Goal: Task Accomplishment & Management: Manage account settings

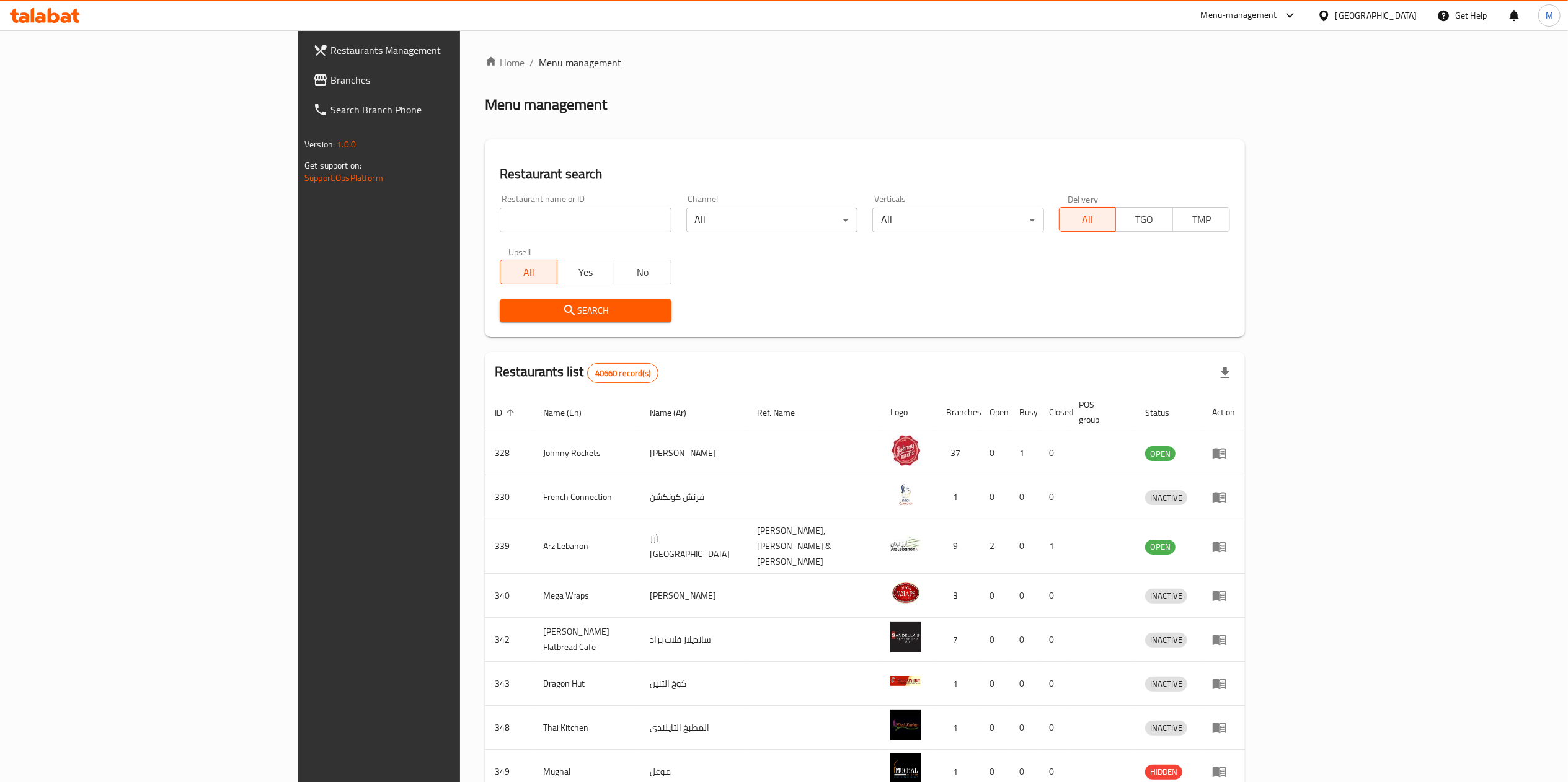
click at [499, 225] on input "search" at bounding box center [585, 220] width 171 height 25
paste input "633681"
type input "633681"
click button "Search" at bounding box center [585, 310] width 171 height 23
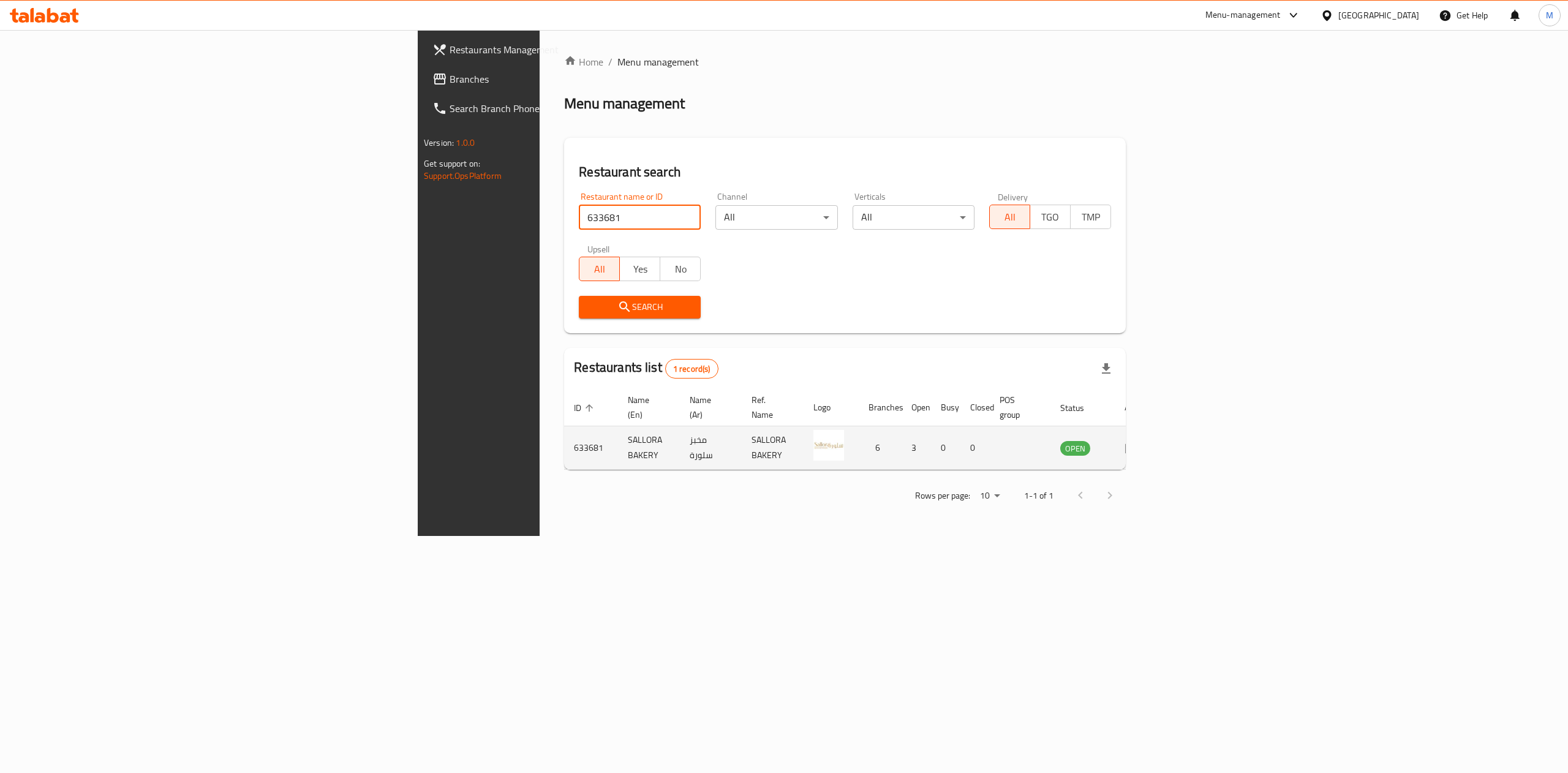
click at [1139, 440] on icon "enhanced table" at bounding box center [1132, 448] width 15 height 15
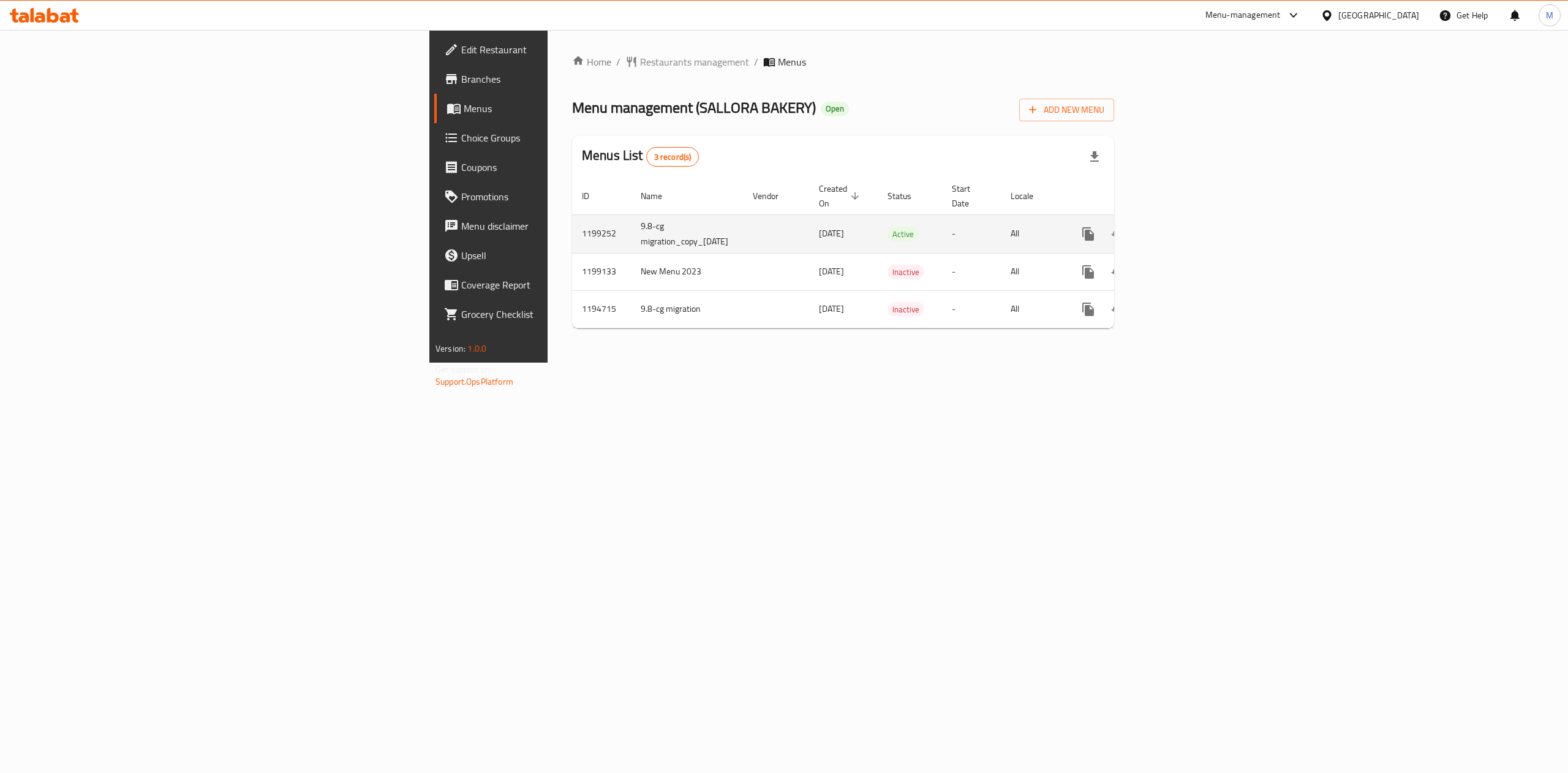
click at [1182, 228] on icon "enhanced table" at bounding box center [1176, 233] width 11 height 11
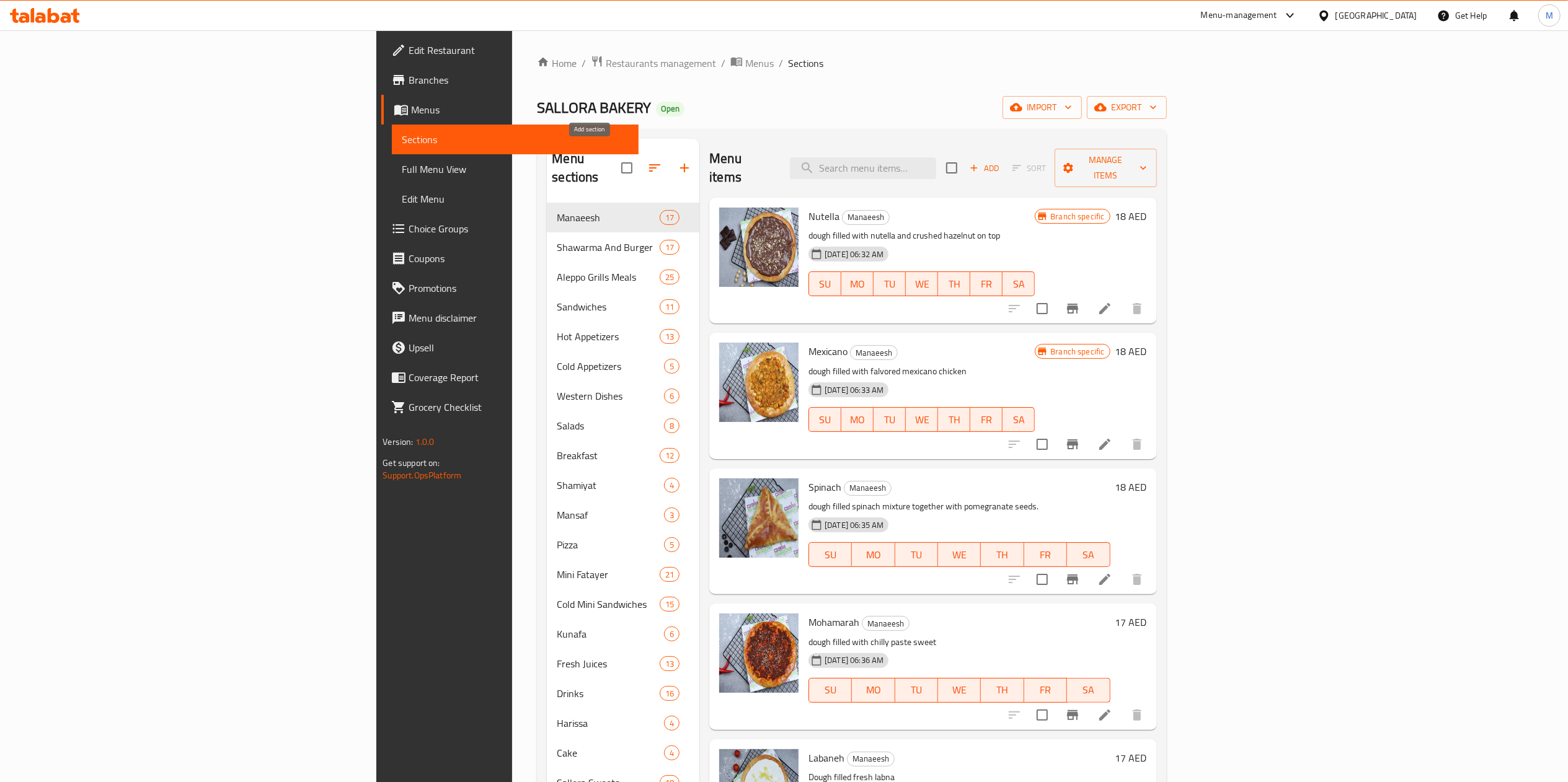
click at [677, 160] on icon "button" at bounding box center [685, 168] width 15 height 15
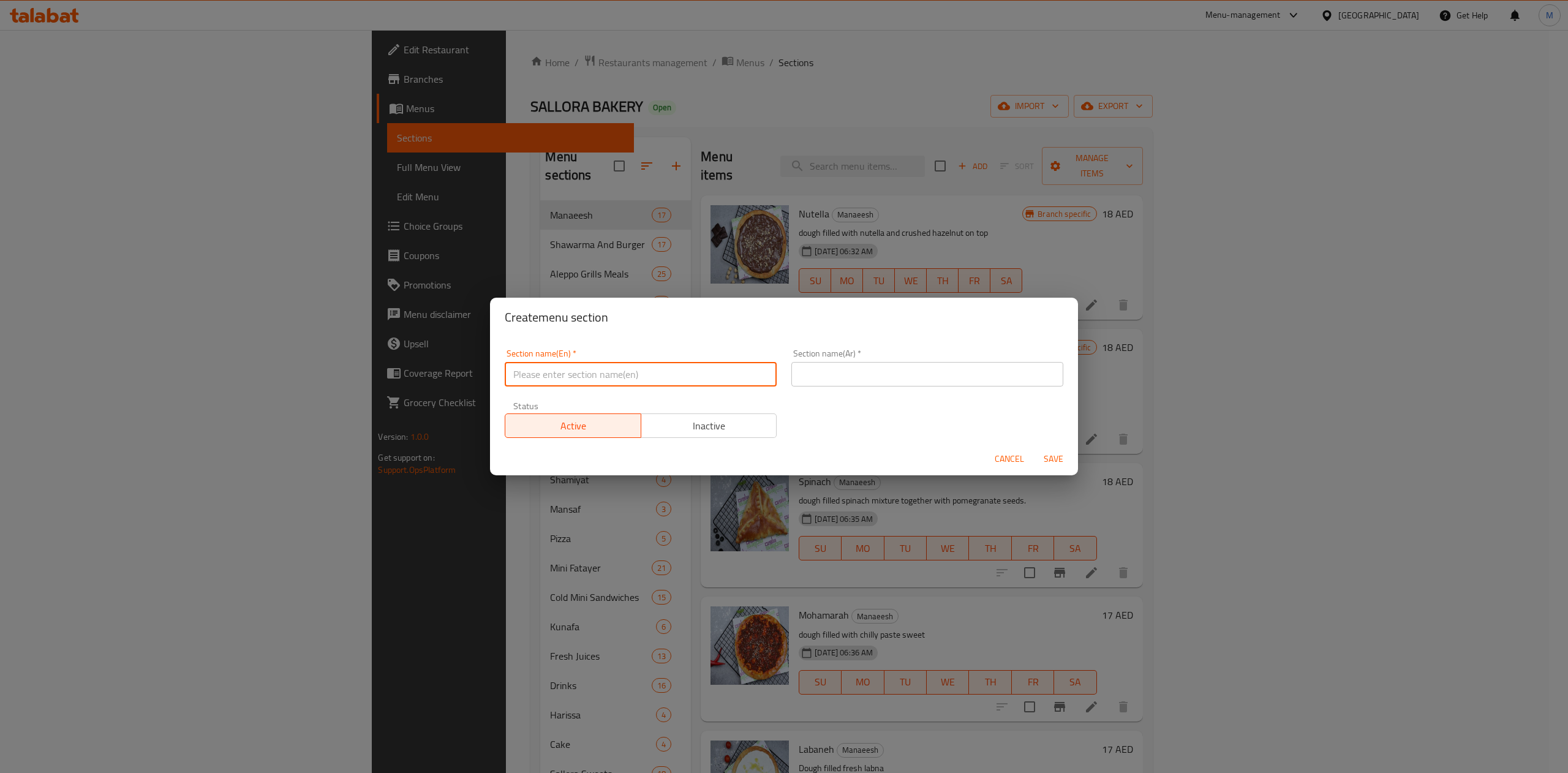
click at [607, 384] on input "text" at bounding box center [640, 374] width 272 height 24
paste input "[PERSON_NAME]"
drag, startPoint x: 618, startPoint y: 381, endPoint x: 421, endPoint y: 370, distance: 197.3
click at [421, 370] on div "Create menu section Section name(En)   * Lahme Baajin Section name(En) * Sectio…" at bounding box center [784, 386] width 1568 height 773
type input "[PERSON_NAME]"
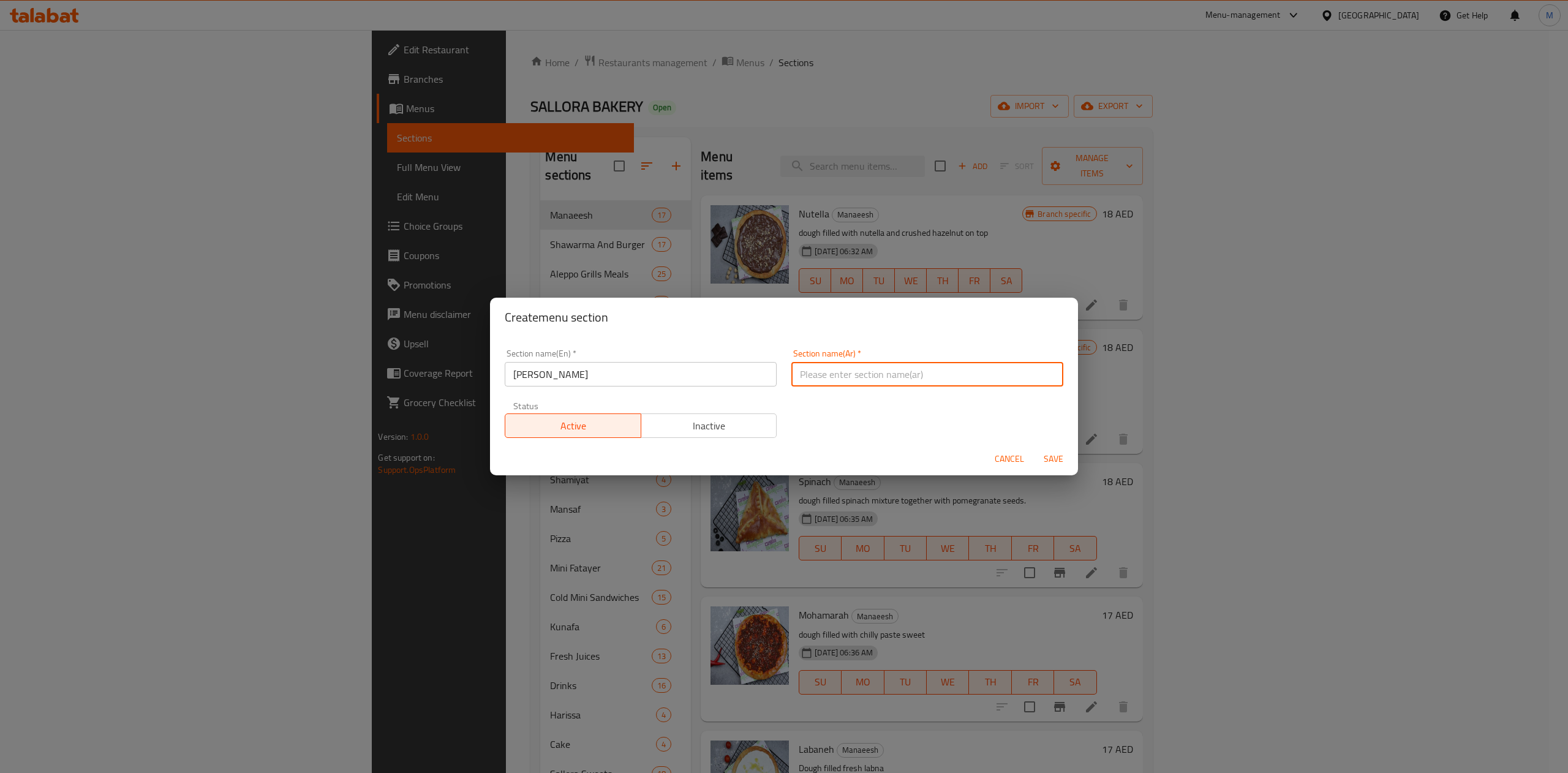
click at [824, 373] on input "text" at bounding box center [927, 374] width 272 height 24
paste input "لحم بعجين"
type input "لحم بعجين"
click at [1054, 458] on span "Save" at bounding box center [1053, 459] width 30 height 16
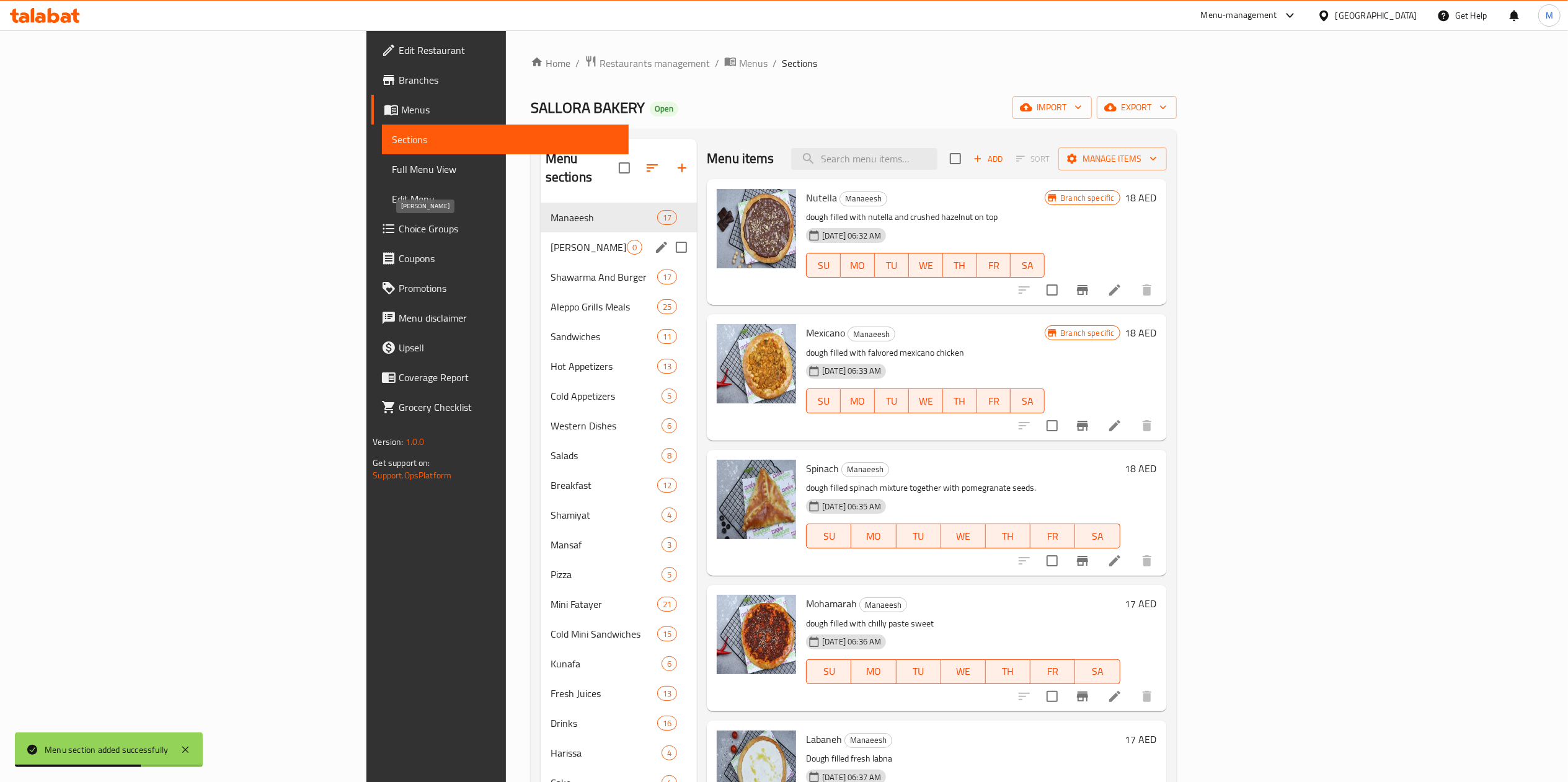
click at [550, 240] on span "[PERSON_NAME]" at bounding box center [589, 247] width 76 height 15
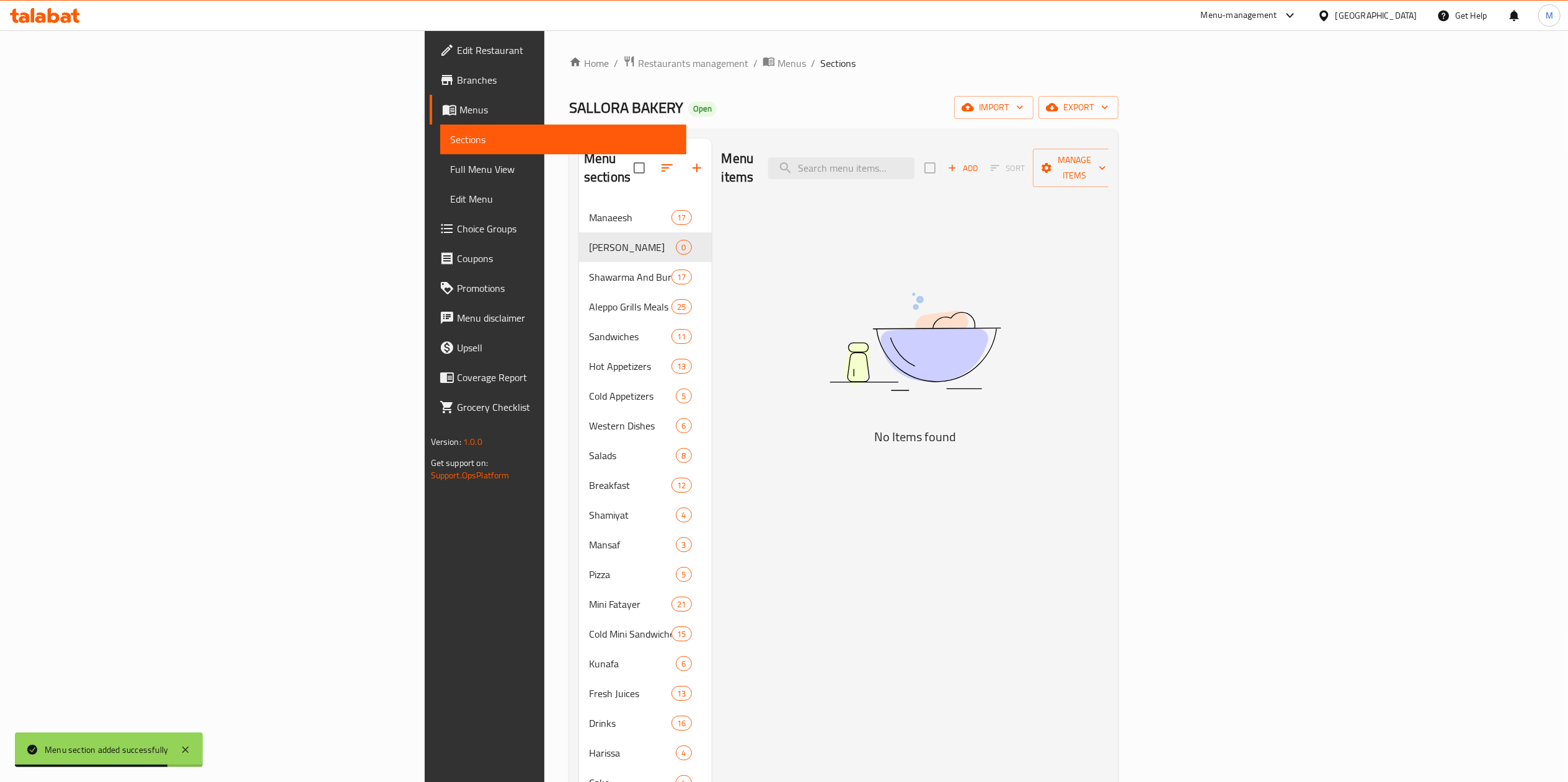
click at [979, 163] on span "Add" at bounding box center [963, 168] width 34 height 14
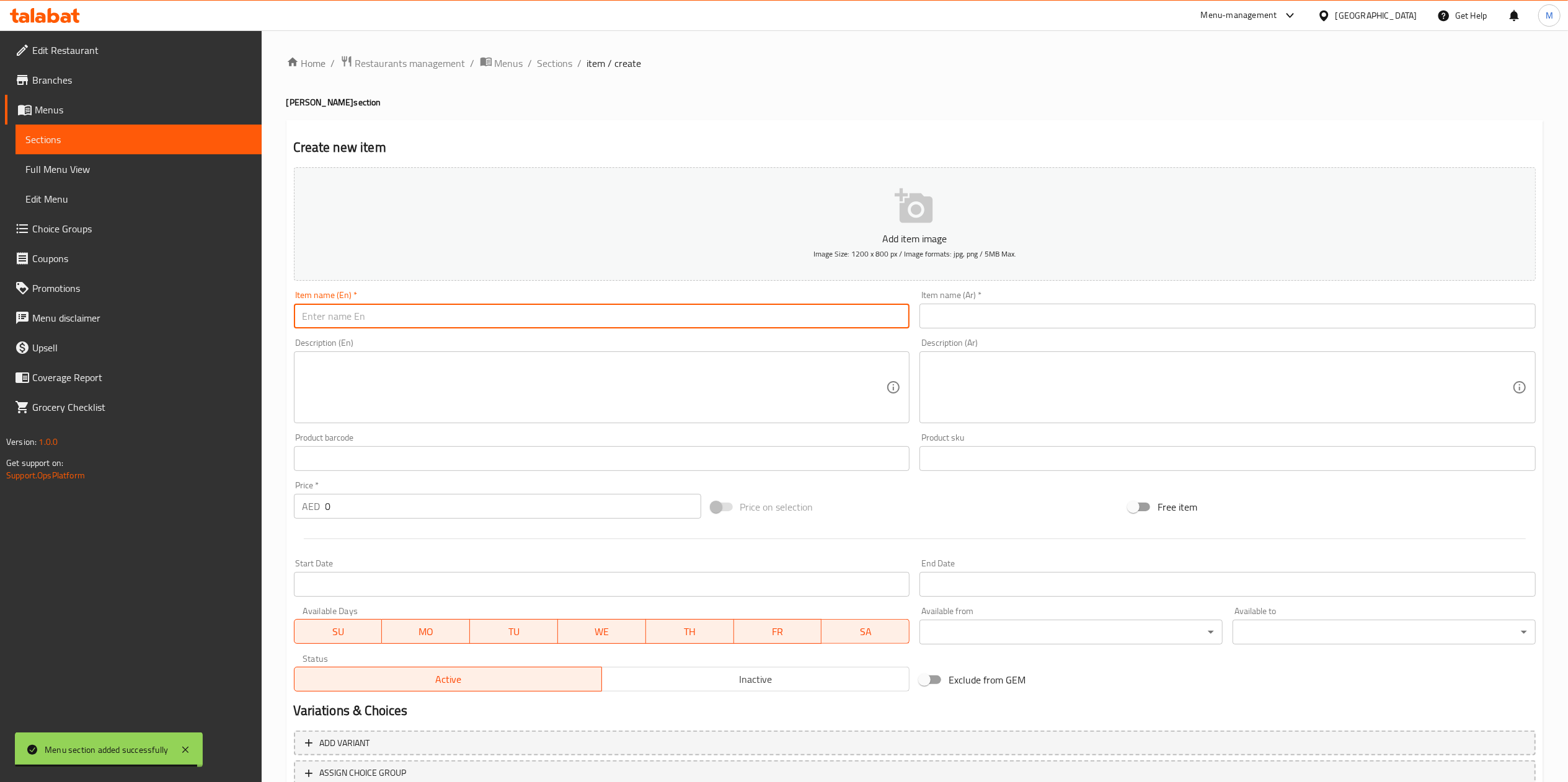
click at [486, 307] on input "text" at bounding box center [602, 316] width 616 height 25
click at [372, 313] on input "Lahm B" at bounding box center [602, 316] width 616 height 25
paste input "e Baajin"
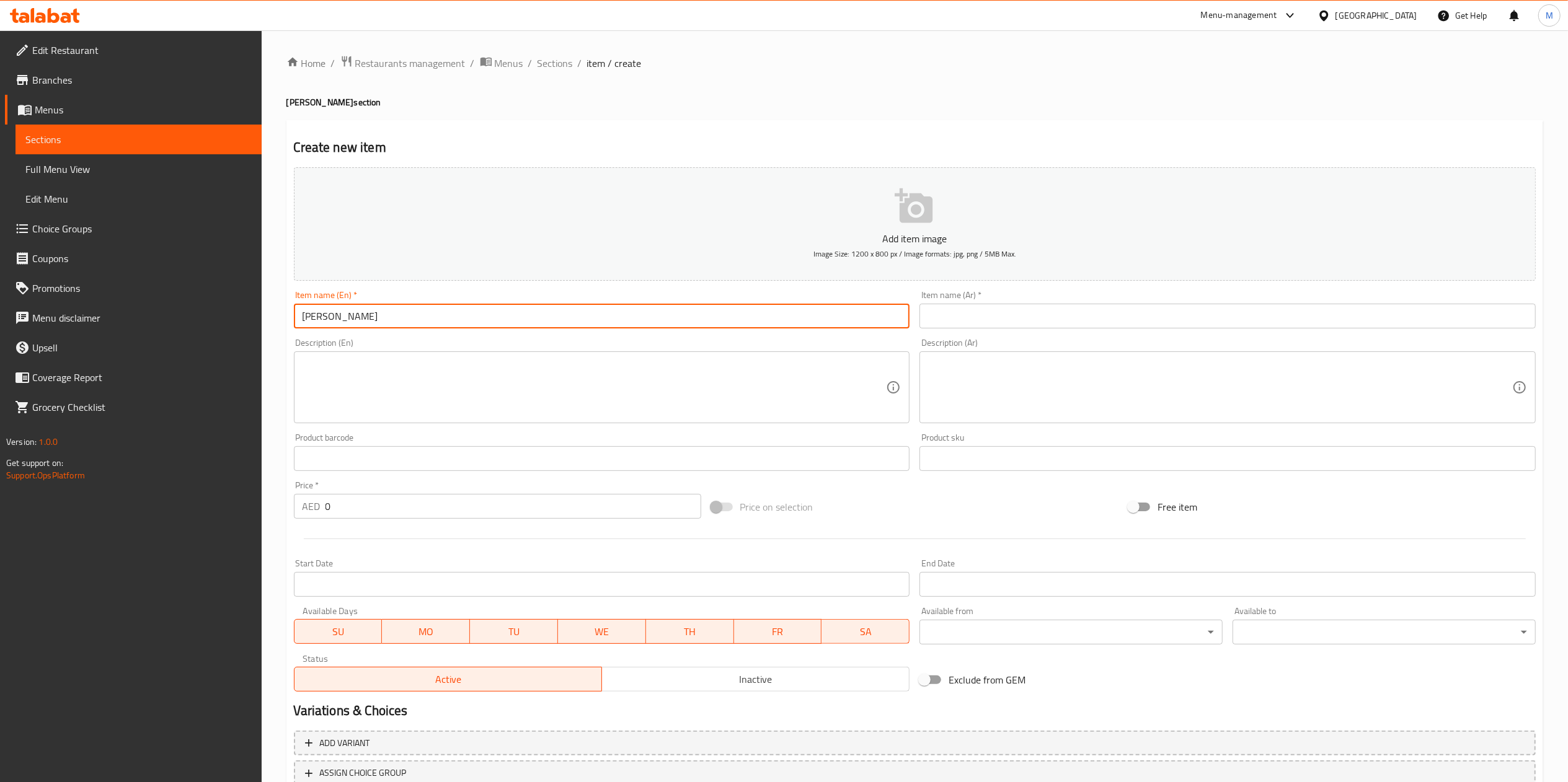
click at [510, 306] on input "[PERSON_NAME]" at bounding box center [602, 316] width 616 height 25
type input "[PERSON_NAME]"
click at [1030, 312] on input "text" at bounding box center [1228, 316] width 616 height 25
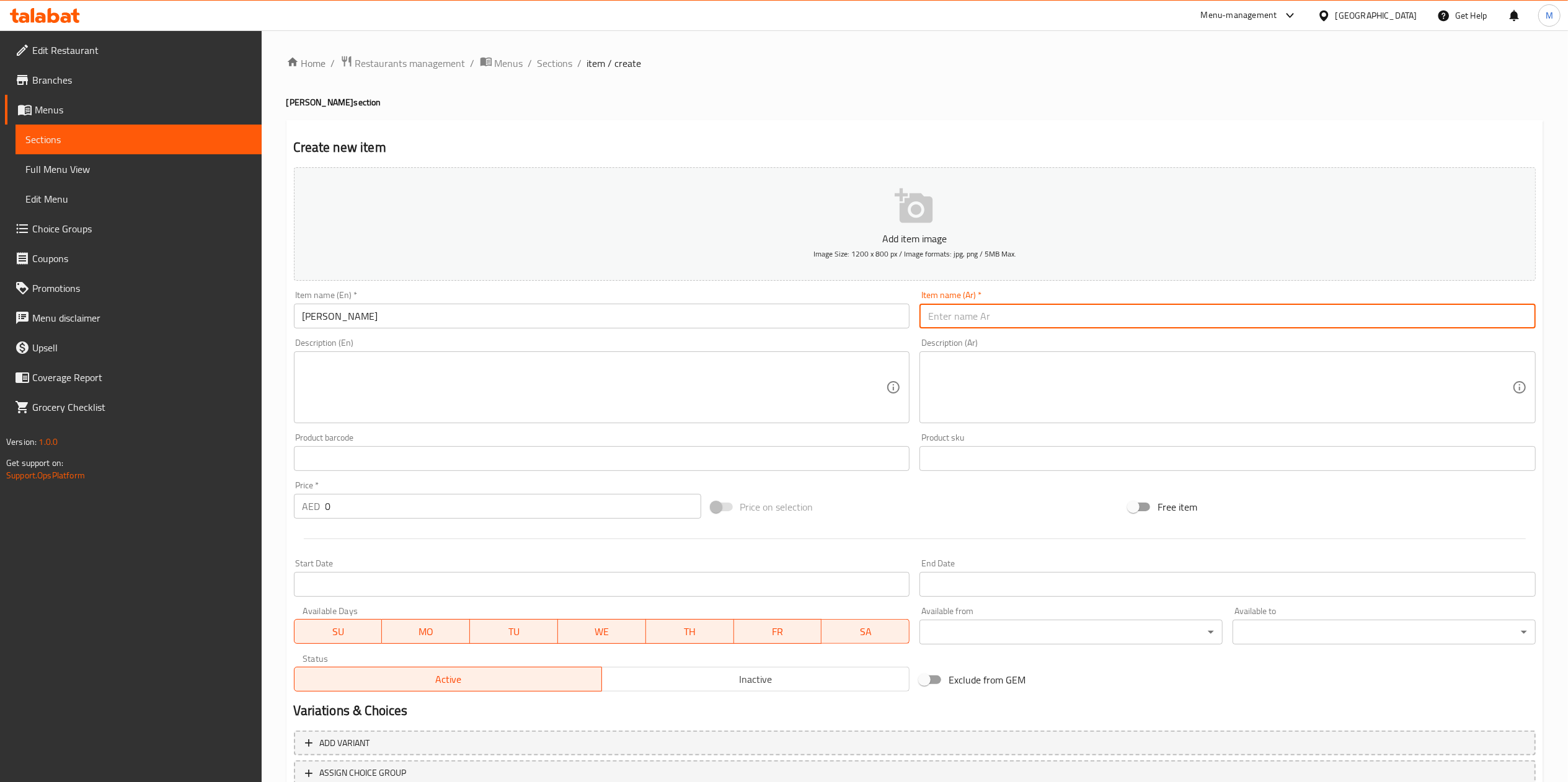
paste input "لحم بعجين"
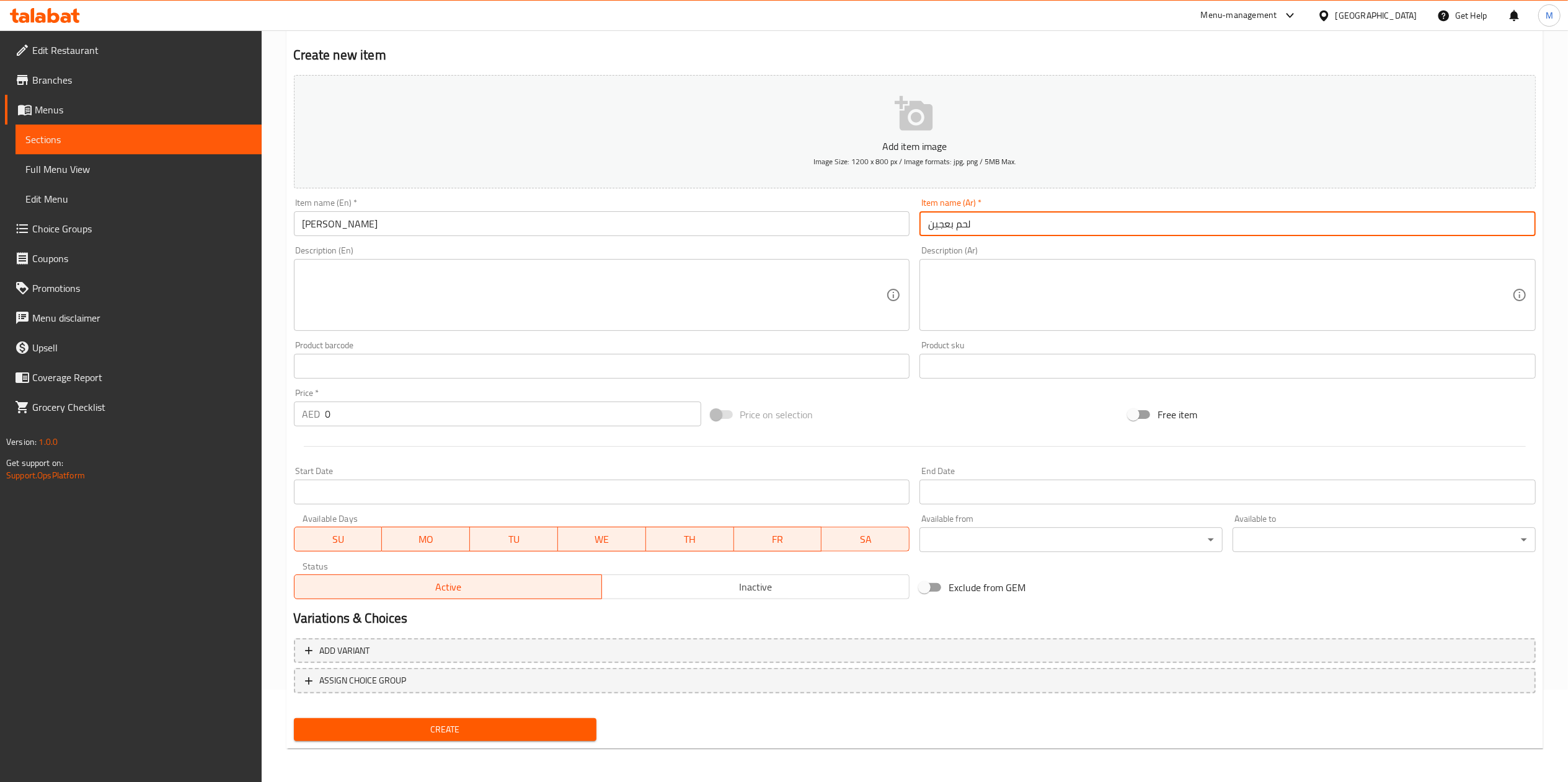
type input "لحم بعجين"
click at [472, 724] on span "Create" at bounding box center [445, 730] width 283 height 16
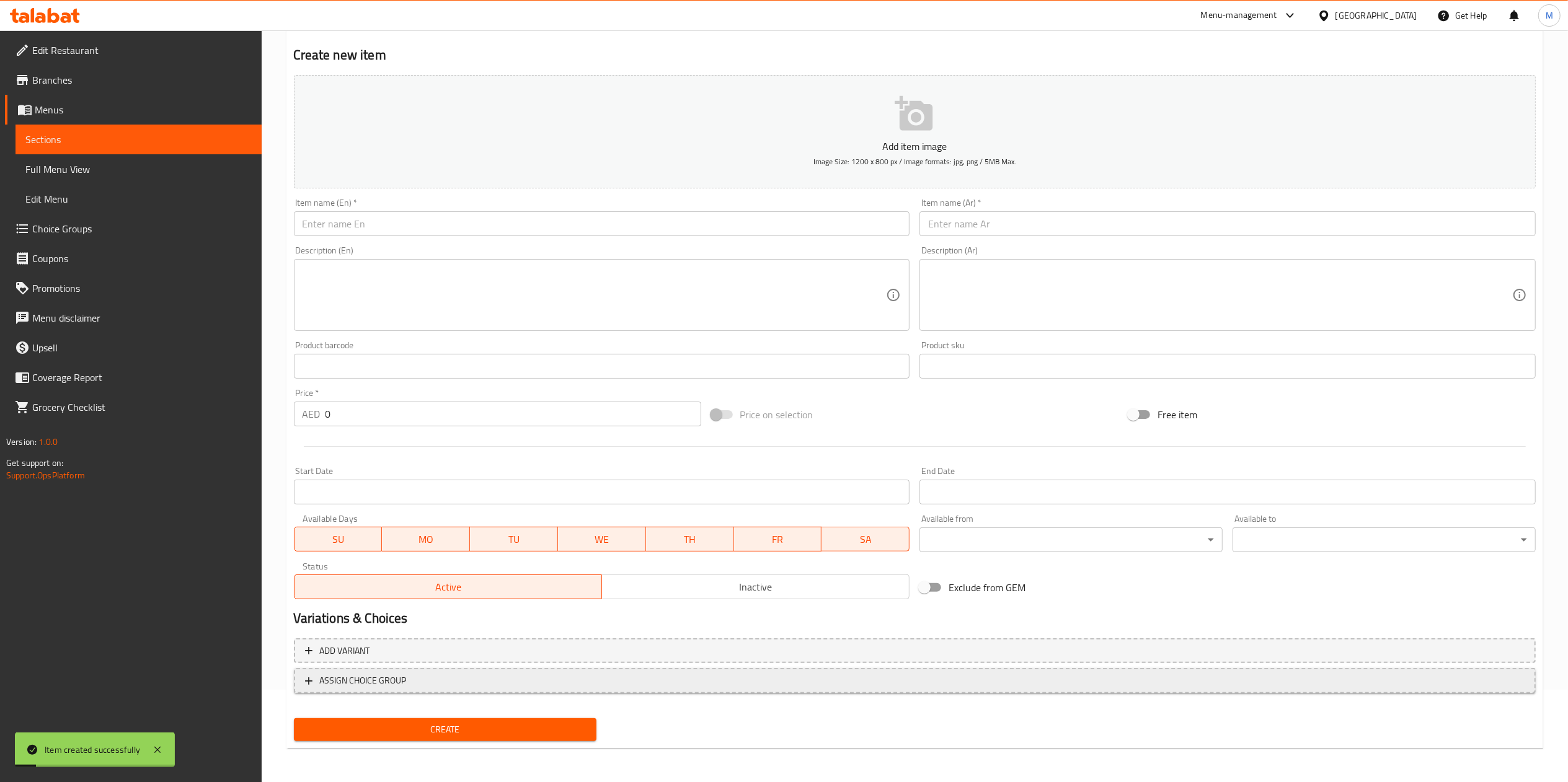
click at [402, 682] on span "ASSIGN CHOICE GROUP" at bounding box center [364, 681] width 87 height 16
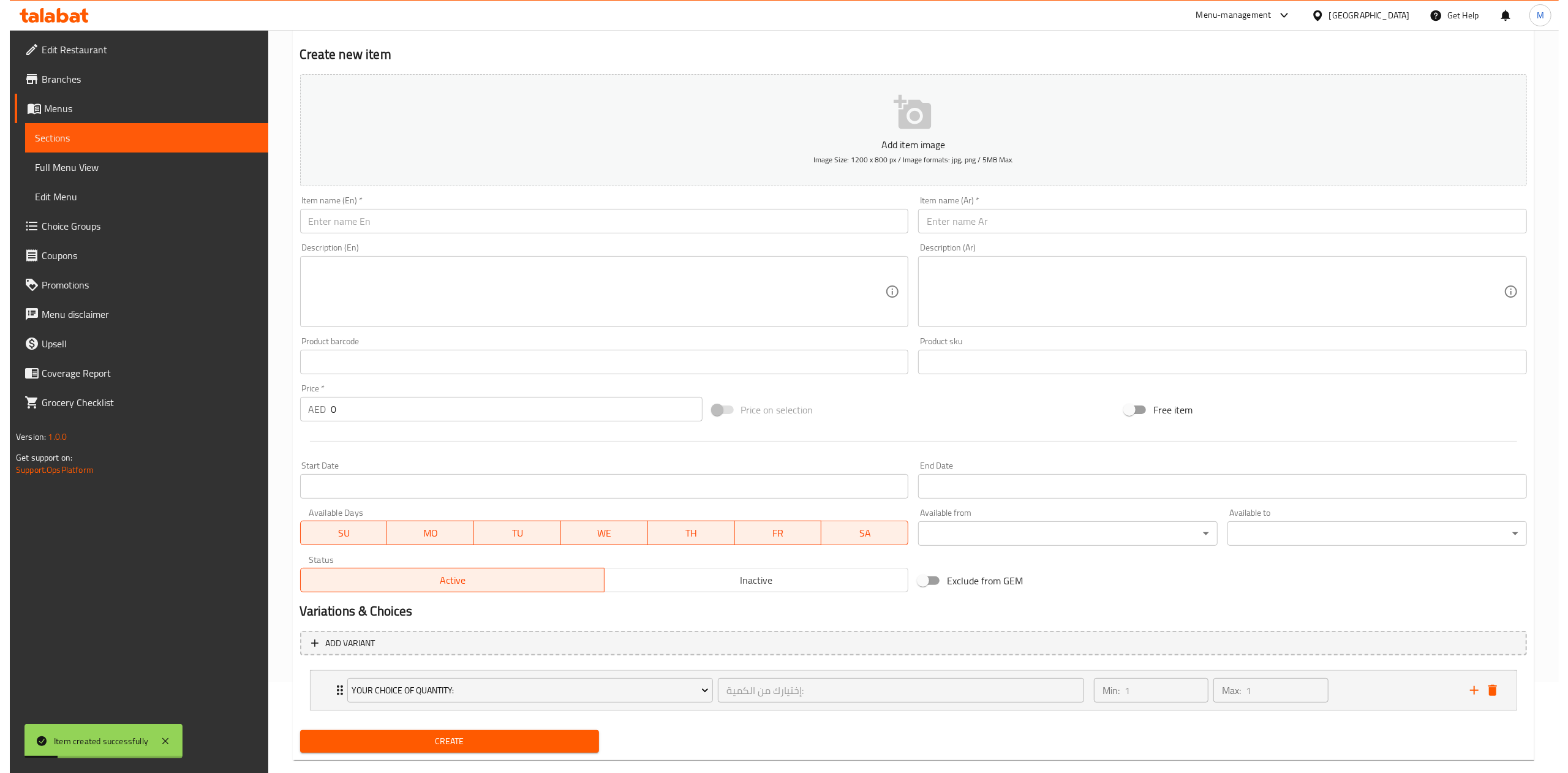
scroll to position [113, 0]
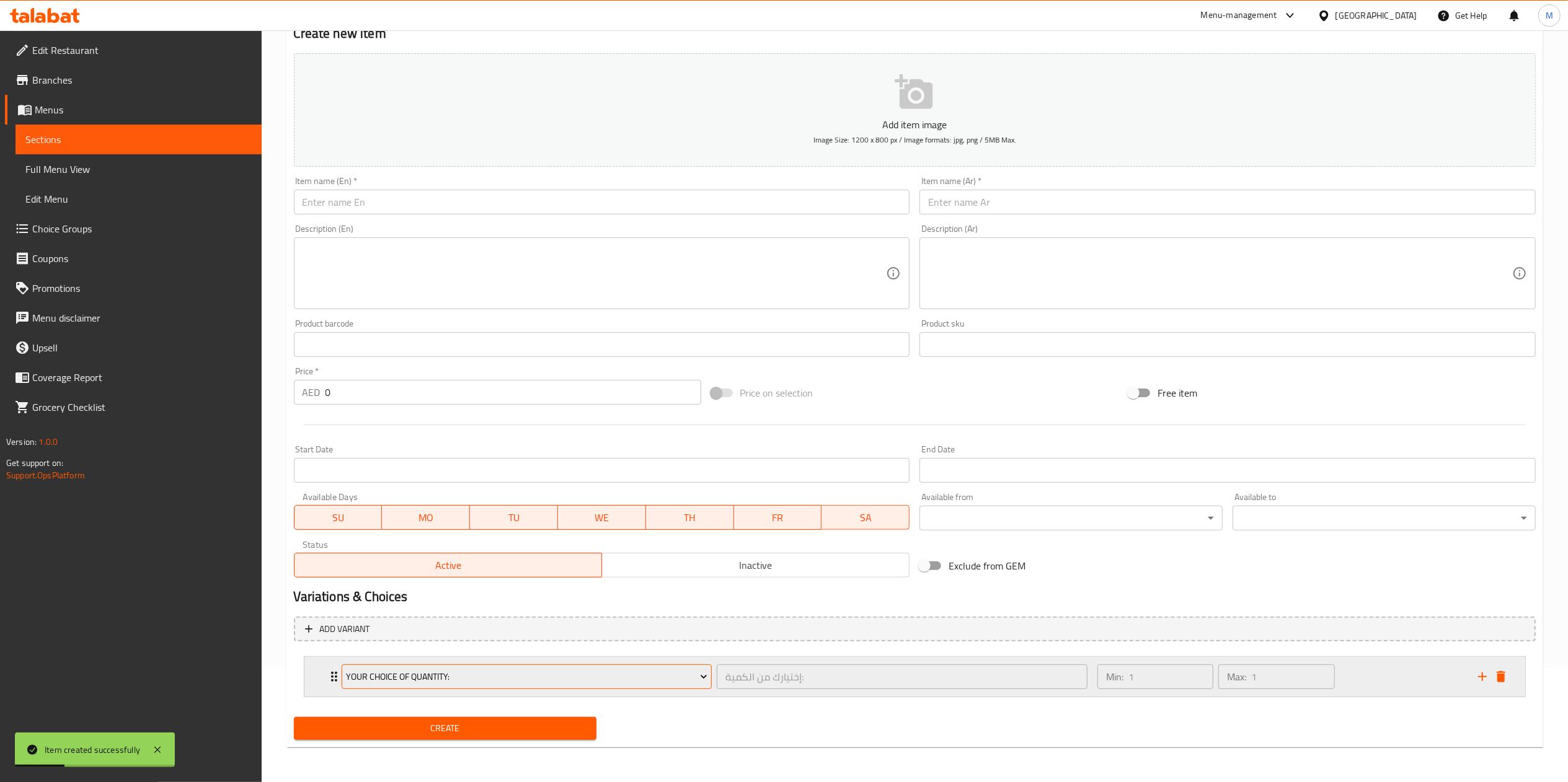
click at [430, 681] on span "Your Choice Of Quantity:" at bounding box center [526, 677] width 361 height 16
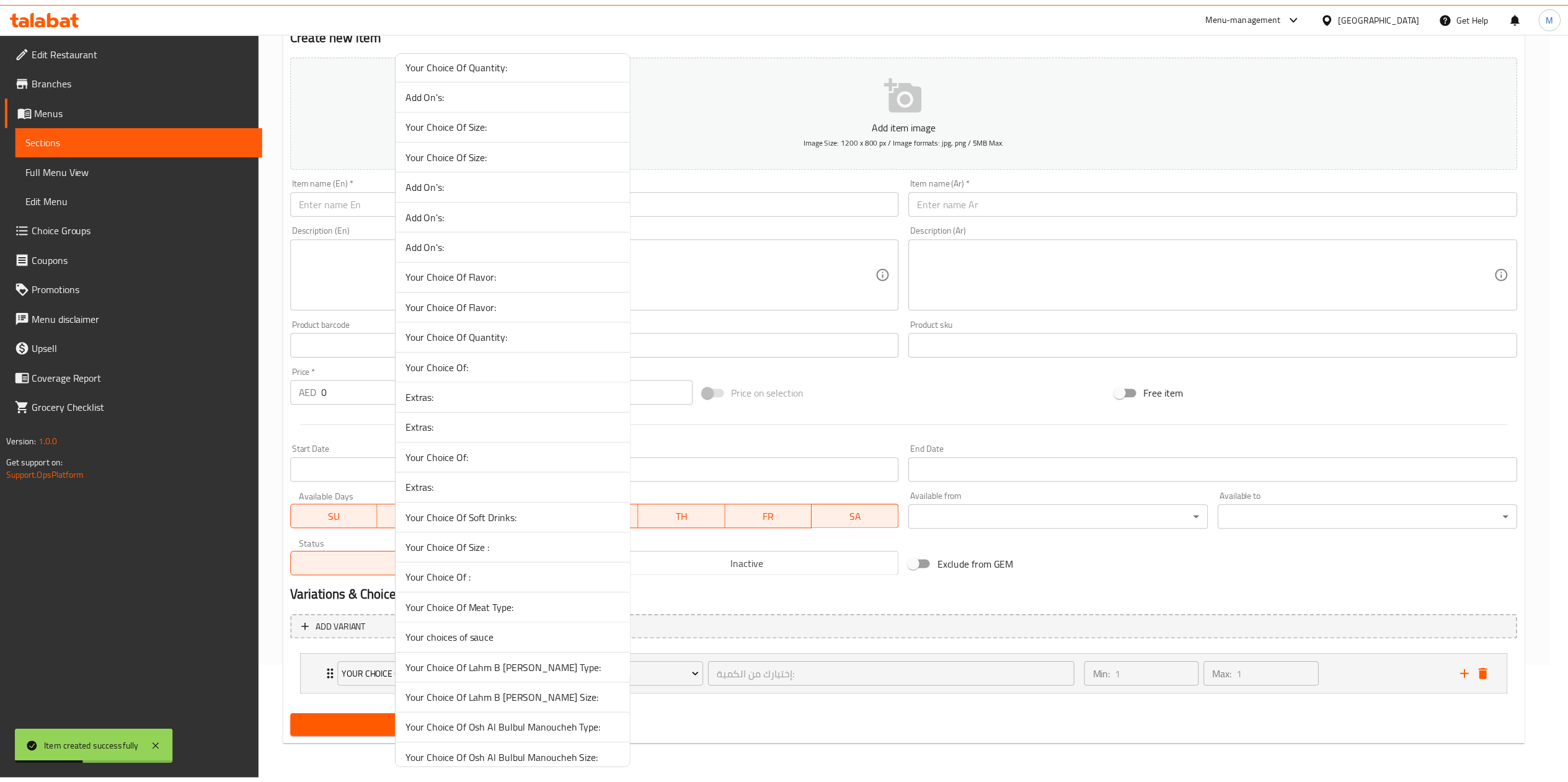
scroll to position [7, 0]
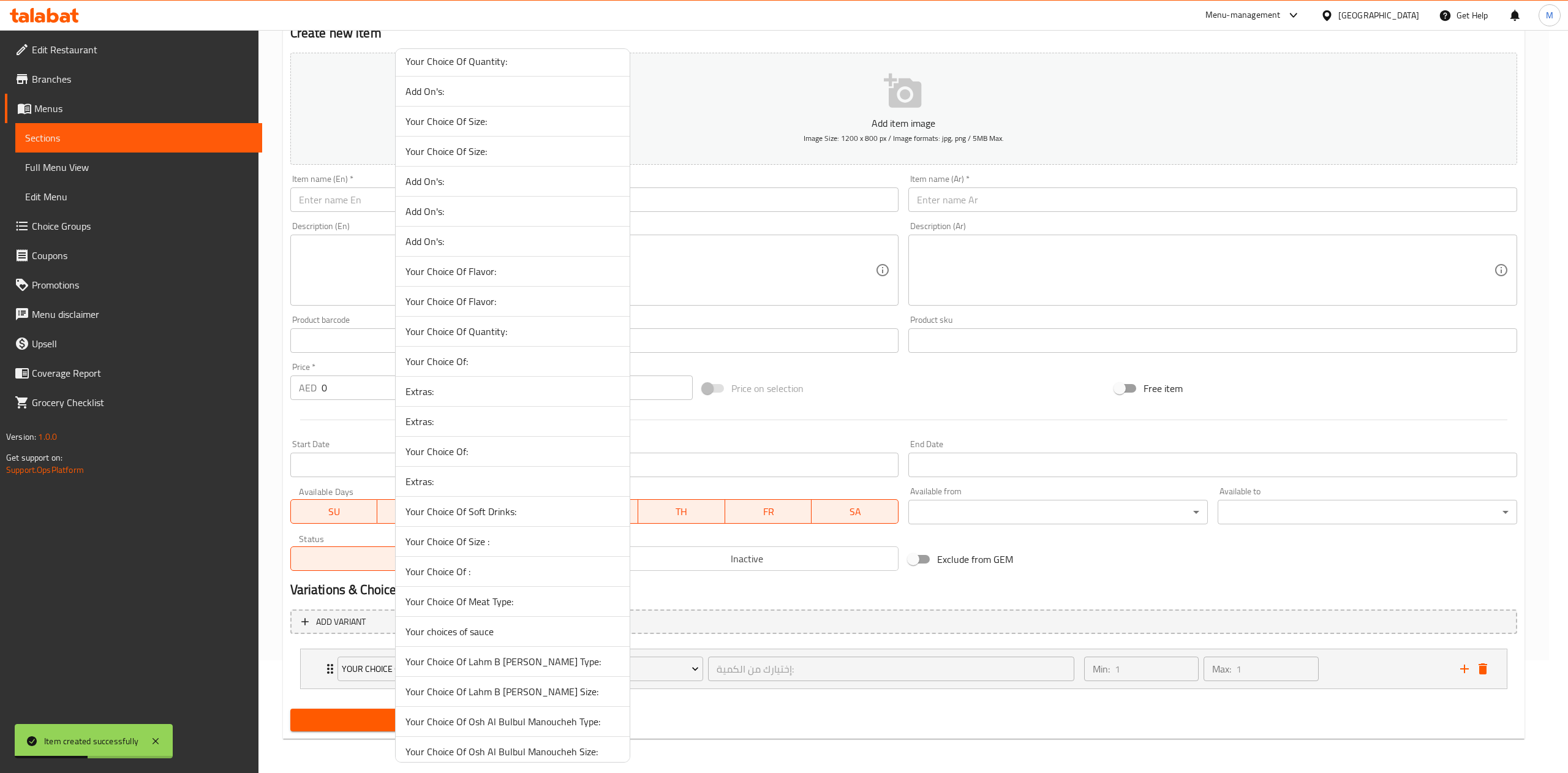
click at [270, 591] on div at bounding box center [784, 386] width 1568 height 773
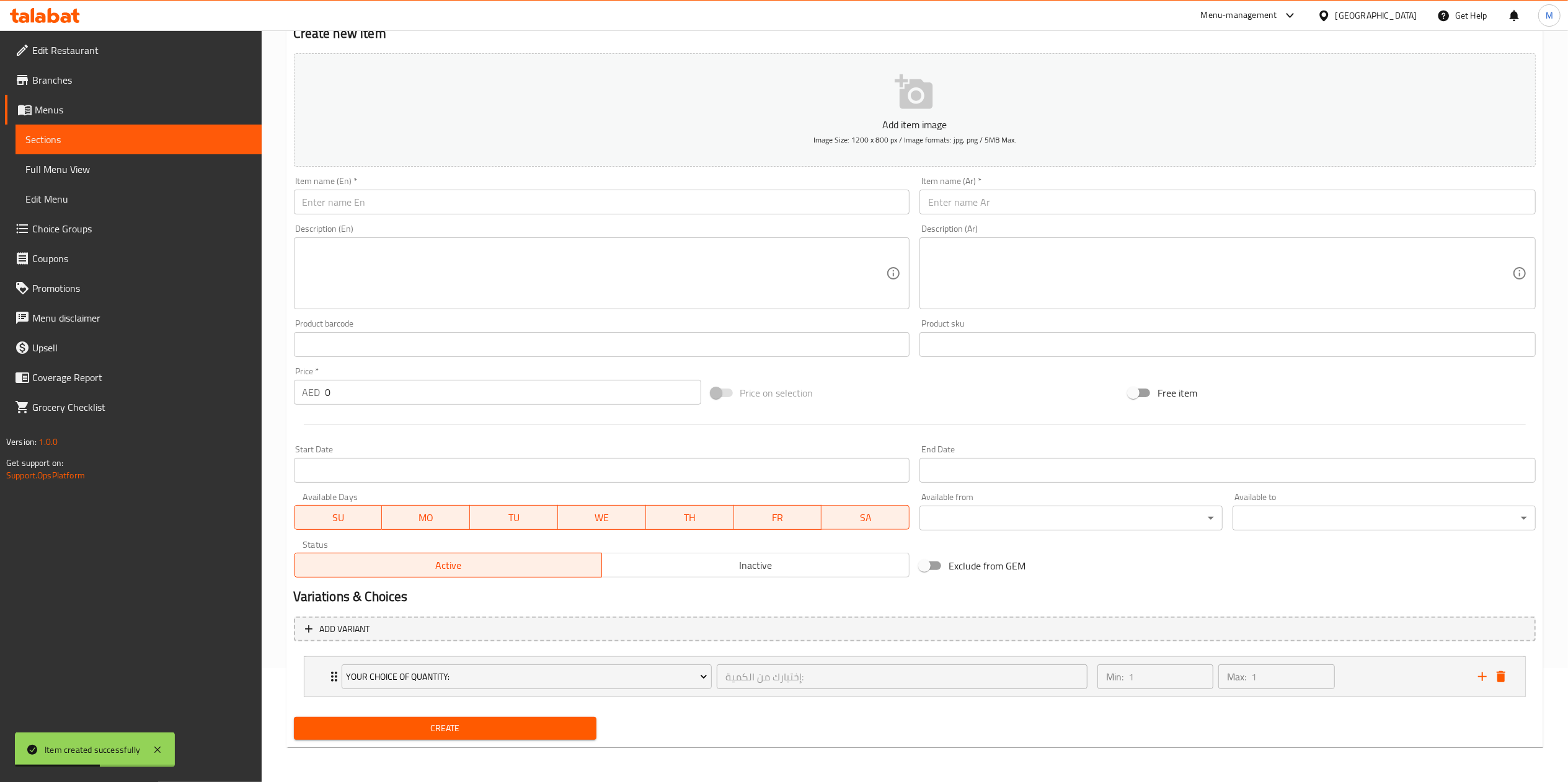
scroll to position [0, 0]
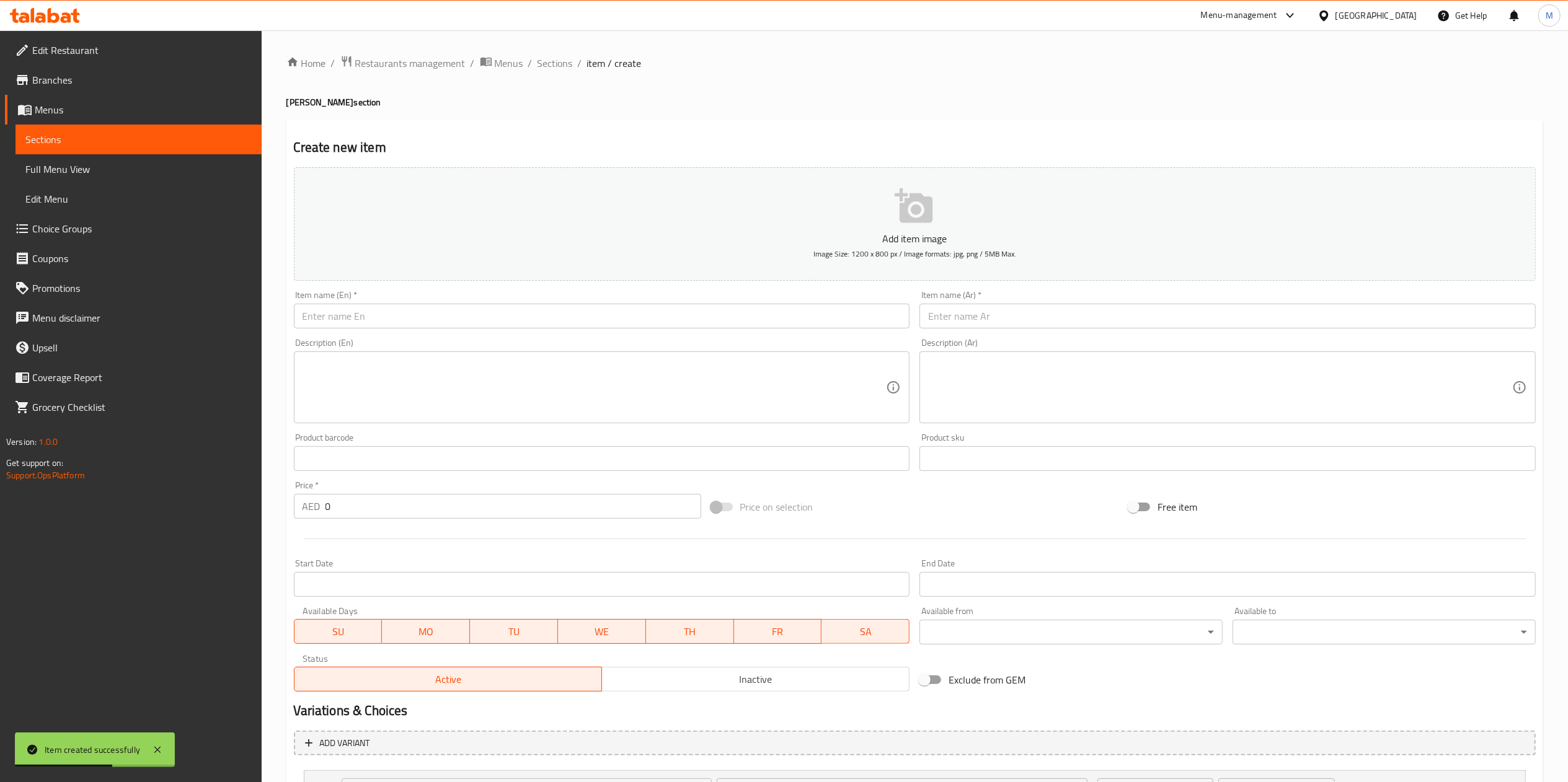
click at [187, 141] on span "Sections" at bounding box center [139, 139] width 226 height 15
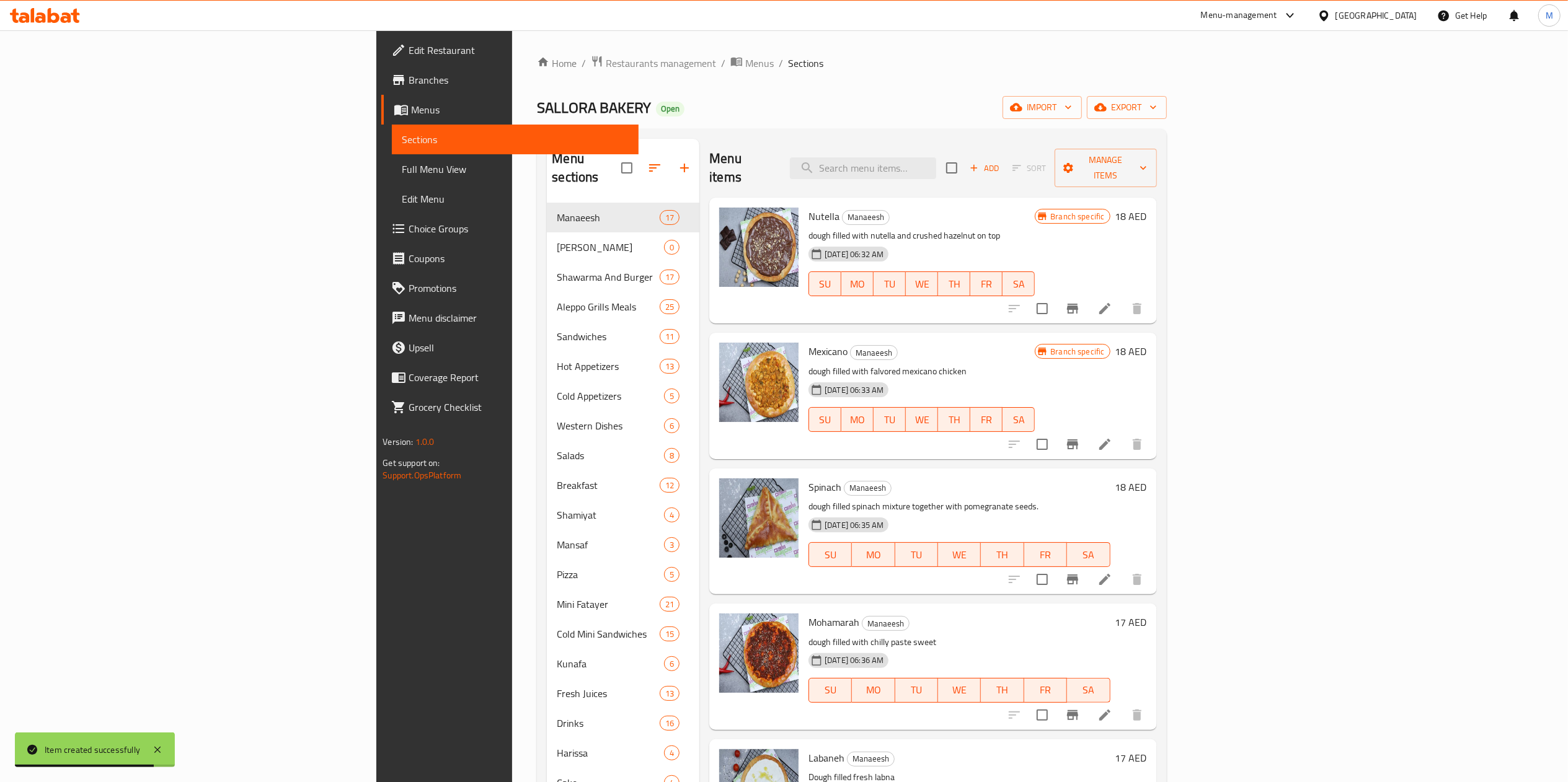
click at [382, 239] on link "Choice Groups" at bounding box center [510, 229] width 256 height 30
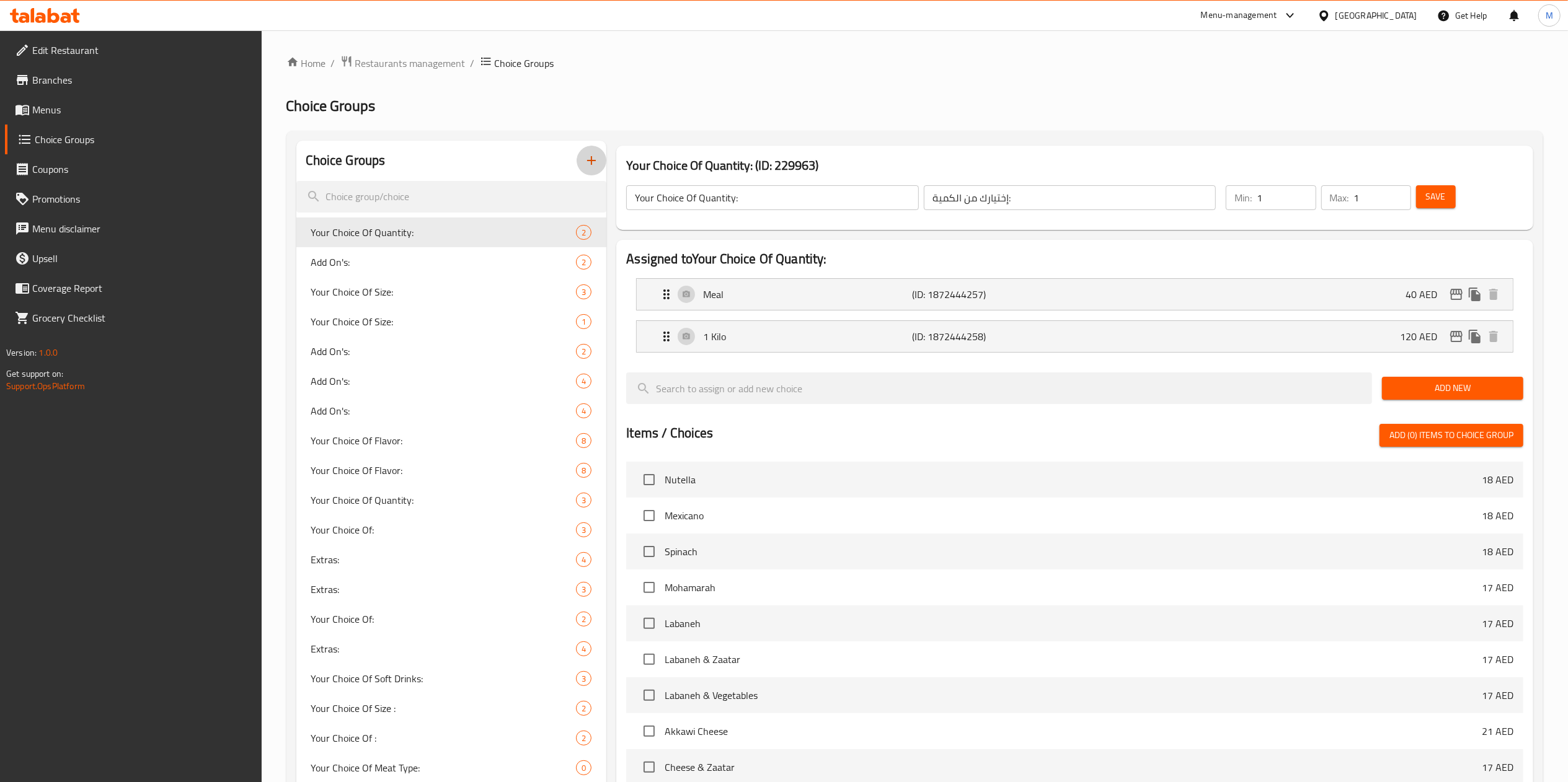
click at [589, 158] on icon "button" at bounding box center [592, 160] width 15 height 15
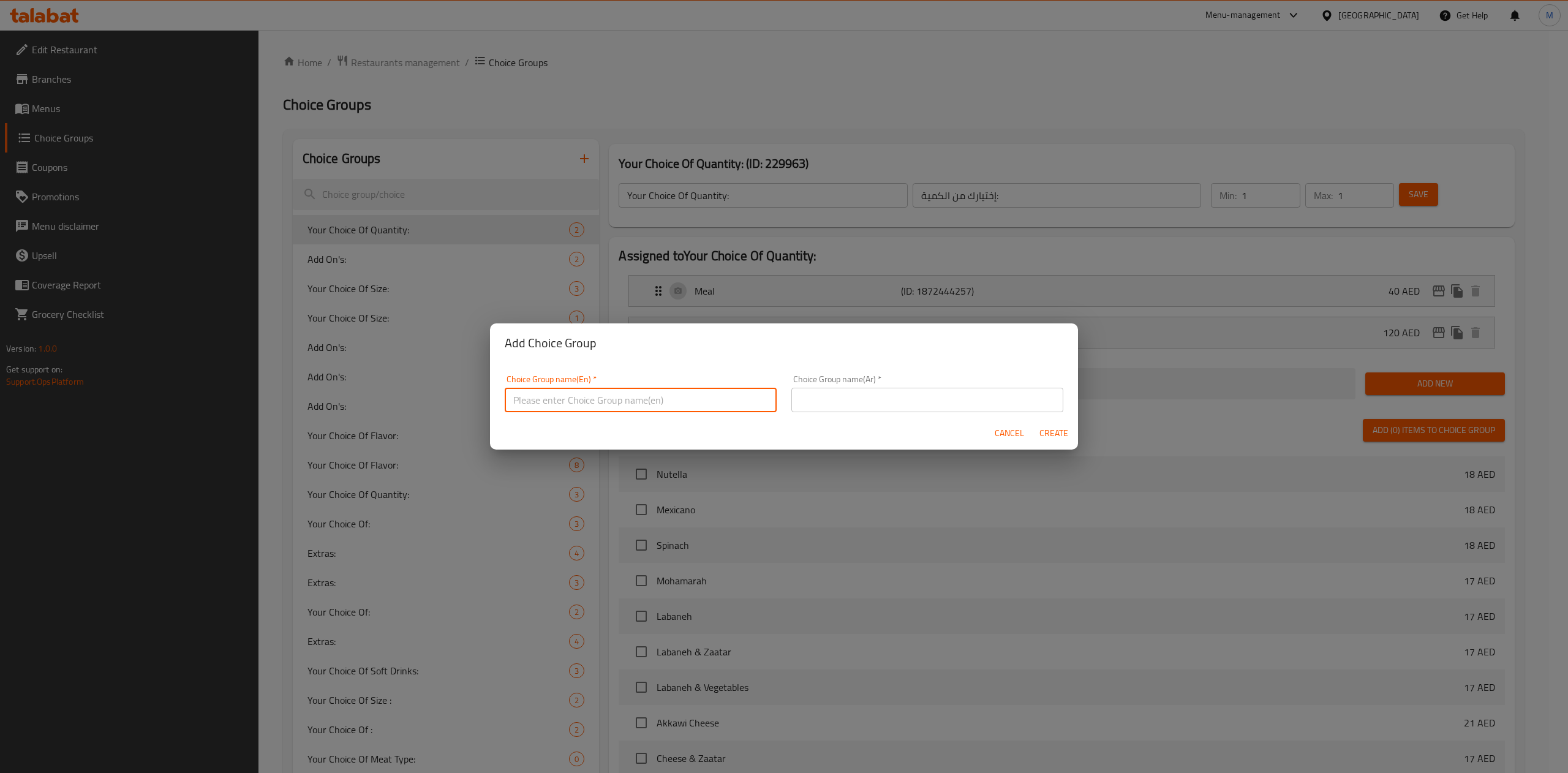
click at [649, 401] on input "text" at bounding box center [640, 399] width 272 height 24
drag, startPoint x: 649, startPoint y: 401, endPoint x: 451, endPoint y: 394, distance: 198.1
click at [451, 394] on div "Add Choice Group Choice Group name(En)   * Number of pieces Choice Group name(E…" at bounding box center [784, 386] width 1568 height 773
type input "Number of pieces"
click at [866, 419] on div "Cancel Create" at bounding box center [784, 434] width 588 height 33
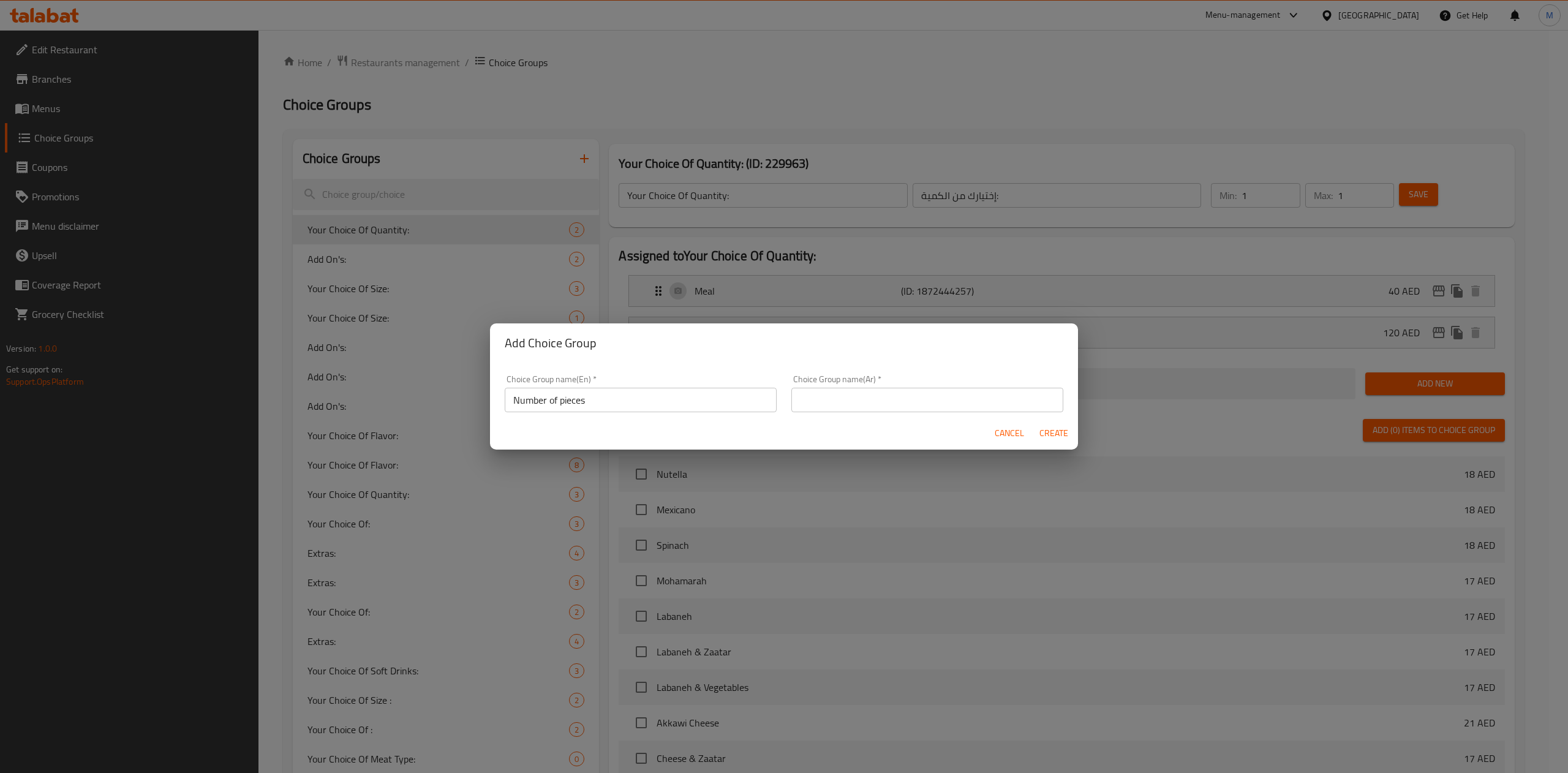
click at [855, 391] on input "text" at bounding box center [927, 399] width 272 height 24
paste input "عدد القطع"
type input "عدد القطع"
click at [1063, 438] on span "Create" at bounding box center [1053, 434] width 30 height 16
type input "Number of pieces"
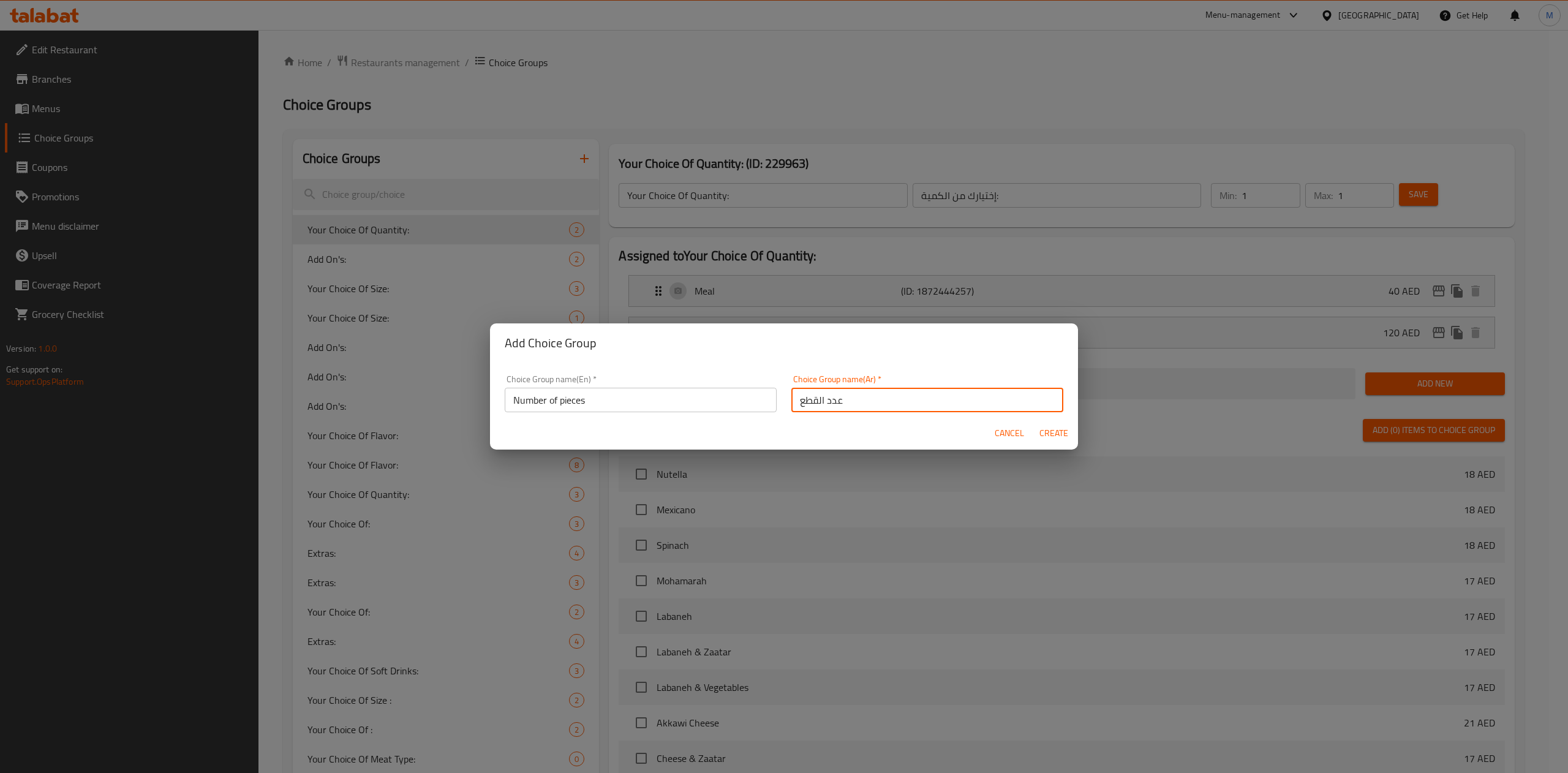
type input "عدد القطع"
type input "0"
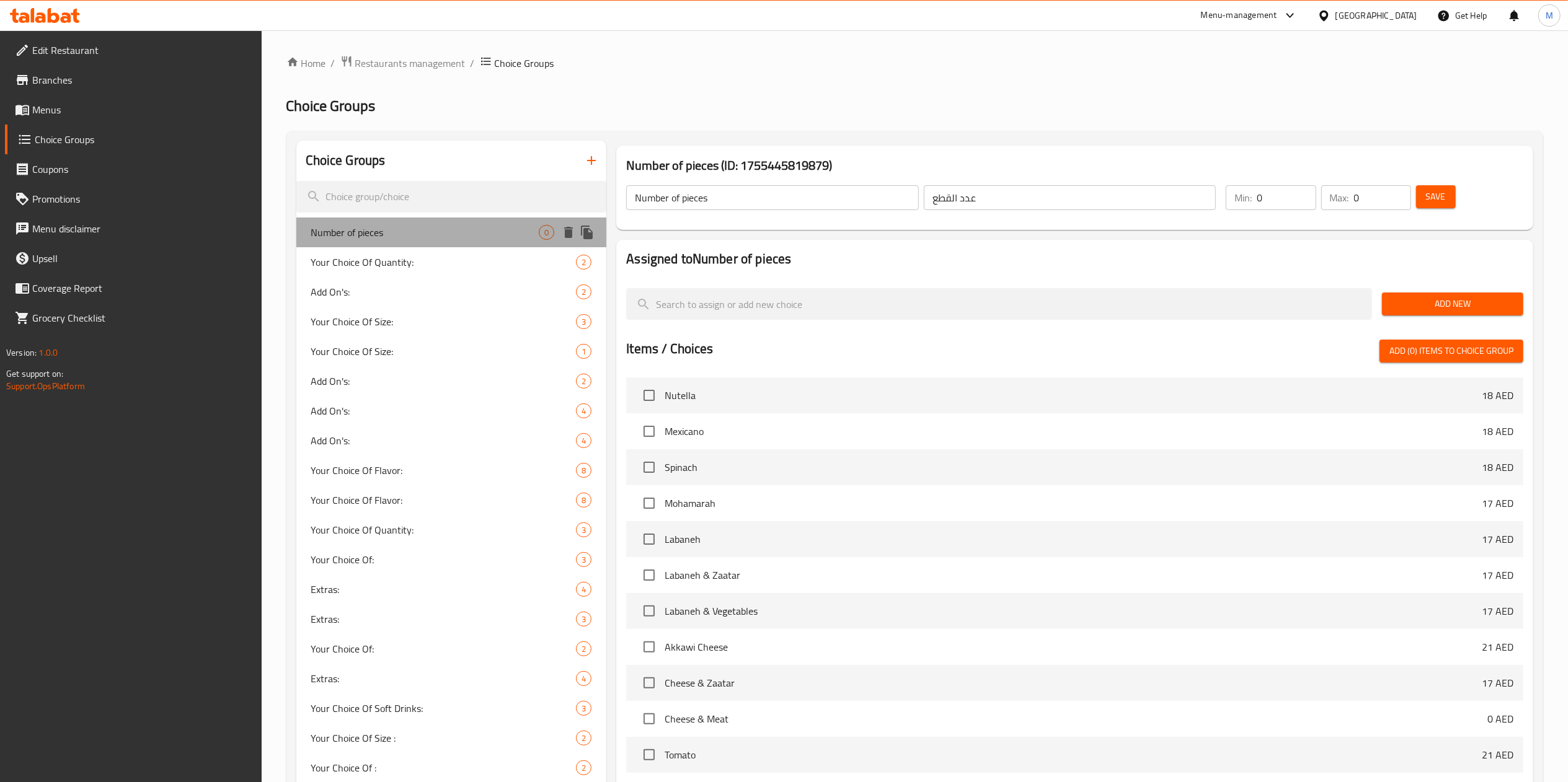
click at [400, 231] on span "Number of pieces" at bounding box center [425, 232] width 228 height 15
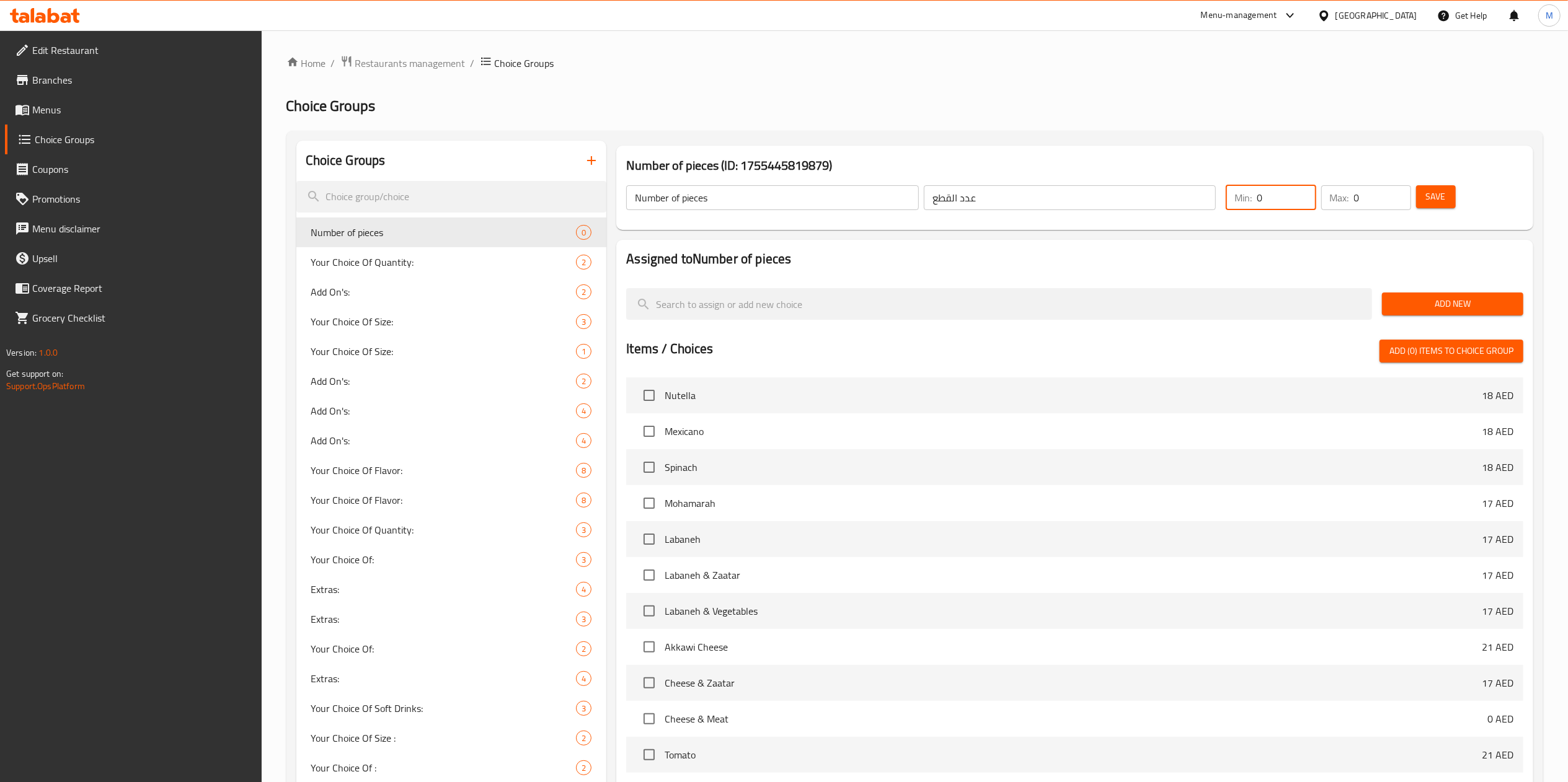
drag, startPoint x: 1284, startPoint y: 192, endPoint x: 1213, endPoint y: 195, distance: 71.1
click at [1213, 195] on div "Number of pieces ​ عدد القطع ​ Min: 0 ​ Max: 0 ​ Save" at bounding box center [1075, 197] width 907 height 55
type input "1"
drag, startPoint x: 1370, startPoint y: 199, endPoint x: 1320, endPoint y: 201, distance: 50.0
click at [1320, 201] on div "Max: 0 ​" at bounding box center [1366, 198] width 95 height 30
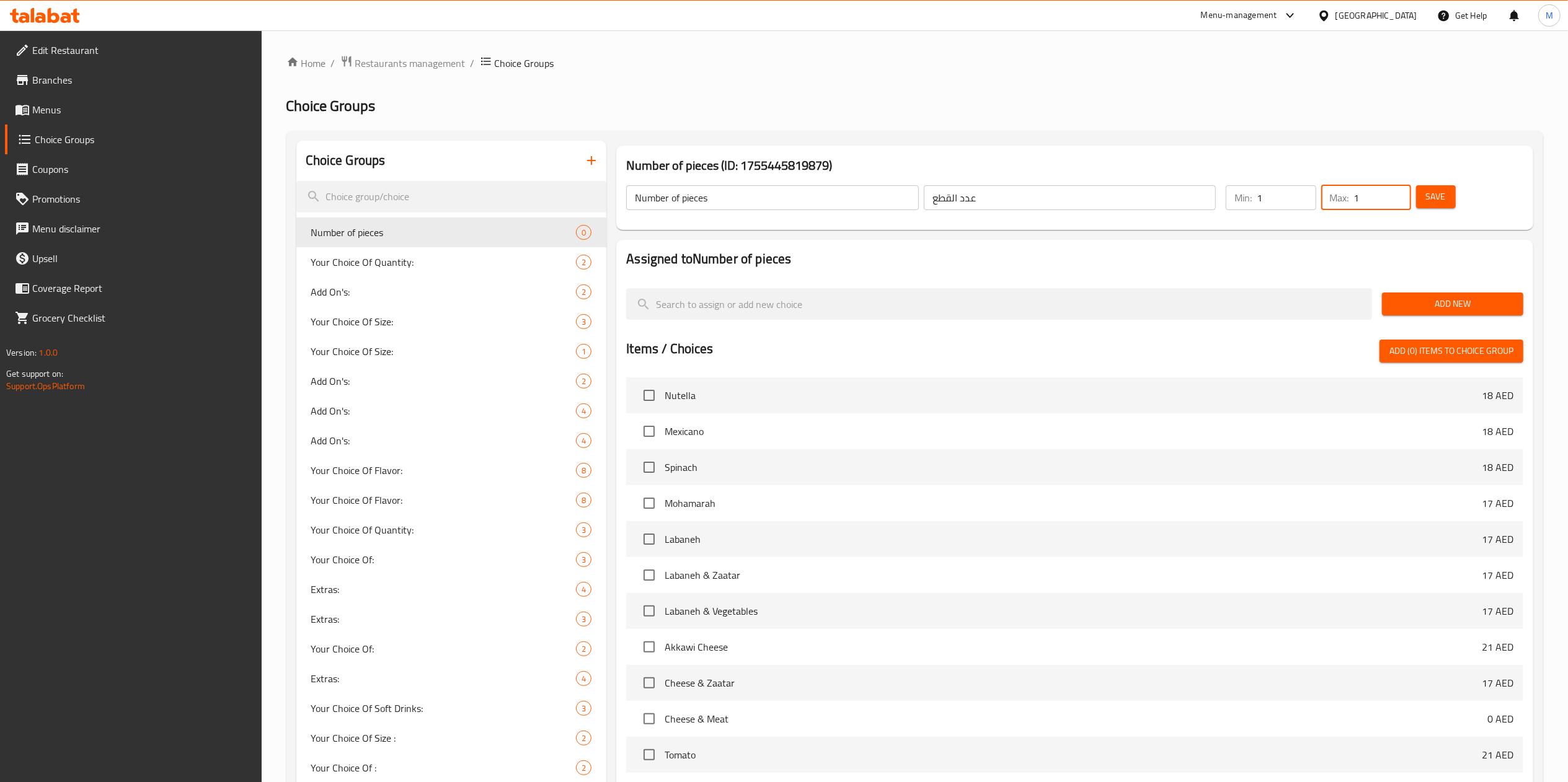
type input "1"
click at [1420, 195] on button "Save" at bounding box center [1436, 196] width 40 height 23
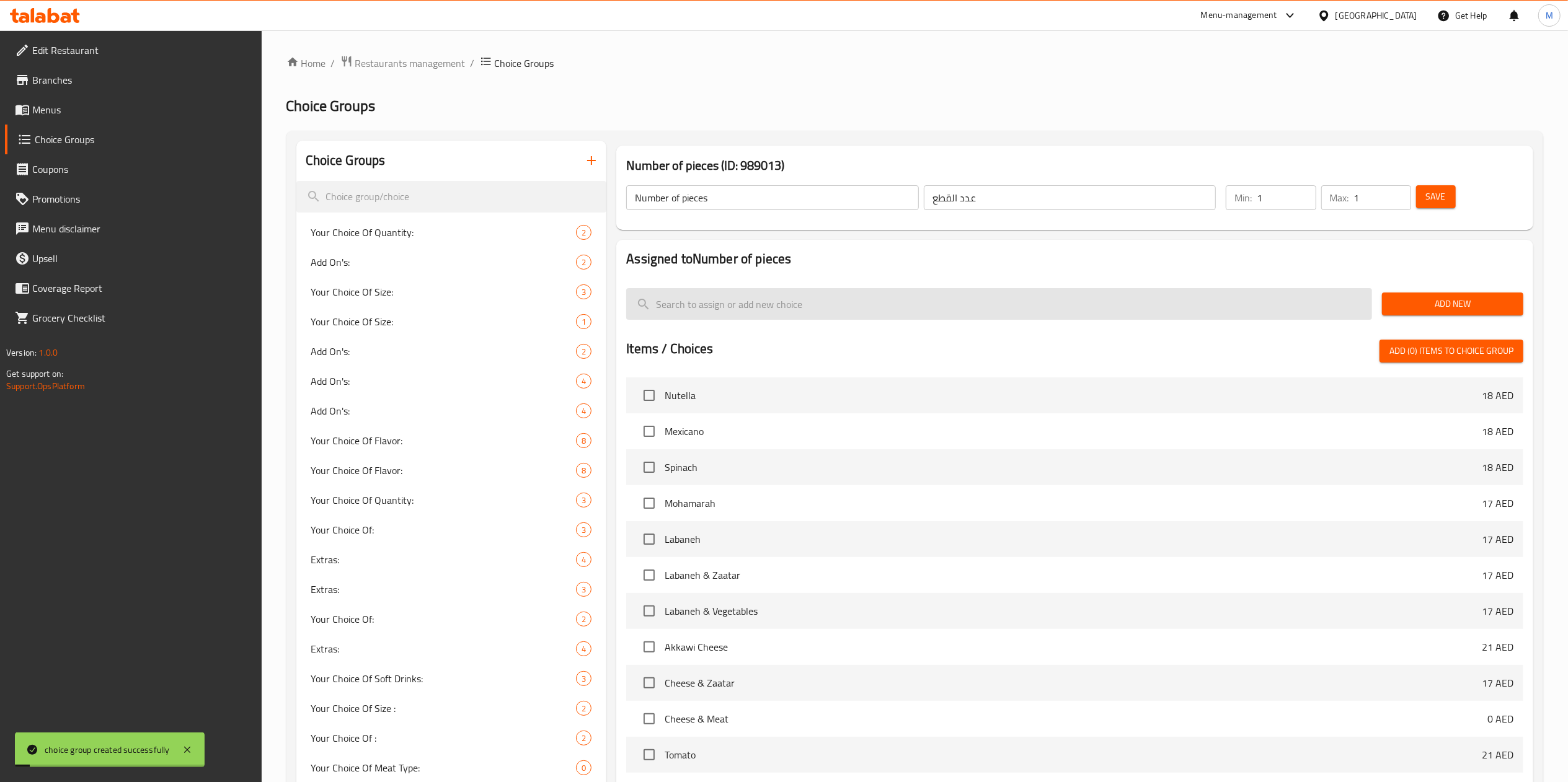
click at [856, 290] on input "search" at bounding box center [999, 304] width 746 height 31
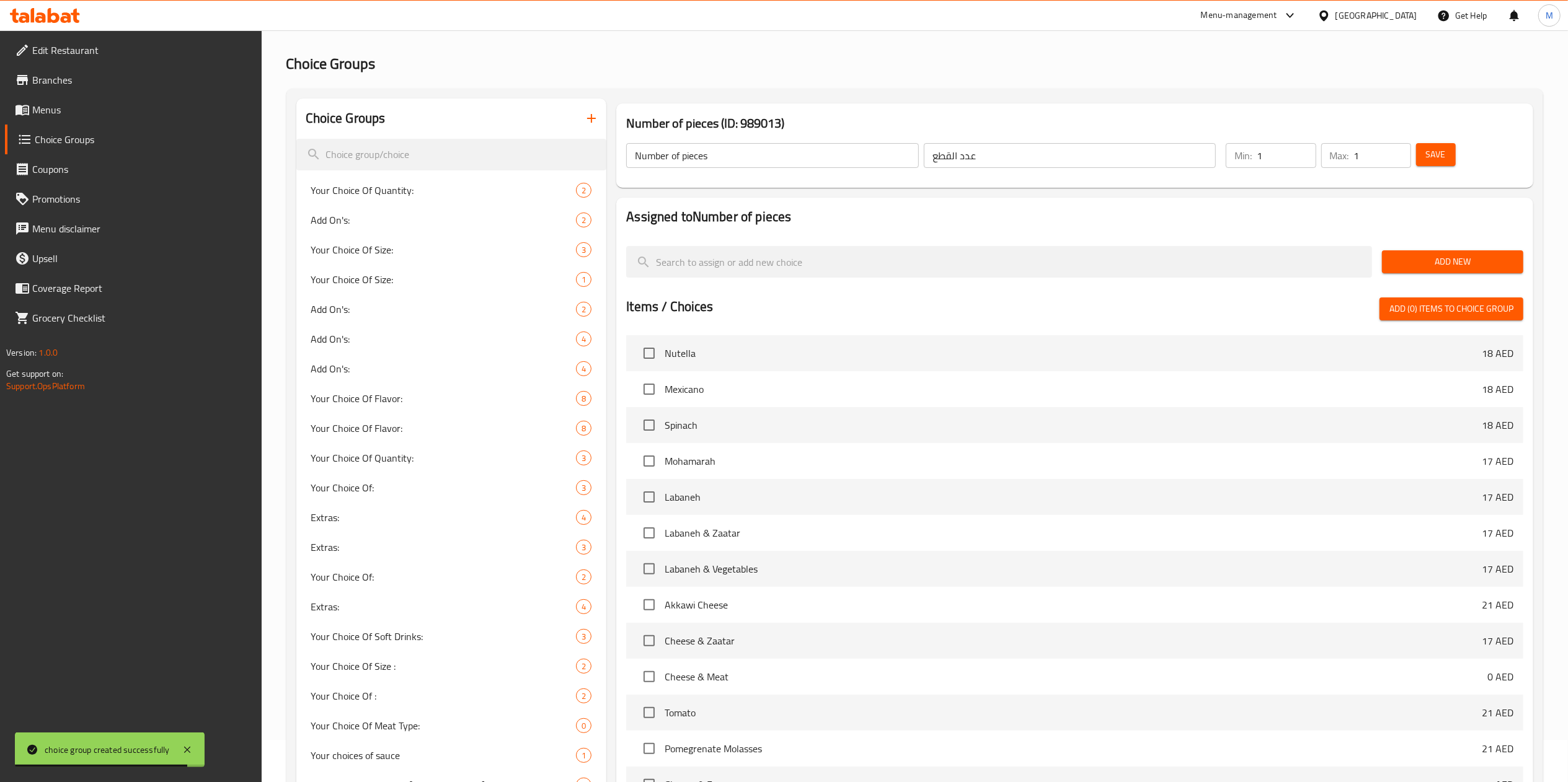
scroll to position [26, 0]
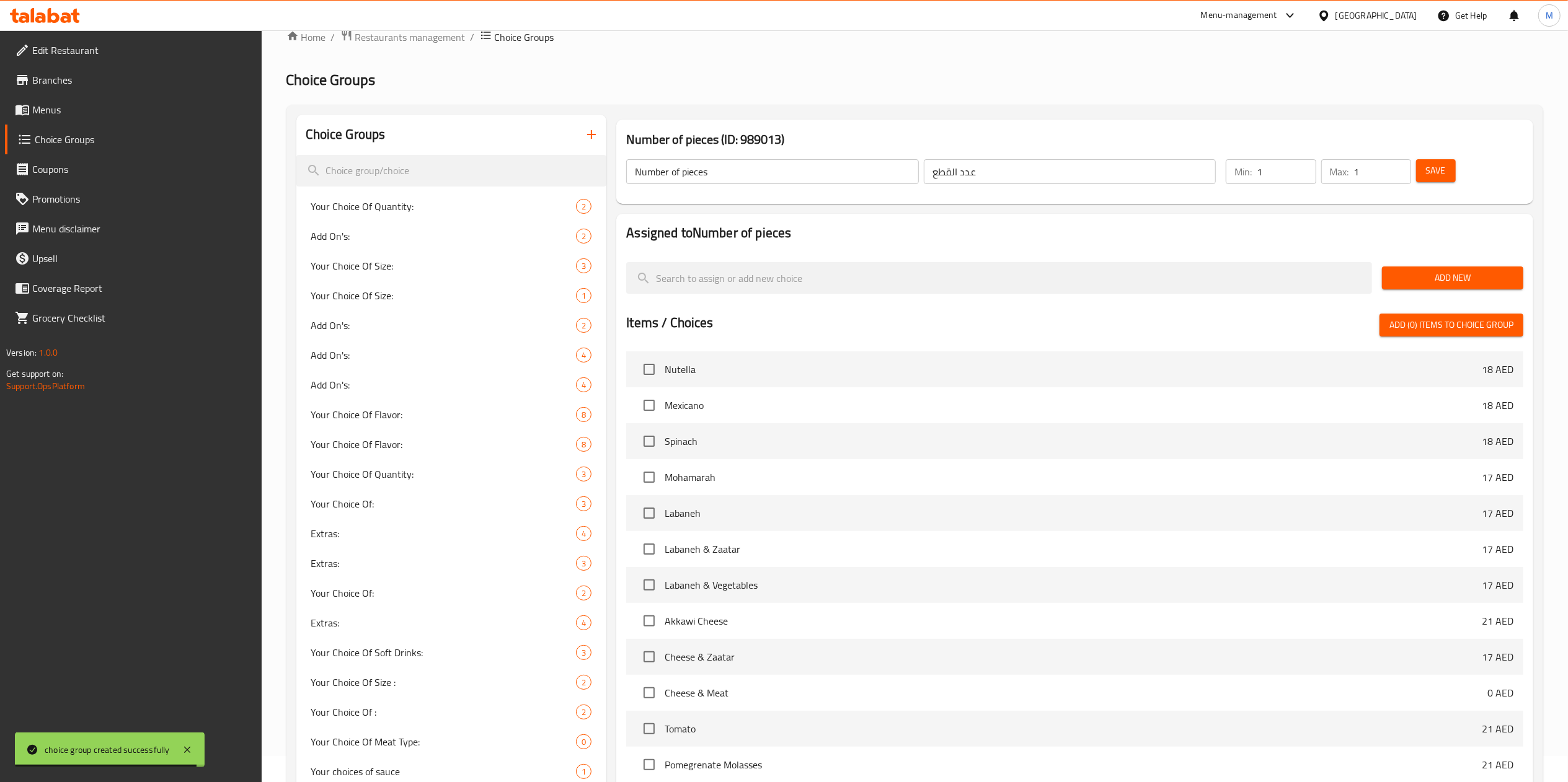
paste input "1 Piece Lahme Baajin Vegetables 7 Dhs"
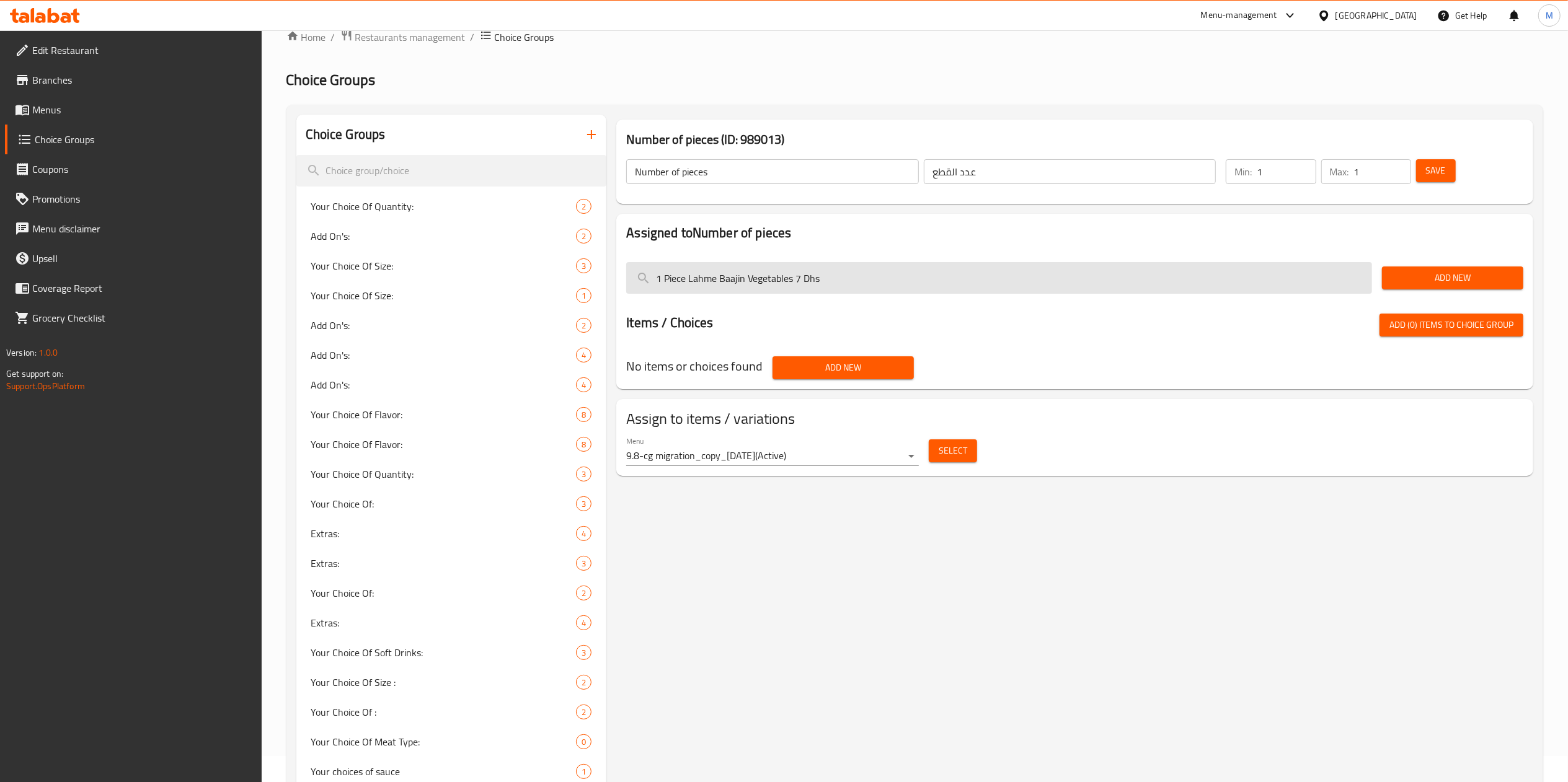
drag, startPoint x: 793, startPoint y: 277, endPoint x: 878, endPoint y: 283, distance: 85.2
click at [878, 283] on input "1 Piece Lahme Baajin Vegetables 7 Dhs" at bounding box center [999, 278] width 746 height 31
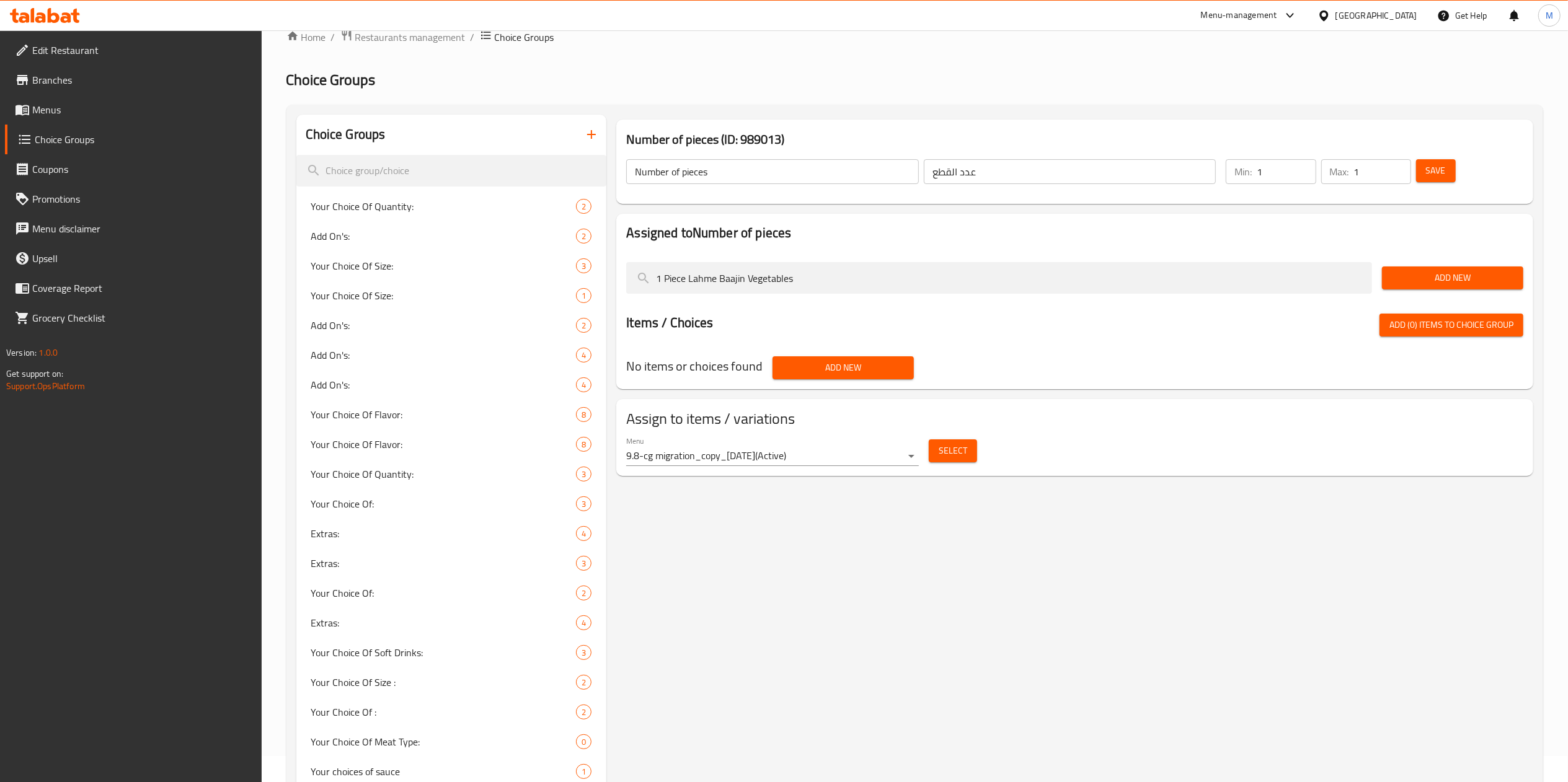
type input "1 Piece Lahme Baajin Vegetables"
click at [1419, 286] on button "Add New" at bounding box center [1453, 278] width 142 height 23
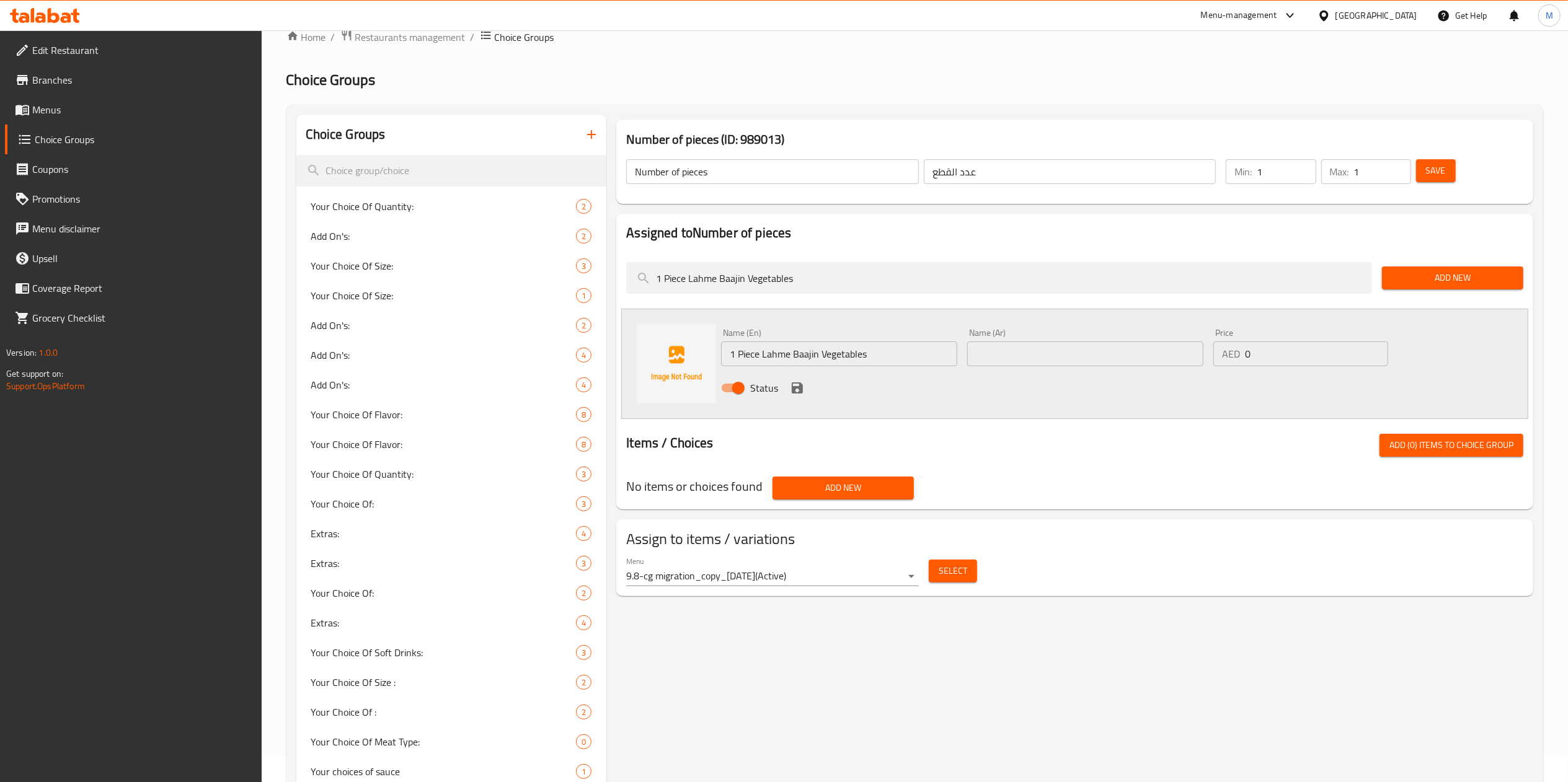
click at [919, 354] on input "1 Piece Lahme Baajin Vegetables" at bounding box center [839, 354] width 236 height 25
drag, startPoint x: 1225, startPoint y: 360, endPoint x: 1152, endPoint y: 361, distance: 73.0
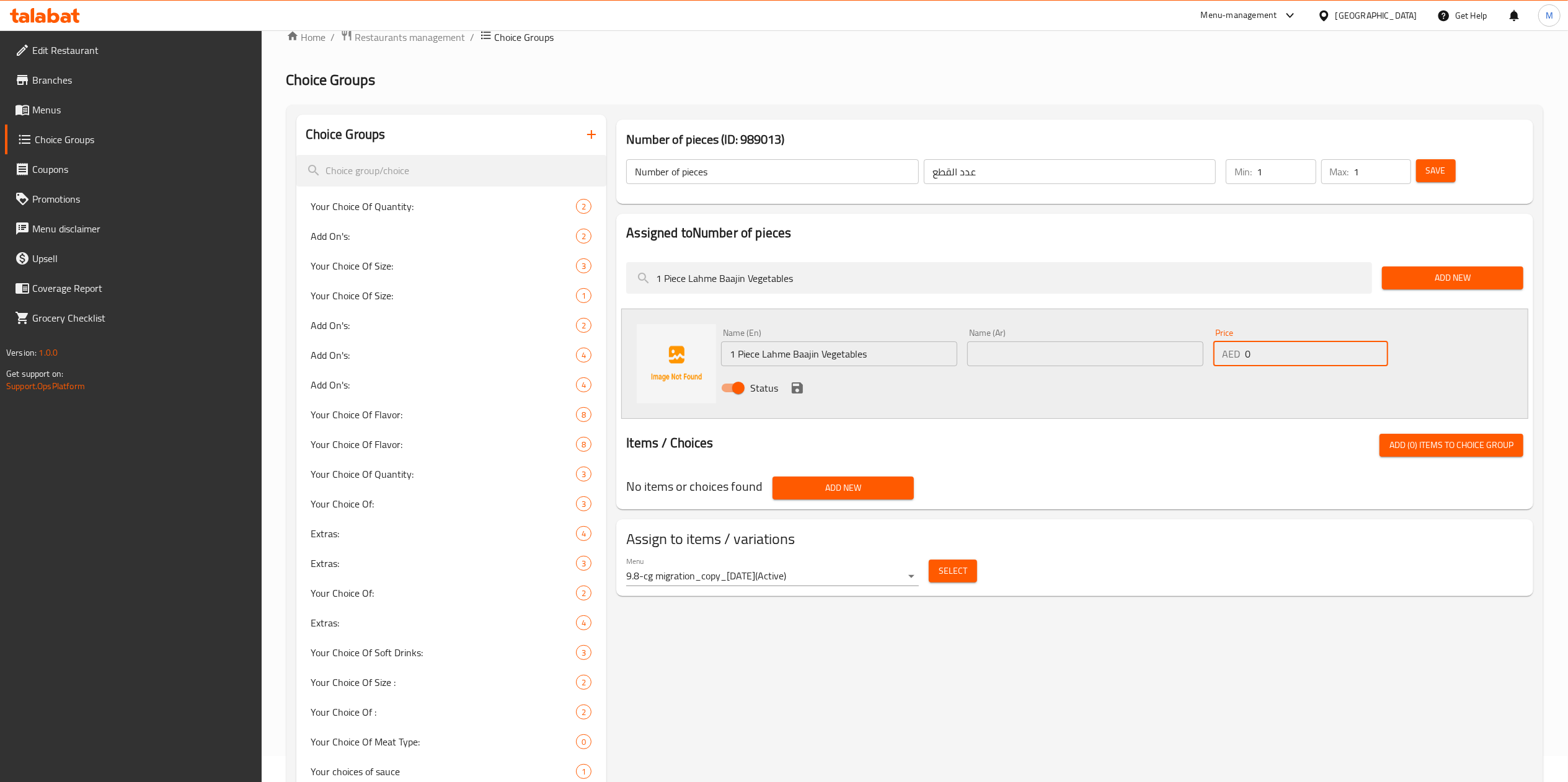
click at [1152, 361] on div "Name (En) 1 Piece Lahme Baajin Vegetables Name (En) Name (Ar) Name (Ar) Price A…" at bounding box center [1085, 364] width 739 height 81
type input "7"
click at [911, 351] on input "1 Piece Lahme Baajin Vegetables" at bounding box center [839, 354] width 236 height 25
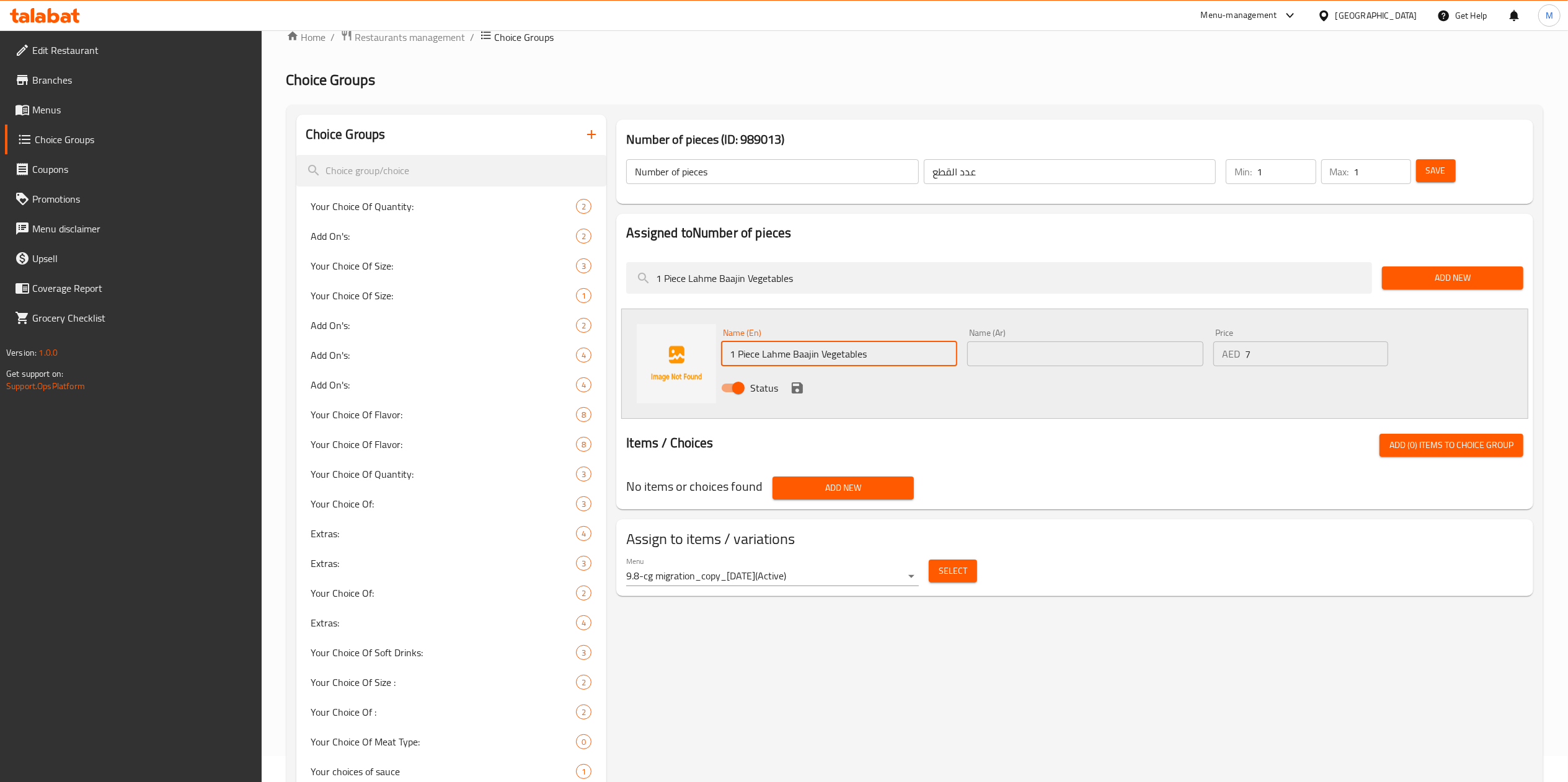
click at [1005, 349] on input "text" at bounding box center [1085, 354] width 236 height 25
paste input "1 قطعة لحم بعجين خضار"
type input "1 قطعة لحم بعجين خضار"
click at [801, 388] on icon "save" at bounding box center [797, 388] width 11 height 11
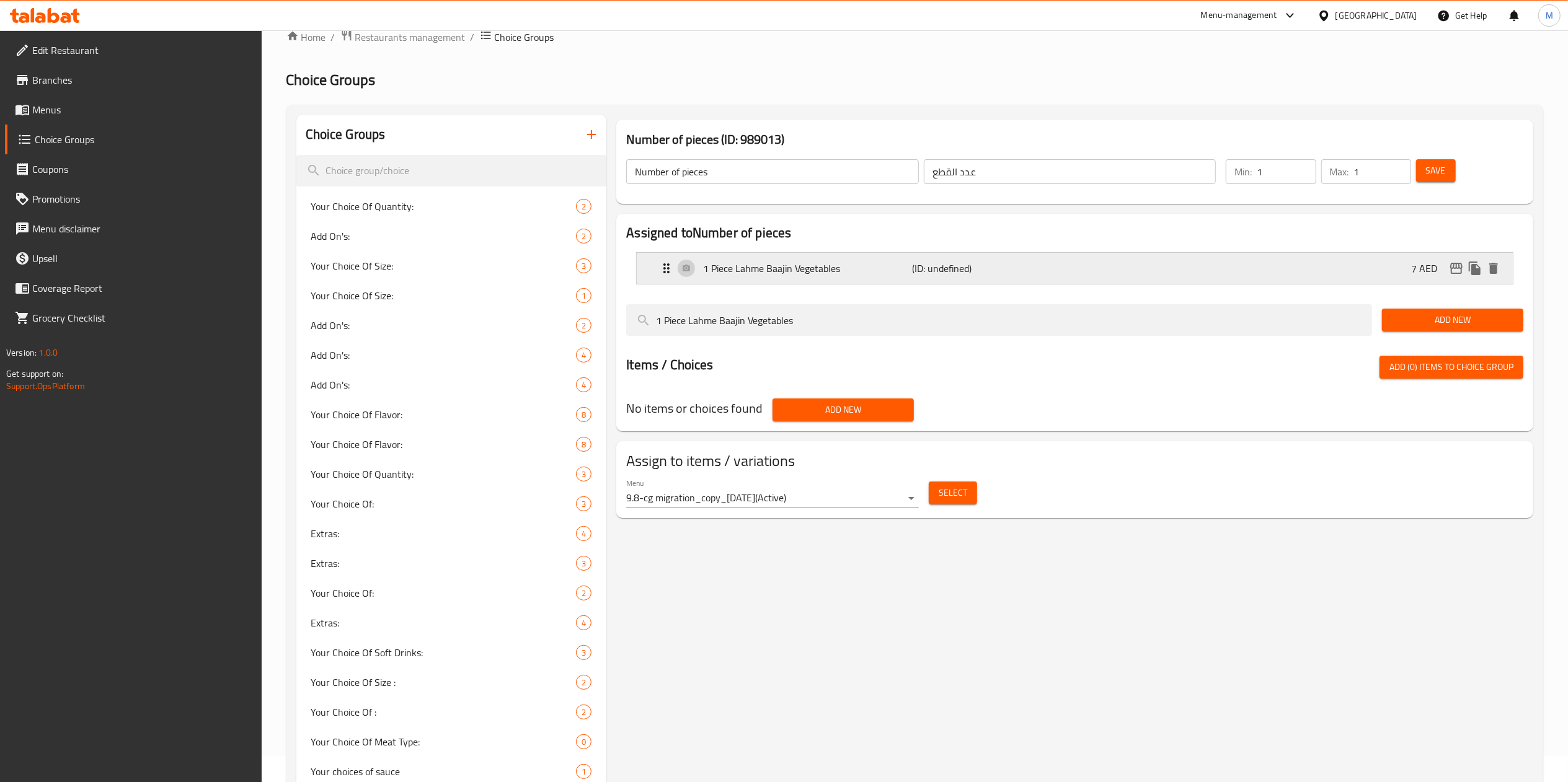
click at [653, 262] on div "1 Piece Lahme Baajin Vegetables (ID: undefined) 7 AED" at bounding box center [1075, 268] width 876 height 31
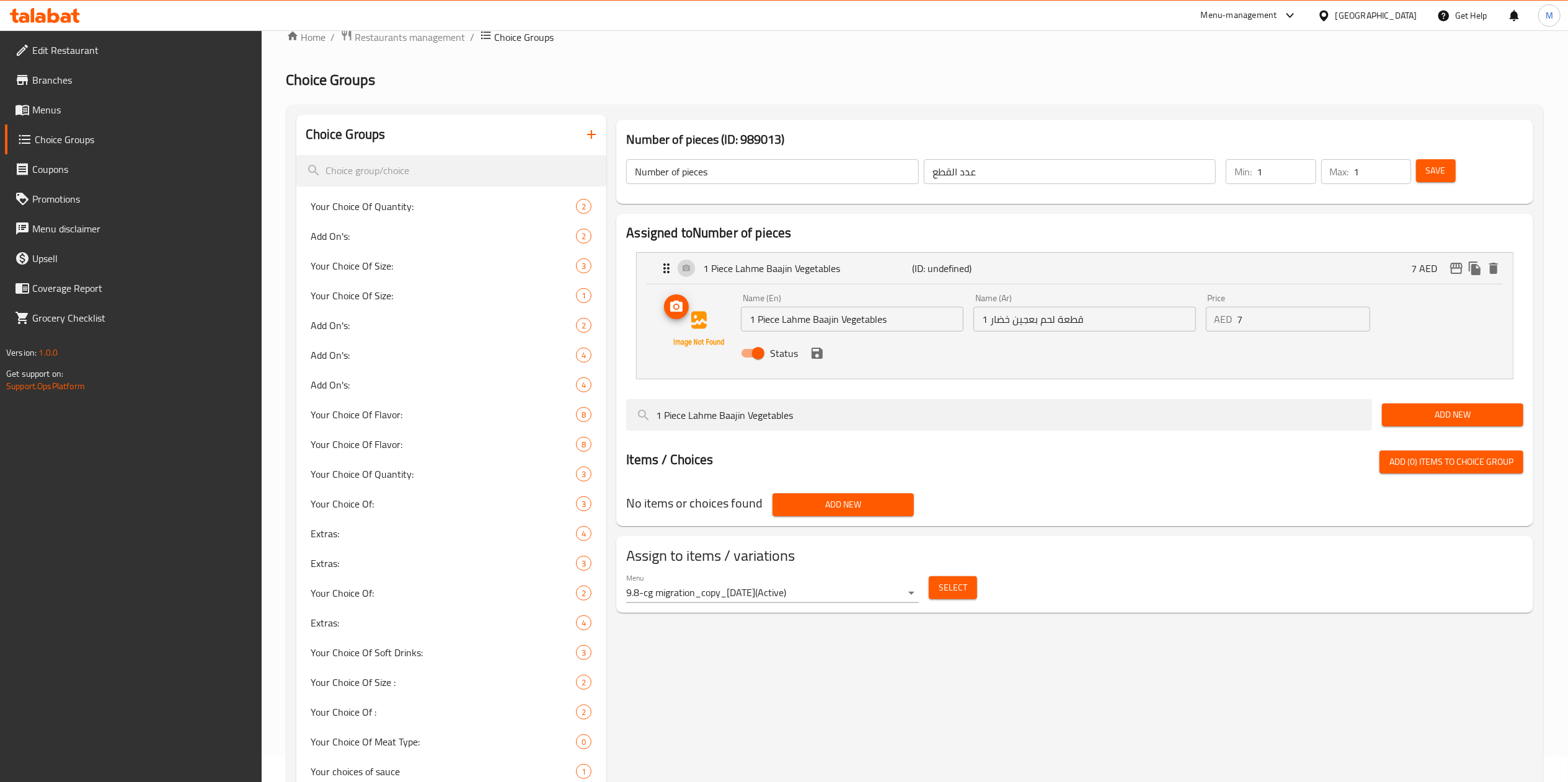
click at [697, 315] on img at bounding box center [699, 329] width 79 height 79
click at [675, 304] on icon "upload picture" at bounding box center [676, 306] width 13 height 11
click at [721, 316] on button "delete image" at bounding box center [721, 307] width 25 height 25
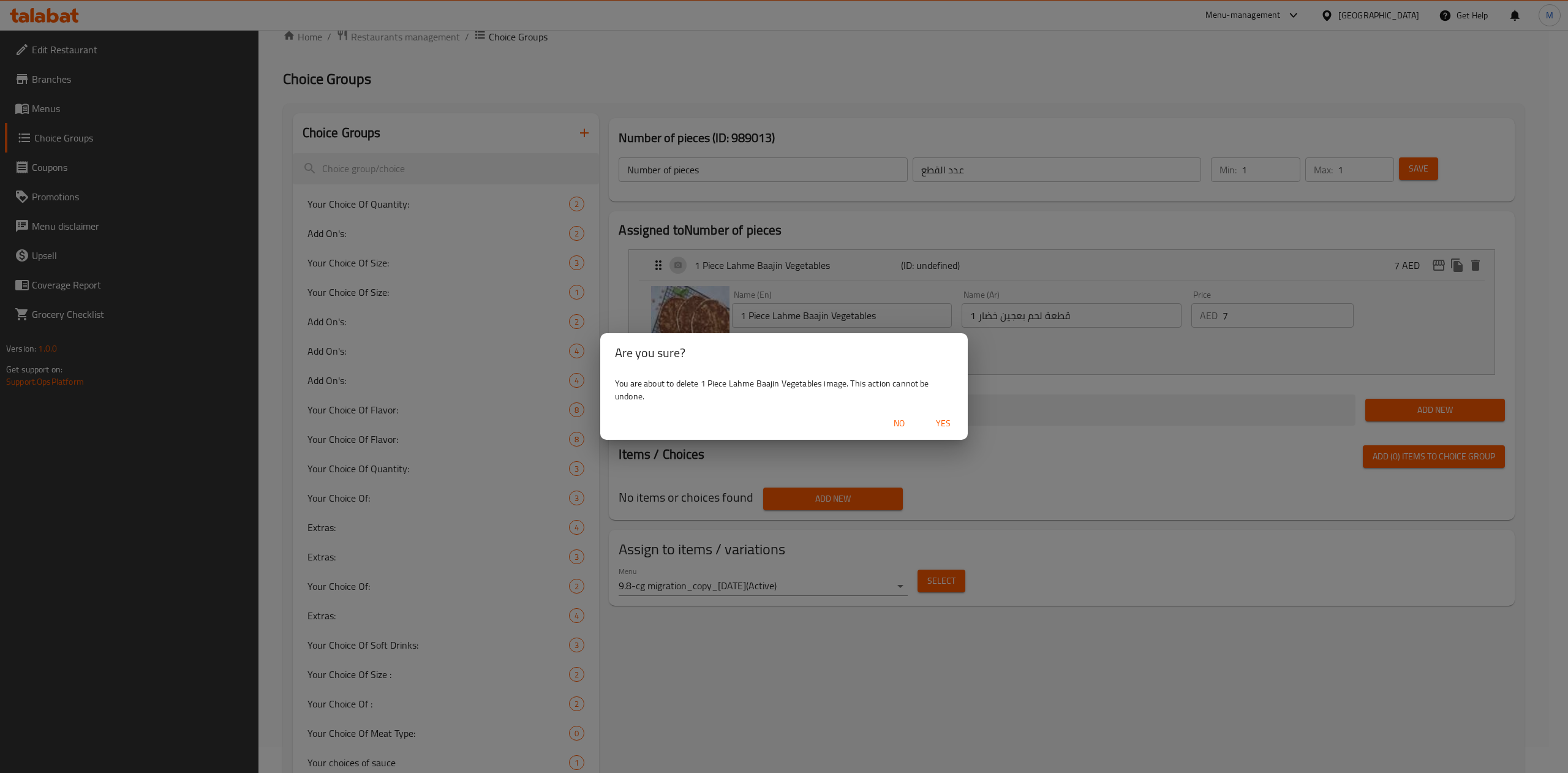
click at [944, 418] on span "Yes" at bounding box center [943, 423] width 30 height 16
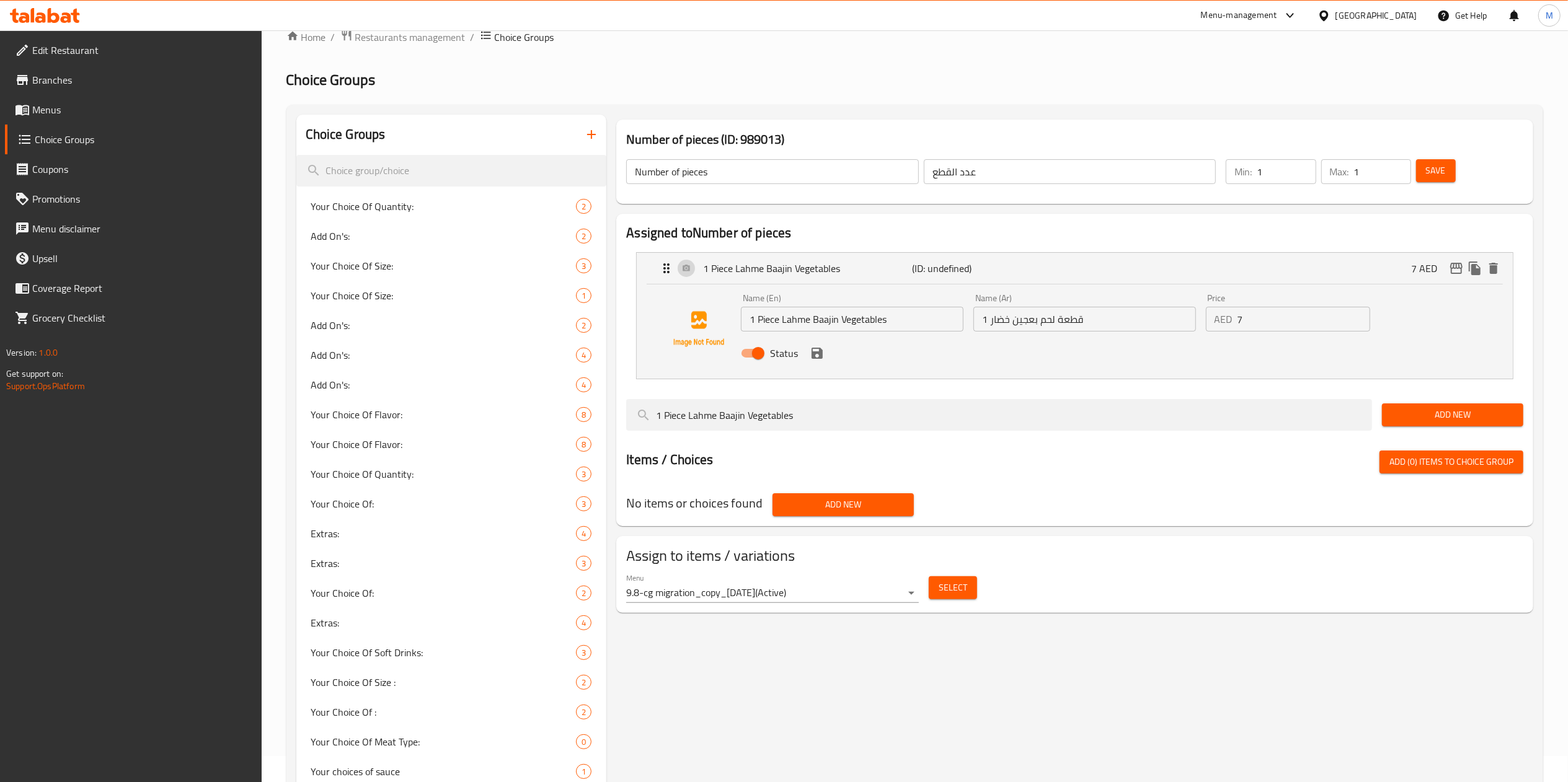
click at [814, 347] on icon "save" at bounding box center [817, 353] width 15 height 15
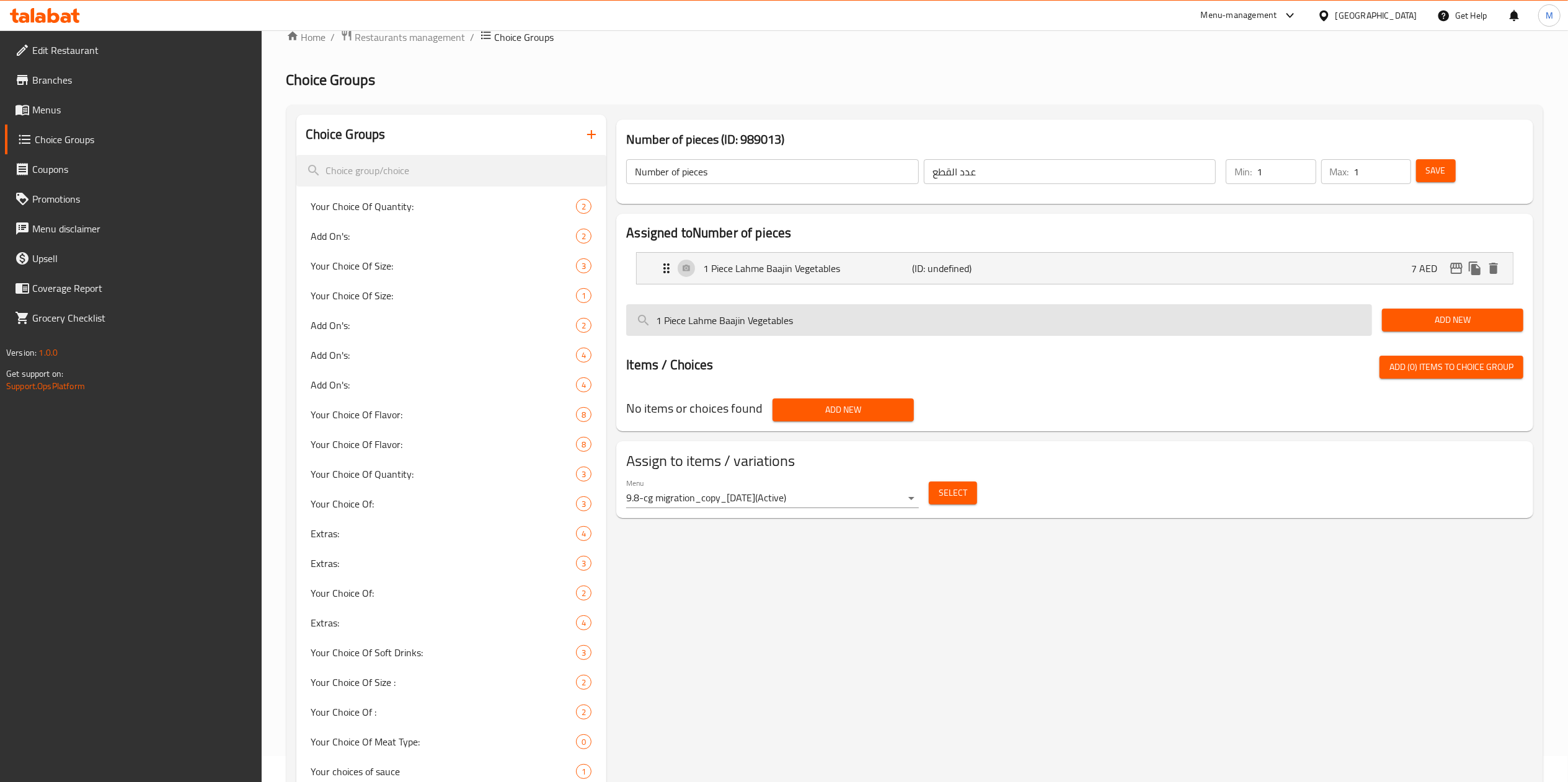
click at [831, 305] on input "1 Piece Lahme Baajin Vegetables" at bounding box center [999, 320] width 746 height 31
paste input "6 pieces Lahme Baajin Vegetables 42 DHS"
click at [854, 310] on input "6 pieces Lahme Baajin Vegetables 42 DHS" at bounding box center [999, 320] width 746 height 31
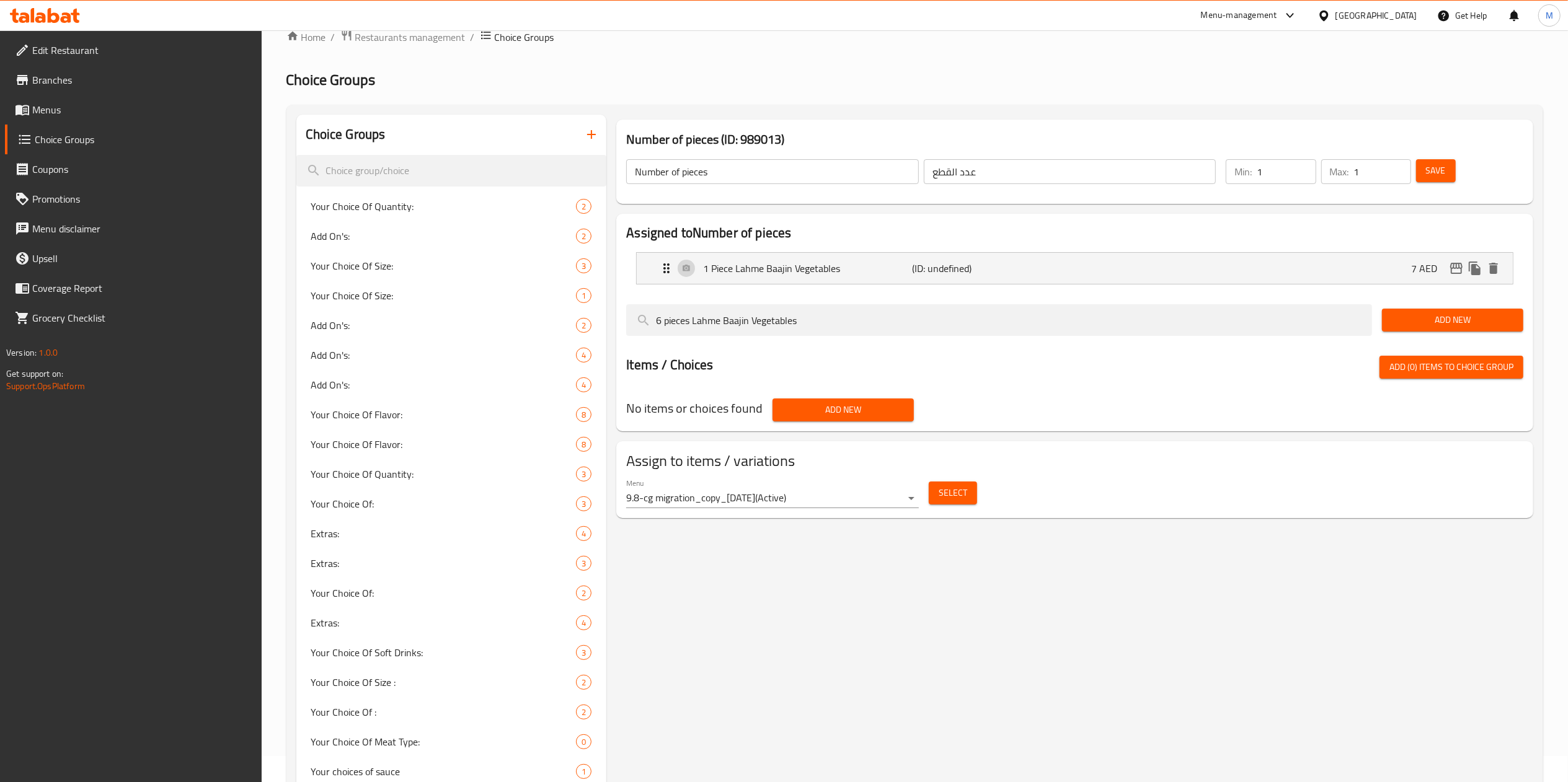
type input "6 pieces Lahme Baajin Vegetables"
click at [1417, 322] on span "Add New" at bounding box center [1453, 320] width 121 height 16
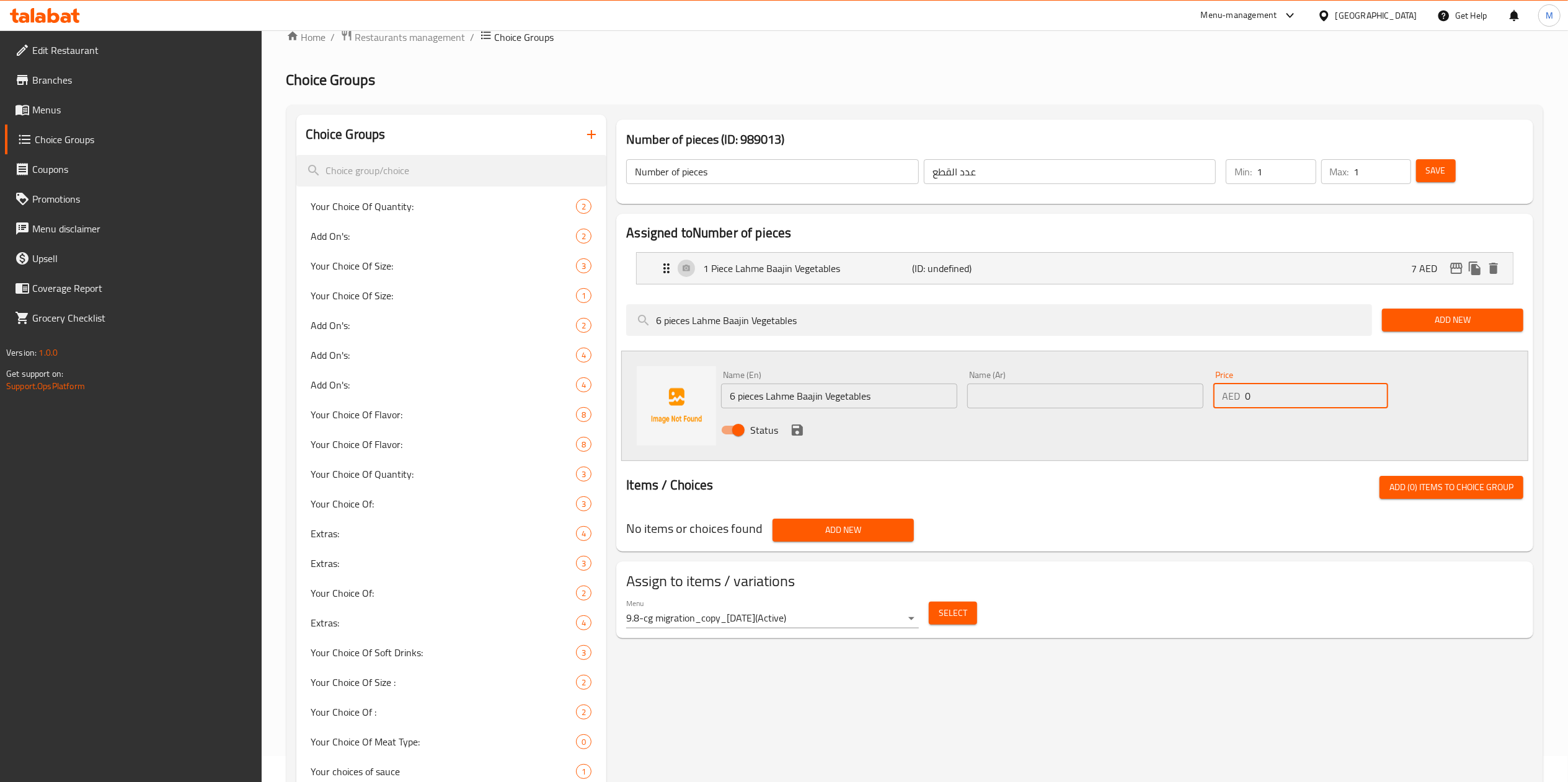
drag, startPoint x: 1291, startPoint y: 402, endPoint x: 1156, endPoint y: 410, distance: 135.2
click at [1156, 410] on div "Name (En) 6 pieces Lahme Baajin Vegetables Name (En) Name (Ar) Name (Ar) Price …" at bounding box center [1085, 406] width 739 height 81
type input "42"
click at [865, 388] on input "6 pieces Lahme Baajin Vegetables" at bounding box center [839, 396] width 236 height 25
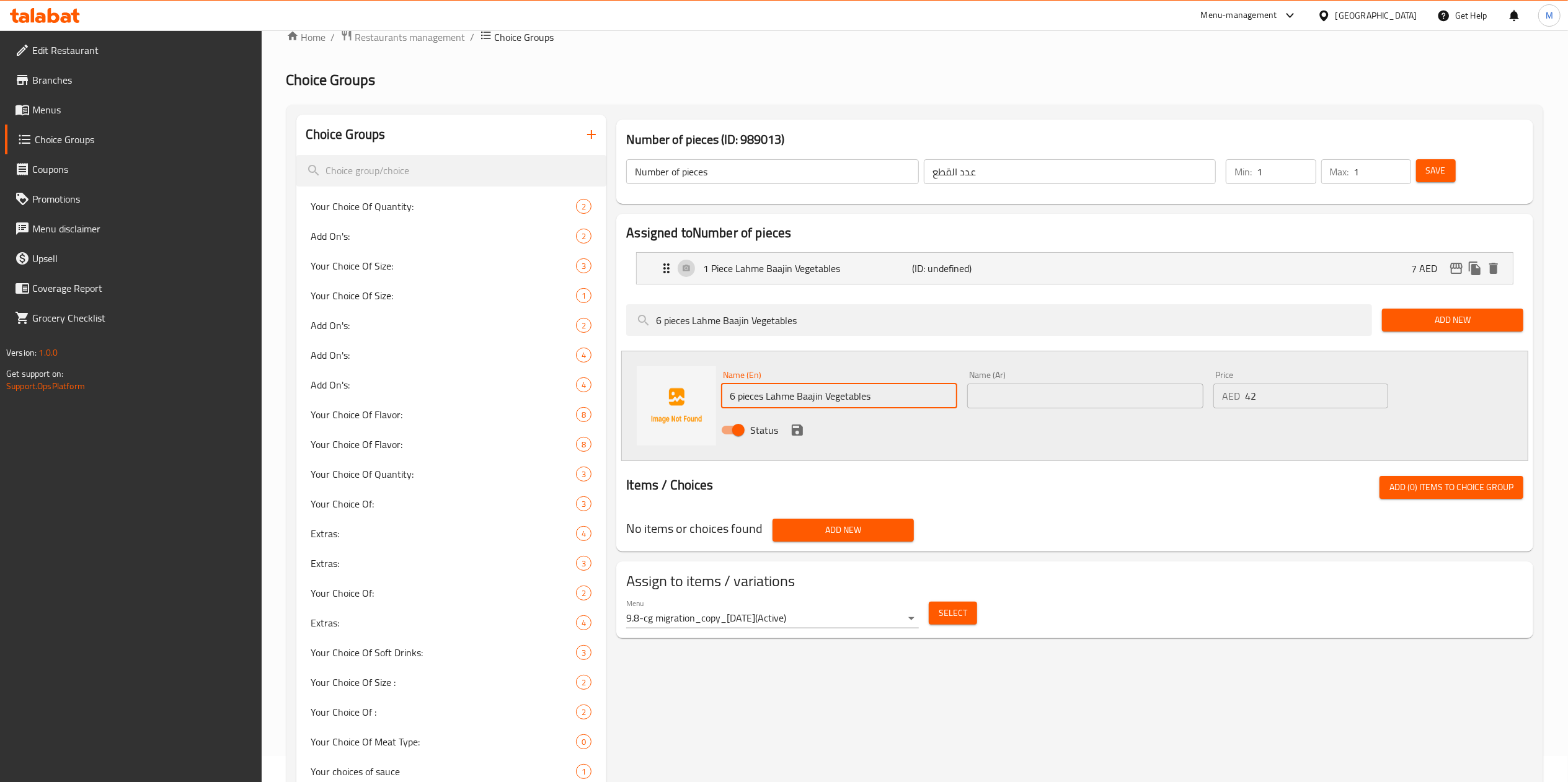
click at [865, 388] on input "6 pieces Lahme Baajin Vegetables" at bounding box center [839, 396] width 236 height 25
click at [1033, 401] on input "text" at bounding box center [1085, 396] width 236 height 25
paste input "6 قطع لحم بعجين خضار"
type input "6 قطع لحم بعجين خضار"
click at [793, 424] on icon "save" at bounding box center [797, 430] width 15 height 15
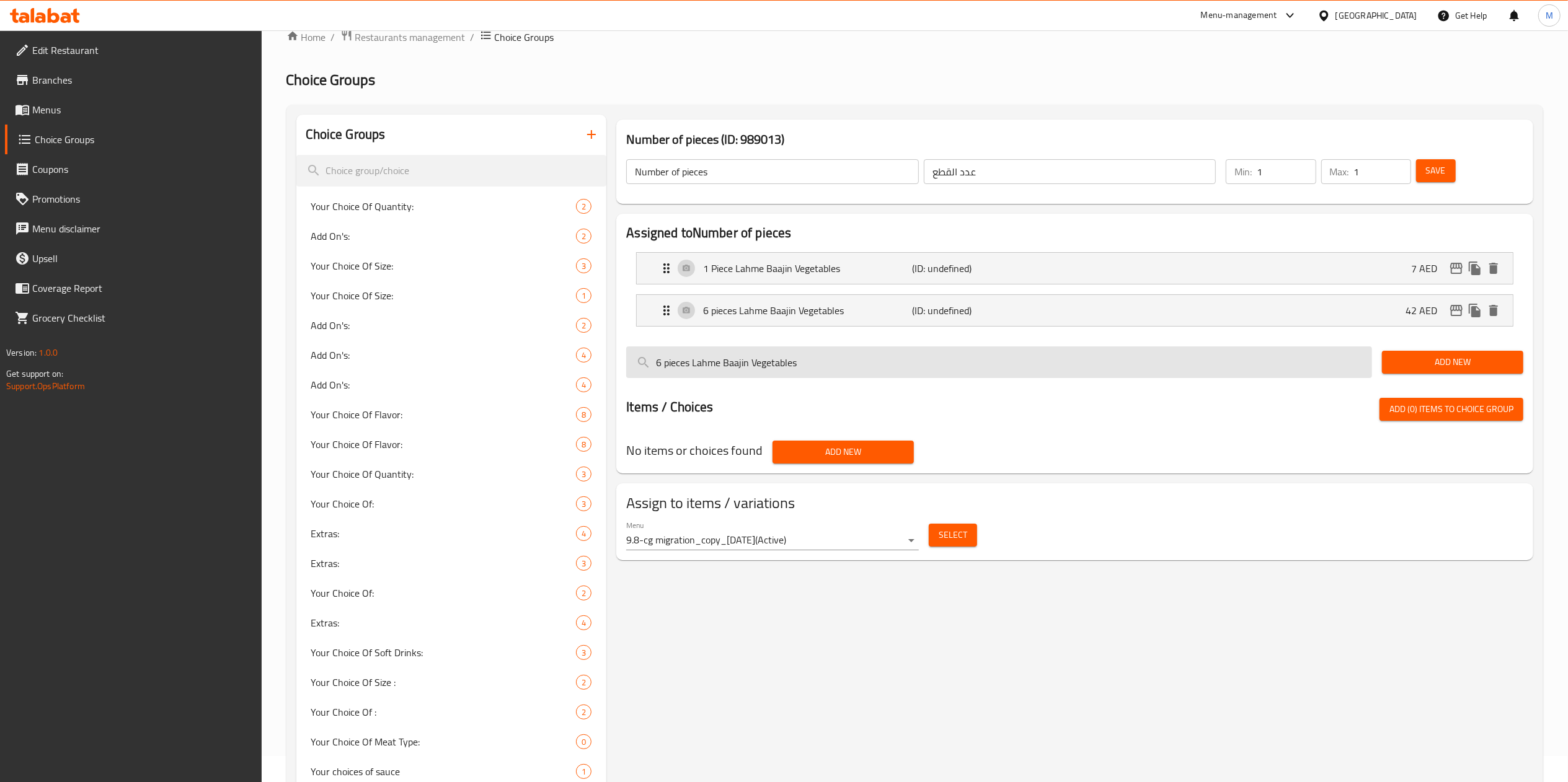
click at [816, 362] on input "6 pieces Lahme Baajin Vegetables" at bounding box center [999, 362] width 746 height 31
paste input "12 Pieces Lahme Baajin Vegetables 85 Dh"
drag, startPoint x: 802, startPoint y: 364, endPoint x: 910, endPoint y: 373, distance: 108.4
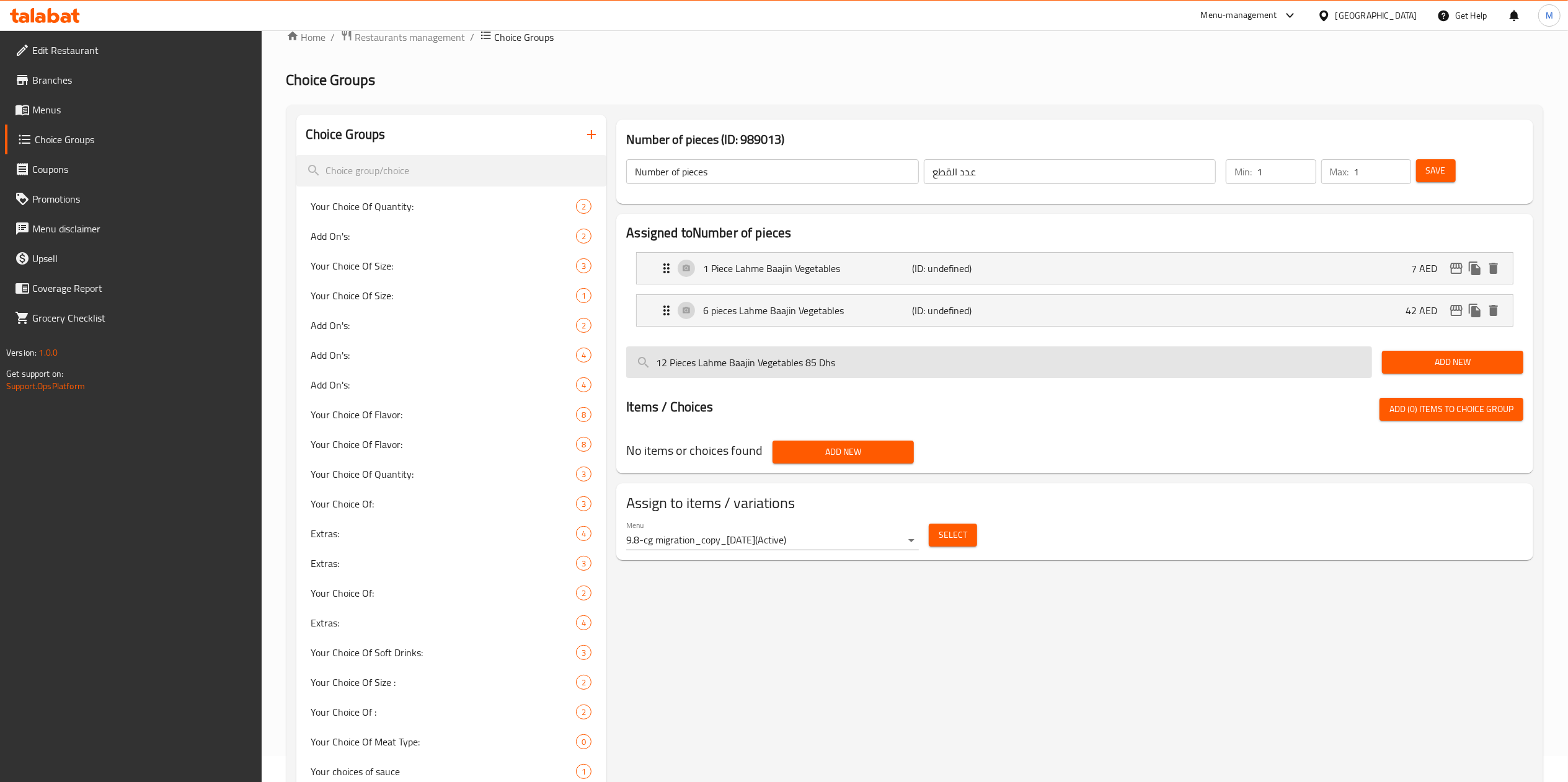
click at [910, 373] on input "12 Pieces Lahme Baajin Vegetables 85 Dhs" at bounding box center [999, 362] width 746 height 31
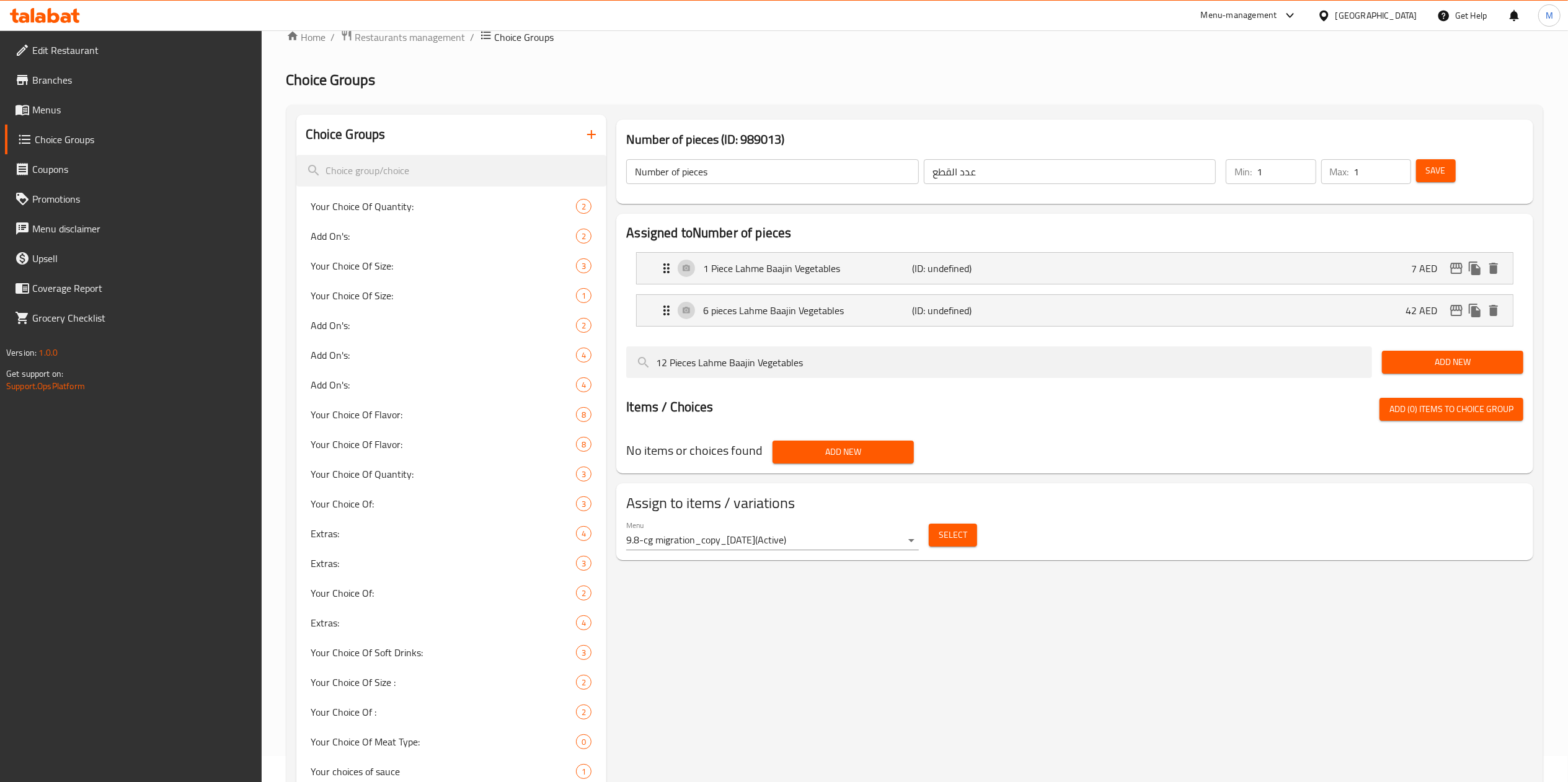
type input "12 Pieces Lahme Baajin Vegetables"
click at [1449, 371] on button "Add New" at bounding box center [1453, 362] width 142 height 23
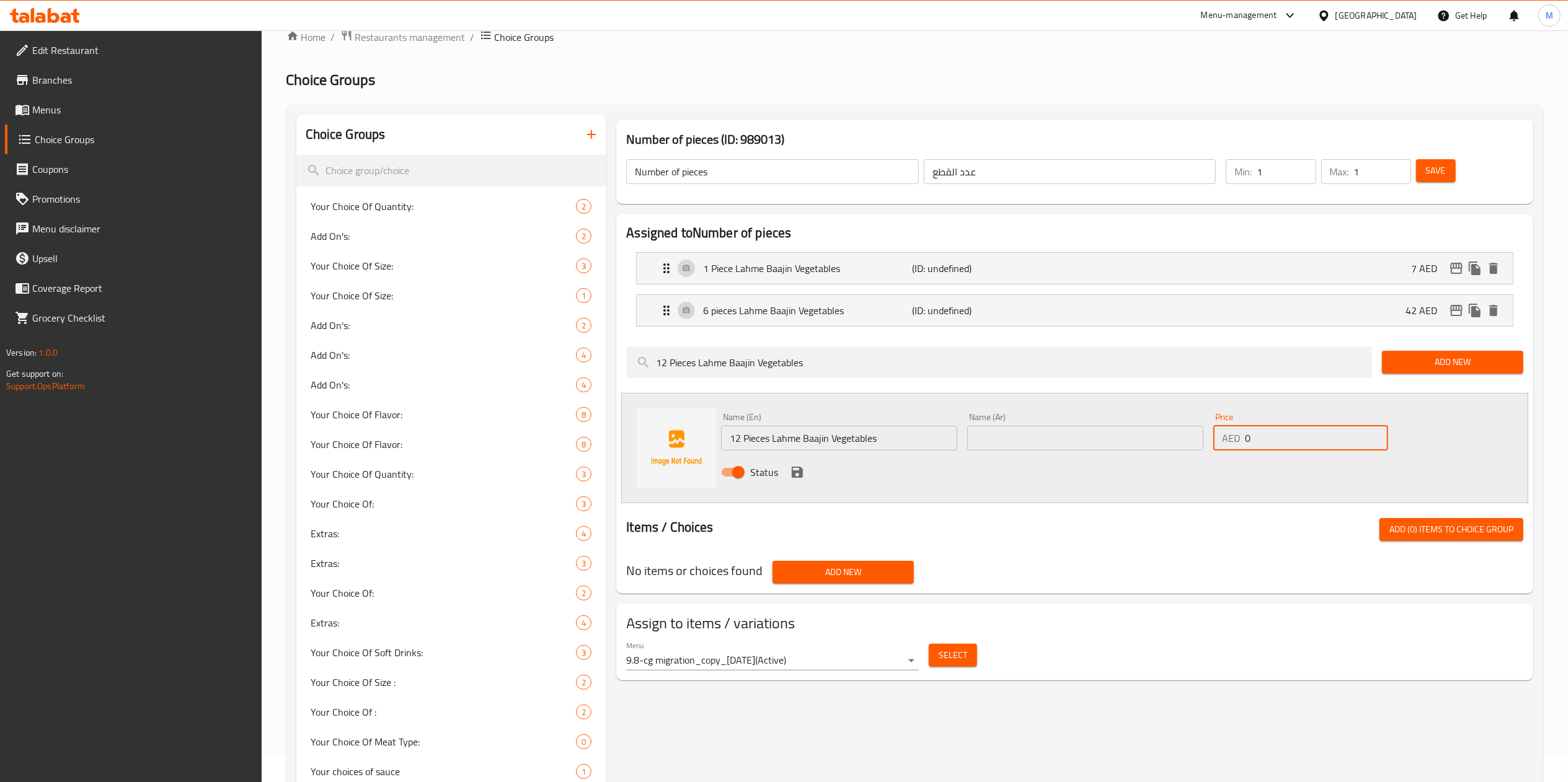
drag, startPoint x: 1261, startPoint y: 449, endPoint x: 1163, endPoint y: 453, distance: 98.1
click at [1163, 453] on div "Name (En) 12 Pieces Lahme Baajin Vegetables Name (En) Name (Ar) Name (Ar) Price…" at bounding box center [1085, 448] width 739 height 81
type input "85"
click at [919, 436] on input "12 Pieces Lahme Baajin Vegetables" at bounding box center [839, 438] width 236 height 25
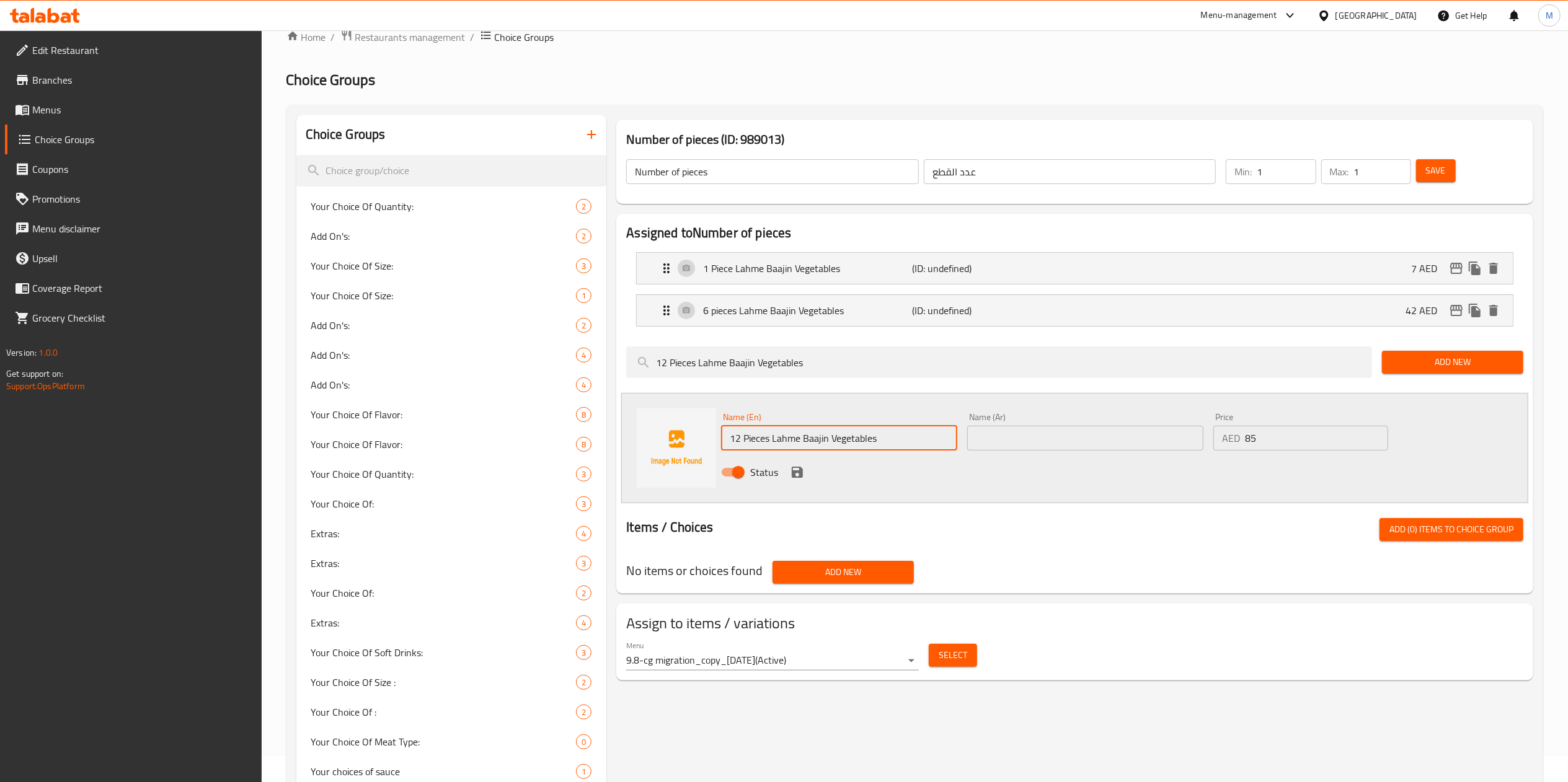
click at [919, 436] on input "12 Pieces Lahme Baajin Vegetables" at bounding box center [839, 438] width 236 height 25
click at [1045, 440] on input "text" at bounding box center [1085, 438] width 236 height 25
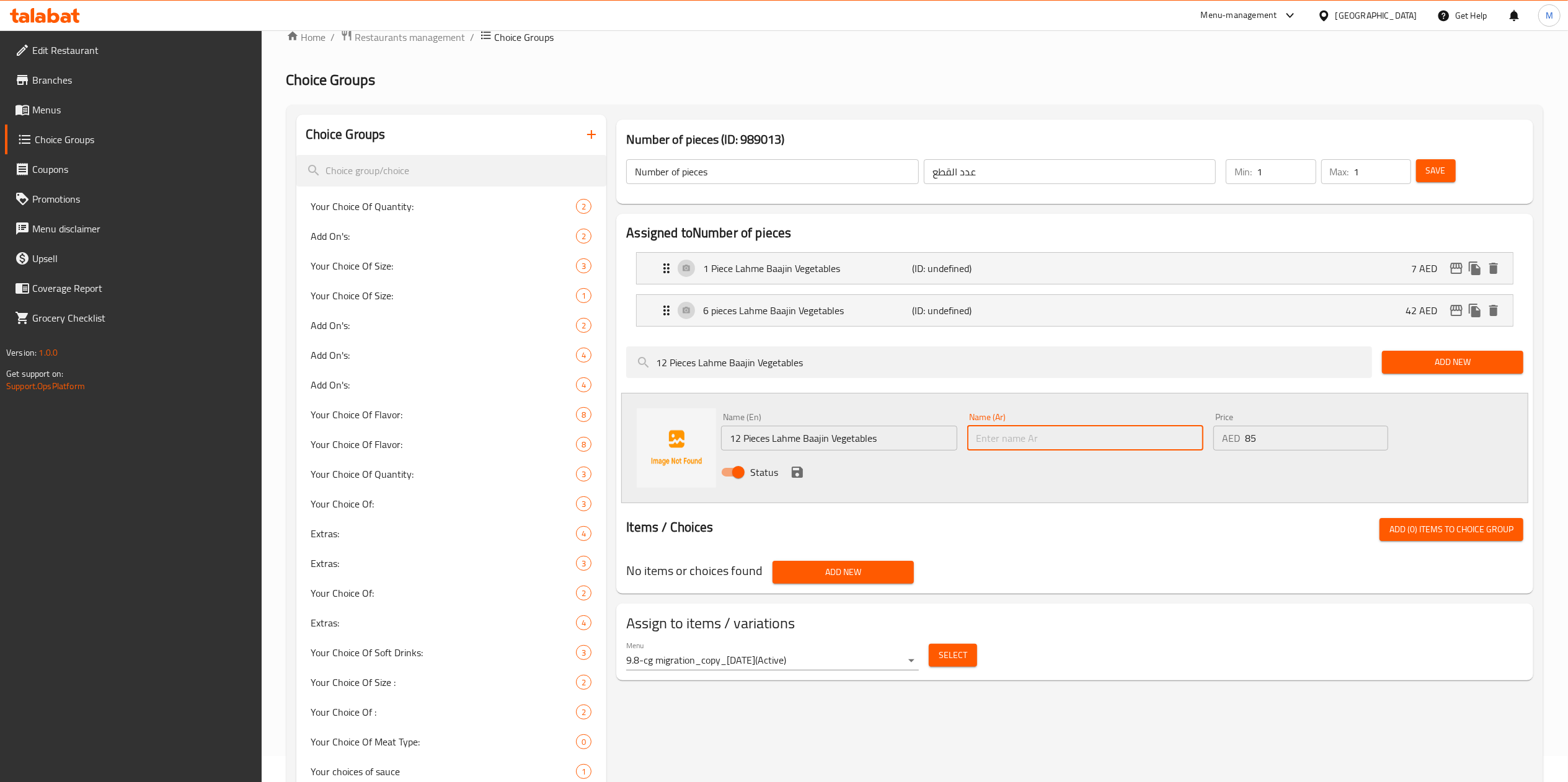
paste input "12 قطعة لحم بعجين خضار"
type input "12 قطعة لحم بعجين خضار"
click at [795, 473] on icon "save" at bounding box center [797, 472] width 11 height 11
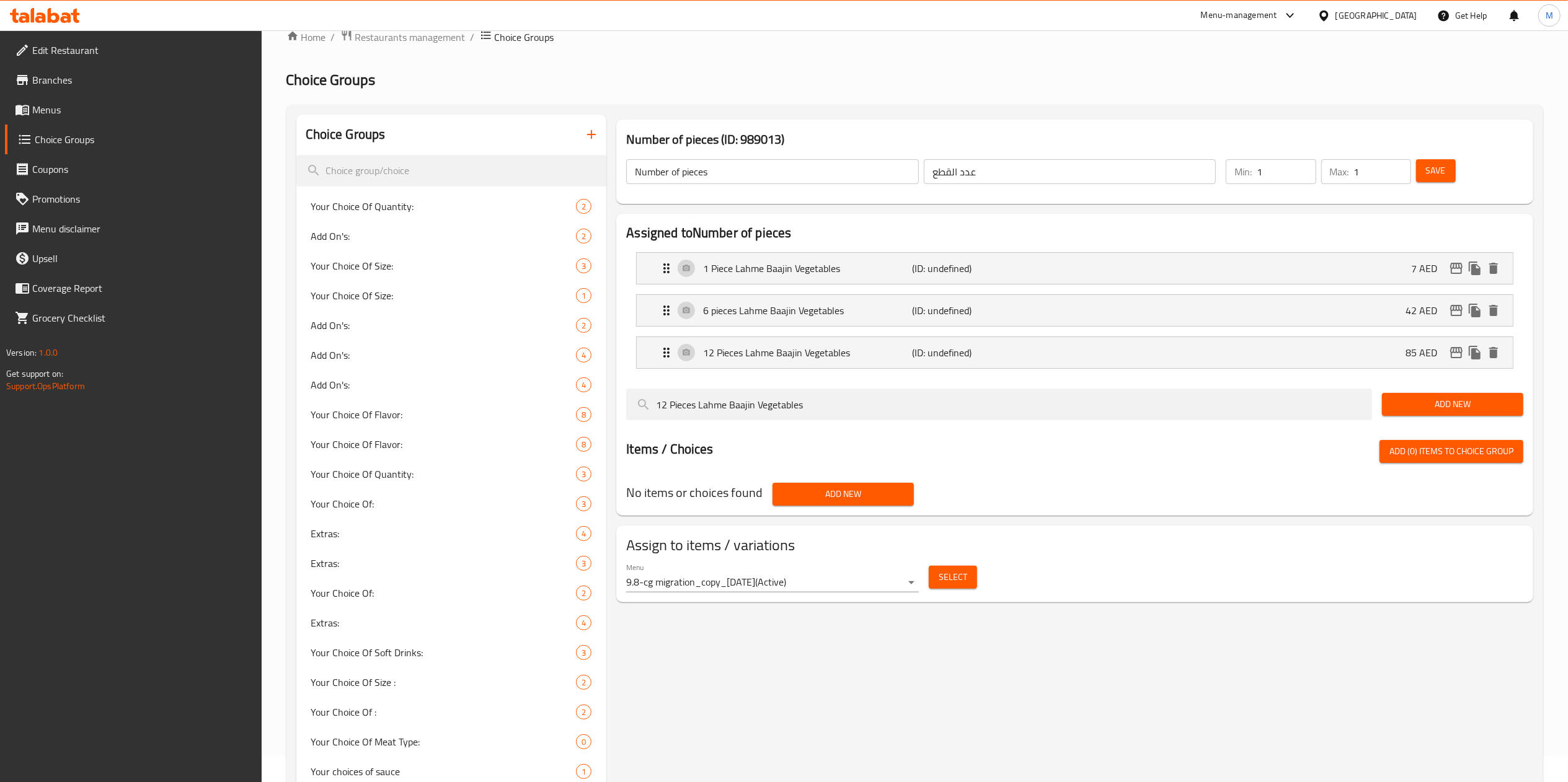
click at [718, 187] on div "Number of pieces ​ عدد القطع ​" at bounding box center [921, 172] width 604 height 40
click at [718, 181] on input "Number of pieces" at bounding box center [772, 171] width 292 height 25
click at [675, 175] on input "Number of pieces" at bounding box center [772, 171] width 292 height 25
click at [730, 170] on input "Number of pieces" at bounding box center [772, 171] width 292 height 25
click at [1447, 166] on button "Save" at bounding box center [1436, 170] width 40 height 23
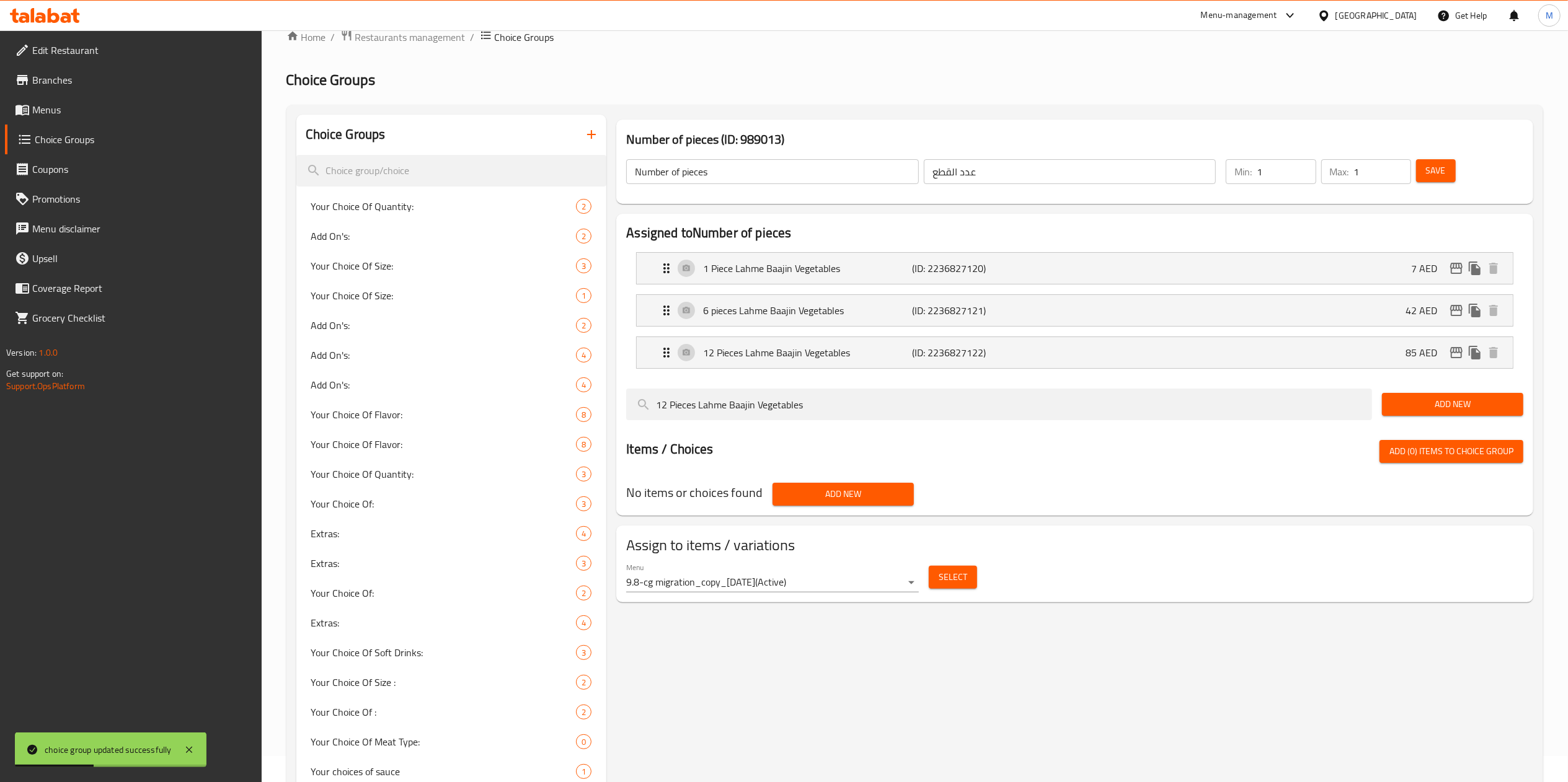
click at [102, 120] on link "Menus" at bounding box center [133, 110] width 256 height 30
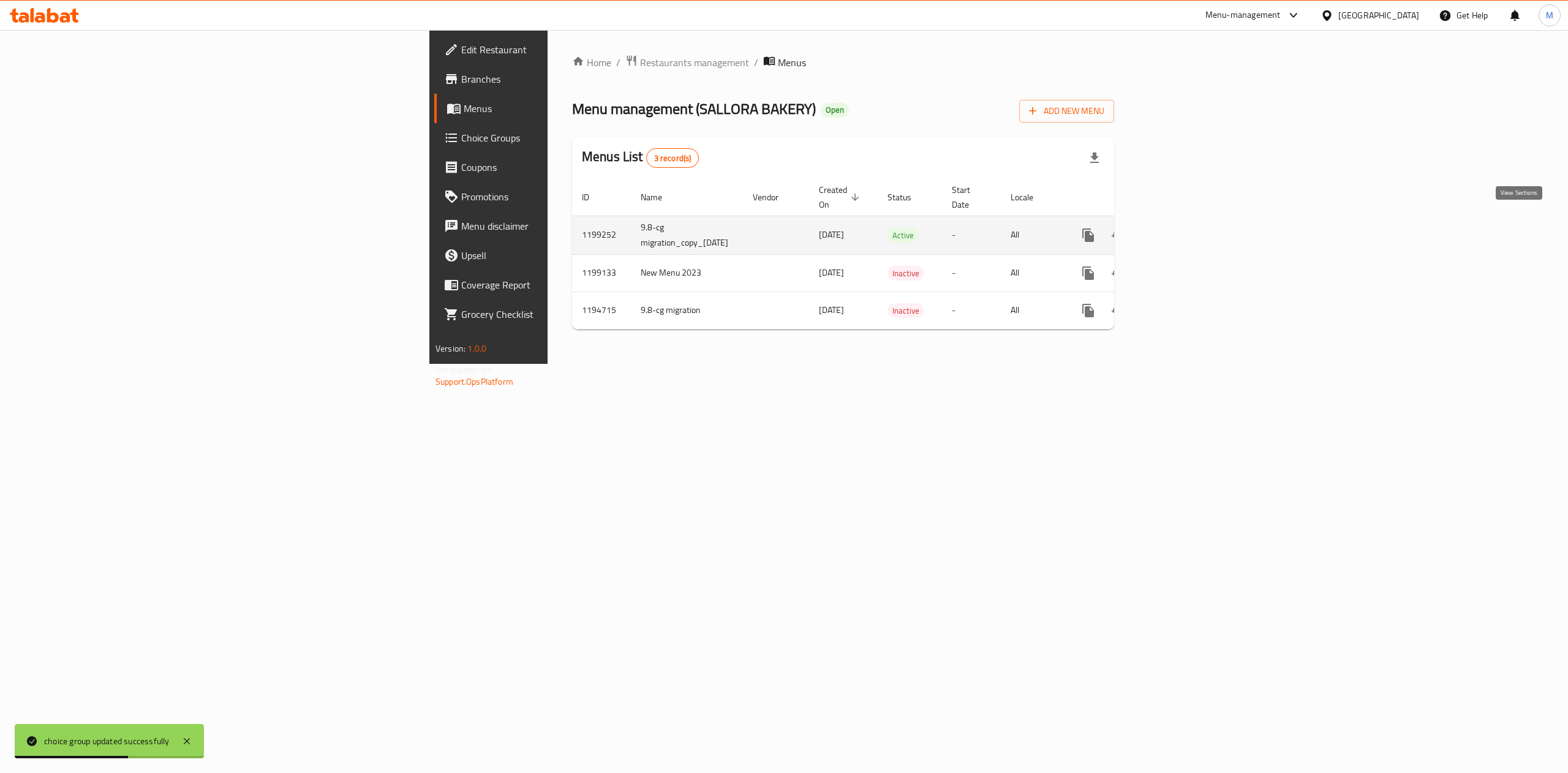
click at [1184, 228] on icon "enhanced table" at bounding box center [1176, 236] width 15 height 15
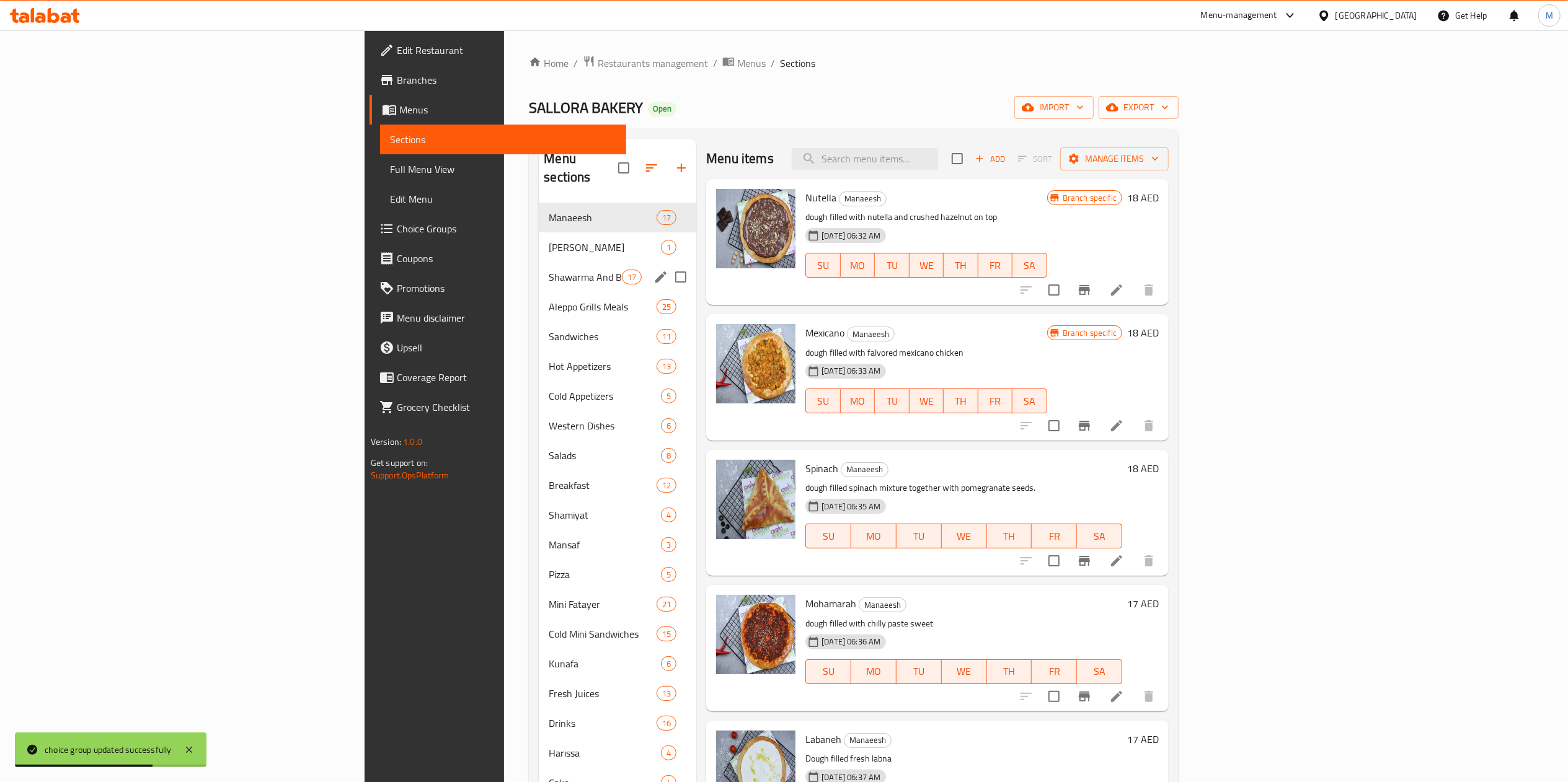
click at [549, 240] on span "[PERSON_NAME]" at bounding box center [605, 247] width 112 height 15
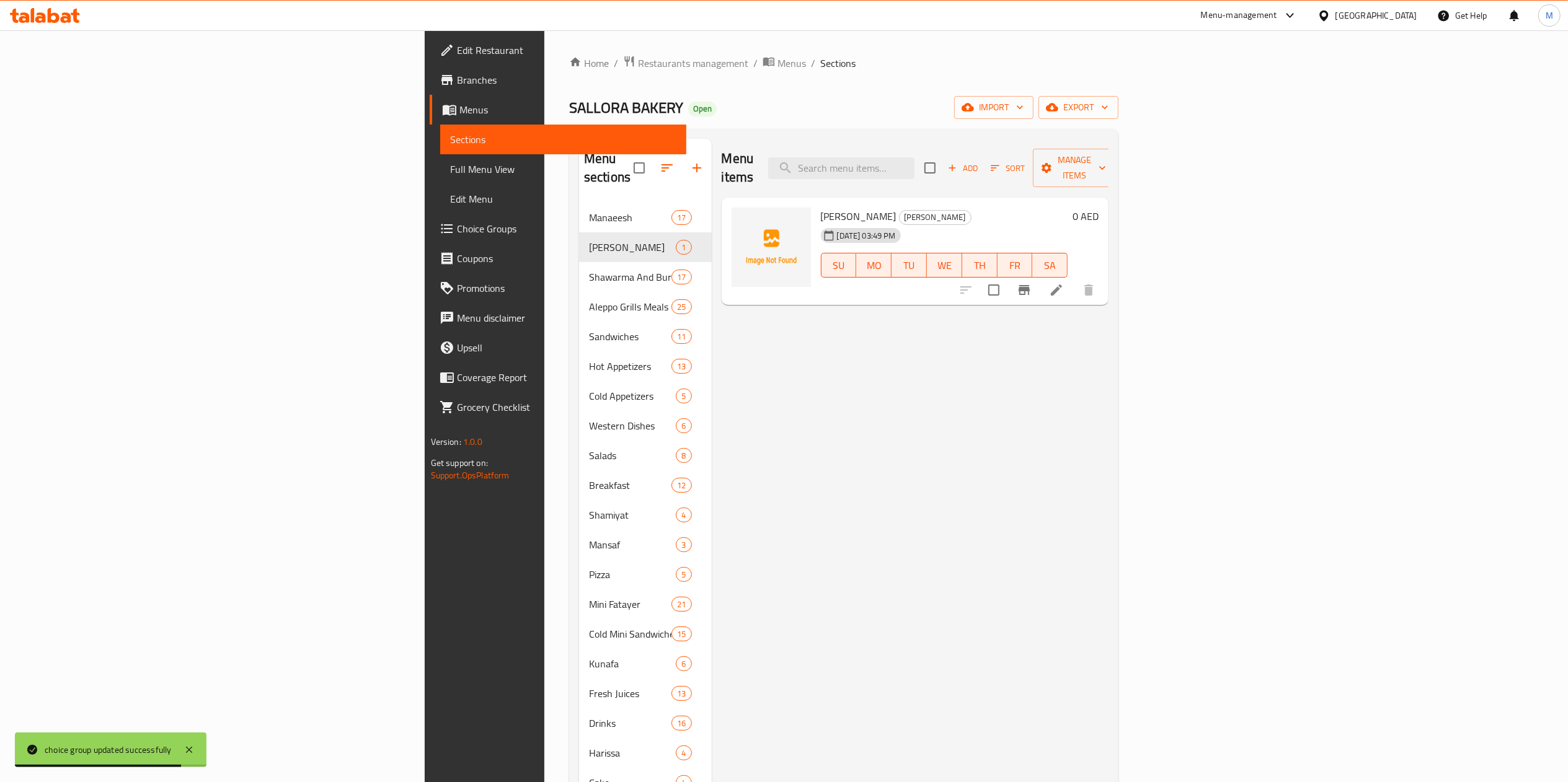
click at [1064, 283] on icon at bounding box center [1057, 290] width 15 height 15
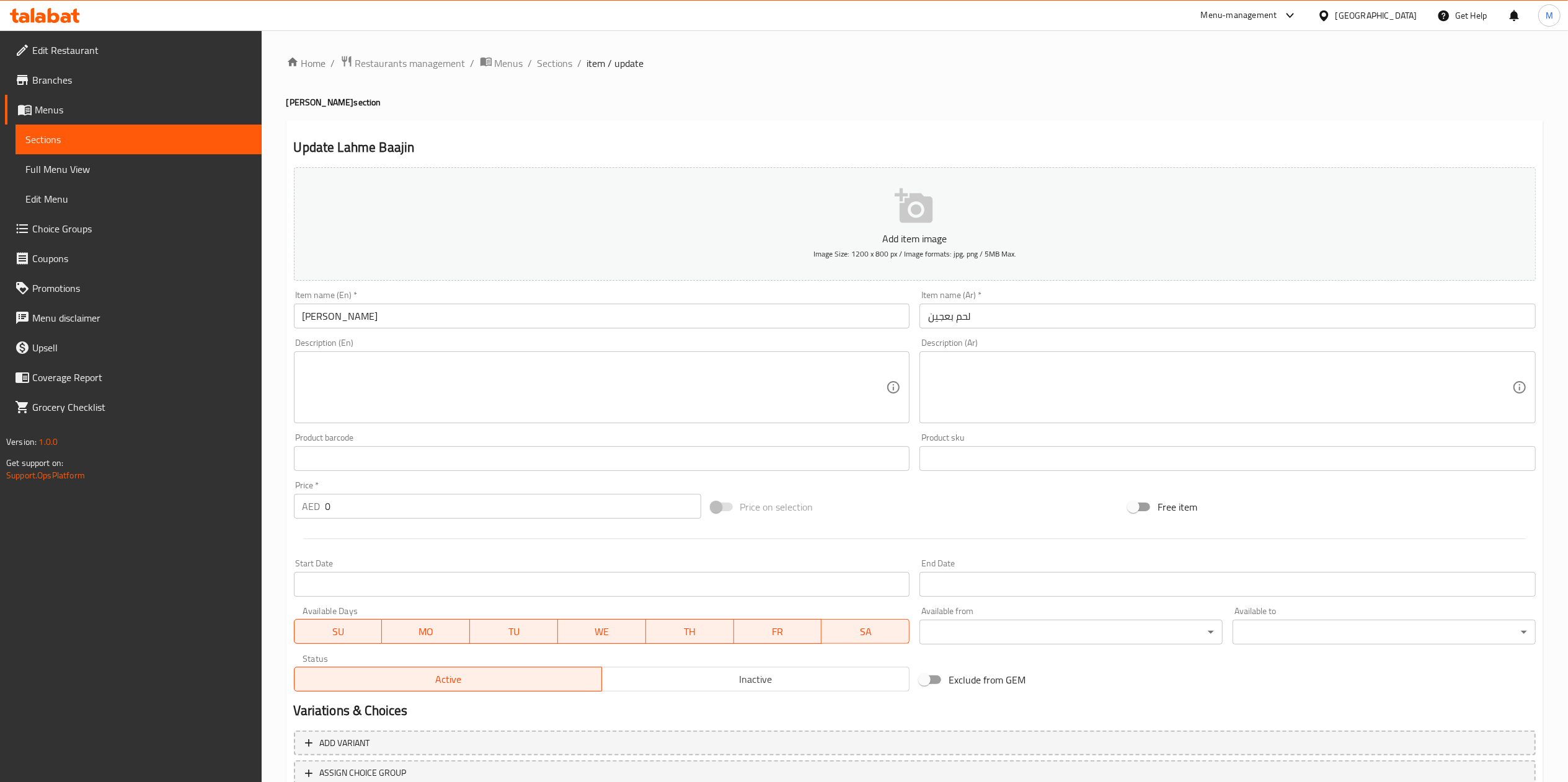
click at [564, 319] on input "[PERSON_NAME]" at bounding box center [602, 316] width 616 height 25
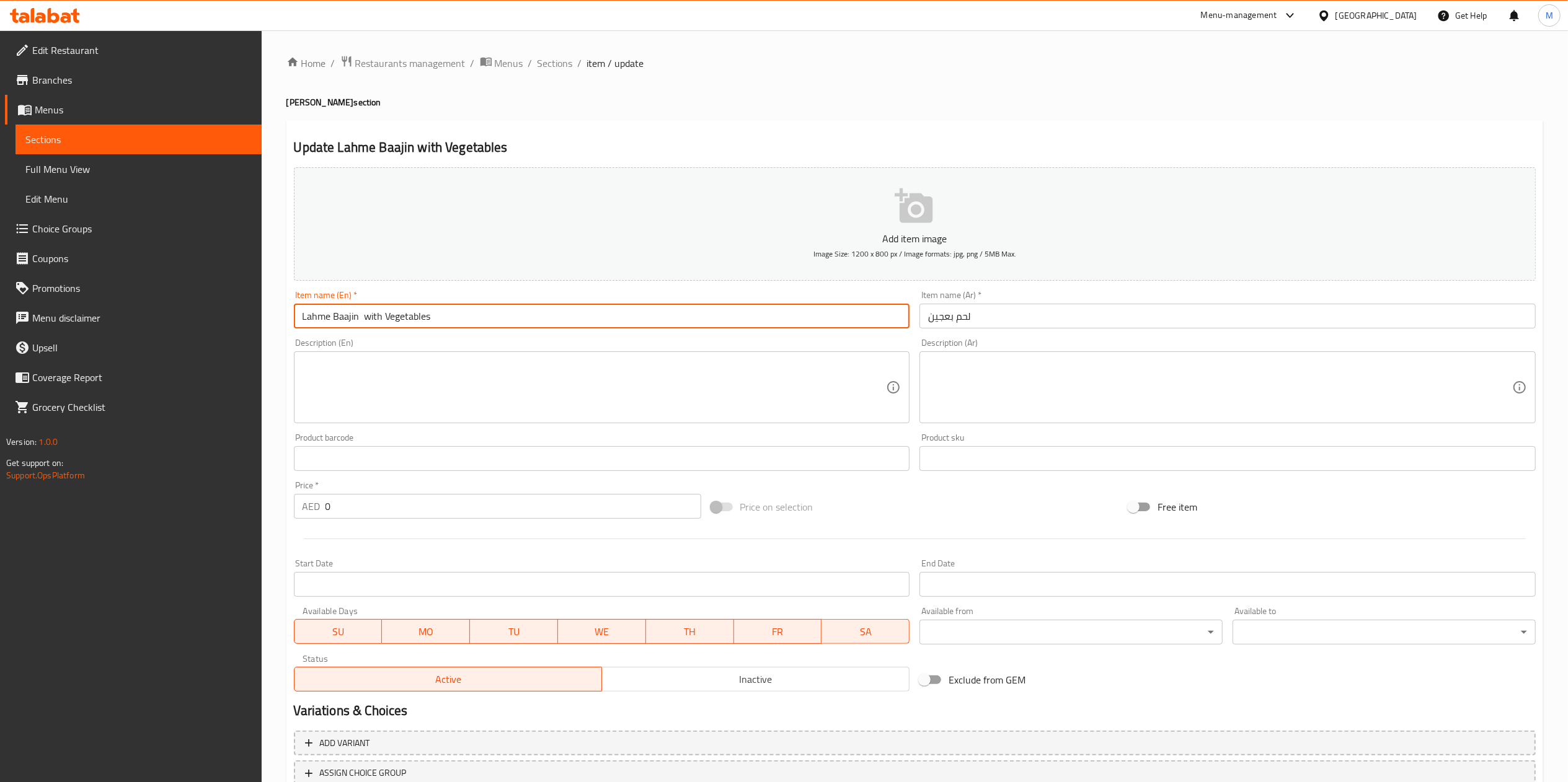
drag, startPoint x: 484, startPoint y: 317, endPoint x: 224, endPoint y: 334, distance: 260.6
click at [224, 334] on div "Edit Restaurant Branches Menus Sections Full Menu View Edit Menu Choice Groups …" at bounding box center [784, 454] width 1568 height 846
type input "Lahme Baajin with Vegetables"
click at [995, 312] on input "لحم بعجين" at bounding box center [1228, 316] width 616 height 25
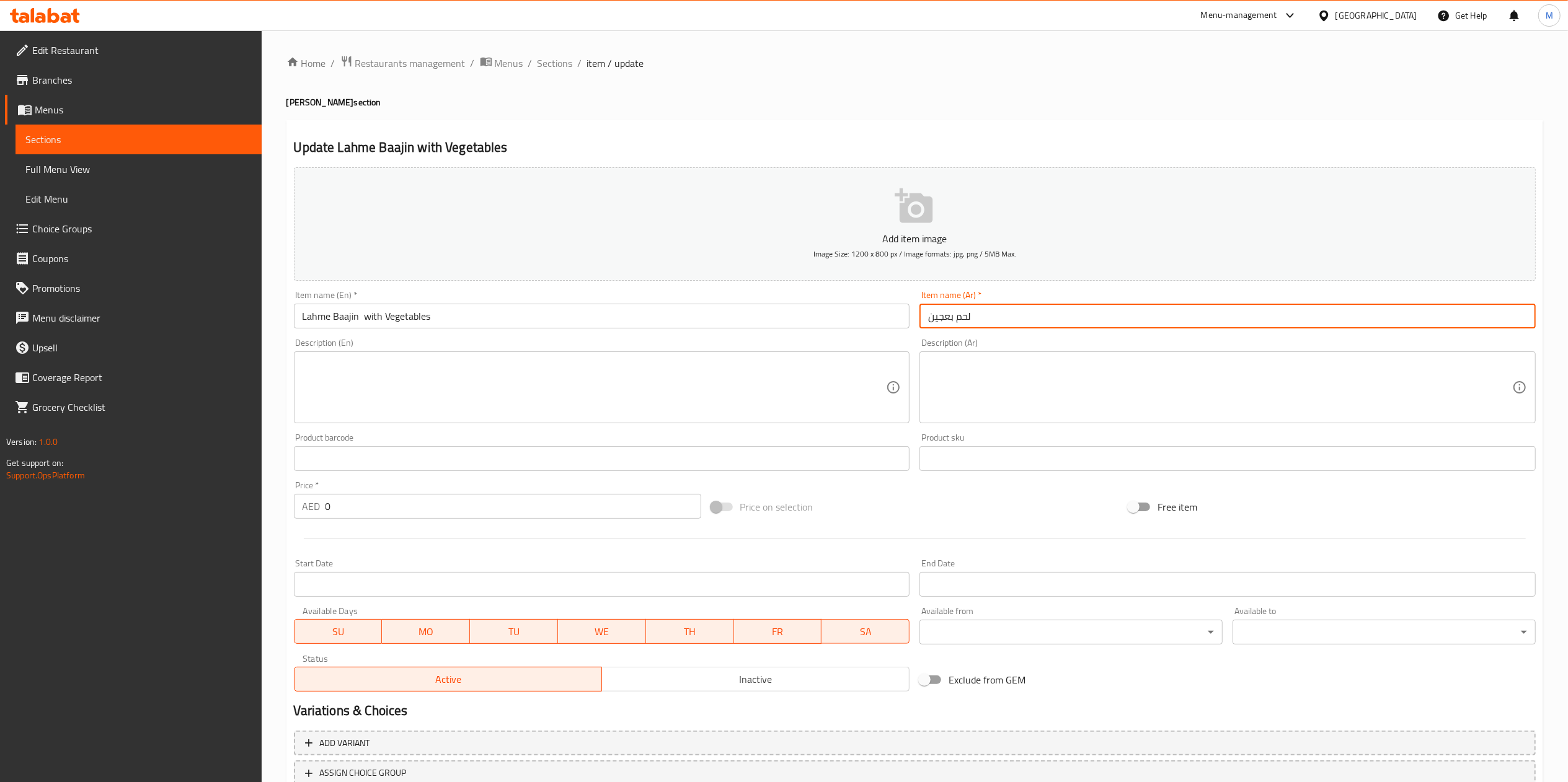
click at [995, 312] on input "لحم بعجين" at bounding box center [1228, 316] width 616 height 25
paste input "لحم بعجين مع الخضار"
click at [1042, 313] on input "لحم لحم بعجين مع الخضار" at bounding box center [1228, 316] width 616 height 25
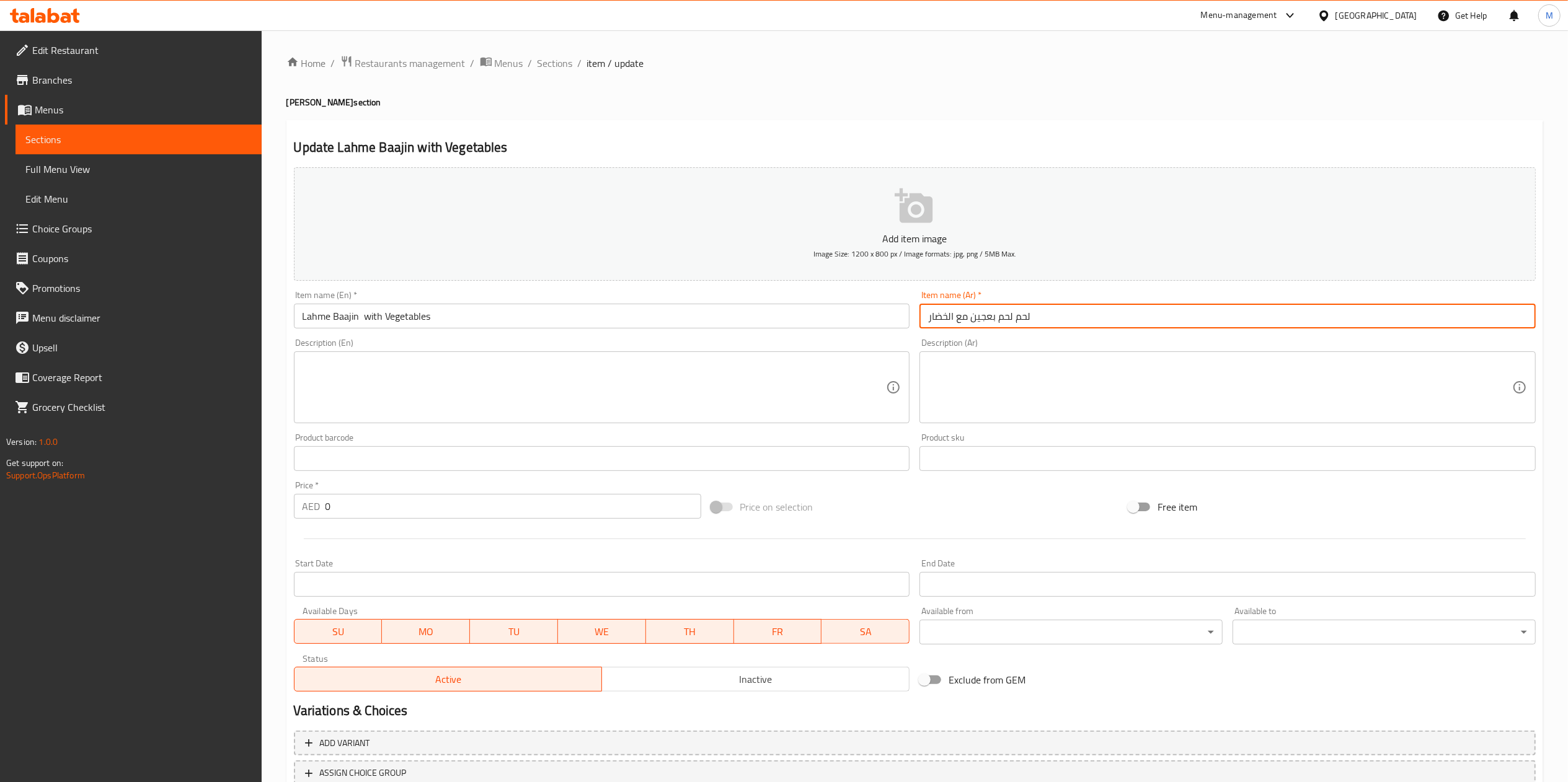
paste input "text"
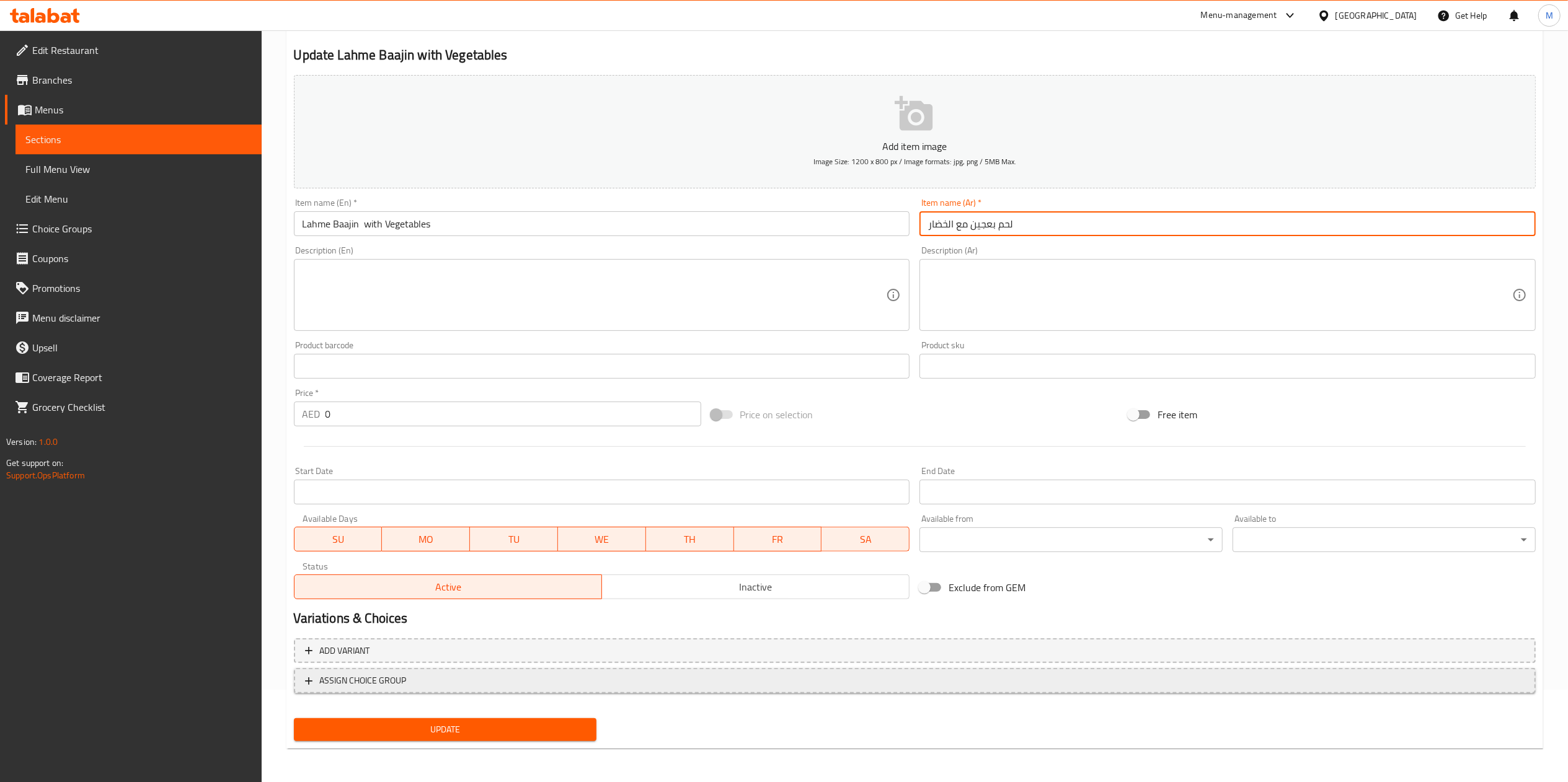
type input "لحم بعجين مع الخضار"
click at [388, 679] on span "ASSIGN CHOICE GROUP" at bounding box center [364, 681] width 87 height 16
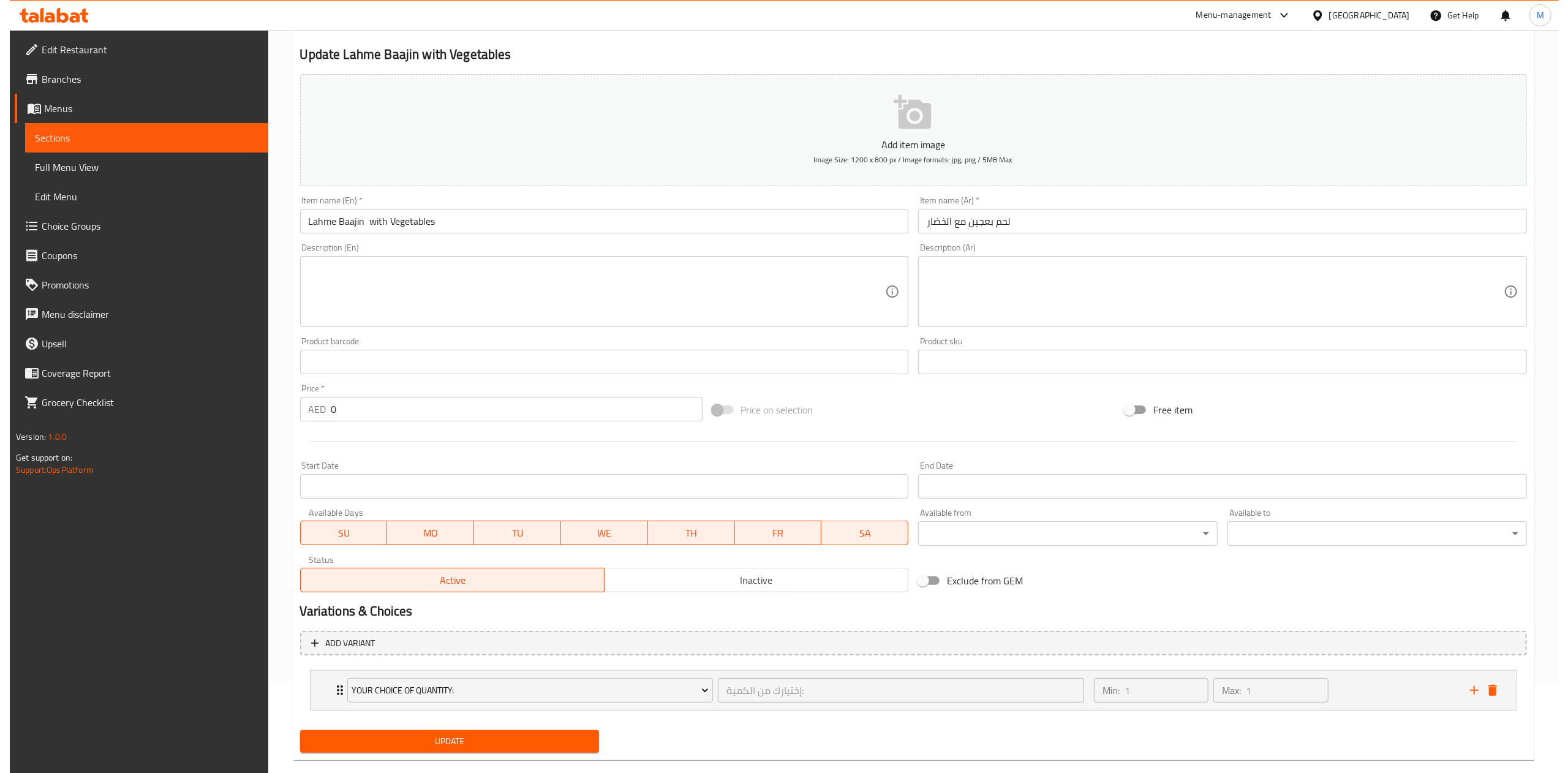
scroll to position [113, 0]
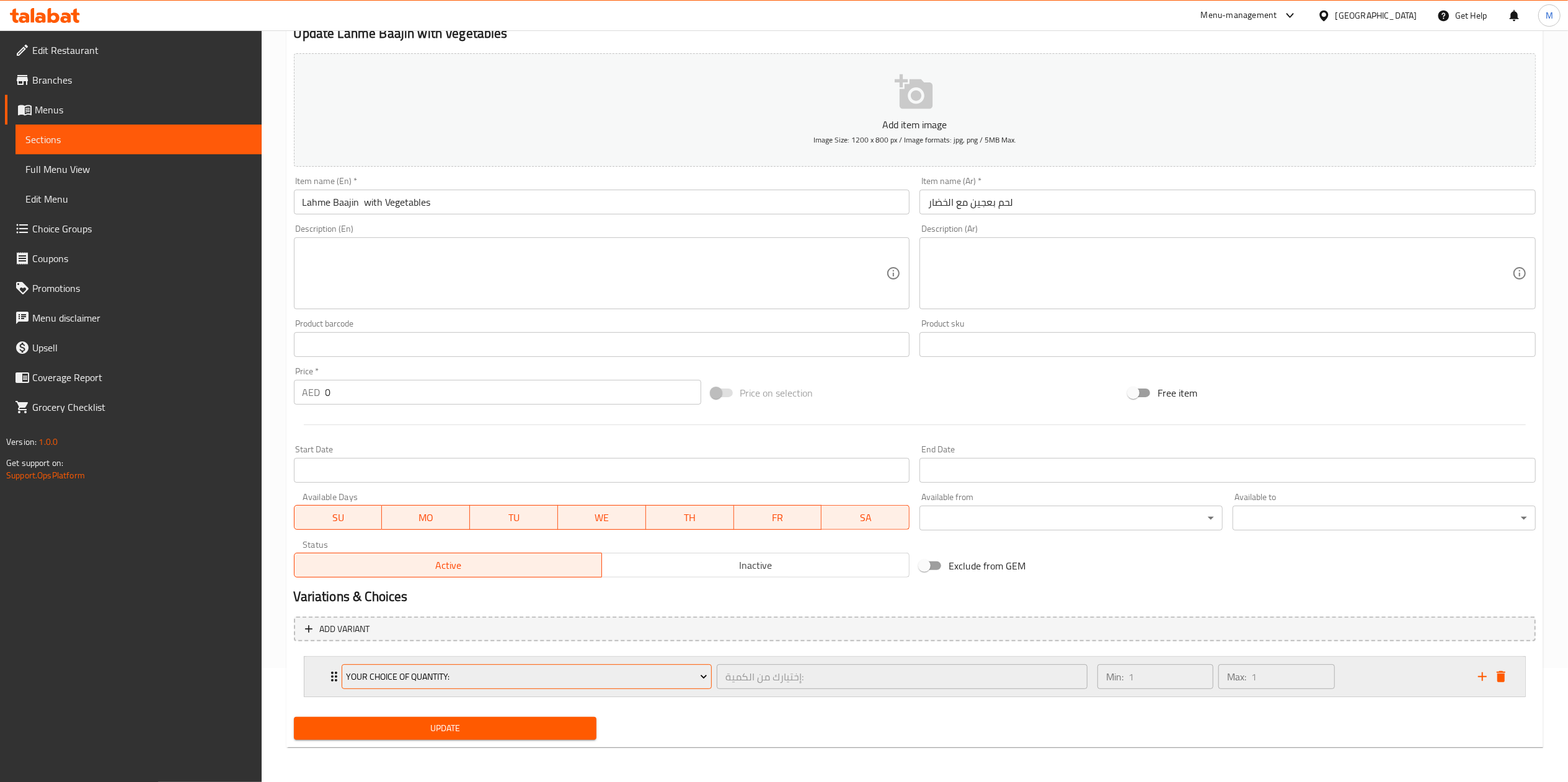
click at [396, 684] on span "Your Choice Of Quantity:" at bounding box center [526, 677] width 361 height 16
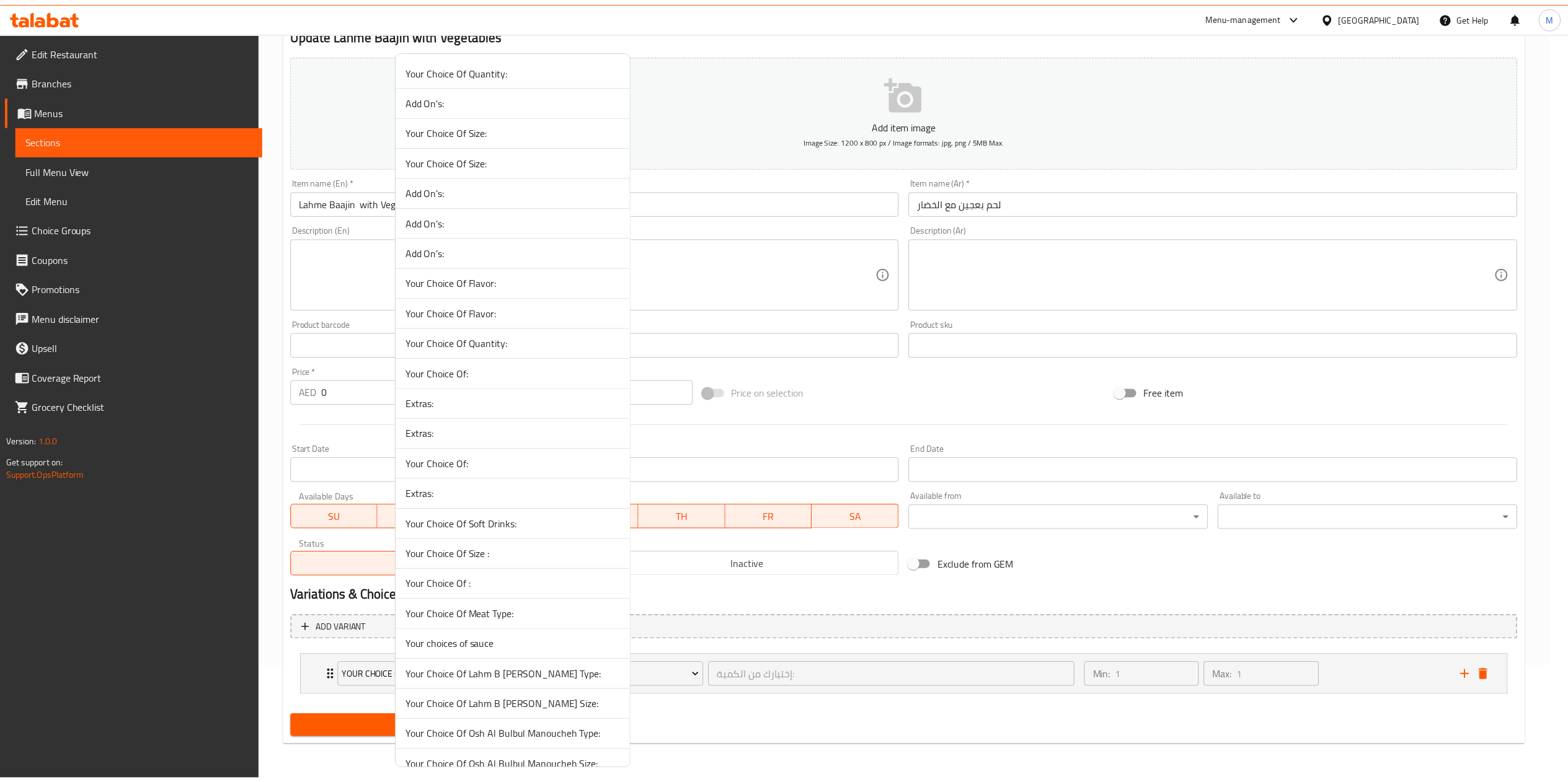
scroll to position [419, 0]
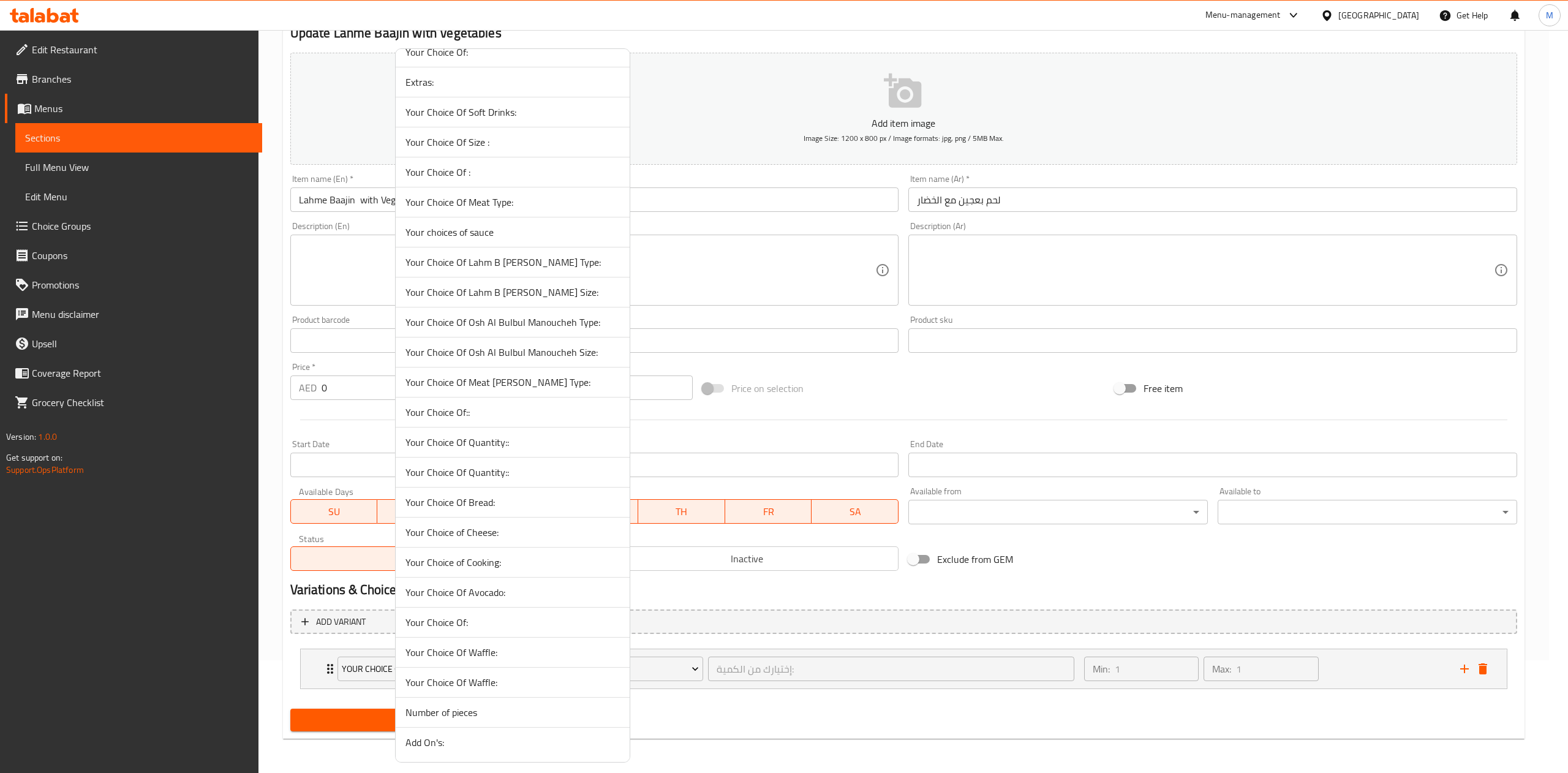
click at [456, 709] on span "Number of pieces" at bounding box center [512, 713] width 214 height 15
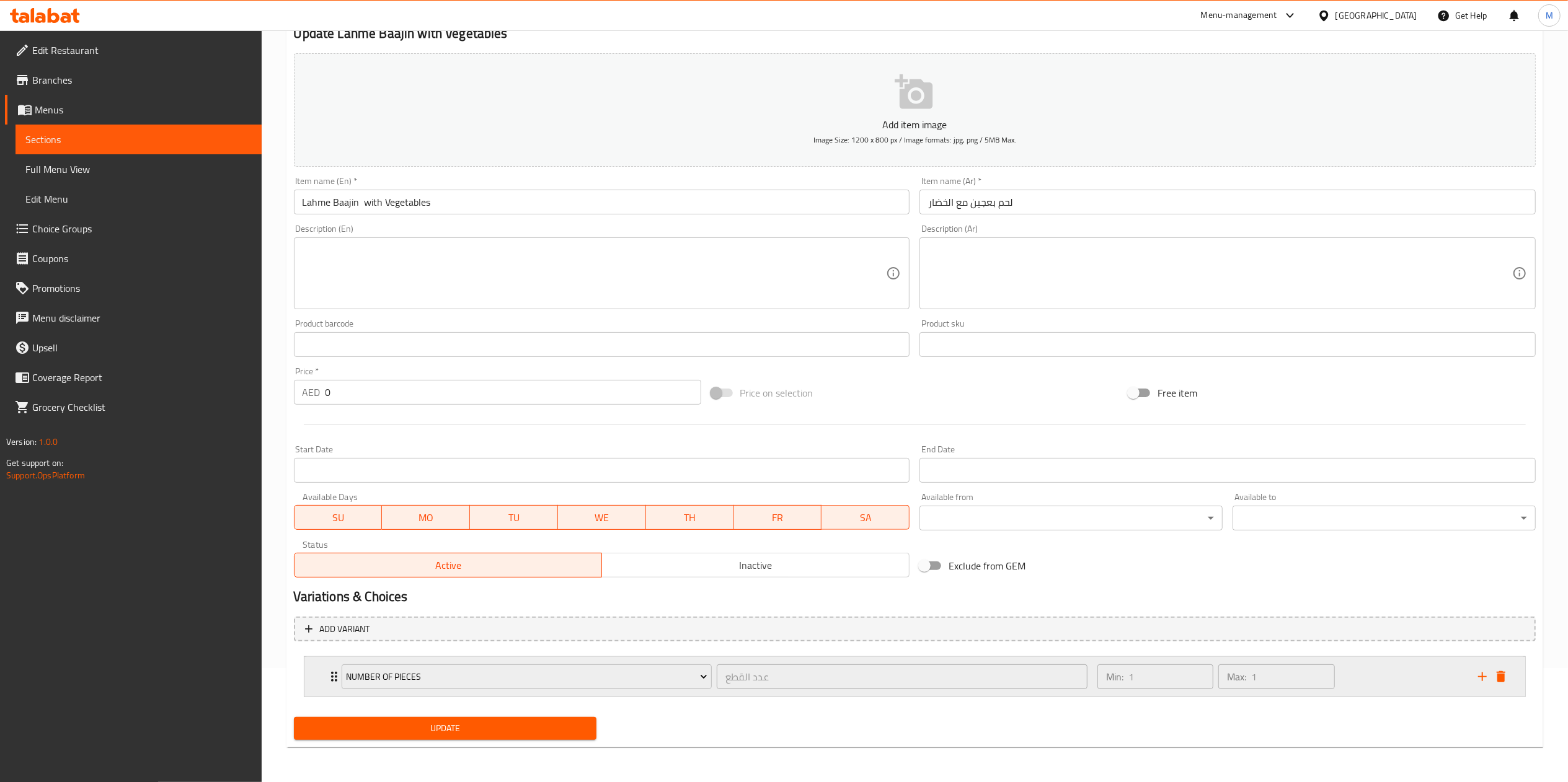
click at [327, 670] on icon "Expand" at bounding box center [334, 677] width 15 height 15
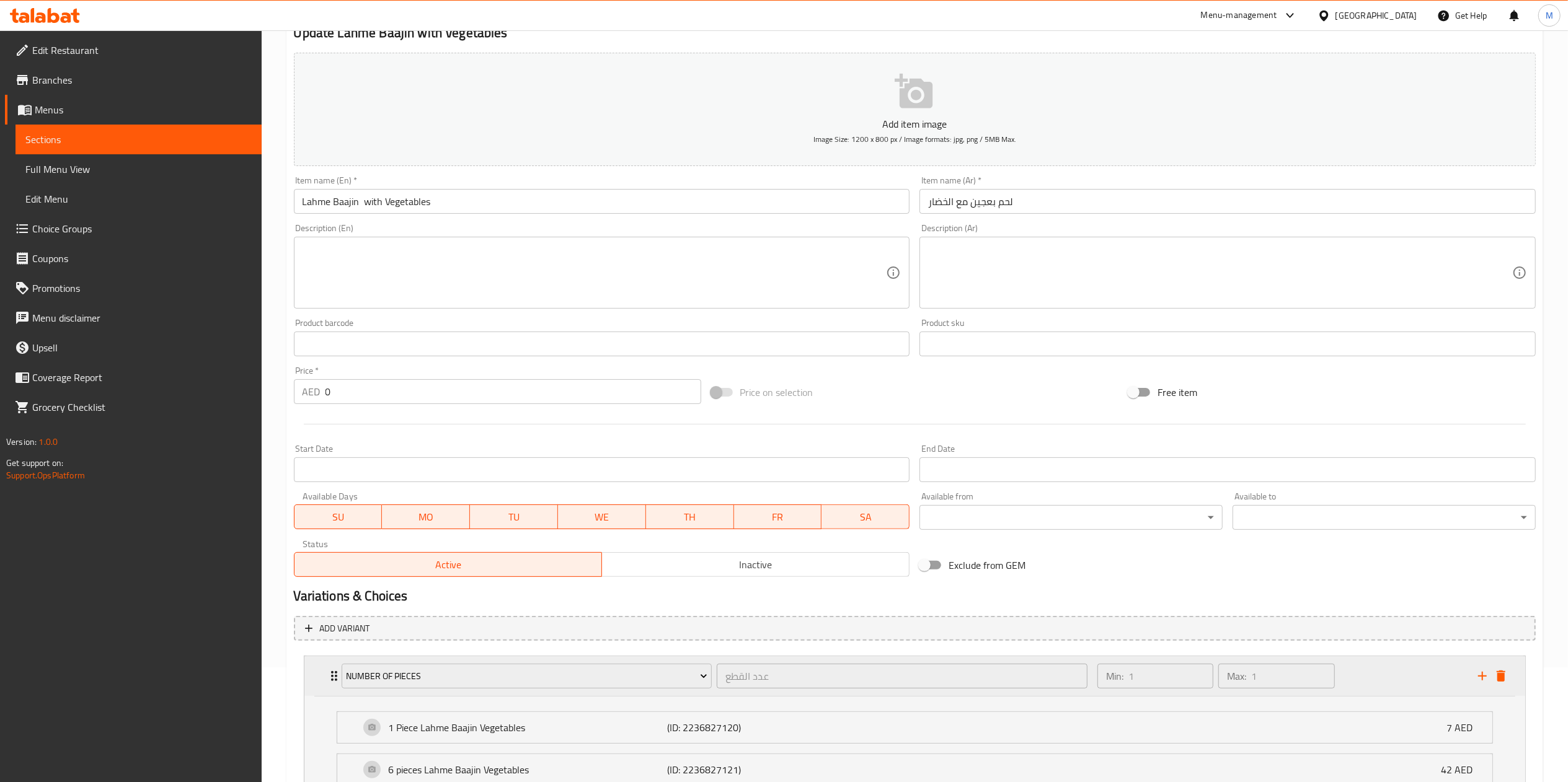
scroll to position [268, 0]
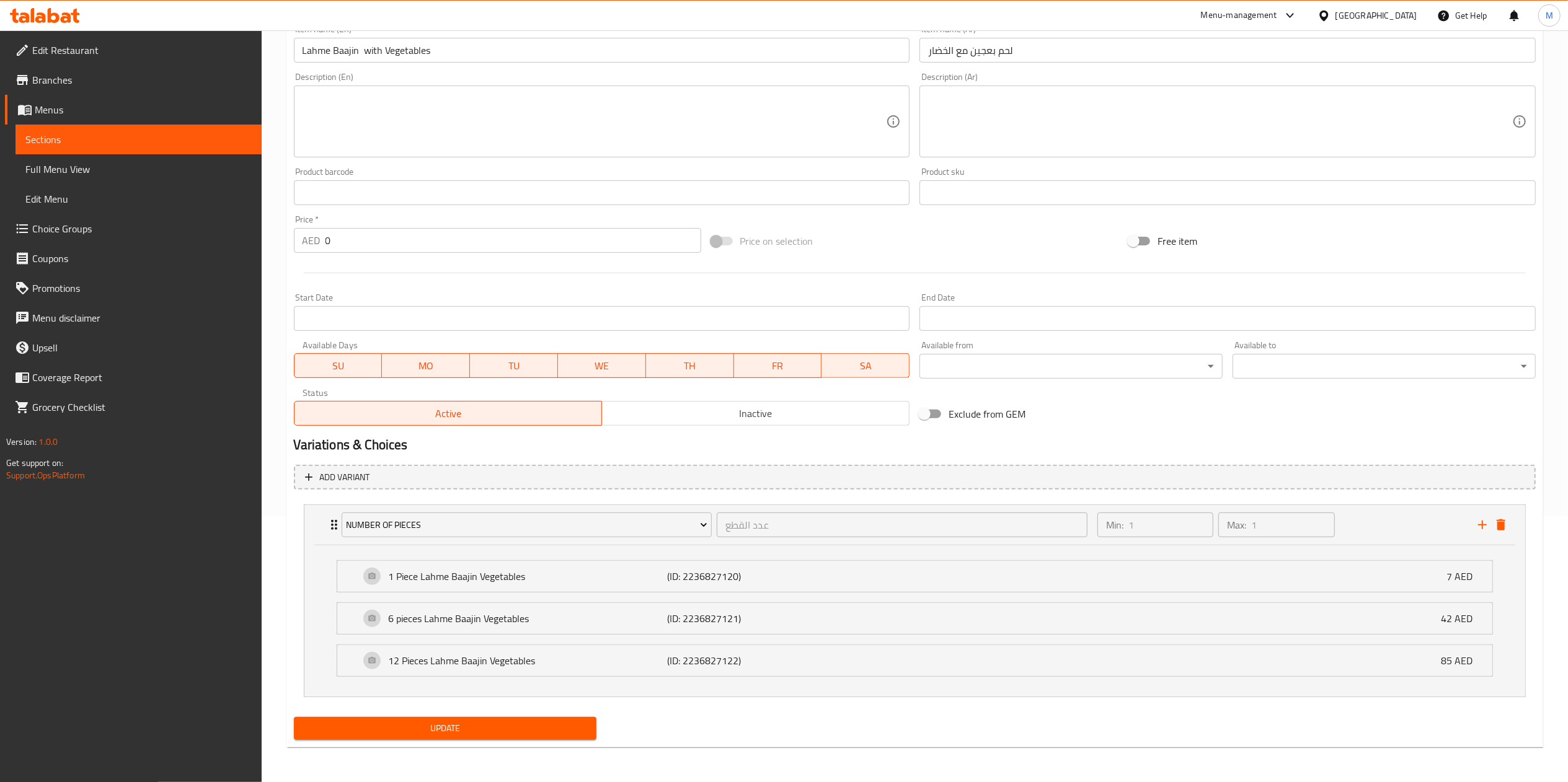
click at [398, 730] on span "Update" at bounding box center [445, 729] width 283 height 16
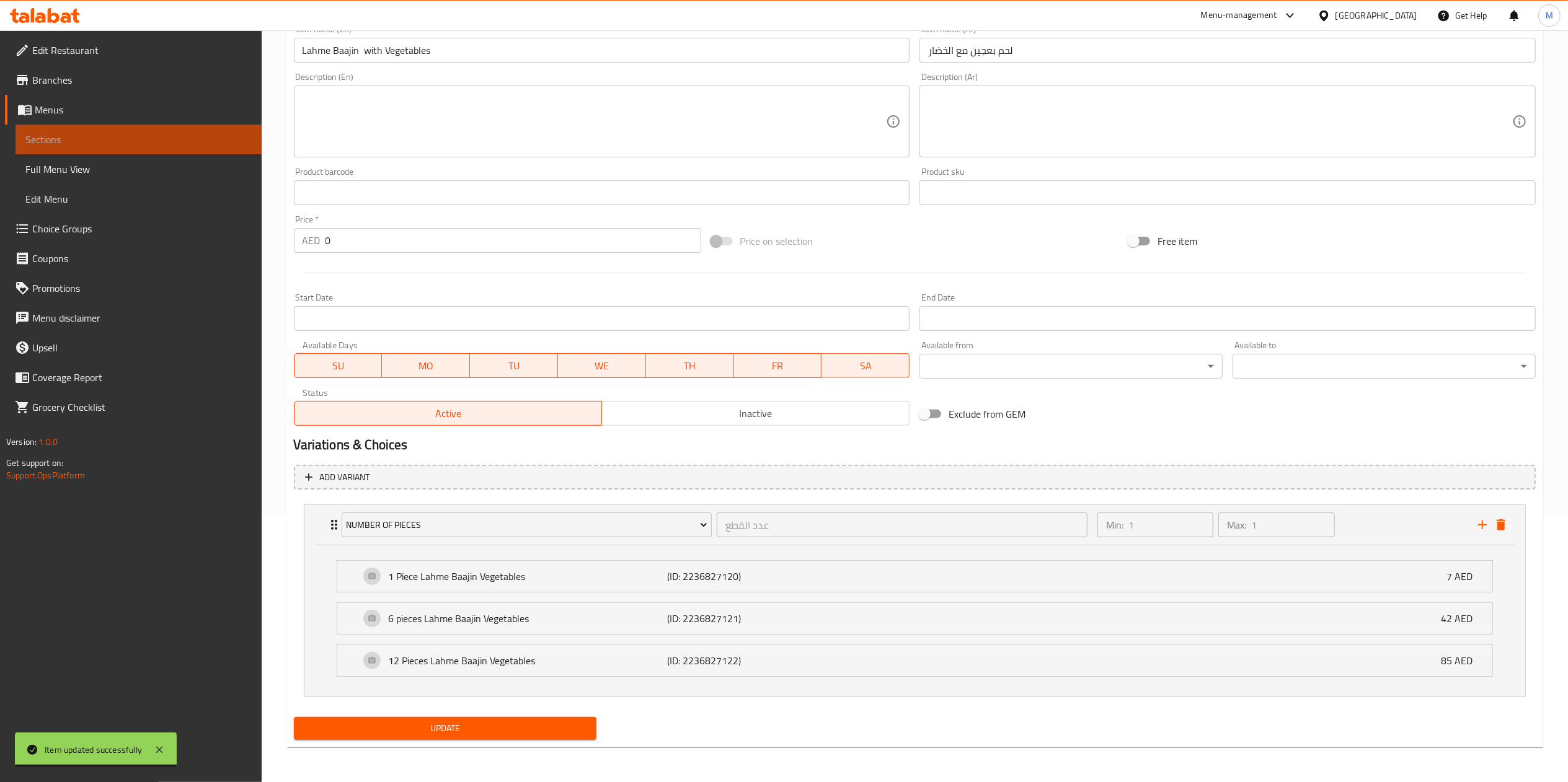
click at [184, 138] on span "Sections" at bounding box center [139, 139] width 226 height 15
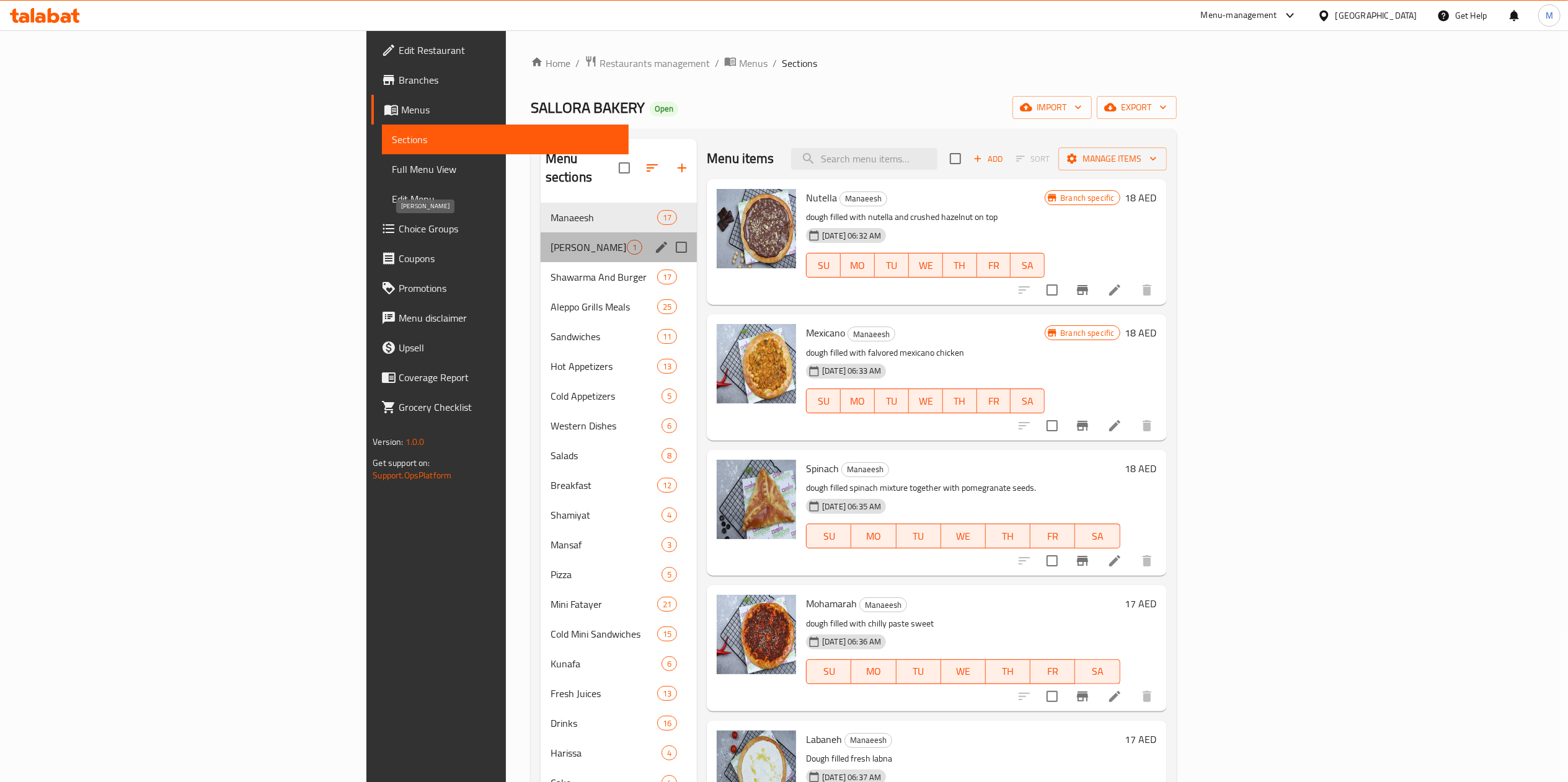
click at [550, 240] on span "[PERSON_NAME]" at bounding box center [589, 247] width 76 height 15
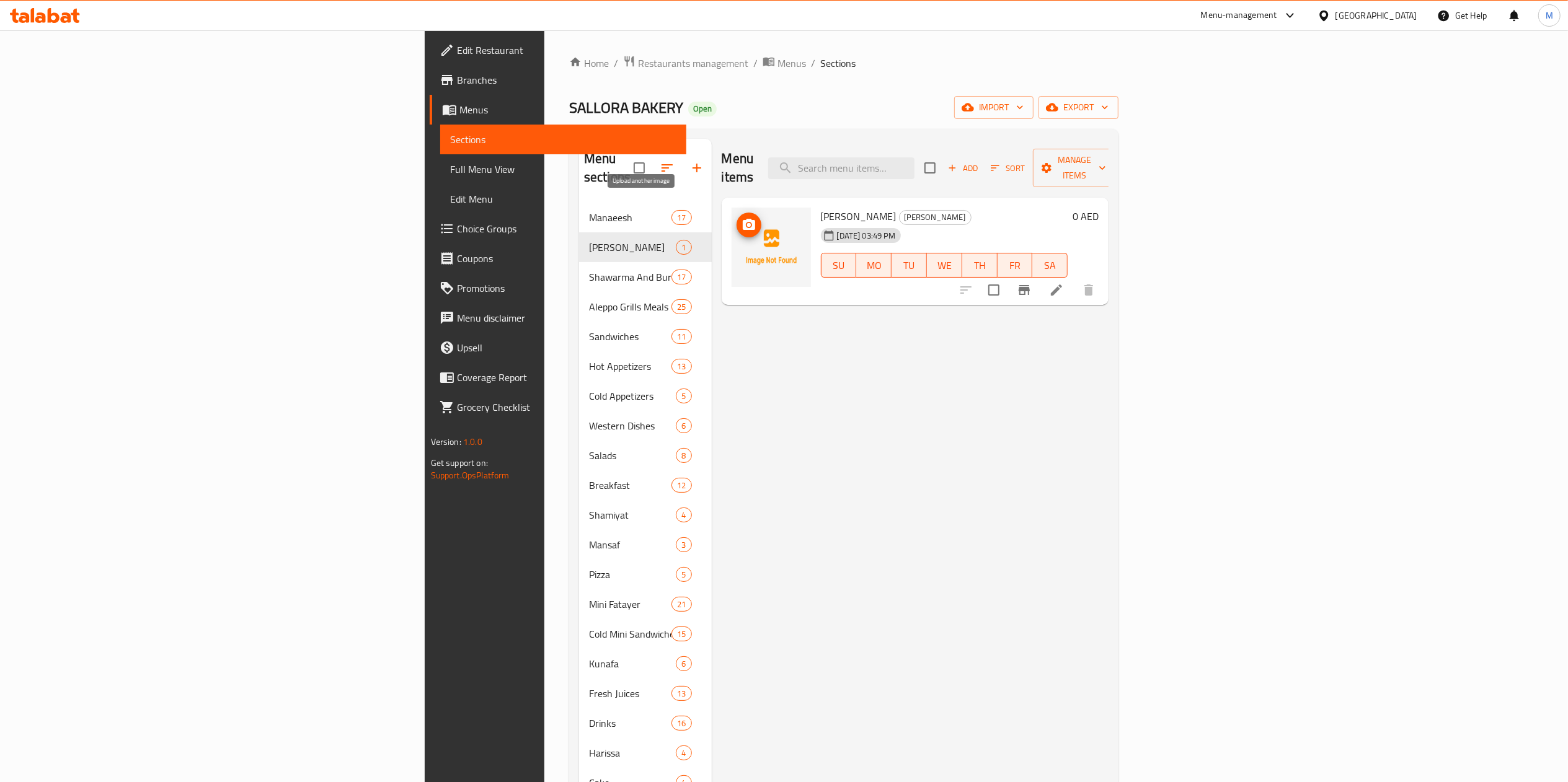
click at [743, 219] on icon "upload picture" at bounding box center [749, 224] width 13 height 11
click at [979, 161] on span "Add" at bounding box center [963, 168] width 34 height 14
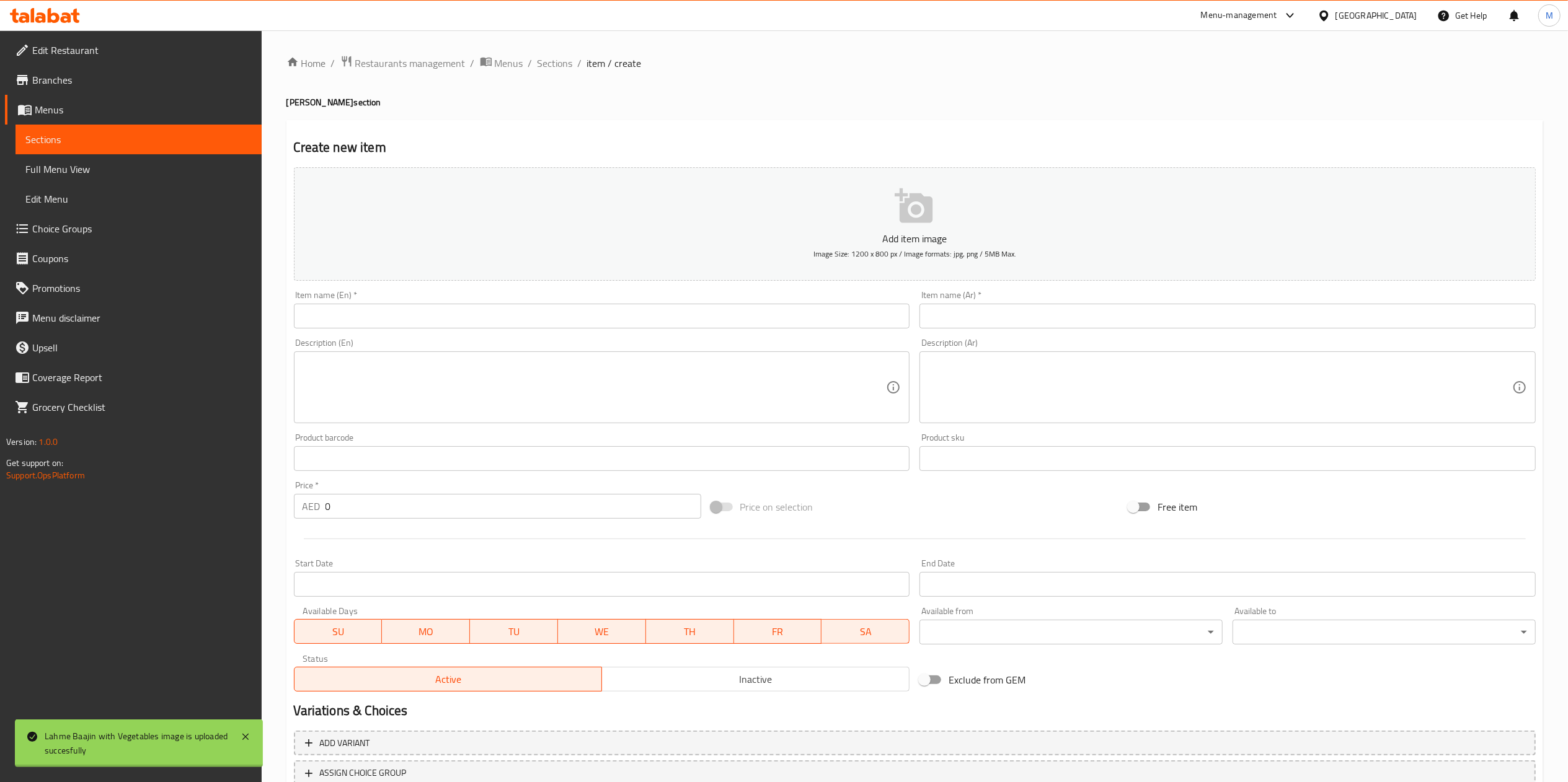
click at [682, 316] on input "text" at bounding box center [602, 316] width 616 height 25
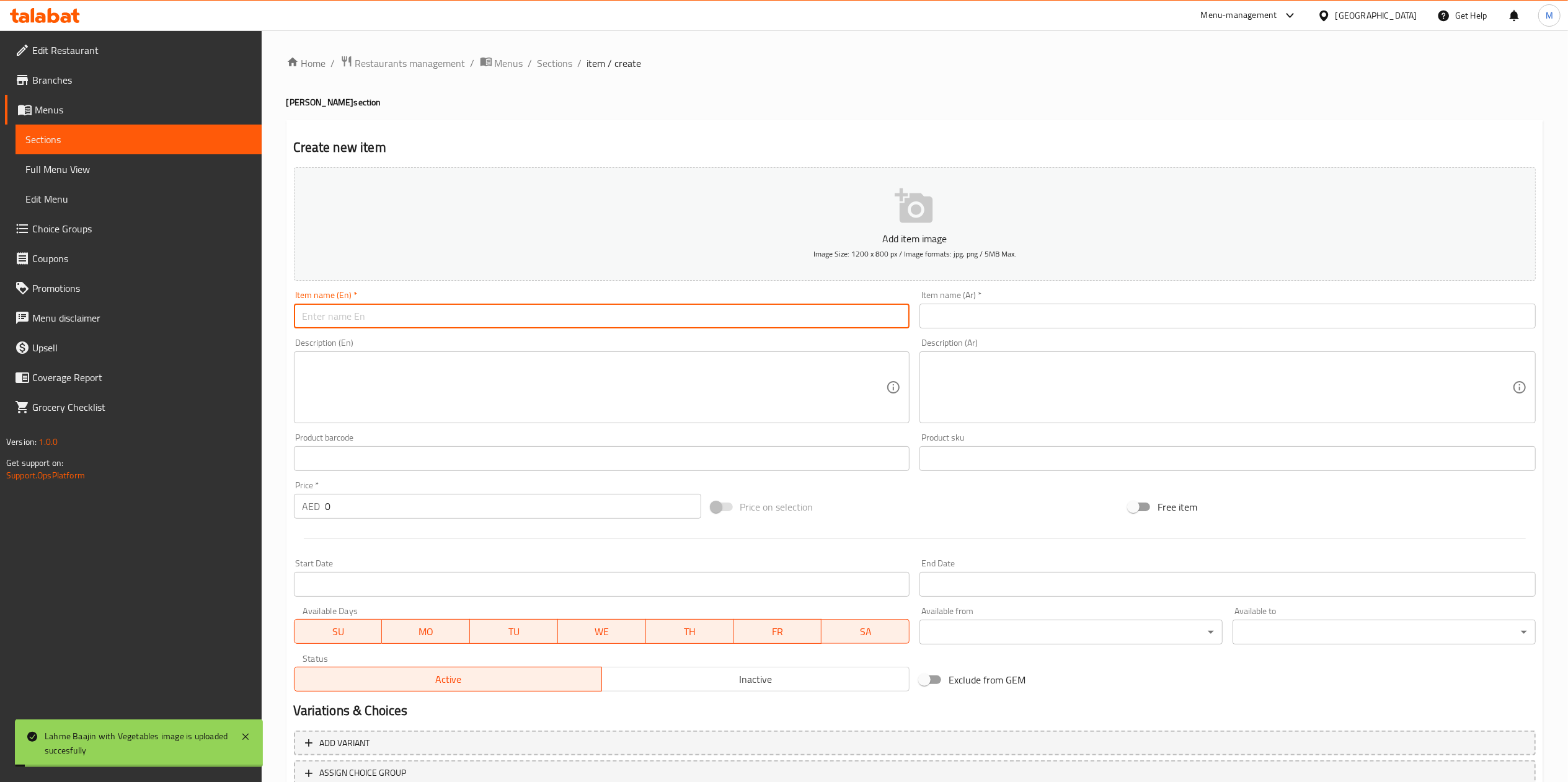
paste input "1 Piece Lahme Baajin Dibs roman 7 dhs"
click at [343, 311] on input "1 Piece Lahme Baajin Dibs roman 7 dhs" at bounding box center [602, 316] width 616 height 25
click at [313, 313] on input "1 Piece Lahme Baajin Dibs roman 7 dhs" at bounding box center [602, 316] width 616 height 25
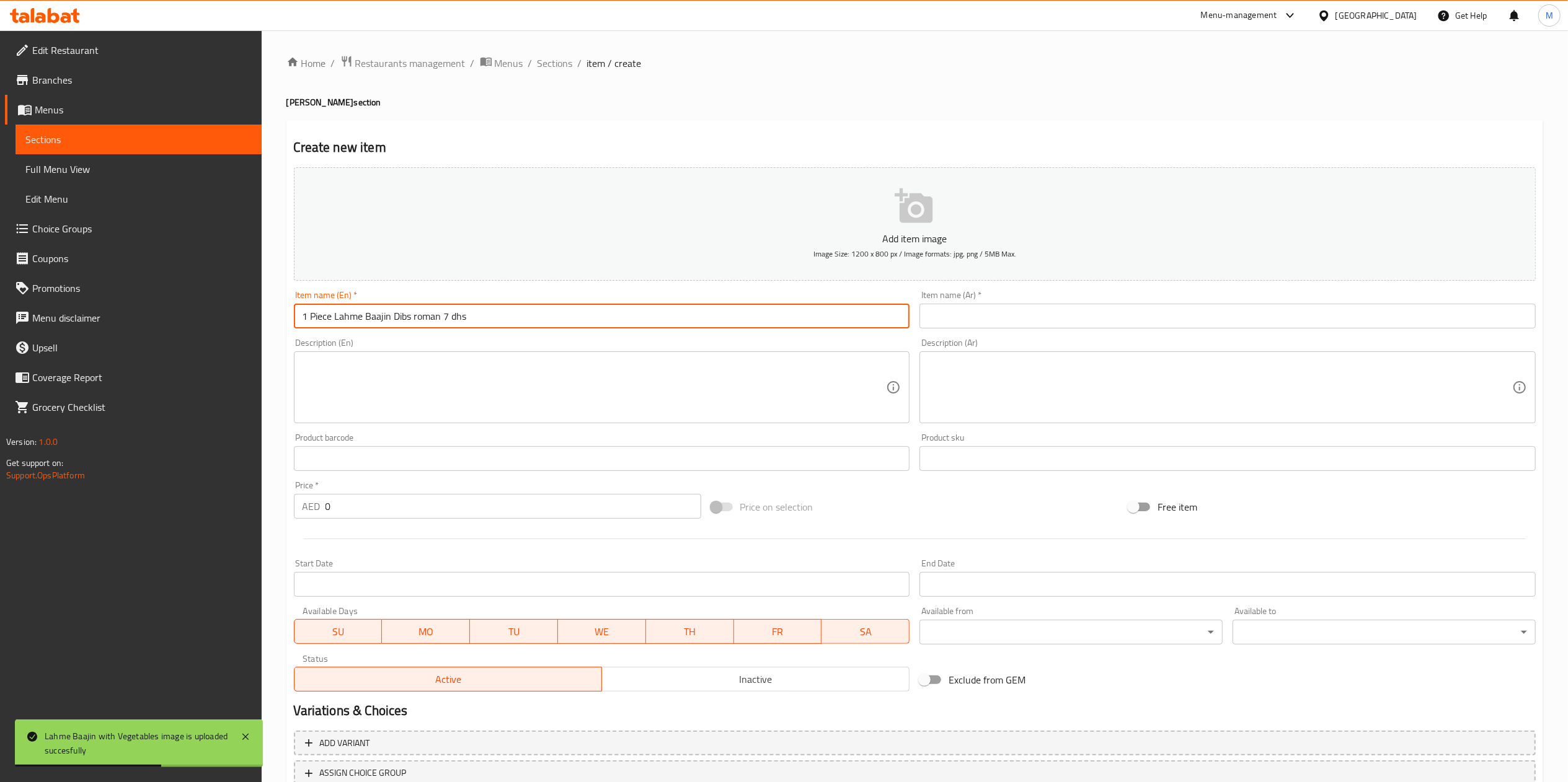
drag, startPoint x: 337, startPoint y: 319, endPoint x: 246, endPoint y: 328, distance: 91.4
click at [246, 328] on div "Edit Restaurant Branches Menus Sections Full Menu View Edit Menu Choice Groups …" at bounding box center [784, 454] width 1568 height 846
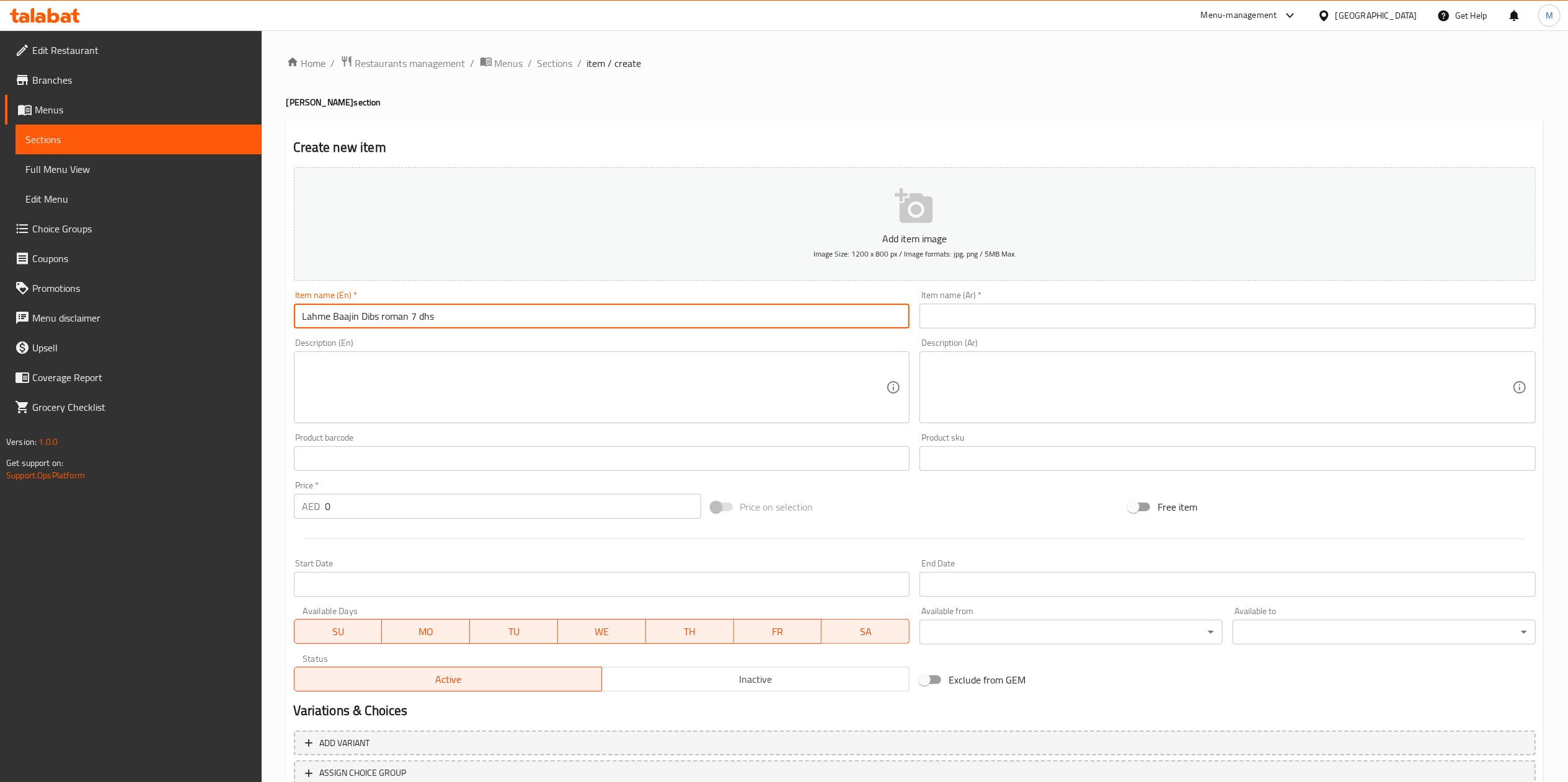
click at [353, 313] on input "Lahme Baajin Dibs roman 7 dhs" at bounding box center [602, 316] width 616 height 25
drag, startPoint x: 428, startPoint y: 317, endPoint x: 564, endPoint y: 331, distance: 136.7
click at [564, 331] on div "Item name (En)   * [PERSON_NAME] with Dibs roman 7 dhs Item name (En) *" at bounding box center [601, 310] width 626 height 48
click at [544, 316] on input "Lahme Baajin with Dibs roman" at bounding box center [602, 316] width 616 height 25
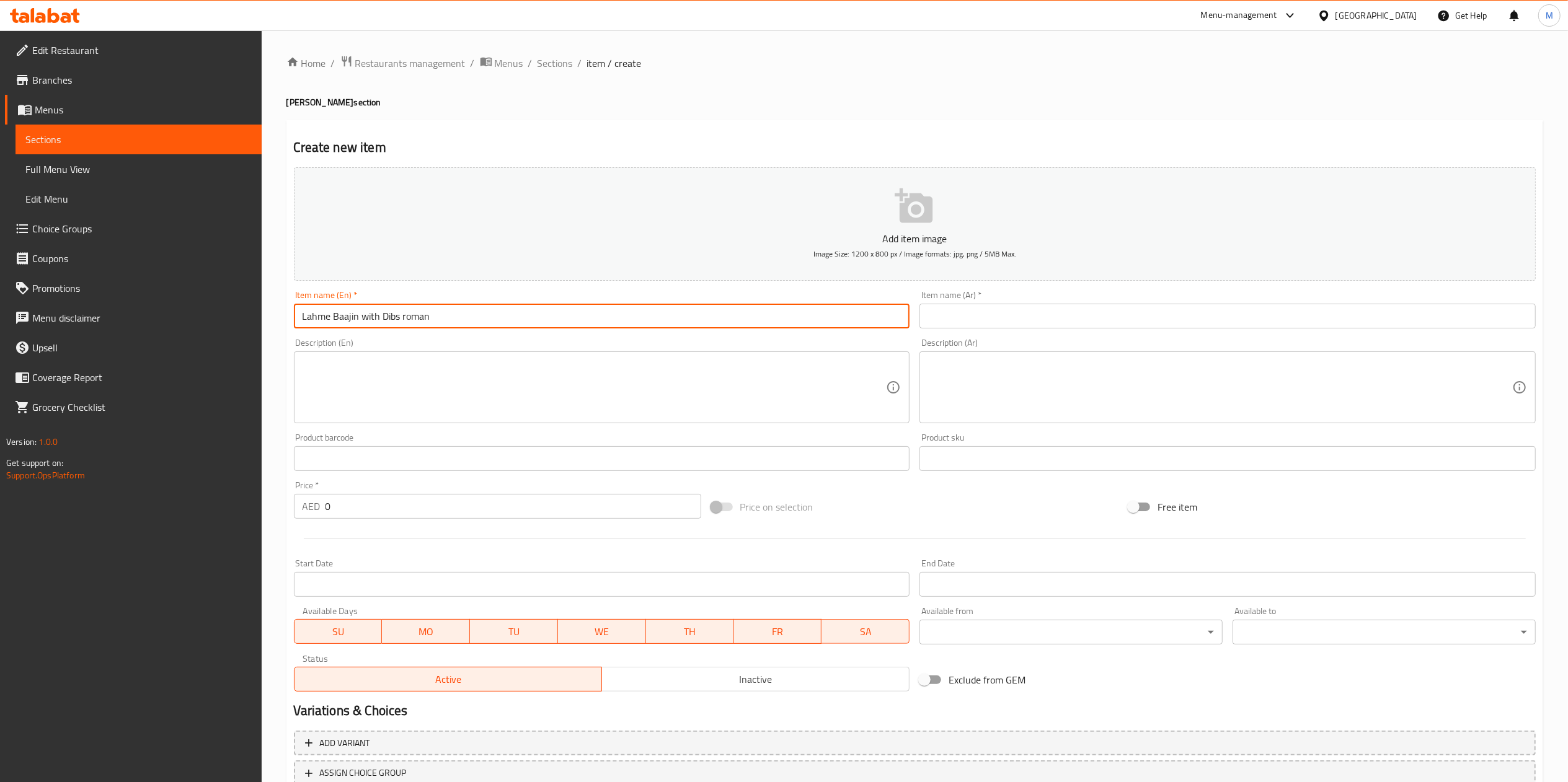
click at [544, 316] on input "Lahme Baajin with Dibs roman" at bounding box center [602, 316] width 616 height 25
type input "Lahme Baajin with Dibs roman"
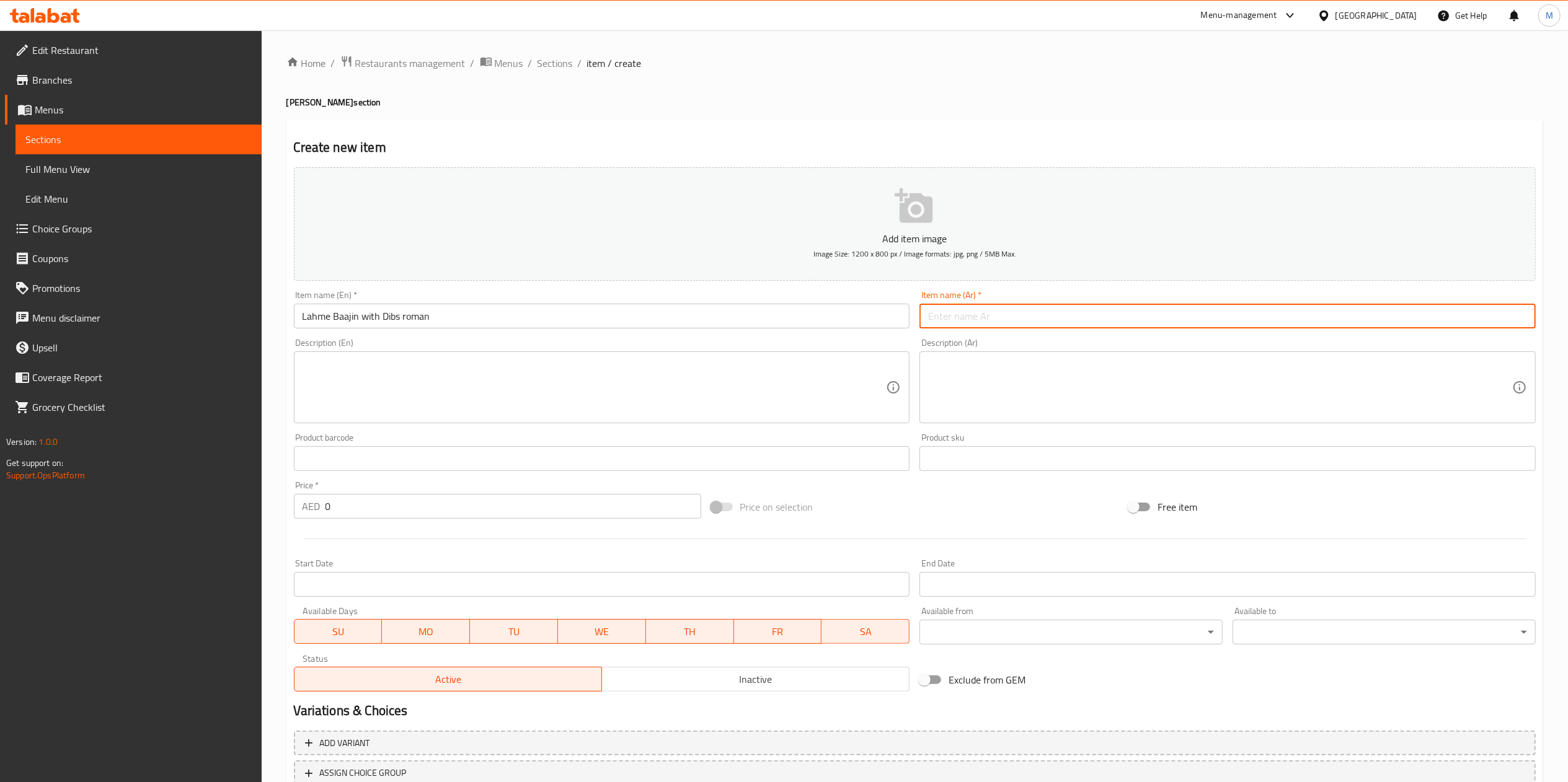
click at [985, 322] on input "text" at bounding box center [1228, 316] width 616 height 25
paste input "Lahme Baajin with Dibs roman"
click at [477, 508] on div "Price   * AED 0 Price *" at bounding box center [497, 500] width 407 height 37
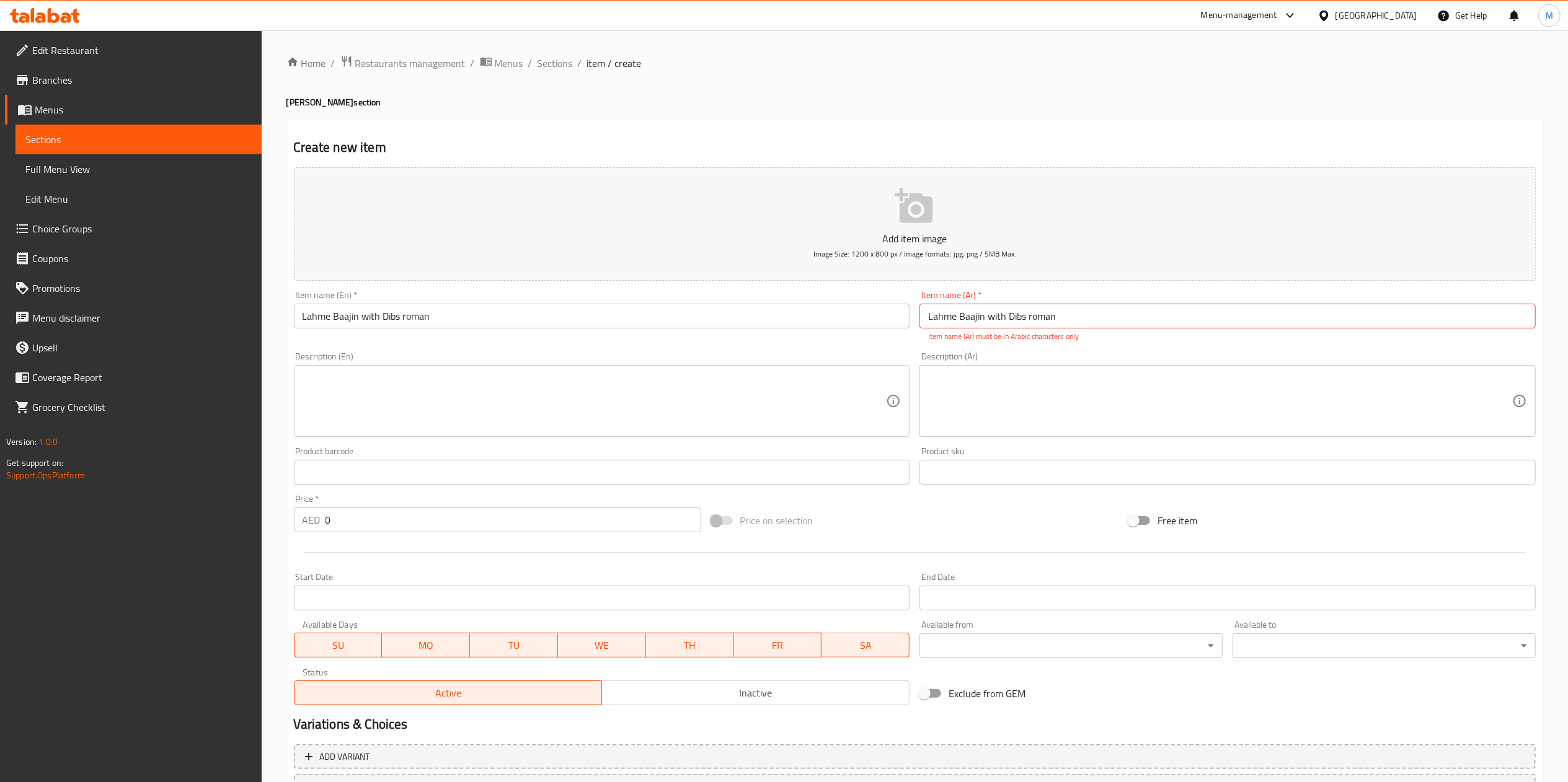
scroll to position [106, 0]
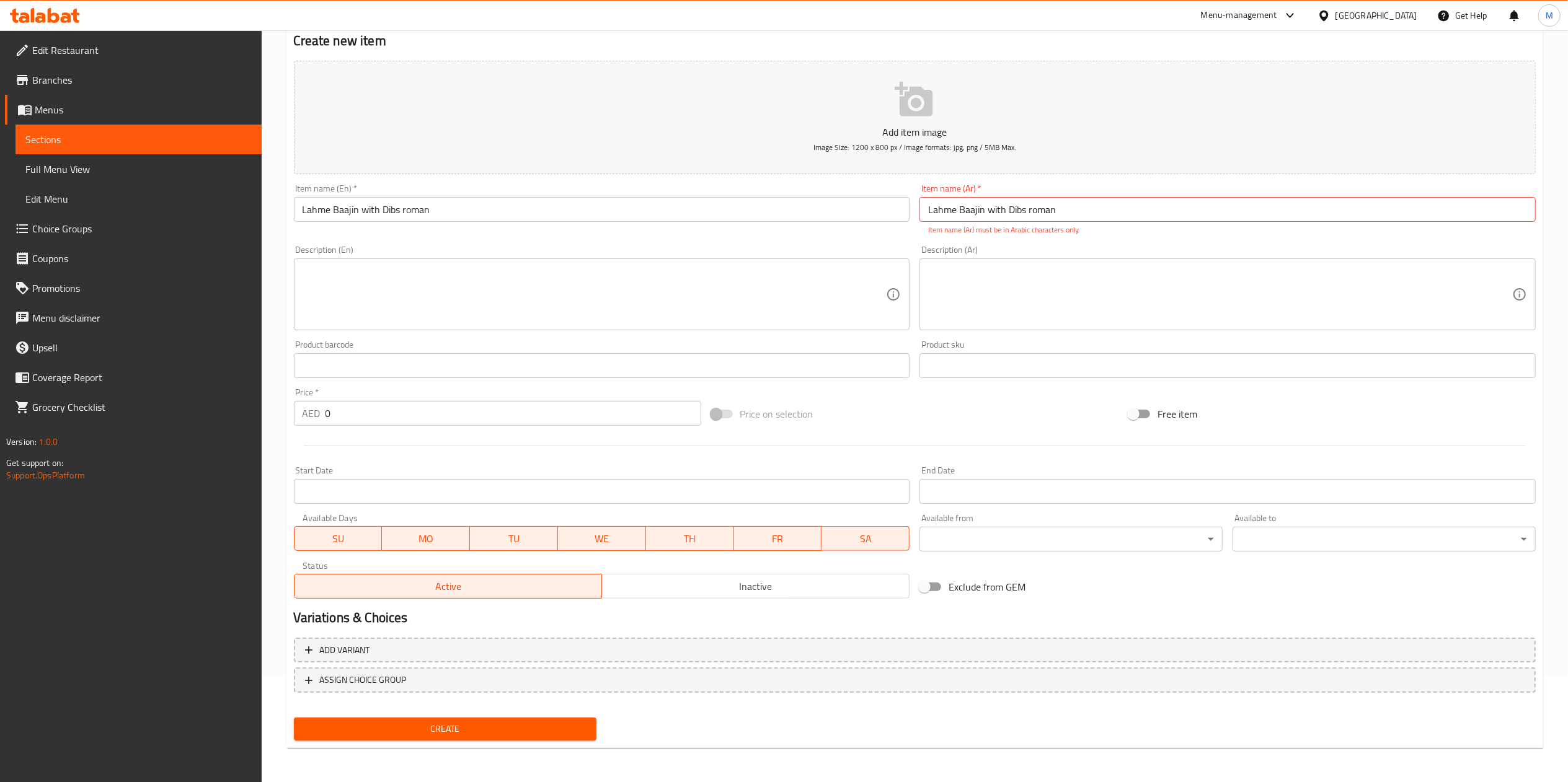
click at [449, 733] on span "Create" at bounding box center [445, 729] width 283 height 16
click at [1112, 191] on div "Item name (Ar)   * [PERSON_NAME] with Dibs roman Item name (Ar) * Item name (Ar…" at bounding box center [1228, 210] width 616 height 52
drag, startPoint x: 1092, startPoint y: 214, endPoint x: 842, endPoint y: 215, distance: 250.0
click at [842, 215] on div "Add item image Image Size: 1200 x 800 px / Image formats: jpg, png / 5MB Max. I…" at bounding box center [914, 329] width 1252 height 548
paste input "لحم بعجين مع دبس رمان"
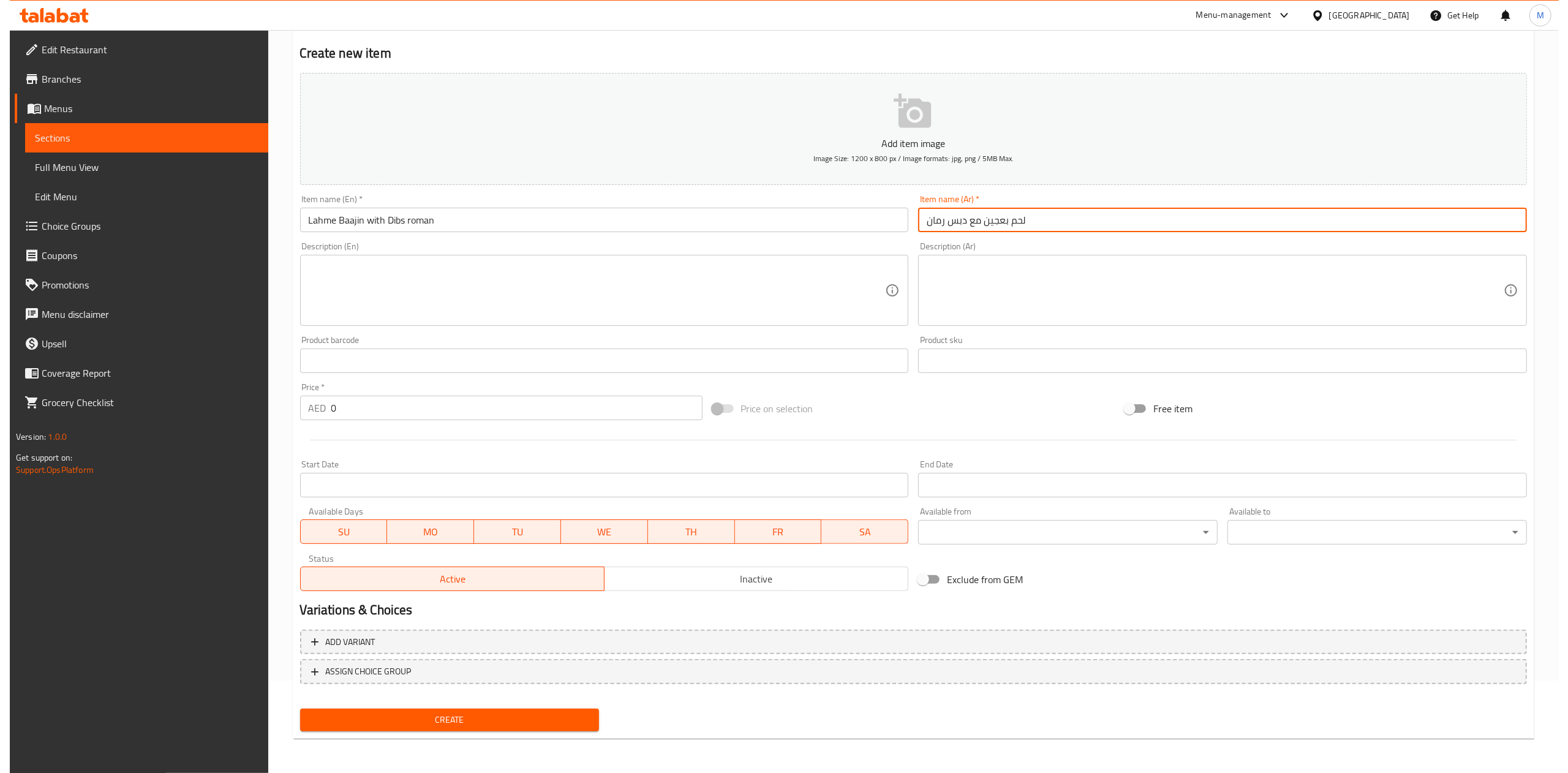
scroll to position [91, 0]
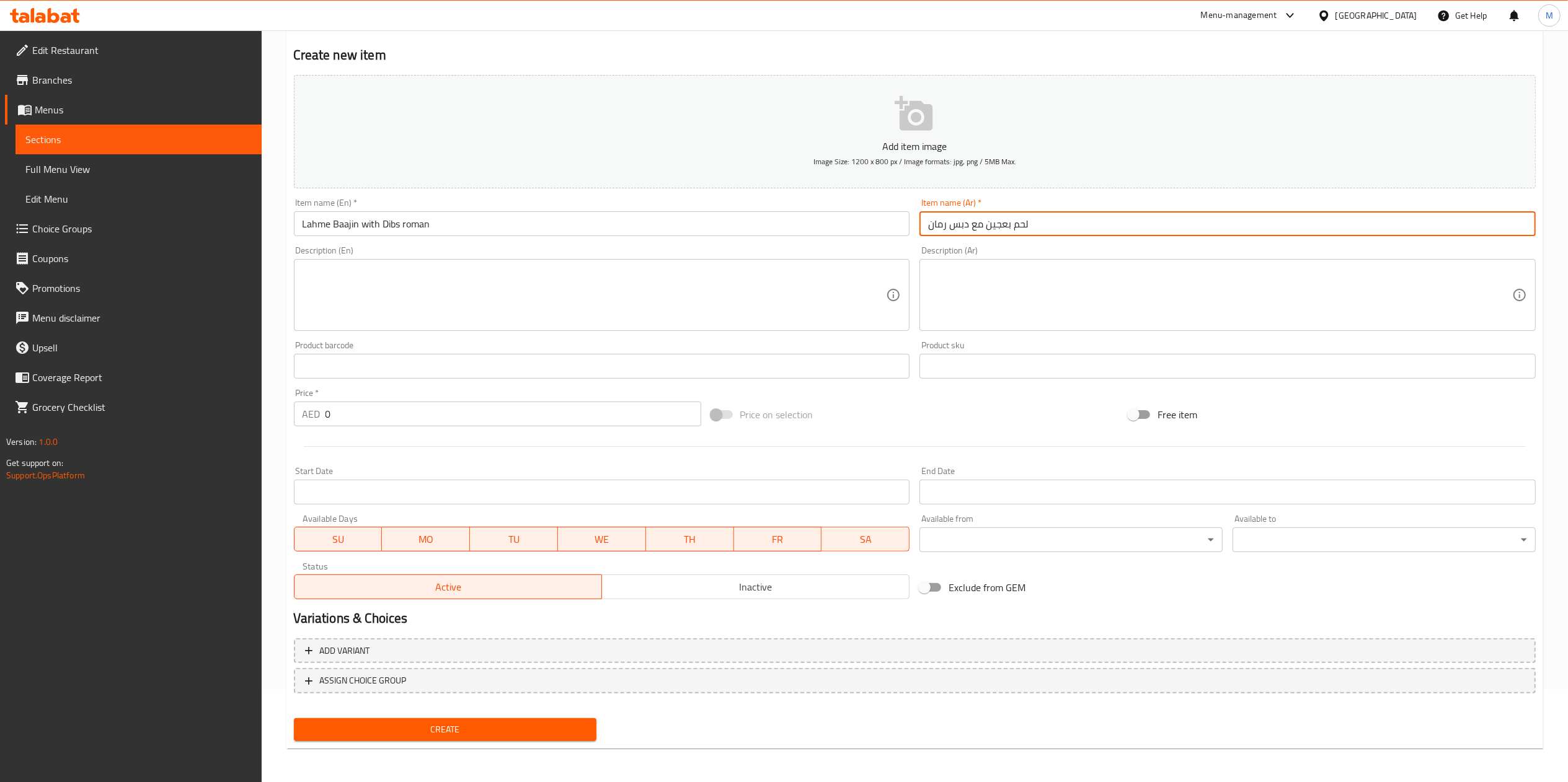
type input "لحم بعجين مع دبس رمان"
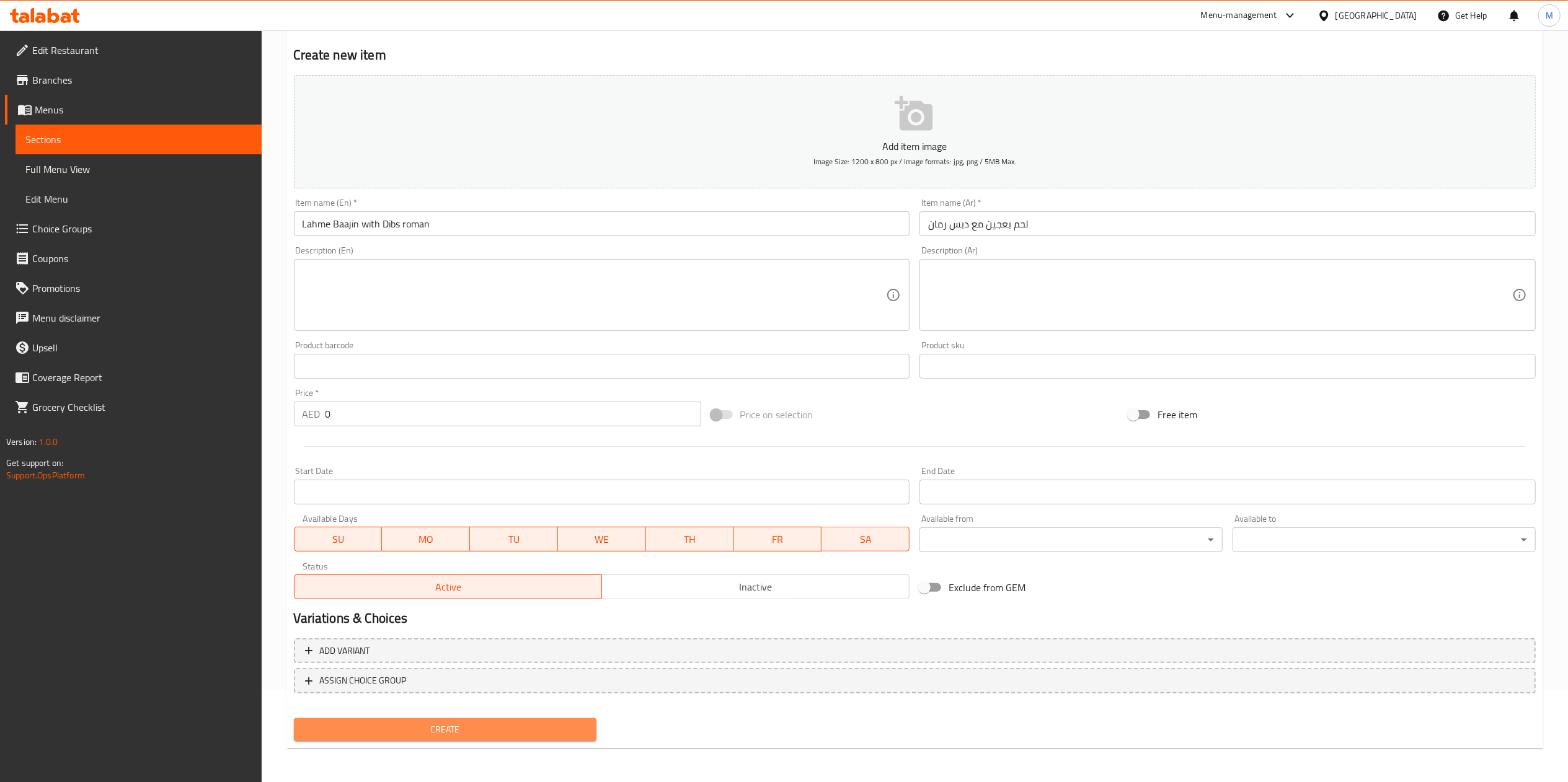
click at [442, 723] on span "Create" at bounding box center [445, 730] width 283 height 16
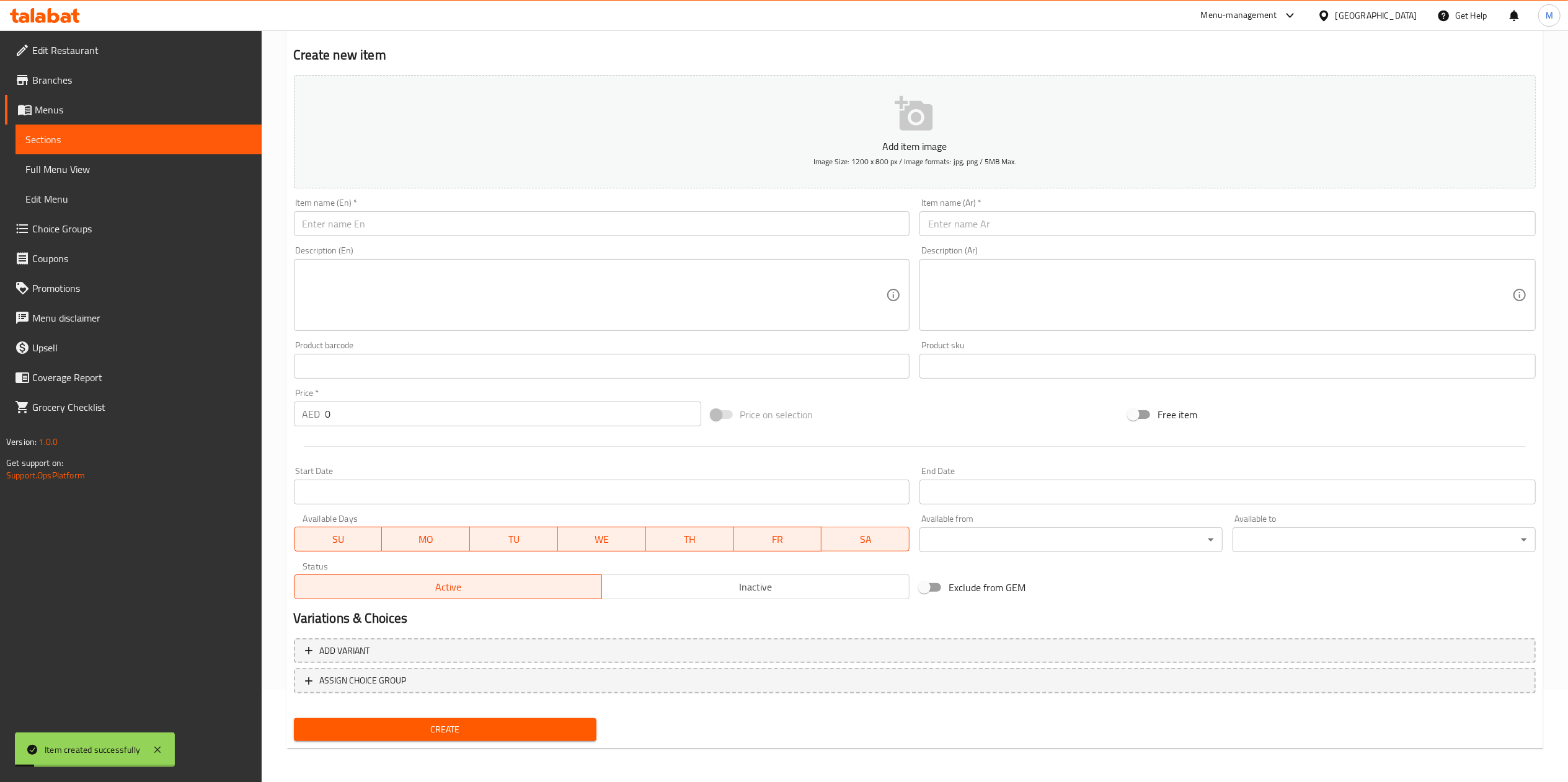
click at [137, 127] on link "Sections" at bounding box center [139, 139] width 246 height 30
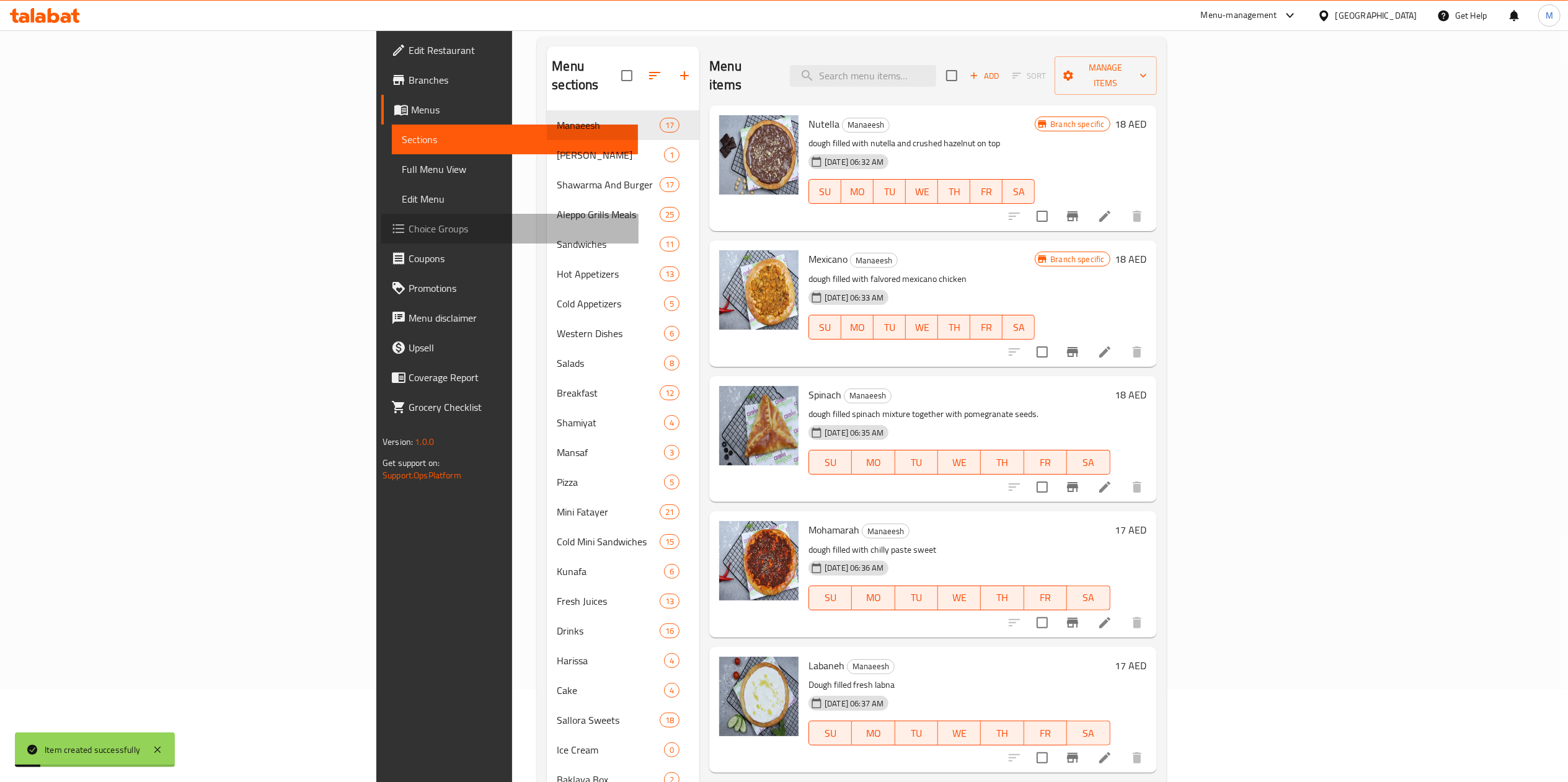
click at [382, 217] on link "Choice Groups" at bounding box center [510, 229] width 256 height 30
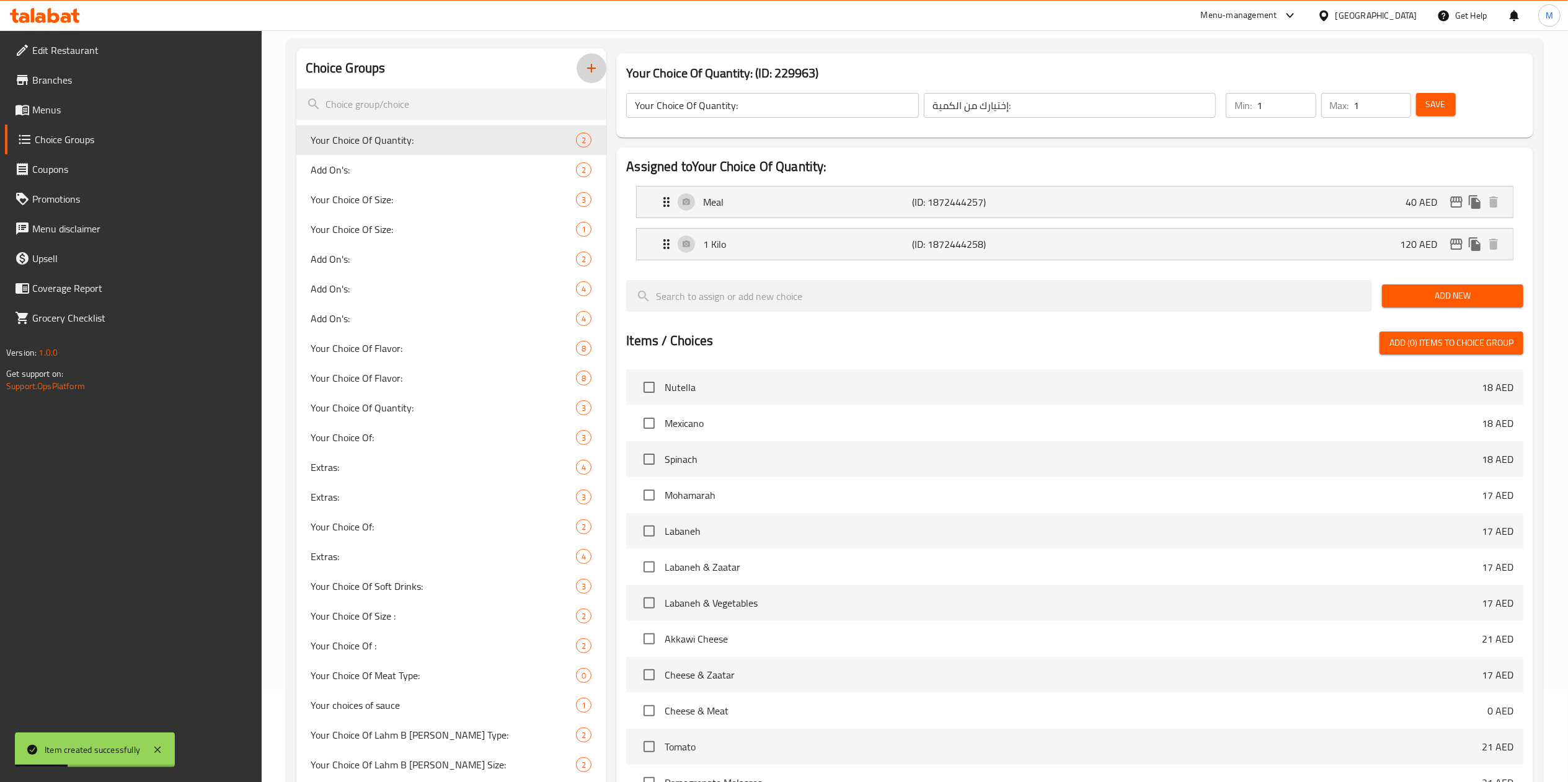
click at [590, 74] on icon "button" at bounding box center [592, 68] width 15 height 15
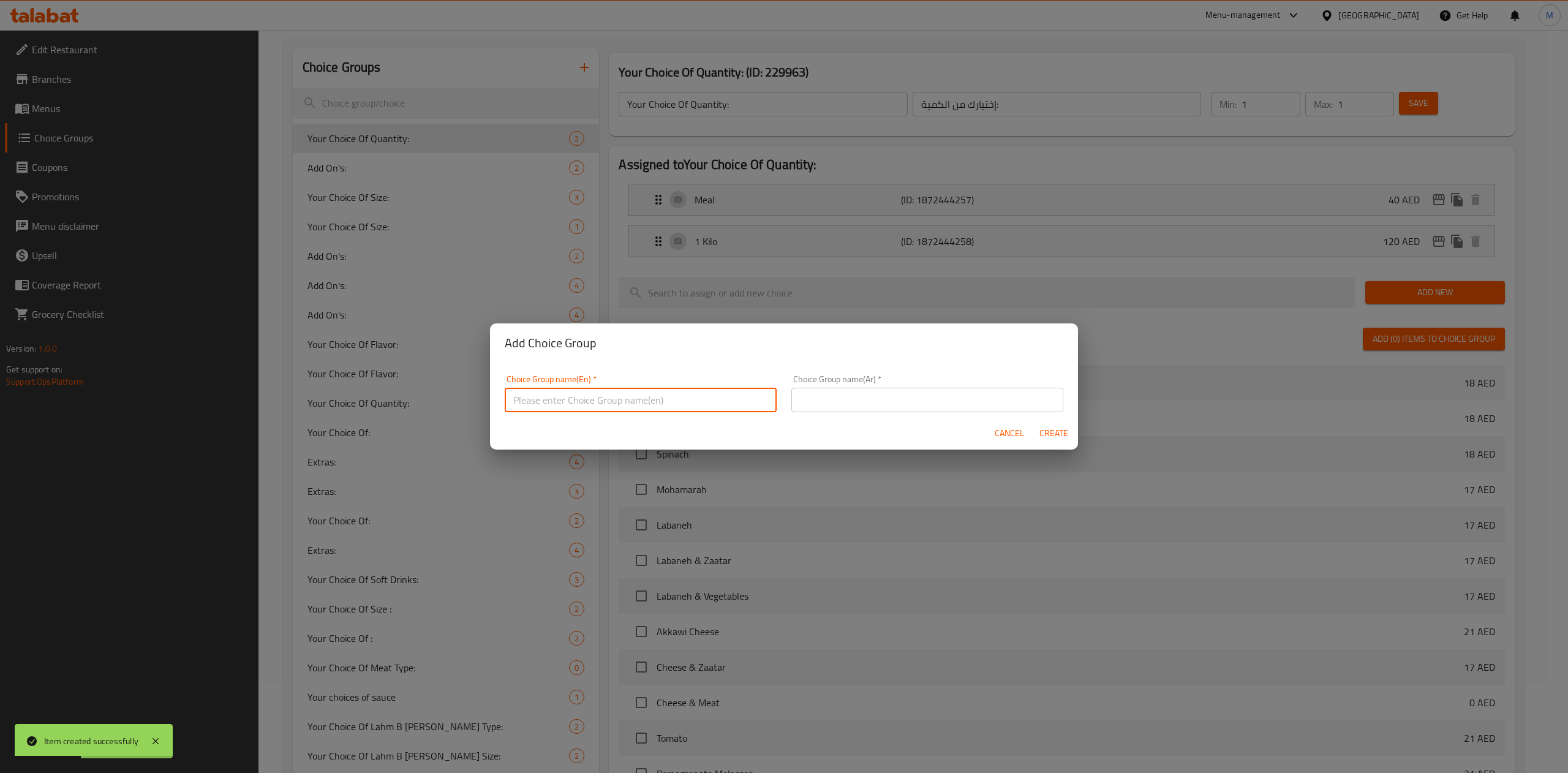
click at [585, 397] on input "text" at bounding box center [640, 399] width 272 height 24
click at [625, 402] on input "Number of pieces" at bounding box center [640, 399] width 272 height 24
paste input "لحم بعجين مع دبس رمان"
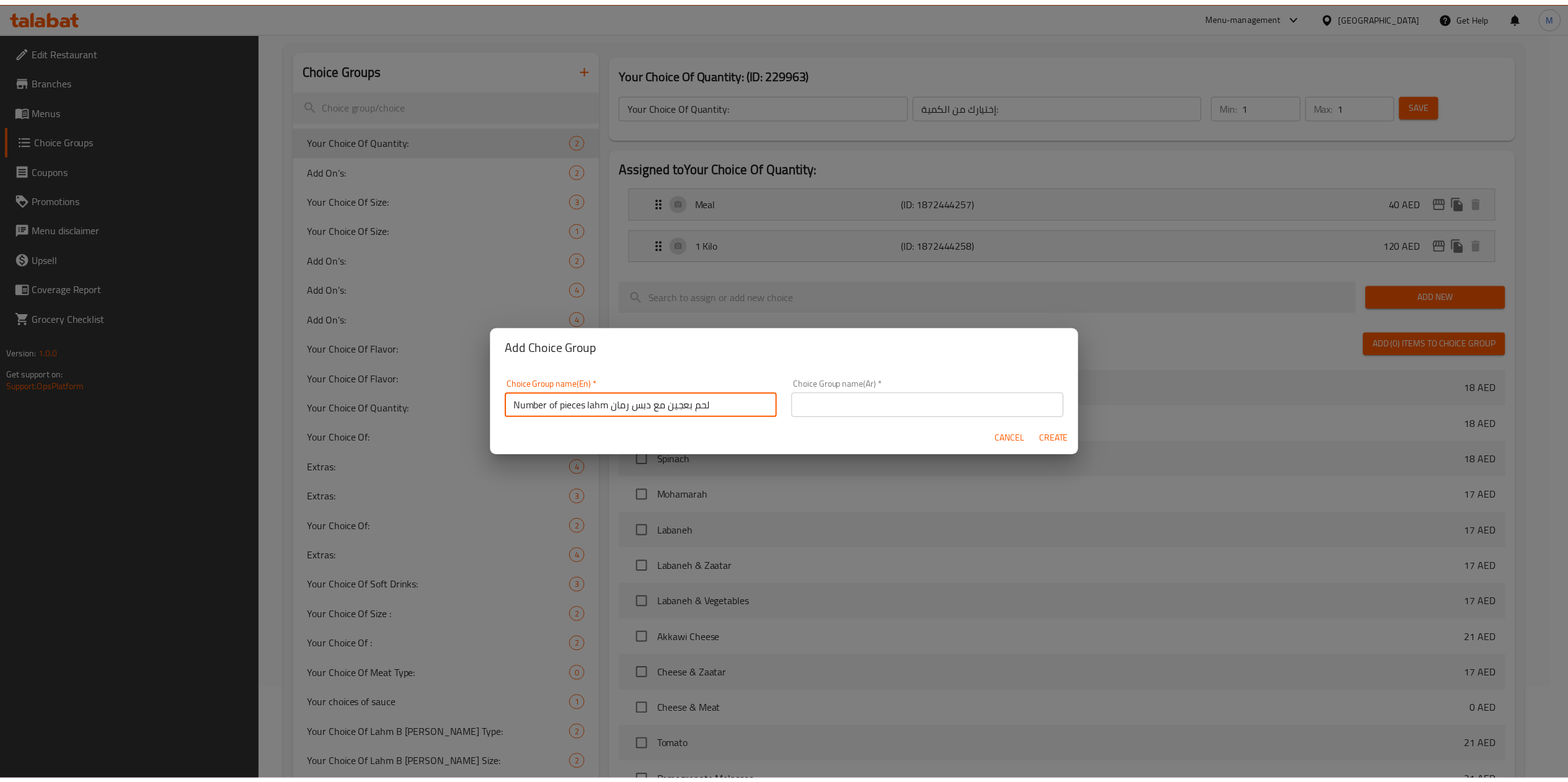
scroll to position [3, 0]
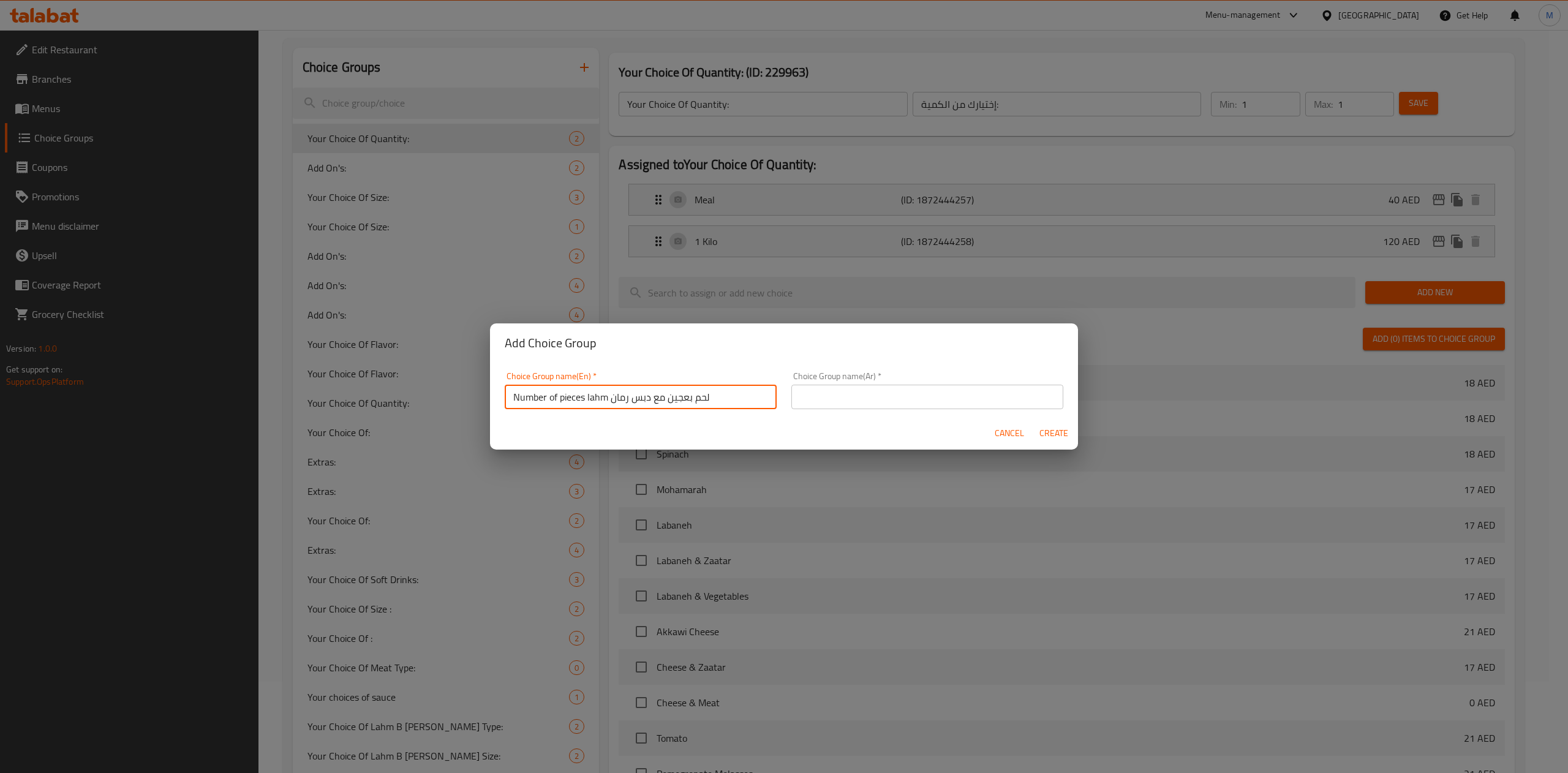
drag, startPoint x: 613, startPoint y: 402, endPoint x: 773, endPoint y: 405, distance: 160.0
click at [773, 405] on div "Choice Group name(En)   * Number of pieces lahm لحم بعجين مع دبس رمان Choice Gr…" at bounding box center [640, 391] width 287 height 52
paste input "Baaji"
click at [601, 397] on input "Number of pieces lahm Baaji" at bounding box center [640, 397] width 272 height 24
click at [655, 402] on input "Number of pieces [PERSON_NAME]" at bounding box center [640, 397] width 272 height 24
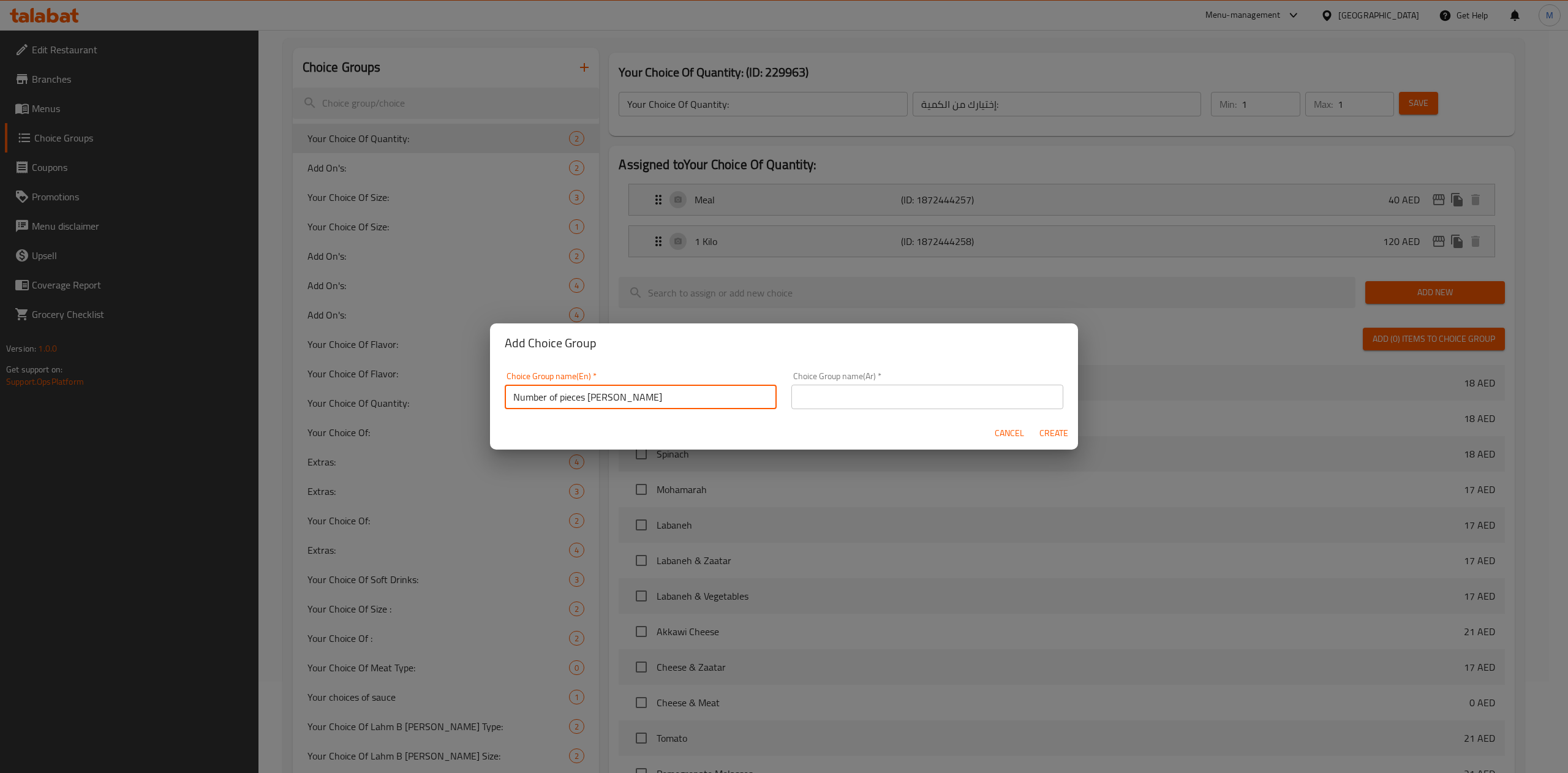
drag, startPoint x: 654, startPoint y: 402, endPoint x: 463, endPoint y: 394, distance: 191.2
click at [463, 394] on div "Add Choice Group Choice Group name(En)   * Number of pieces lahme Baajin Choice…" at bounding box center [784, 386] width 1568 height 773
type input "Number of pieces [PERSON_NAME]"
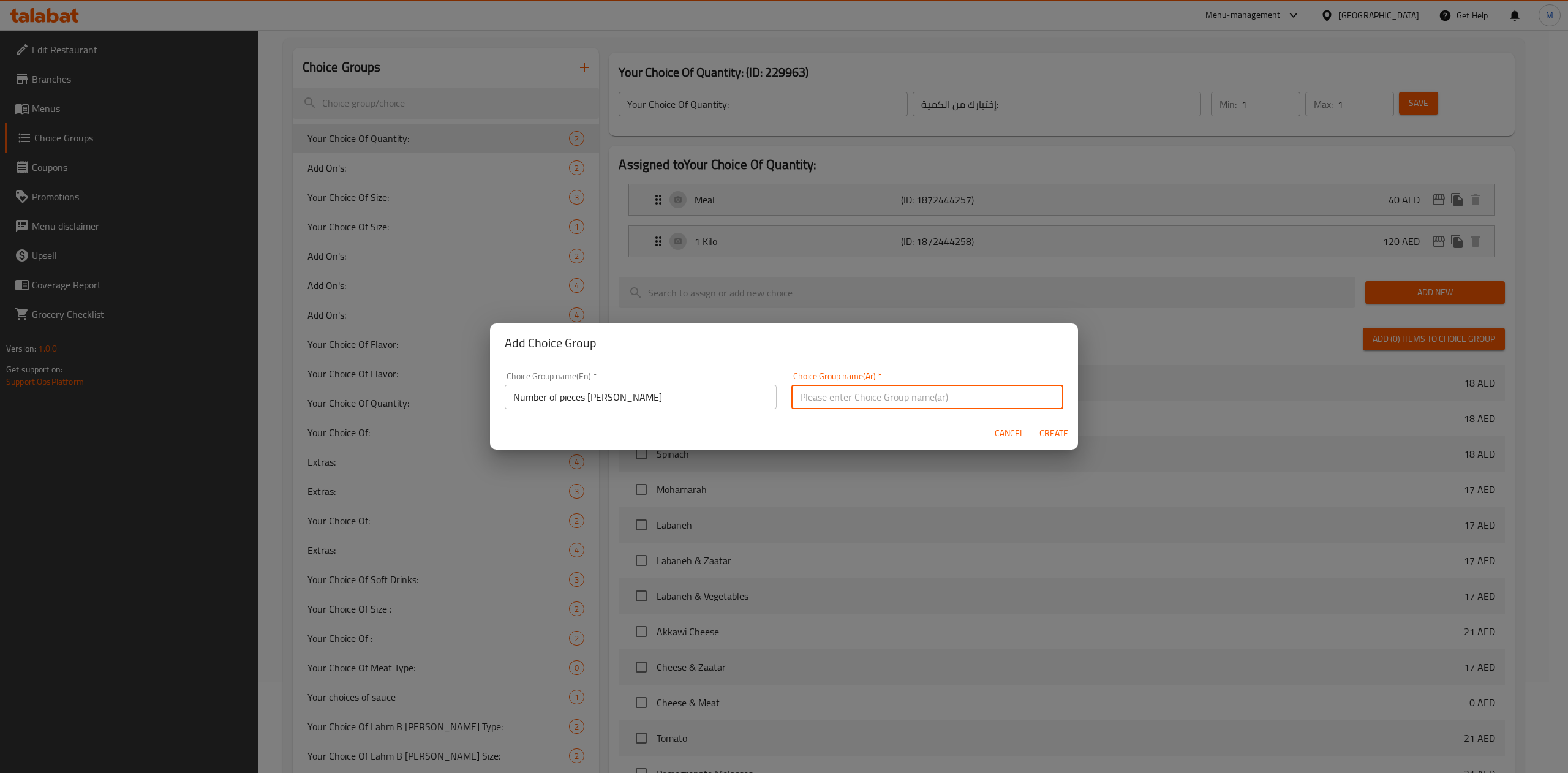
click at [875, 391] on input "text" at bounding box center [927, 397] width 272 height 24
paste input "عدد قطع اللحمة بعجين"
type input "عدد قطع اللحمة بعجين"
click at [1061, 438] on span "Create" at bounding box center [1053, 434] width 30 height 16
type input "Number of pieces [PERSON_NAME]"
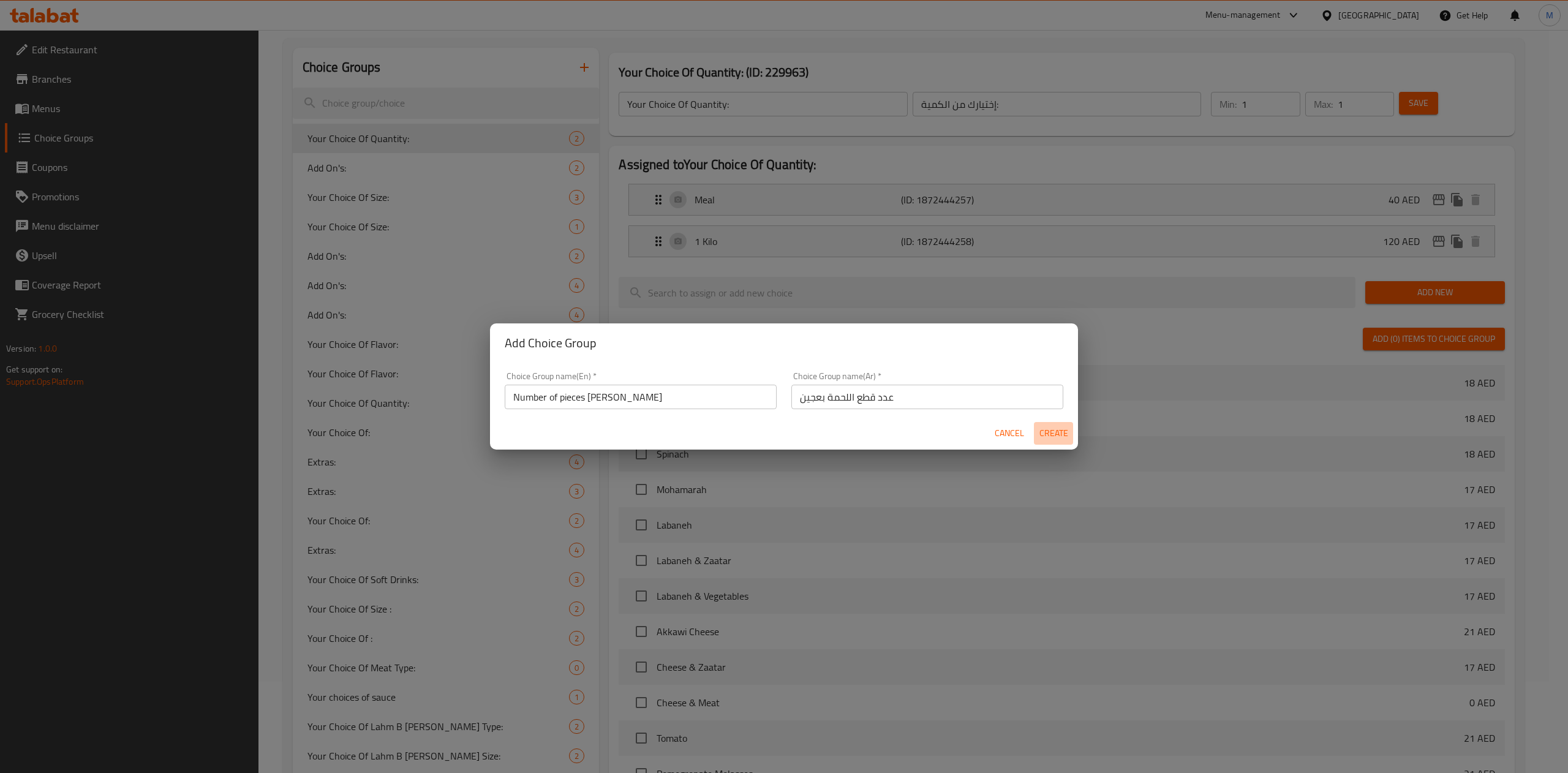
type input "عدد قطع اللحمة بعجين"
type input "0"
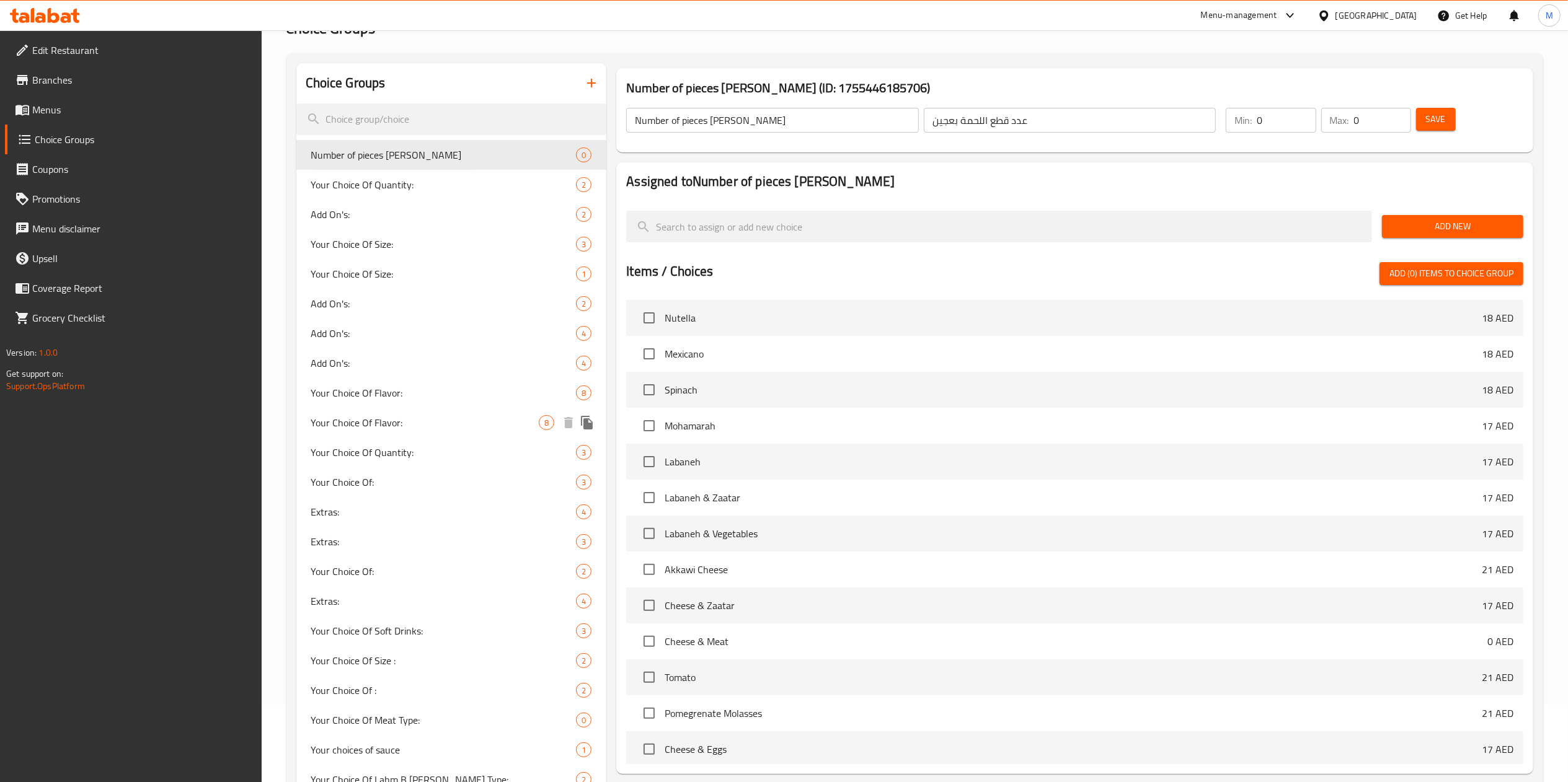
scroll to position [72, 0]
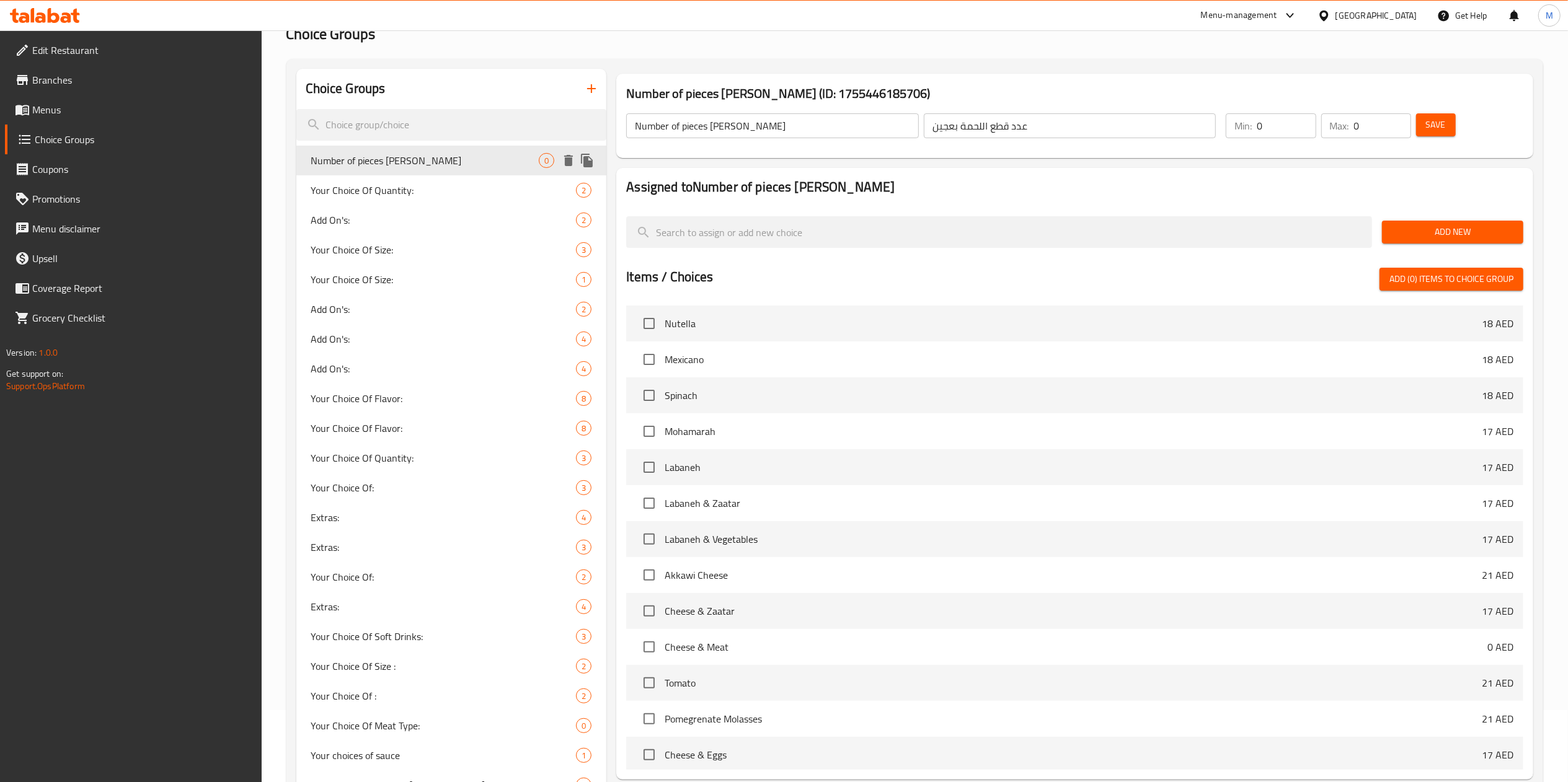
click at [381, 160] on span "Number of pieces [PERSON_NAME]" at bounding box center [425, 160] width 228 height 15
drag, startPoint x: 1288, startPoint y: 123, endPoint x: 1207, endPoint y: 131, distance: 81.4
click at [1207, 131] on div "Number of pieces lahme Baajin ​ عدد قطع اللحمة بعجين ​ Min: 0 ​ Max: 0 ​ Save" at bounding box center [1075, 125] width 907 height 55
type input "1"
drag, startPoint x: 1379, startPoint y: 127, endPoint x: 1303, endPoint y: 127, distance: 76.0
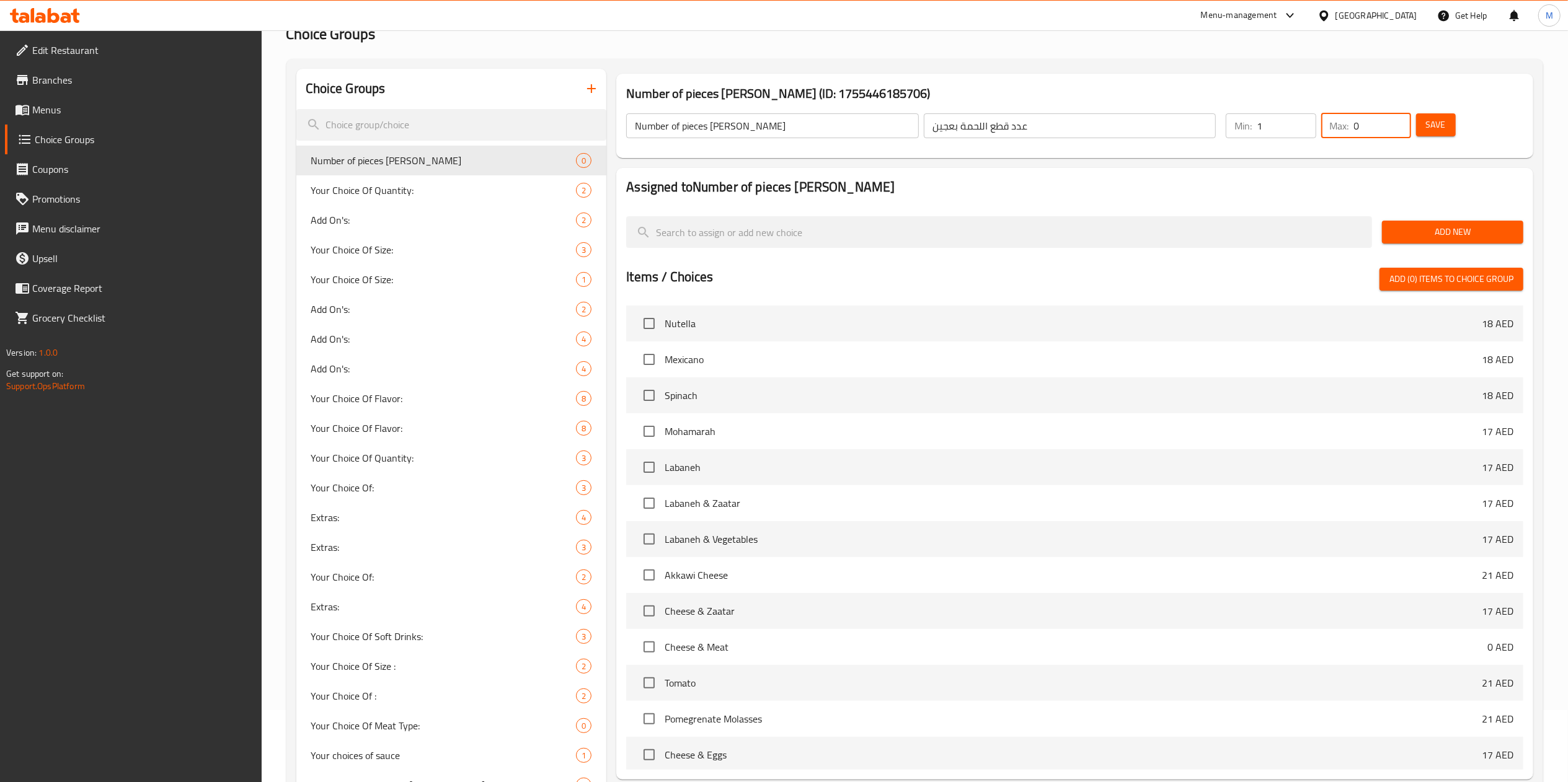
click at [1303, 127] on div "Min: 1 ​ Max: 0 ​" at bounding box center [1318, 126] width 195 height 34
type input "1"
click at [1436, 130] on span "Save" at bounding box center [1436, 124] width 19 height 16
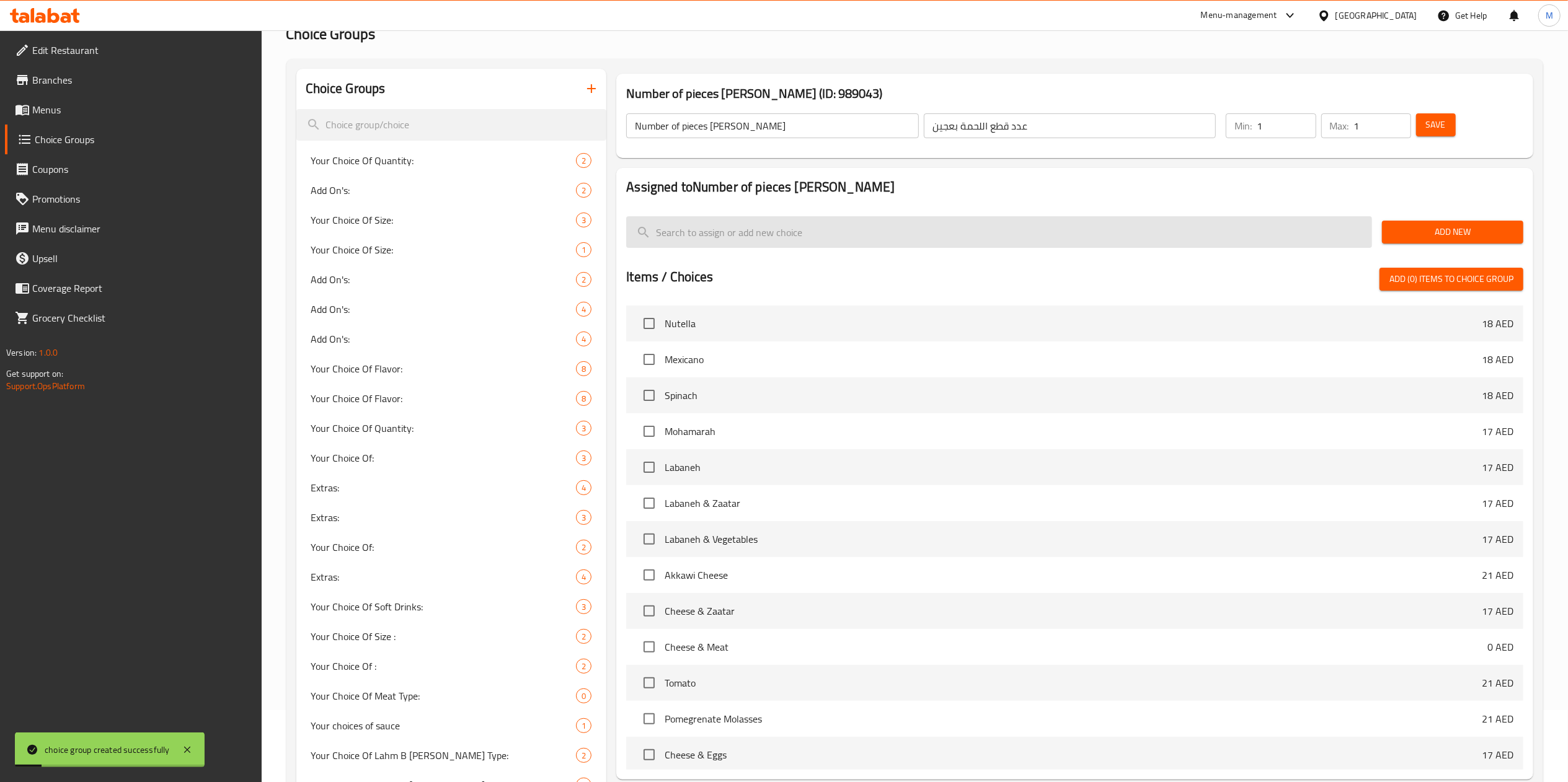
click at [780, 235] on input "search" at bounding box center [999, 232] width 746 height 31
paste input "1 Piece Lahme Baajin Dibs roman 7 dhs"
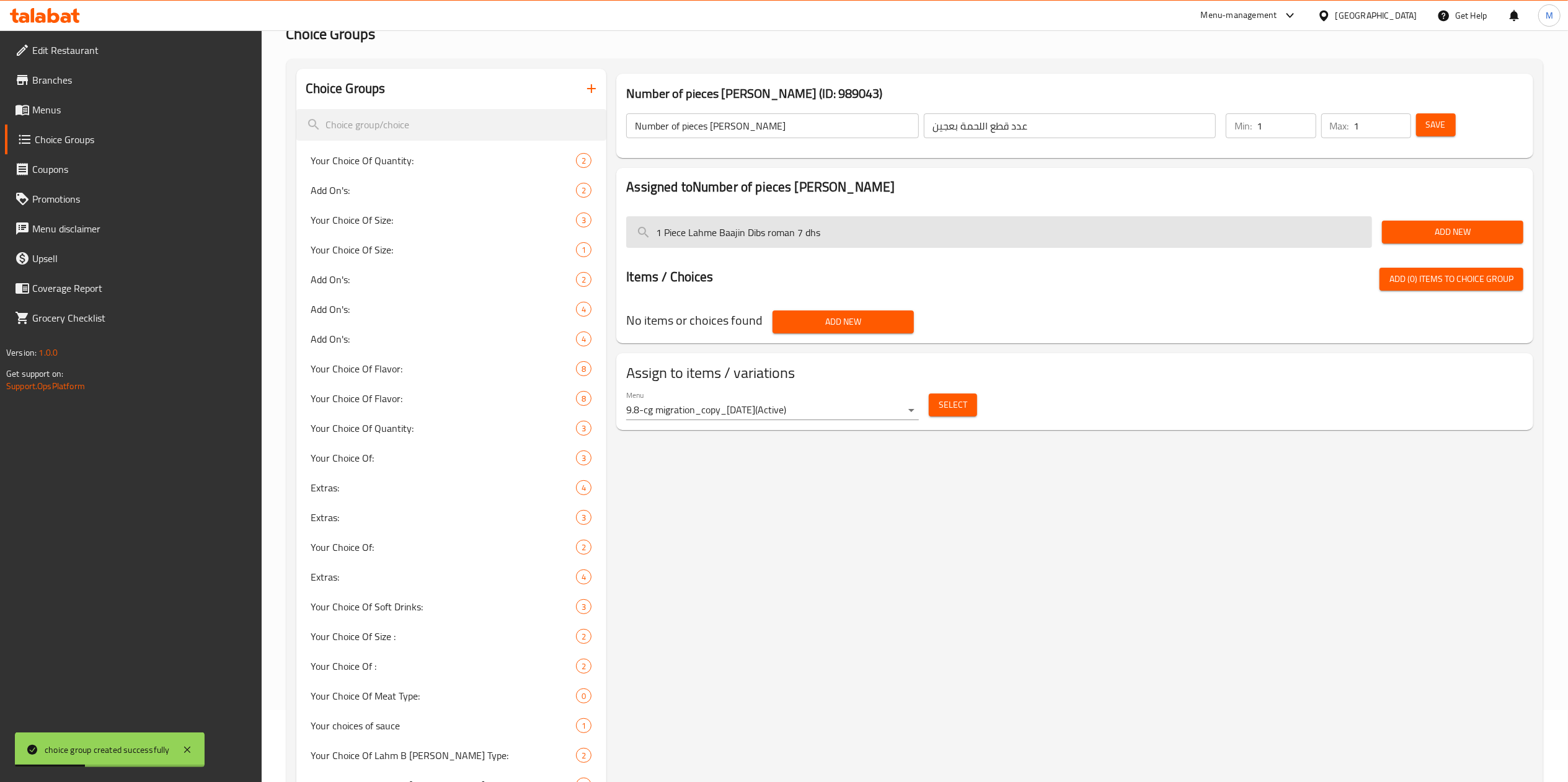
drag, startPoint x: 792, startPoint y: 233, endPoint x: 958, endPoint y: 245, distance: 166.4
click at [958, 245] on input "1 Piece Lahme Baajin Dibs roman 7 dhs" at bounding box center [999, 232] width 746 height 31
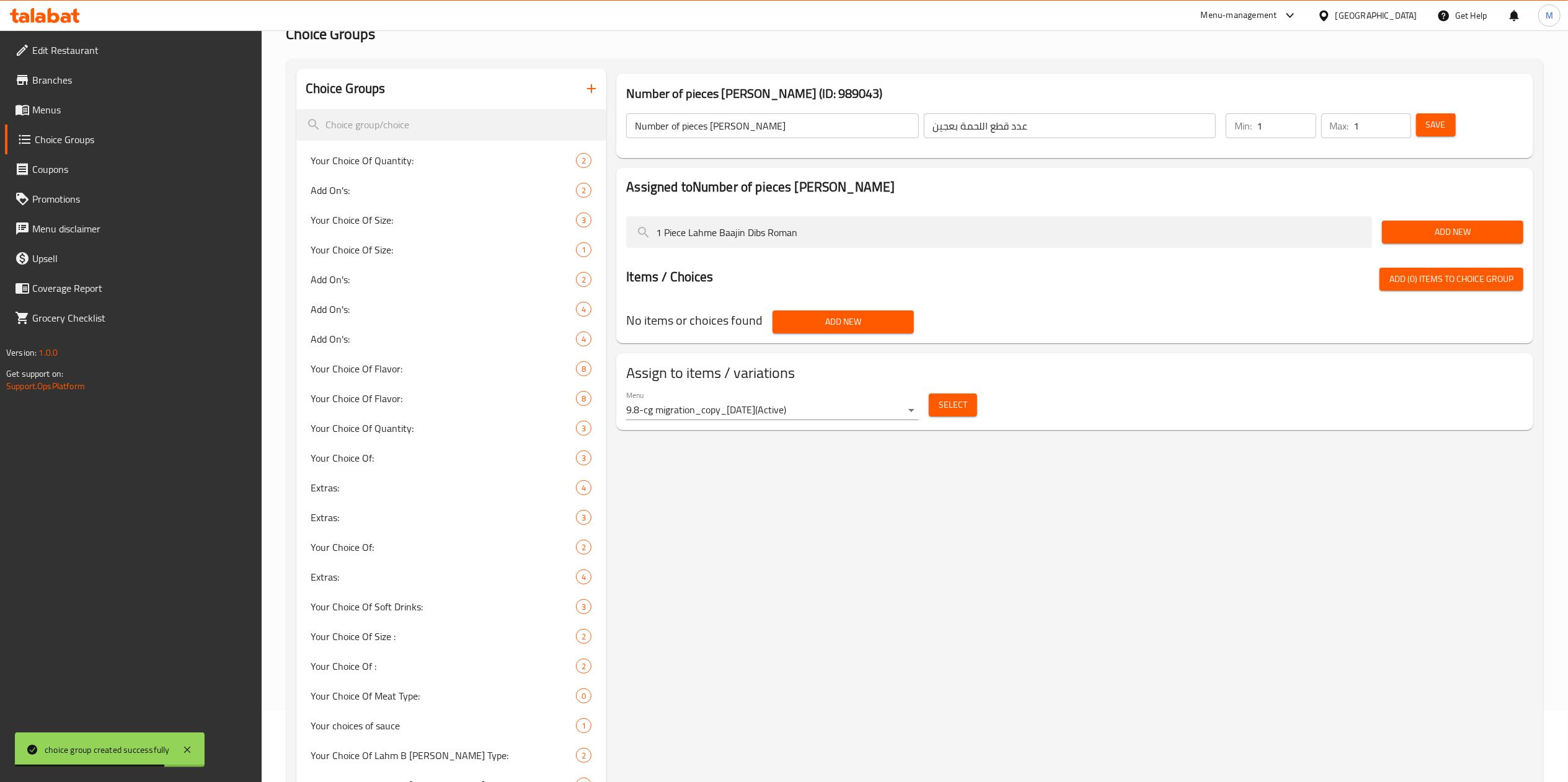
type input "1 Piece Lahme Baajin Dibs Roman"
click at [1414, 232] on span "Add New" at bounding box center [1453, 232] width 121 height 16
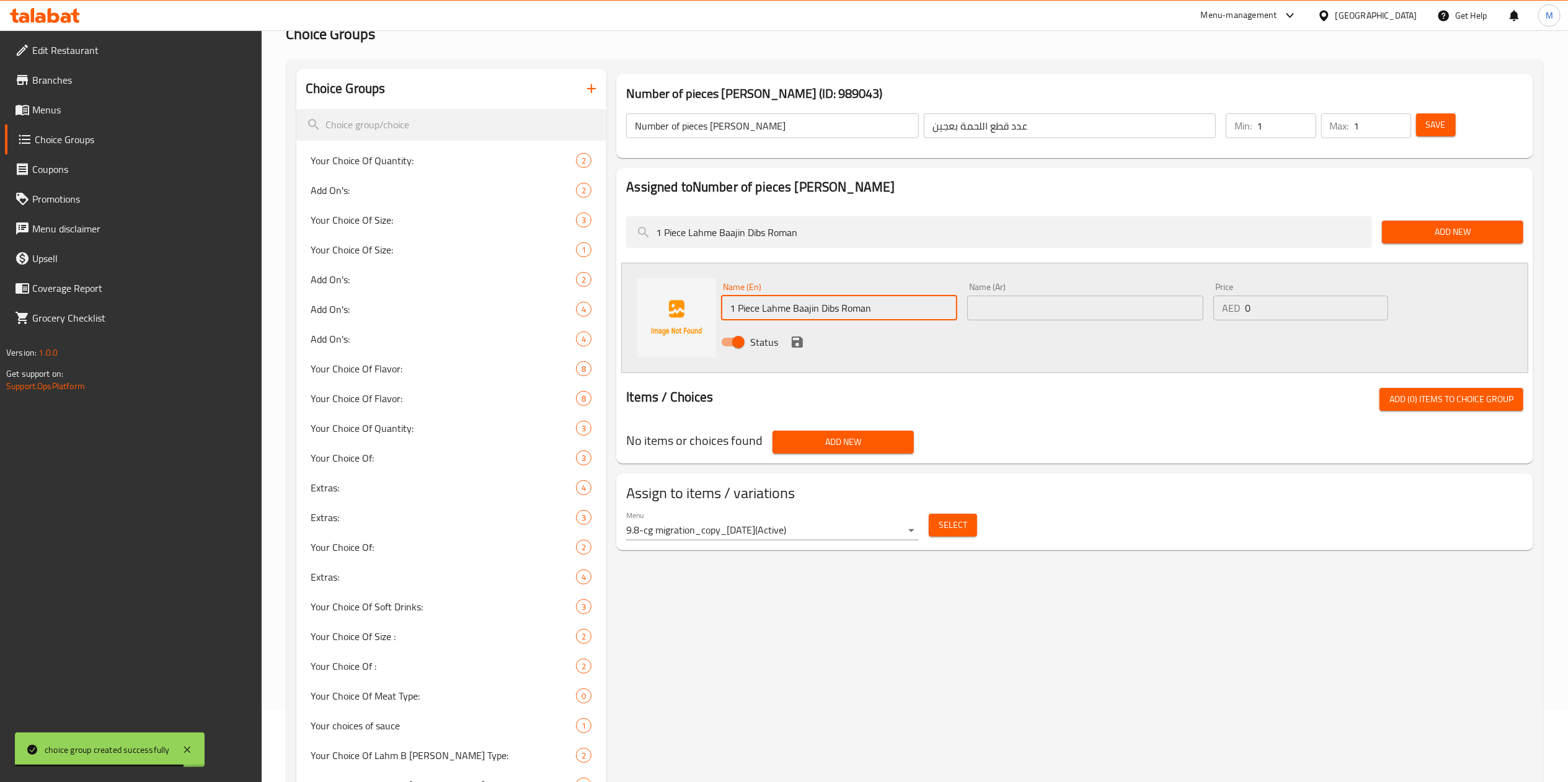
drag, startPoint x: 931, startPoint y: 307, endPoint x: 715, endPoint y: 317, distance: 216.2
click at [715, 317] on div "Name (En) 1 Piece Lahme Baajin Dibs Roman Name (En) Name (Ar) Name (Ar) Price A…" at bounding box center [1075, 318] width 907 height 110
drag, startPoint x: 1276, startPoint y: 309, endPoint x: 1194, endPoint y: 309, distance: 82.0
click at [1194, 309] on div "Name (En) 1 Piece Lahme Baajin Dibs Roman Name (En) Name (Ar) Name (Ar) Price A…" at bounding box center [1085, 318] width 739 height 81
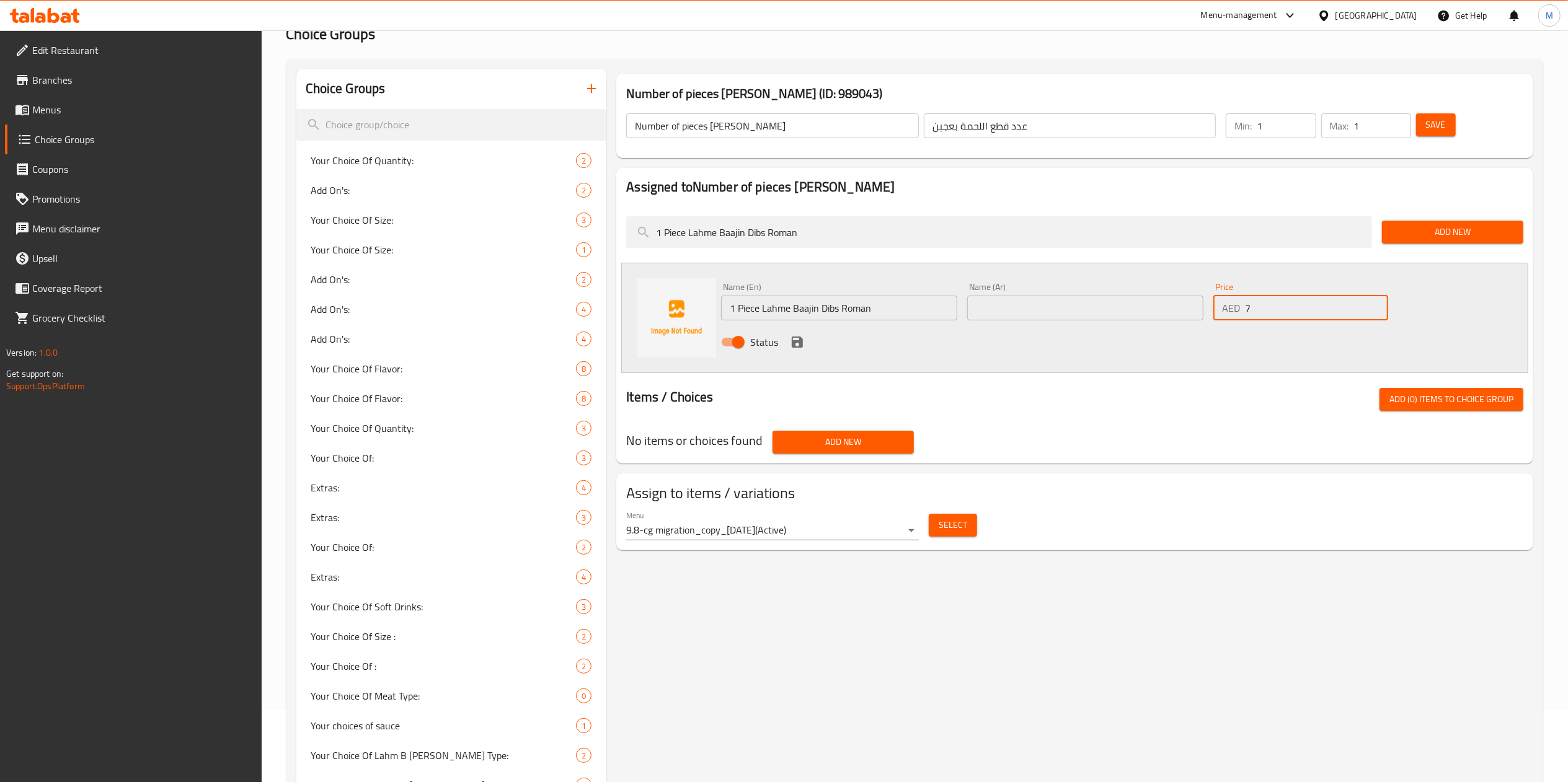
type input "7"
click at [871, 298] on input "1 Piece Lahme Baajin Dibs Roman" at bounding box center [839, 307] width 236 height 25
click at [1000, 299] on input "text" at bounding box center [1085, 307] width 236 height 25
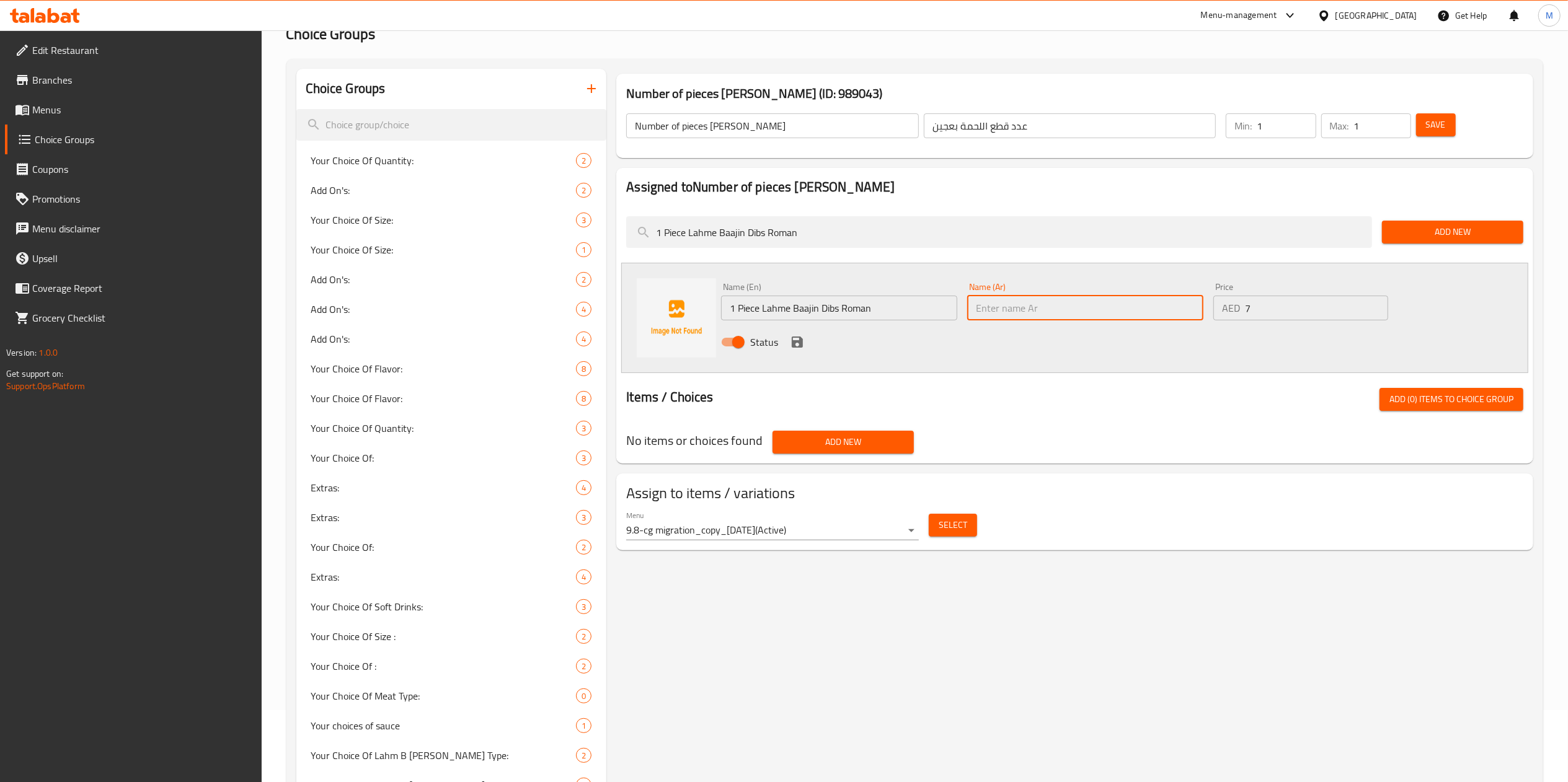
paste input "1 قطعة لحم بعجين دبس رمان"
type input "1 قطعة لحم بعجين دبس رمان"
click at [795, 345] on icon "save" at bounding box center [797, 342] width 15 height 15
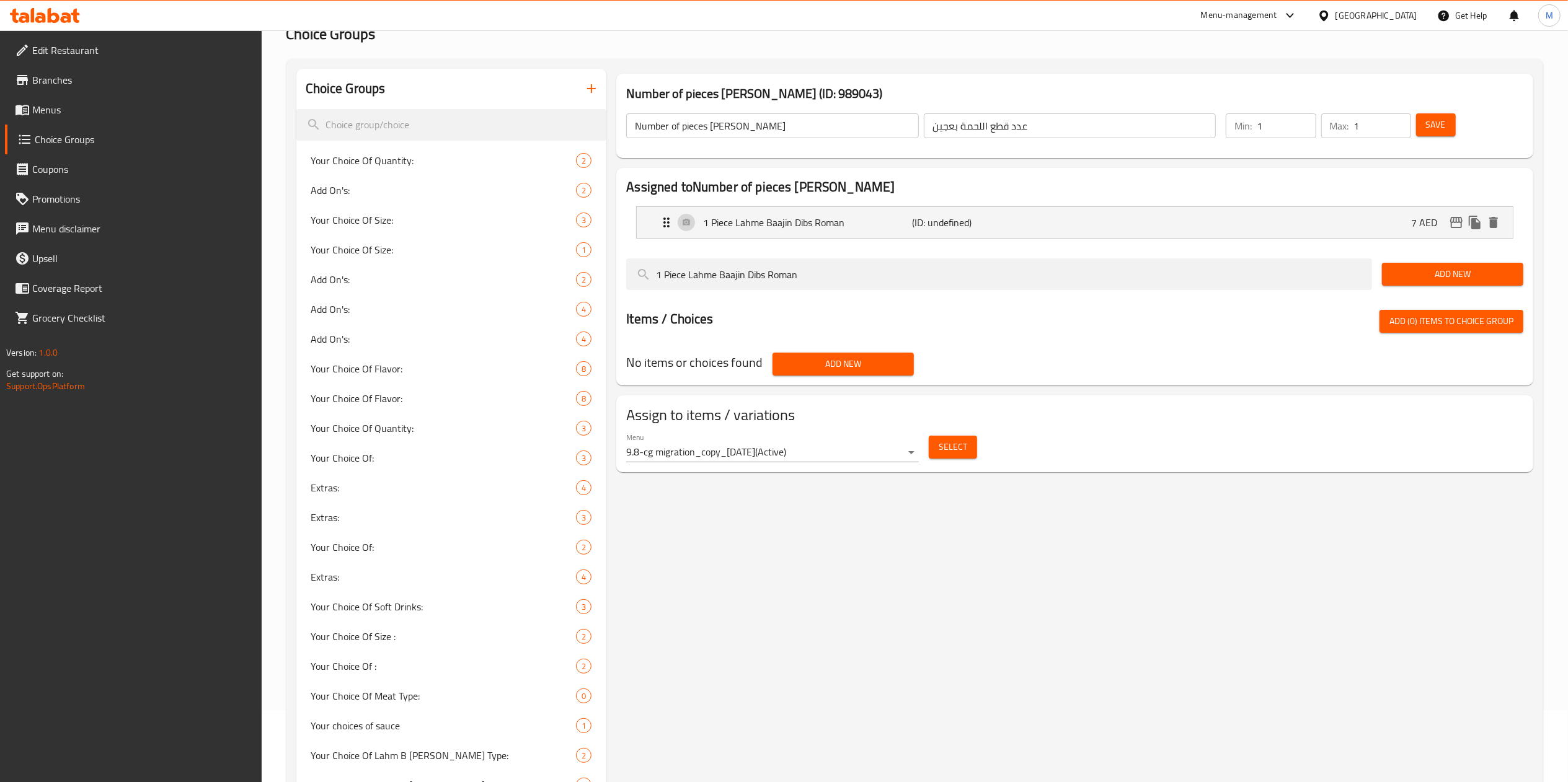
drag, startPoint x: 820, startPoint y: 280, endPoint x: 544, endPoint y: 273, distance: 276.1
click at [544, 273] on div "Choice Groups Your Choice Of Quantity: 2 Add On's: 2 Your Choice Of Size: 3 You…" at bounding box center [917, 675] width 1242 height 1212
paste input "6 Pieces Lahme baajin dibs roman 42 Dhs"
type input "6 Pieces Lahme baajin dibs roman"
click at [1452, 275] on span "Add New" at bounding box center [1453, 274] width 121 height 16
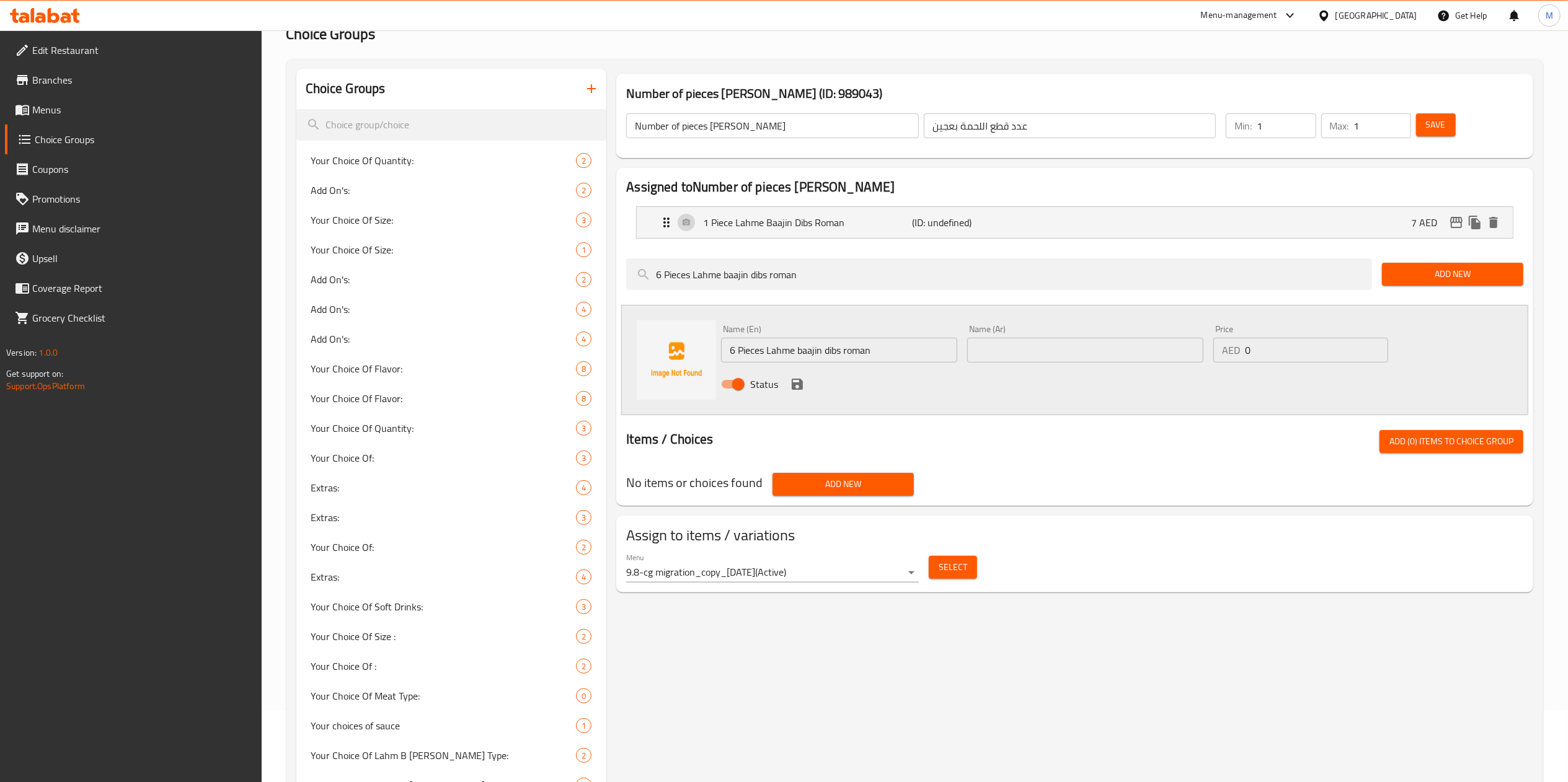
click at [907, 360] on input "6 Pieces Lahme baajin dibs roman" at bounding box center [839, 350] width 236 height 25
drag, startPoint x: 1273, startPoint y: 356, endPoint x: 1126, endPoint y: 361, distance: 147.1
click at [1126, 361] on div "Name (En) 6 Pieces Lahme baajin dibs roman Name (En) Name (Ar) Name (Ar) Price …" at bounding box center [1085, 361] width 739 height 81
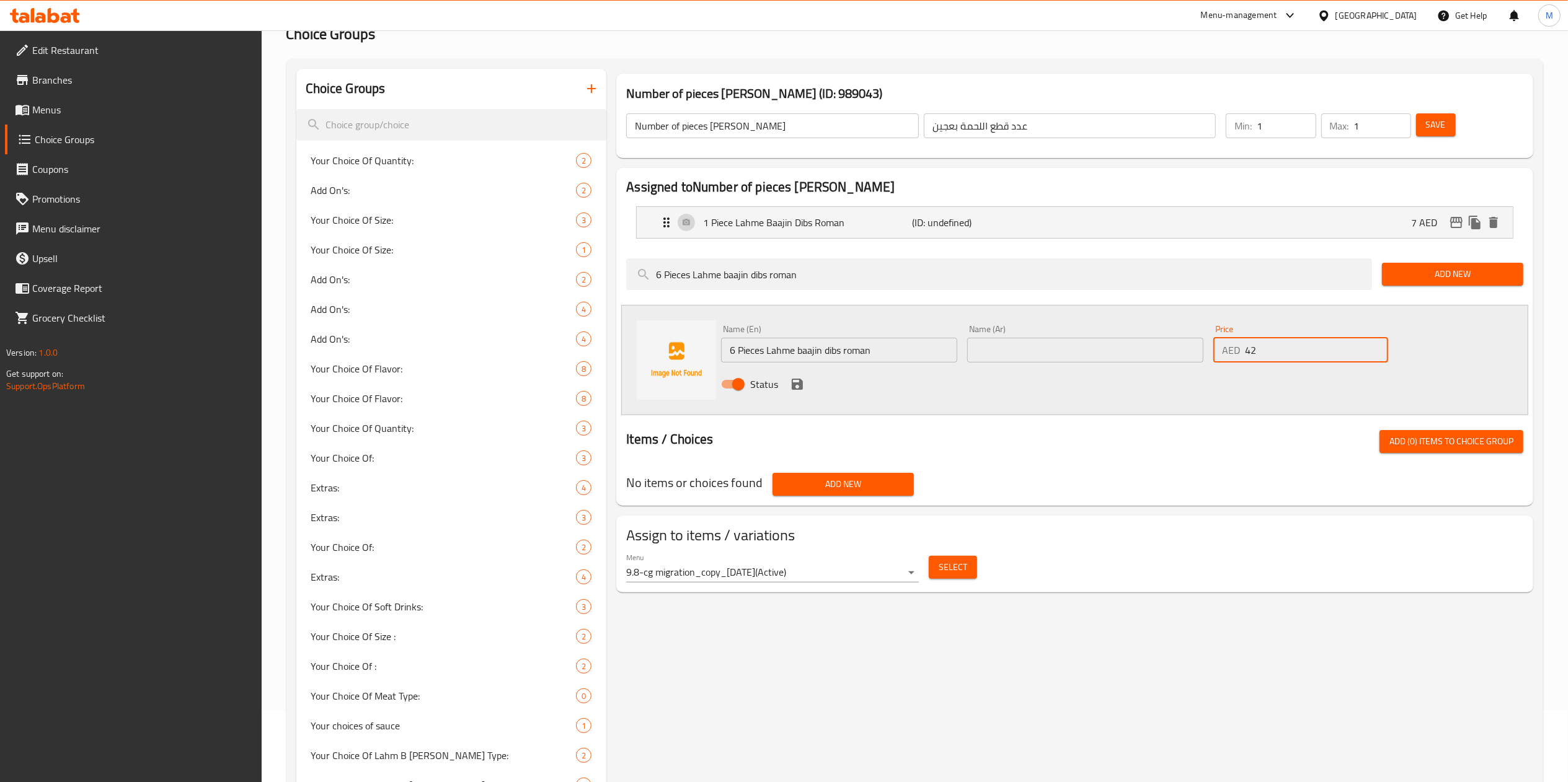
type input "42"
click at [889, 362] on input "6 Pieces Lahme baajin dibs roman" at bounding box center [839, 350] width 236 height 25
click at [995, 349] on input "text" at bounding box center [1085, 350] width 236 height 25
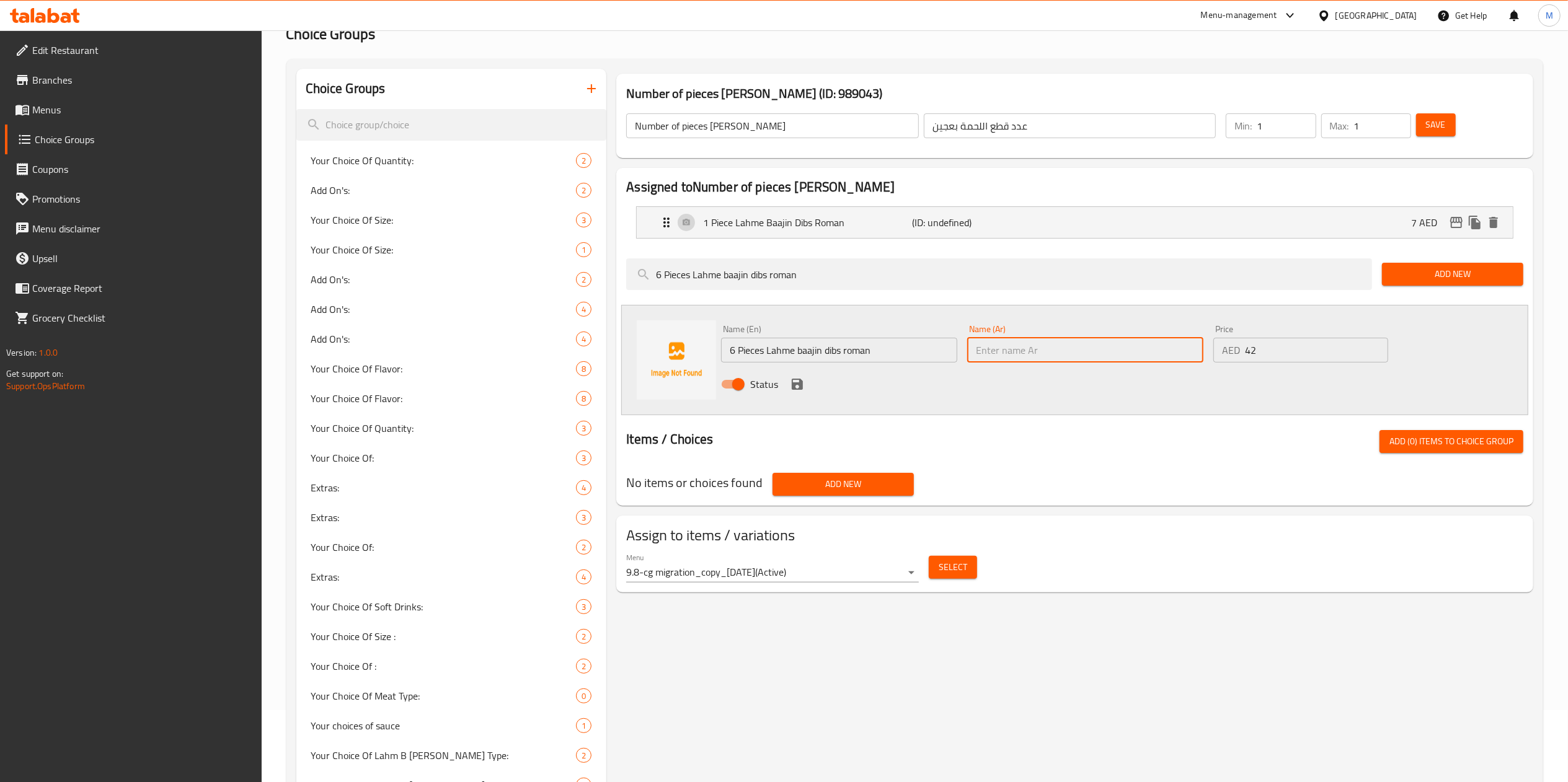
paste input "6 قطع لحم بعجين دبس رمان"
type input "6 قطع لحم بعجين دبس رمان"
click at [791, 388] on icon "save" at bounding box center [797, 385] width 15 height 15
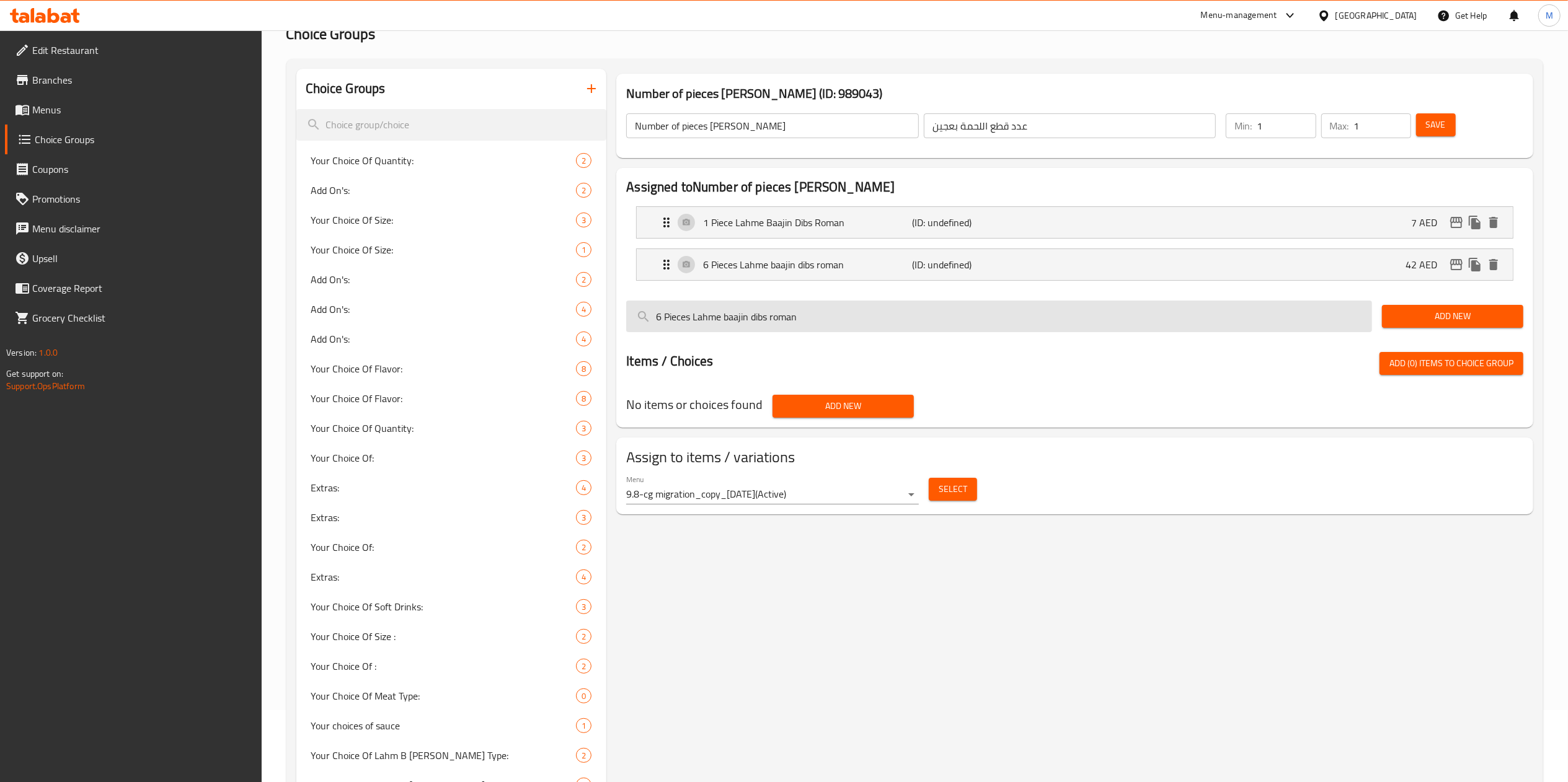
click at [729, 325] on input "6 Pieces Lahme baajin dibs roman" at bounding box center [999, 316] width 746 height 31
paste input "12 Pieces Lahme Baajin Dib roman 85 Dhs"
type input "12 Pieces Lahme Baajin Dib roman"
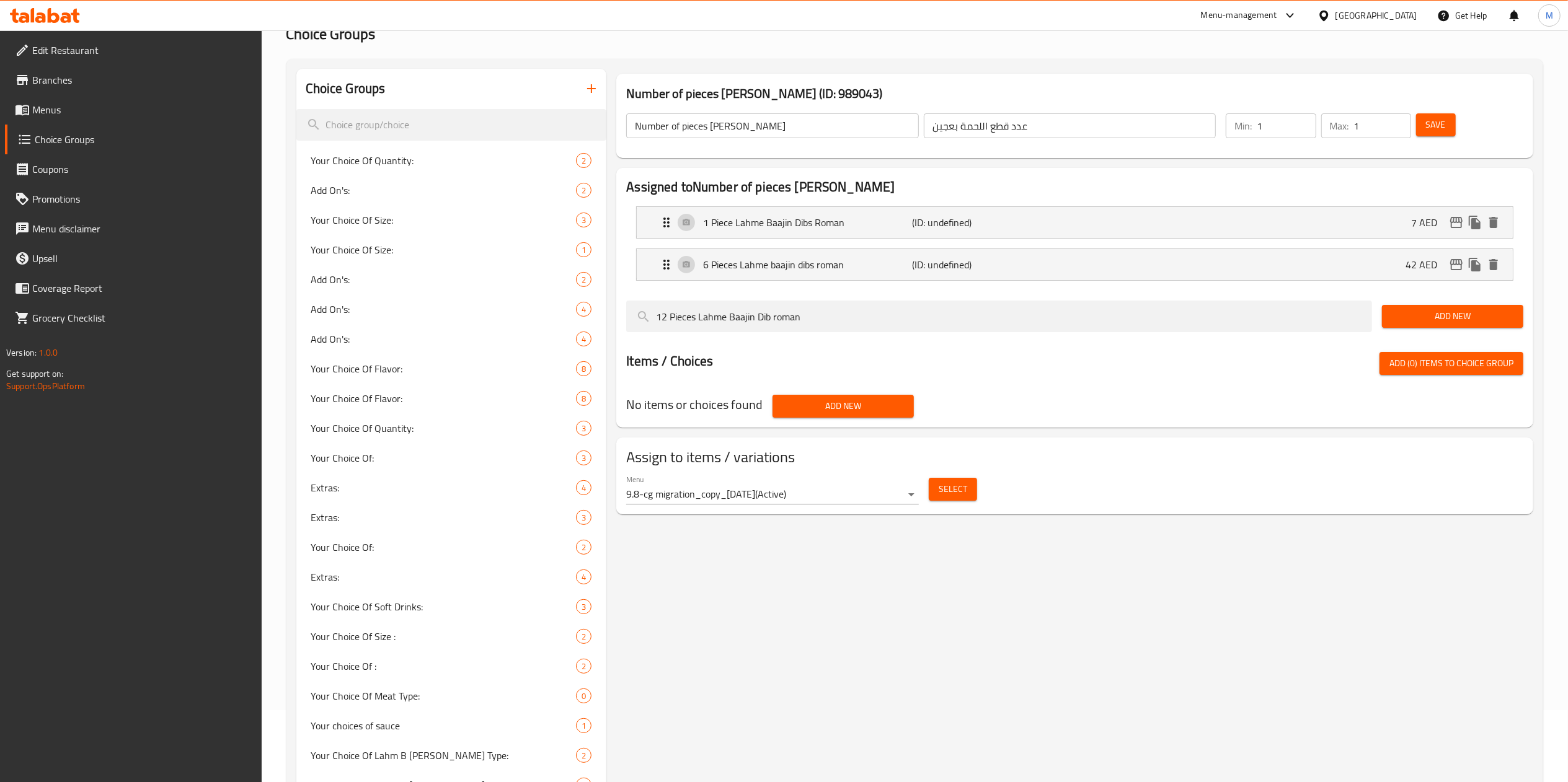
click at [1451, 329] on div "Add New" at bounding box center [1453, 316] width 151 height 41
click at [1446, 324] on span "Add New" at bounding box center [1453, 316] width 121 height 16
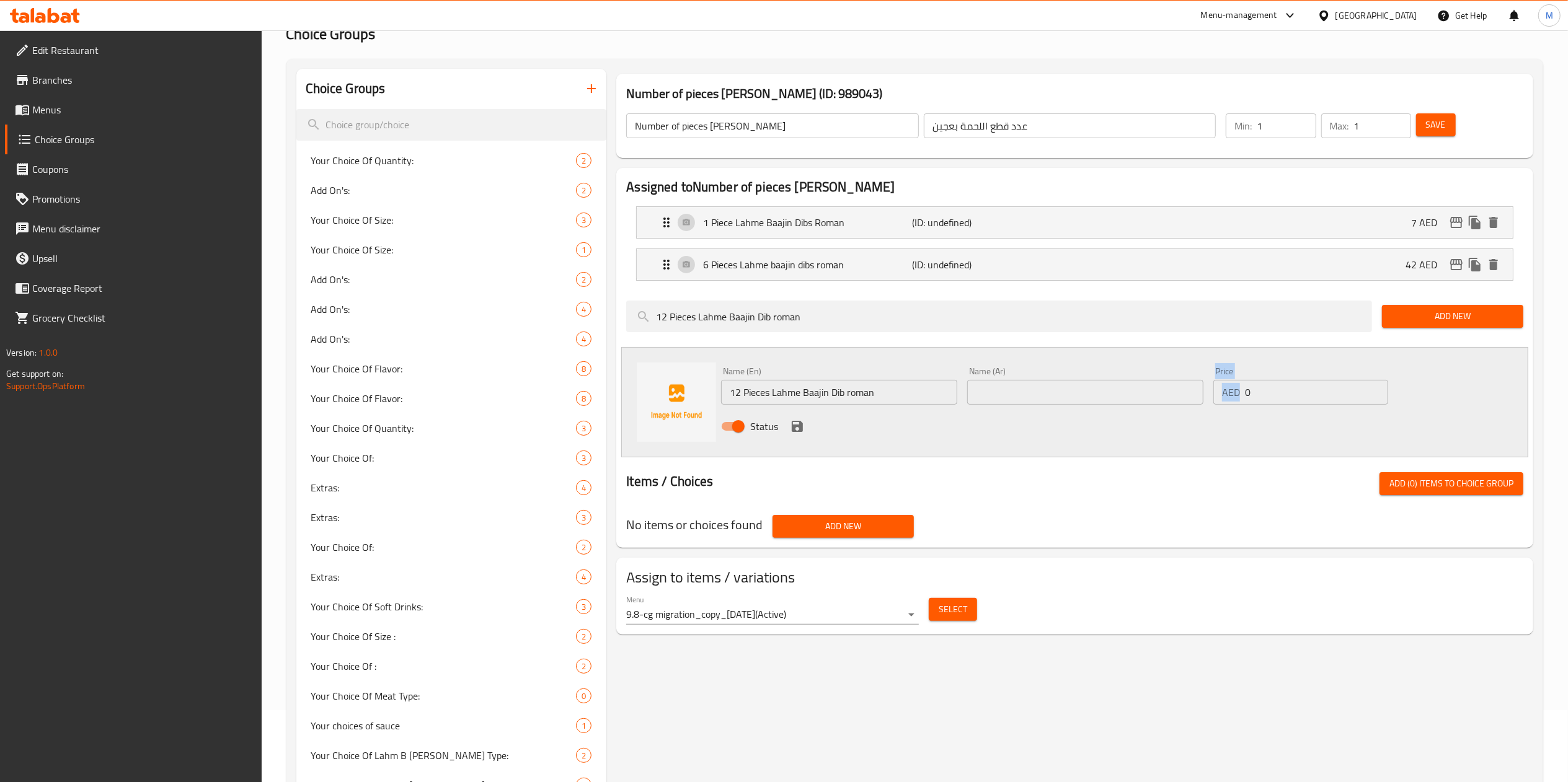
drag, startPoint x: 1298, startPoint y: 406, endPoint x: 1191, endPoint y: 387, distance: 108.7
click at [1191, 387] on div "Name (En) 12 Pieces Lahme Baajin Dib roman Name (En) Name (Ar) Name (Ar) Price …" at bounding box center [1085, 403] width 739 height 81
click at [1291, 396] on input "0" at bounding box center [1316, 392] width 143 height 25
type input "85"
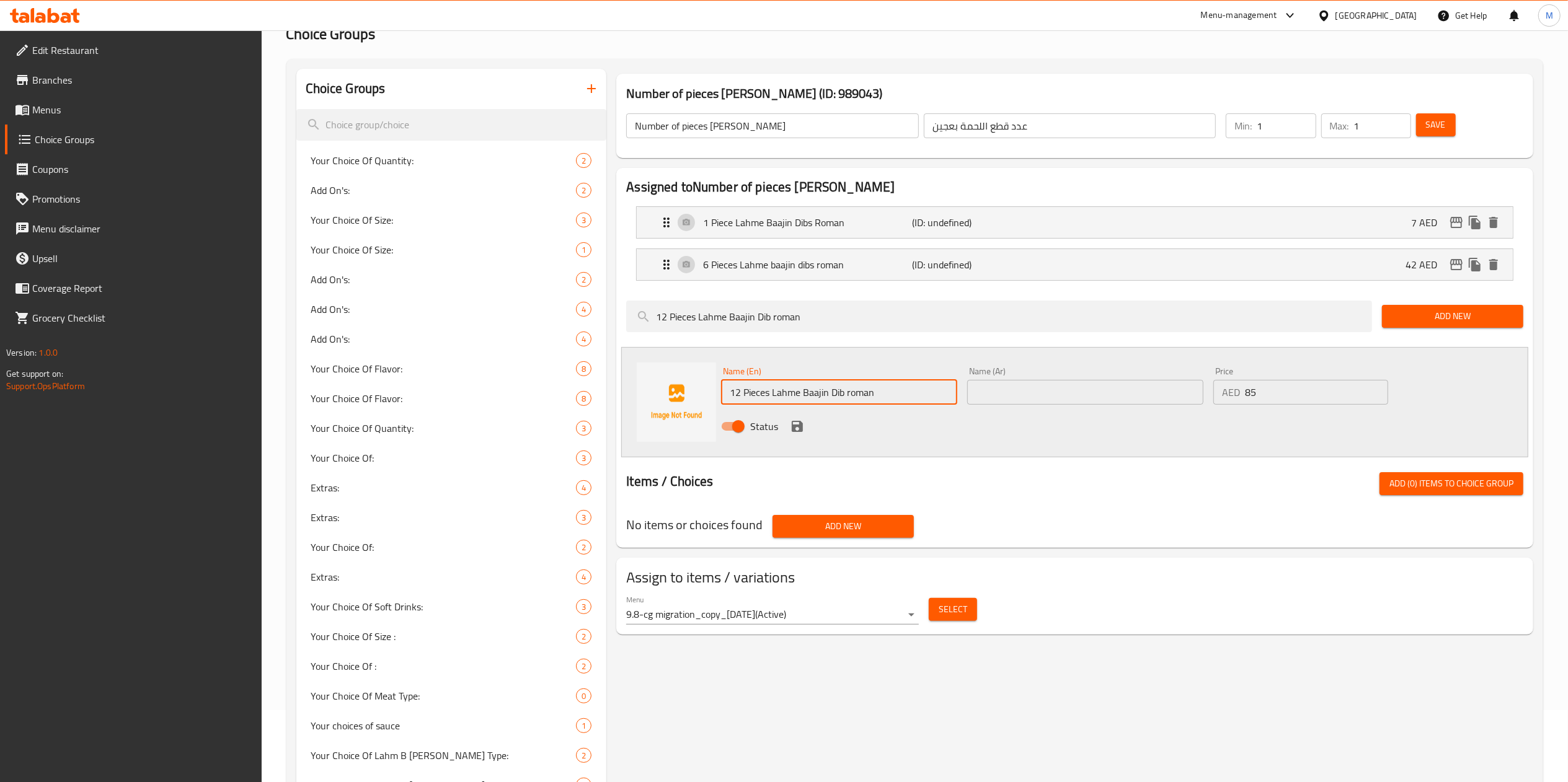
click at [904, 391] on input "12 Pieces Lahme Baajin Dib roman" at bounding box center [839, 392] width 236 height 25
click at [840, 392] on input "12 Pieces Lahme Baajin Dib roman" at bounding box center [839, 392] width 236 height 25
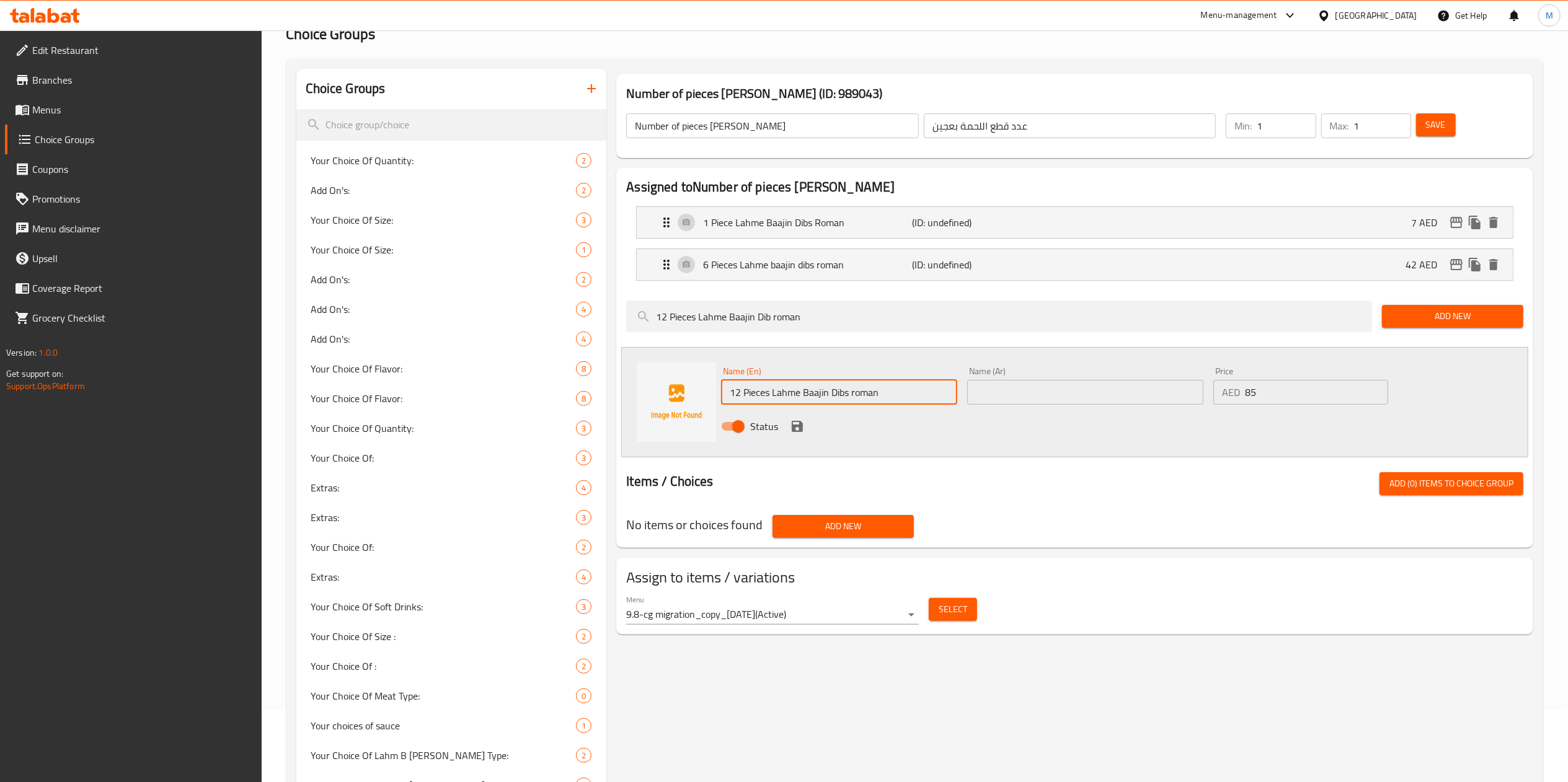
type input "12 Pieces Lahme Baajin Dibs roman"
click at [1004, 385] on input "text" at bounding box center [1085, 392] width 236 height 25
paste input "12 قطعة لحم بعجين دبس روماني"
click at [976, 389] on input "12 قطعة لحم بعجين دبس روماني" at bounding box center [1085, 392] width 236 height 25
type input "12 قطعة لحم بعجين دبس روماني"
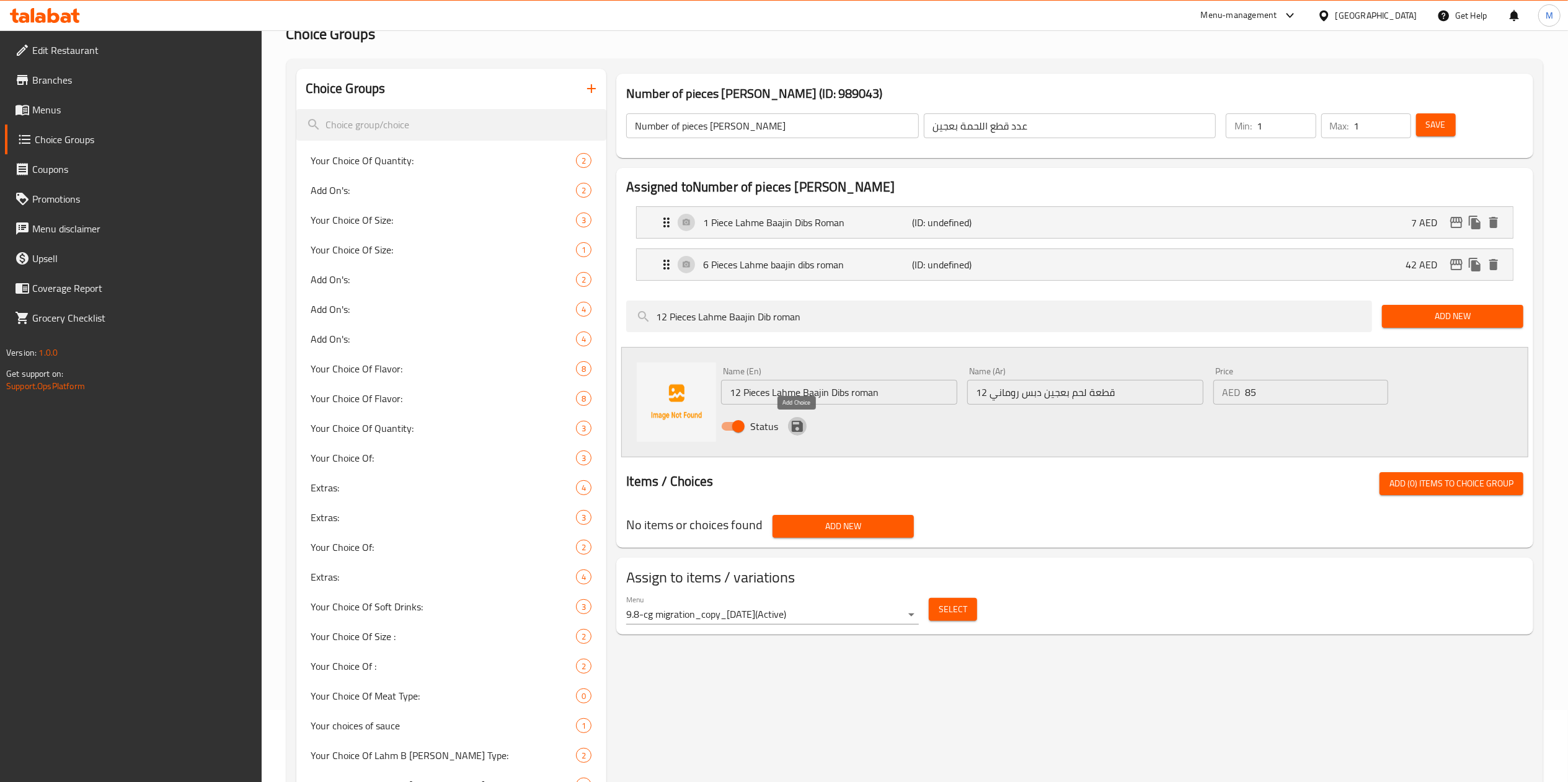
click at [791, 431] on icon "save" at bounding box center [797, 427] width 15 height 15
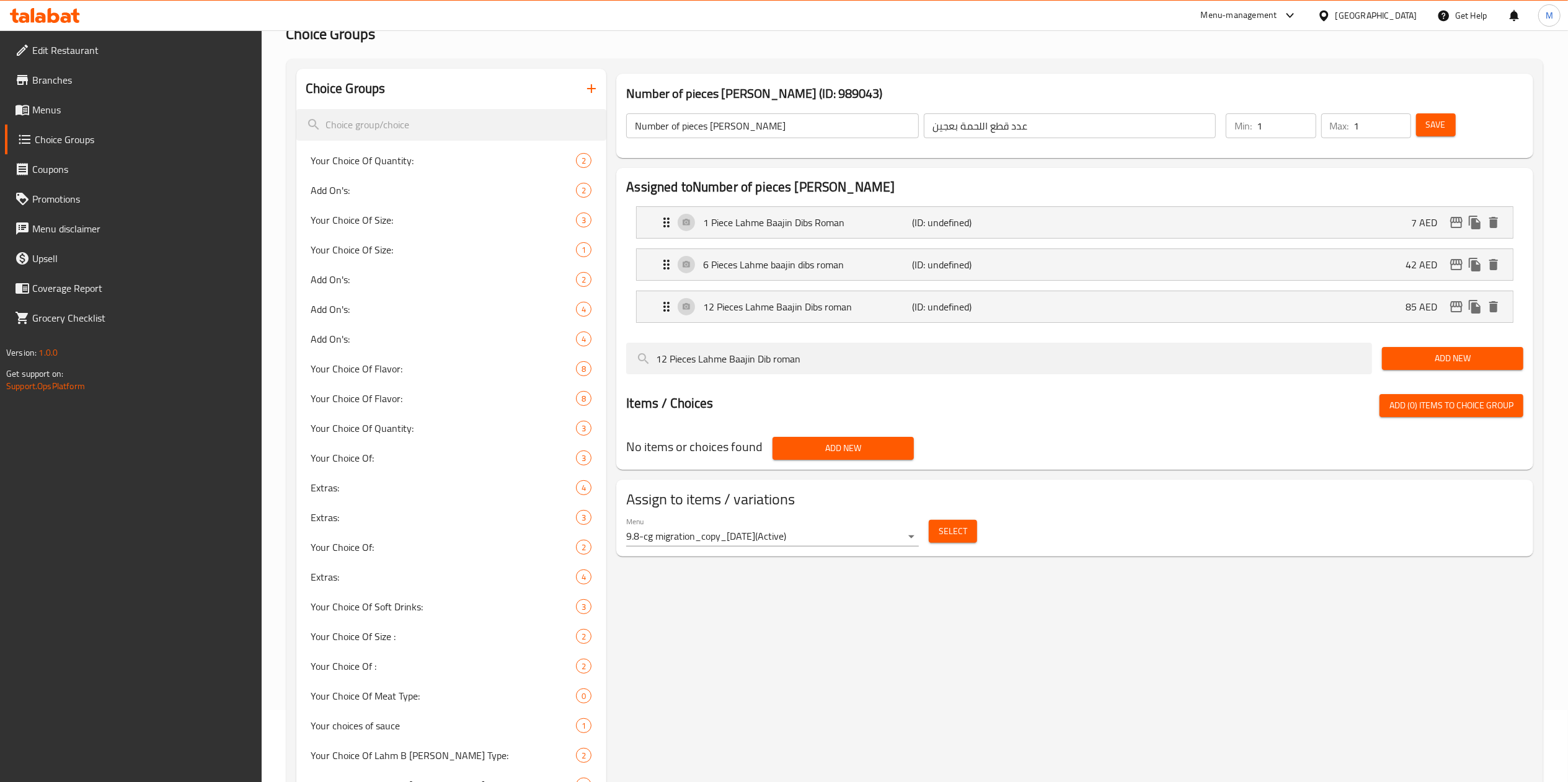
click at [1437, 136] on div "Save" at bounding box center [1462, 126] width 97 height 30
click at [1435, 120] on span "Save" at bounding box center [1436, 124] width 19 height 16
click at [136, 121] on link "Menus" at bounding box center [133, 110] width 256 height 30
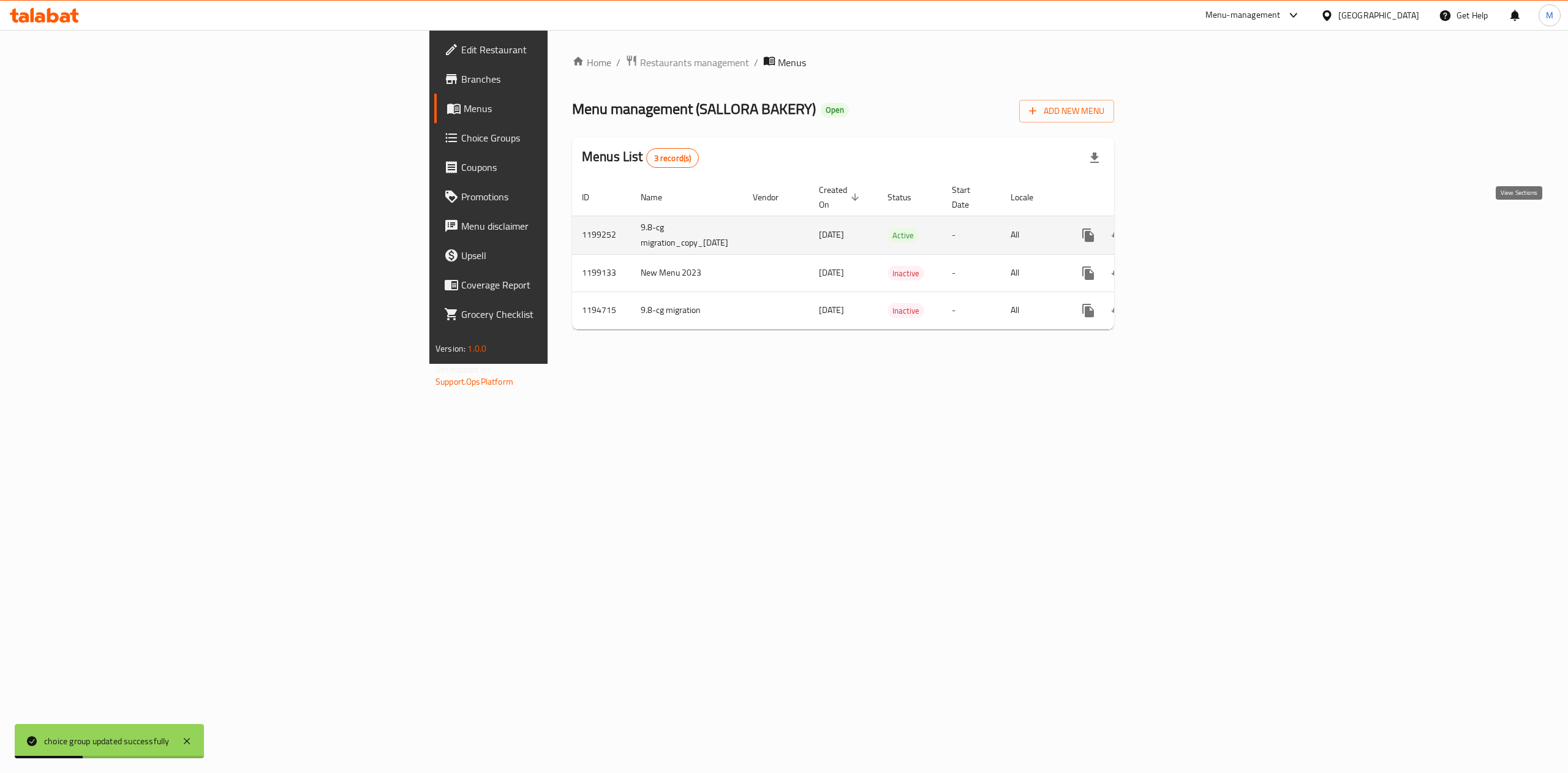
click at [1184, 228] on icon "enhanced table" at bounding box center [1176, 236] width 15 height 15
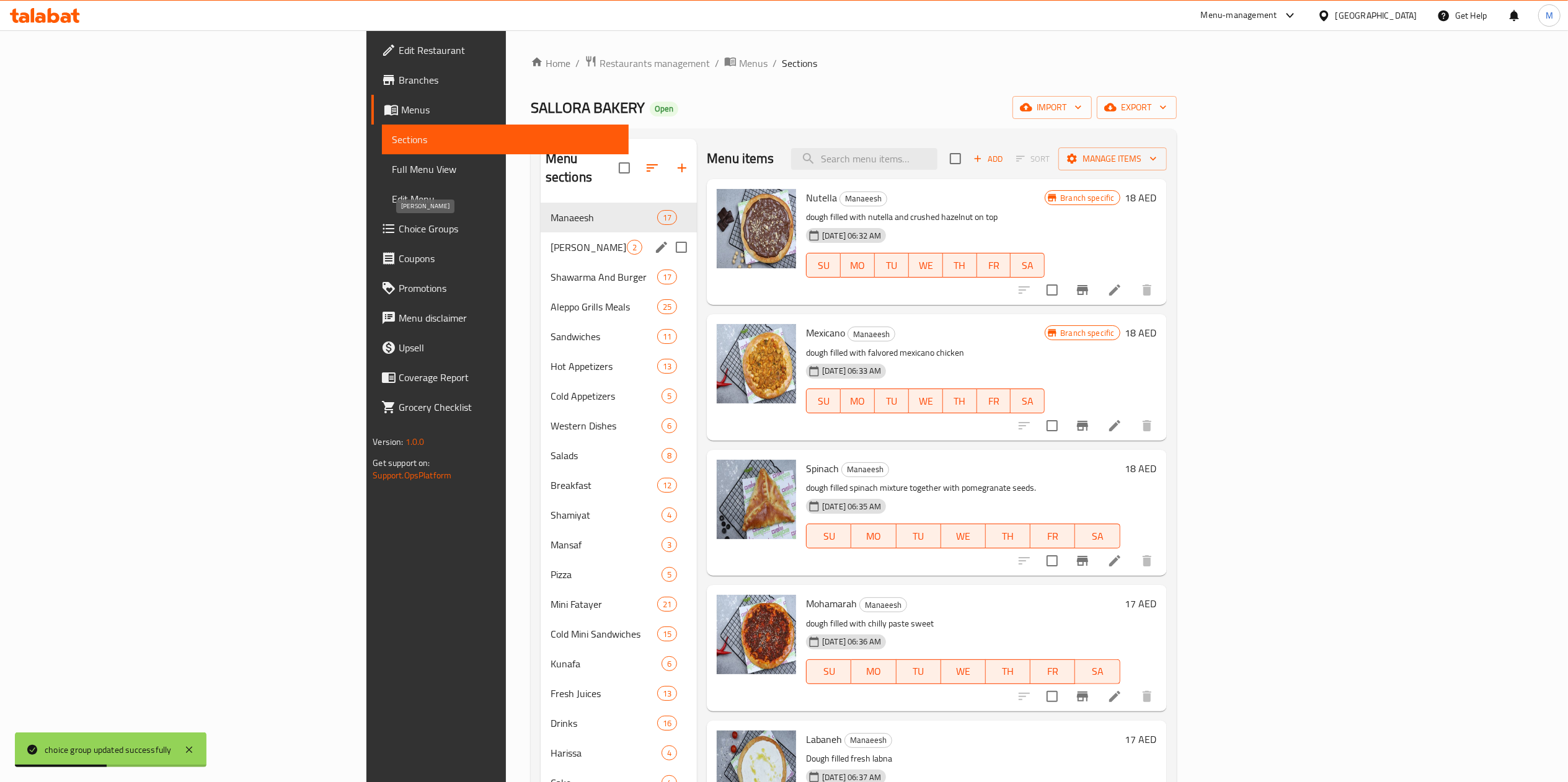
click at [550, 240] on span "[PERSON_NAME]" at bounding box center [589, 247] width 76 height 15
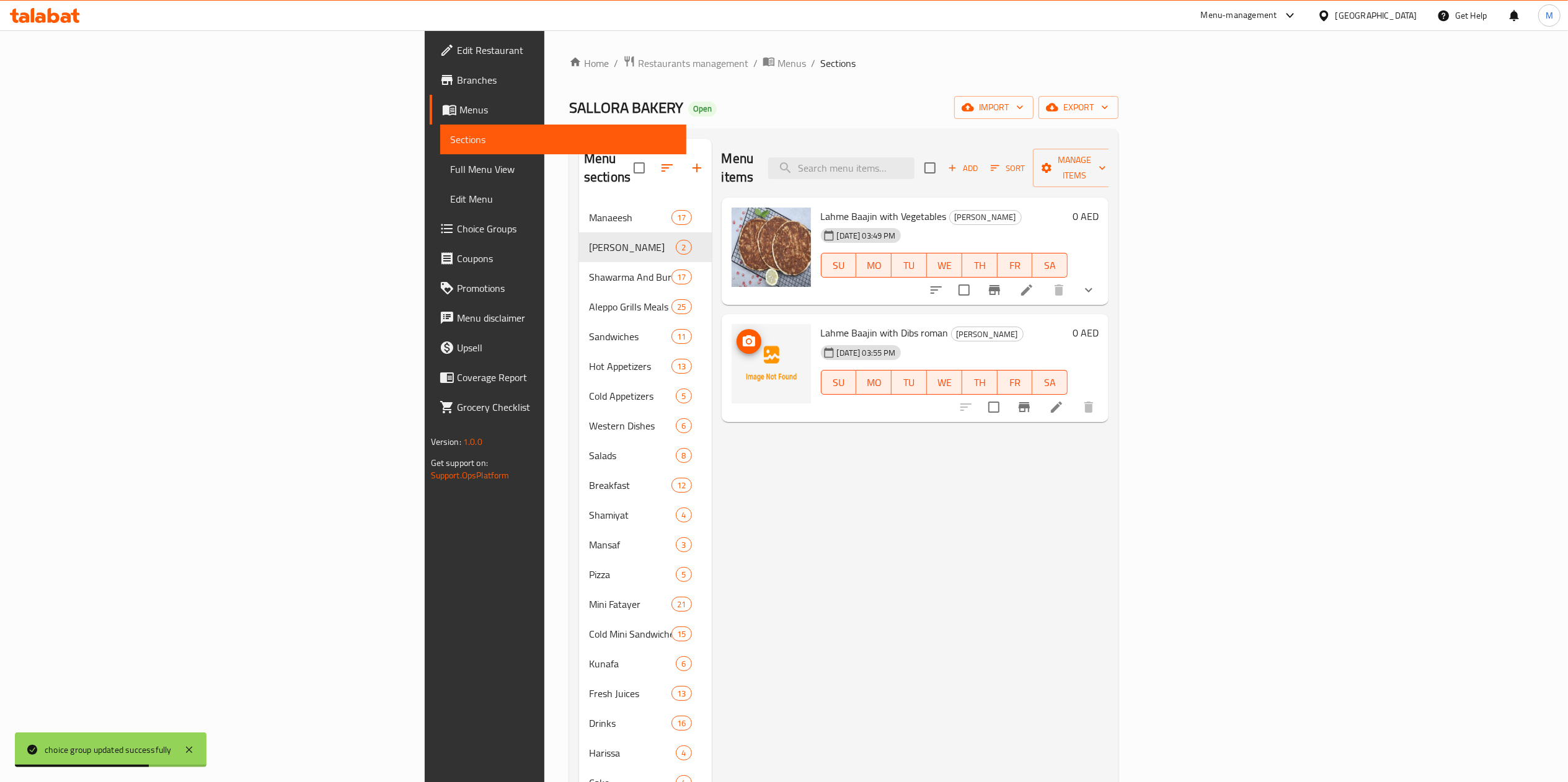
click at [742, 334] on icon "upload picture" at bounding box center [749, 342] width 15 height 15
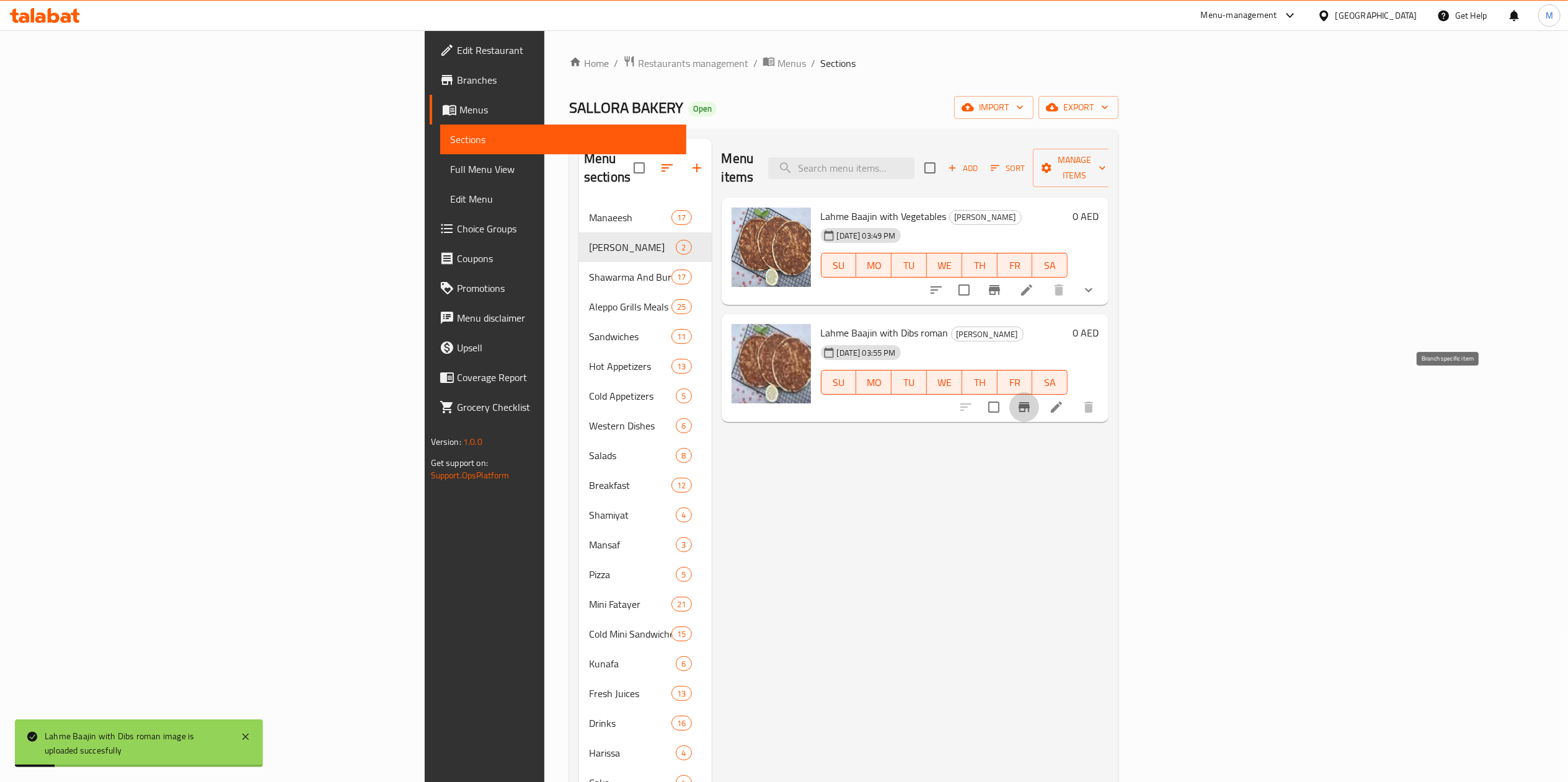
click at [1030, 403] on icon "Branch-specific-item" at bounding box center [1024, 407] width 11 height 10
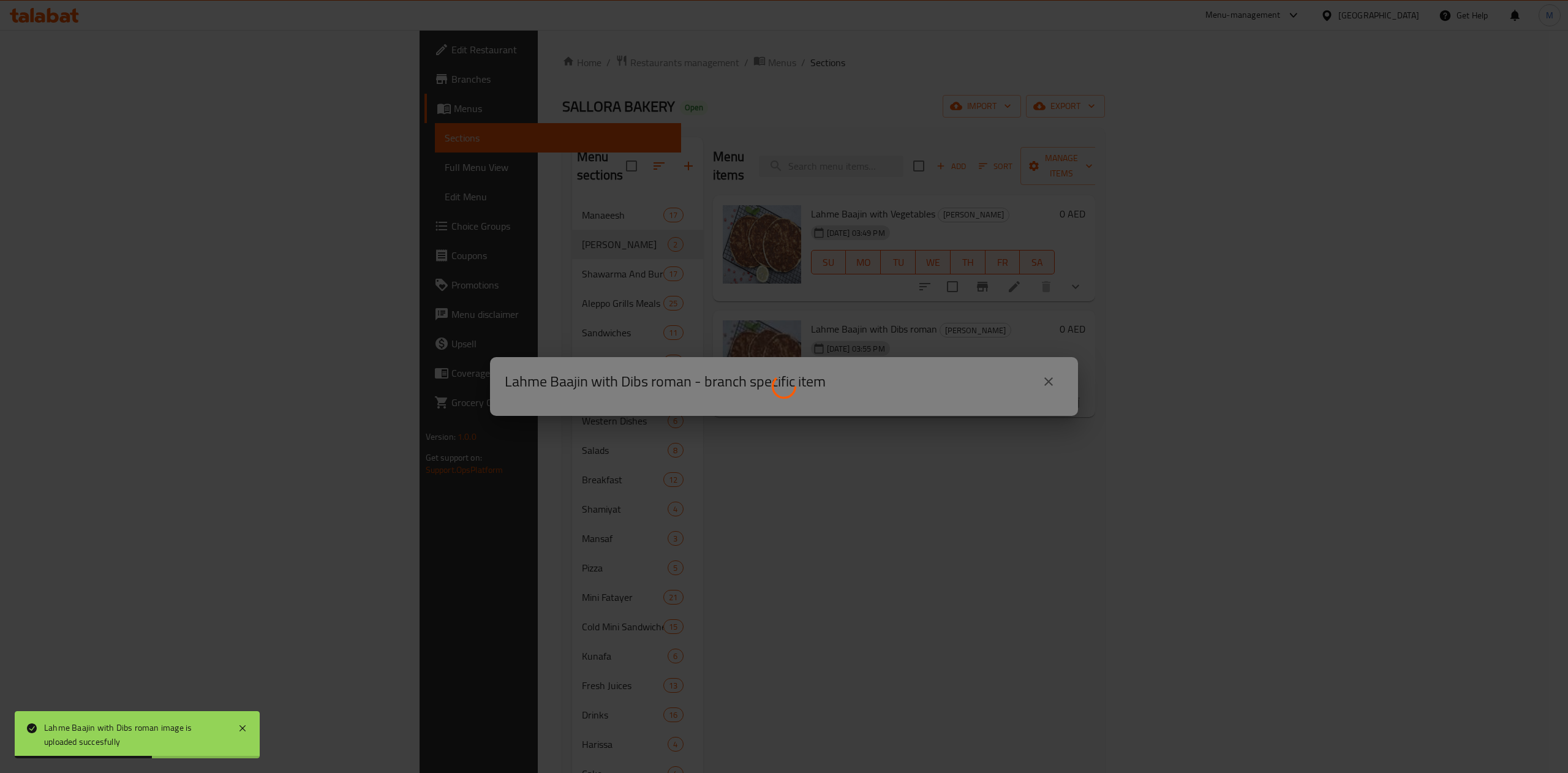
click at [1059, 362] on div at bounding box center [784, 386] width 1568 height 773
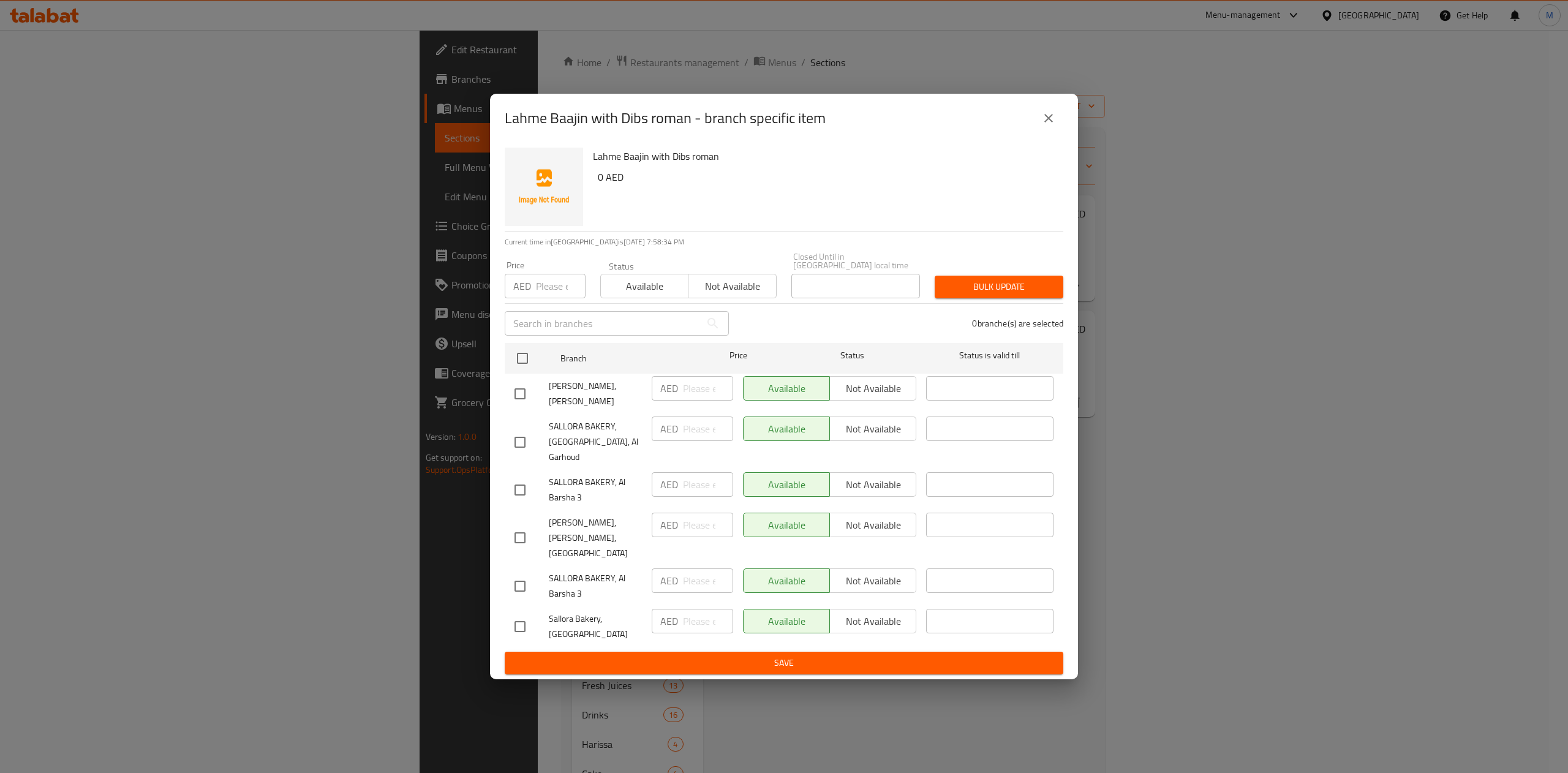
click at [1044, 126] on icon "close" at bounding box center [1049, 119] width 15 height 15
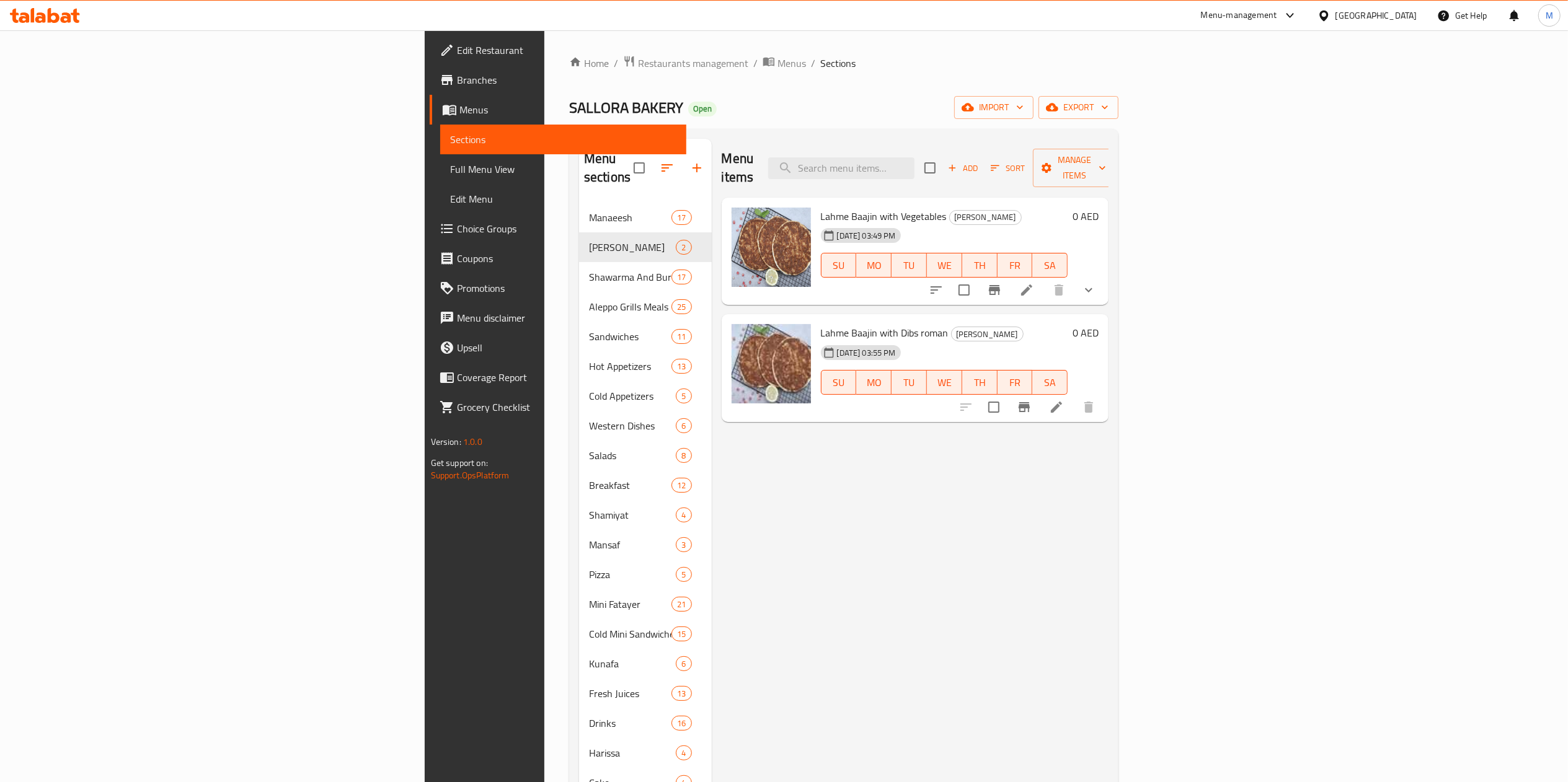
click at [1074, 396] on li at bounding box center [1057, 407] width 34 height 22
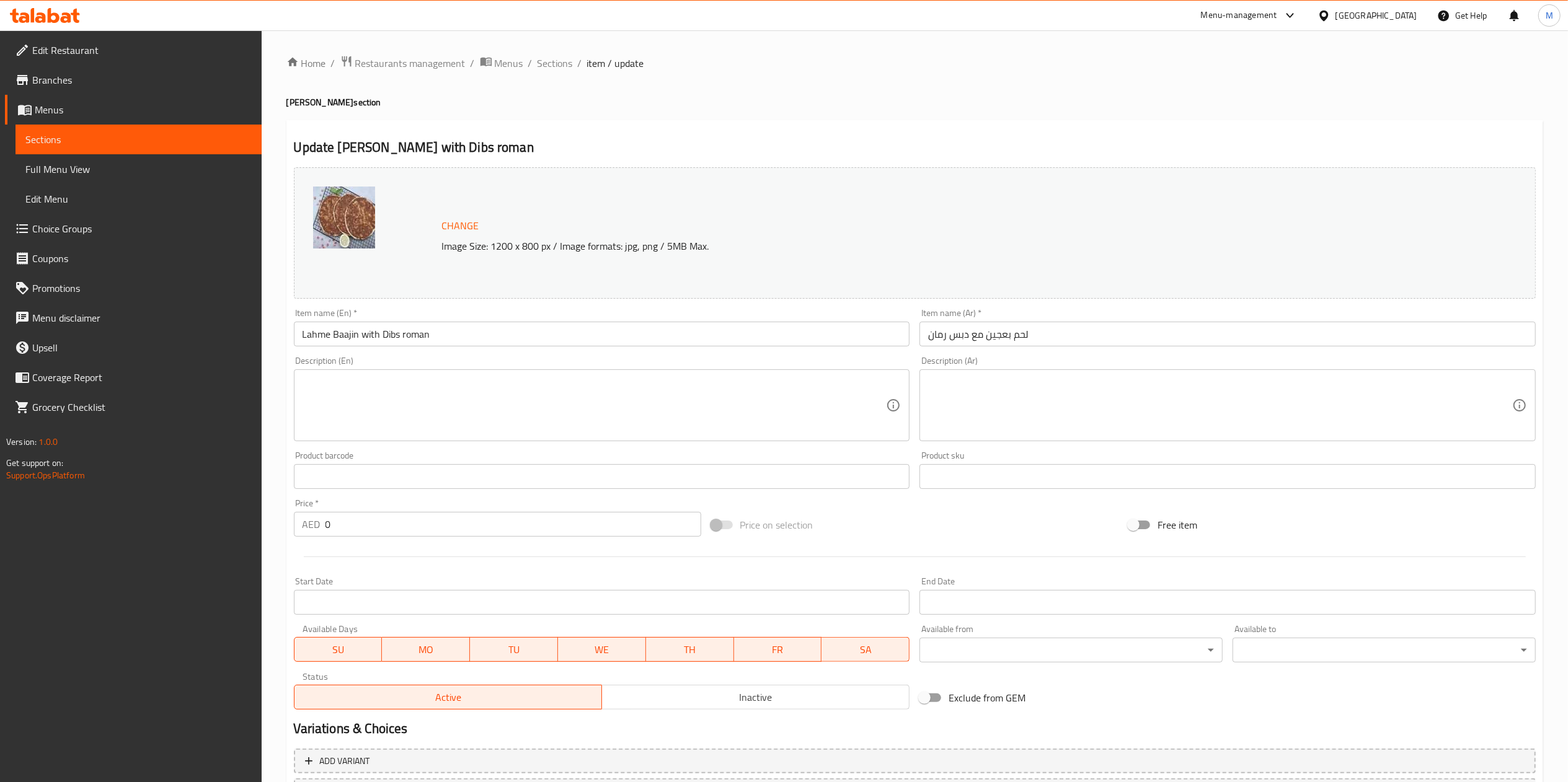
scroll to position [110, 0]
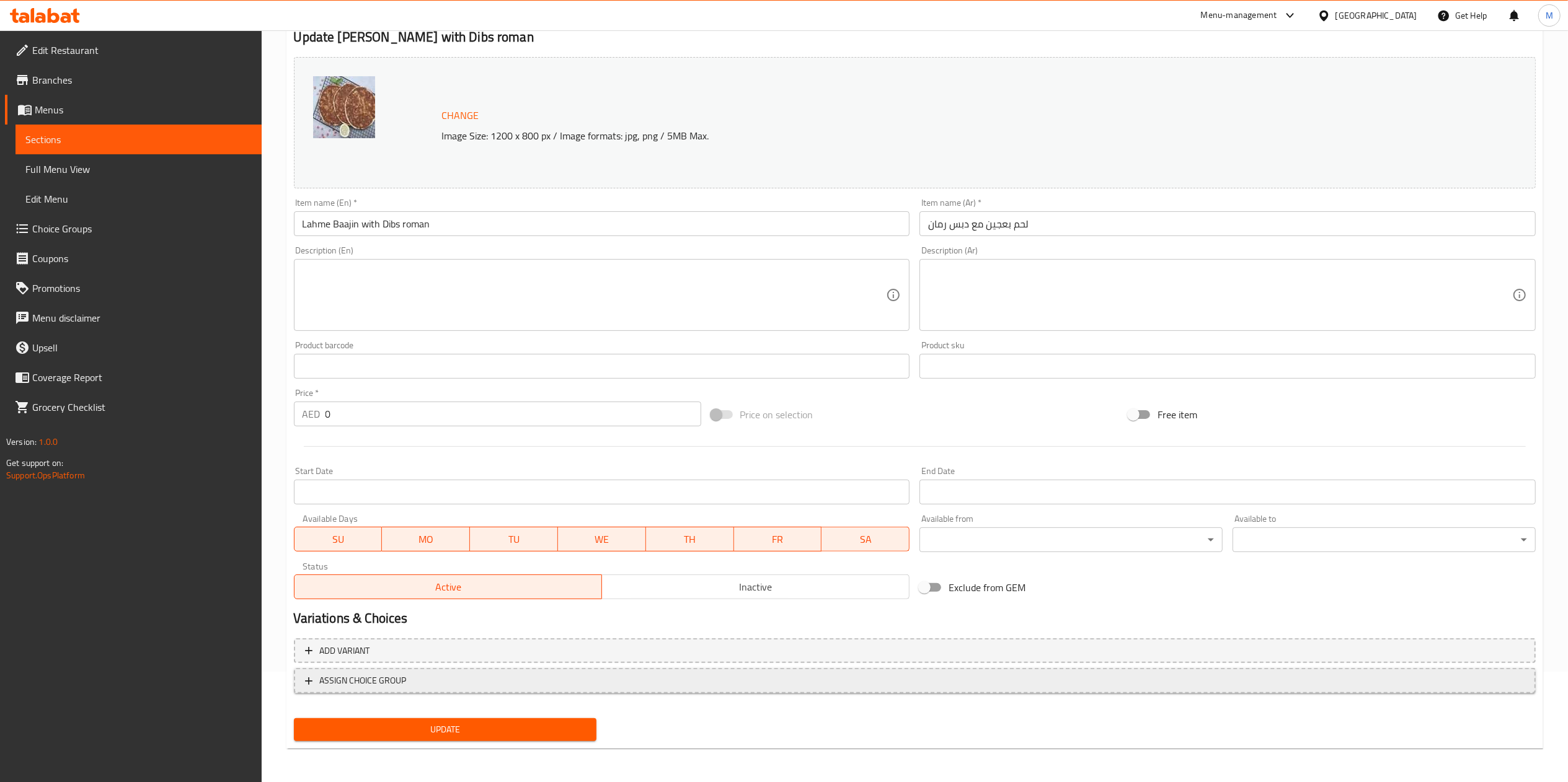
click at [504, 682] on span "ASSIGN CHOICE GROUP" at bounding box center [915, 681] width 1219 height 16
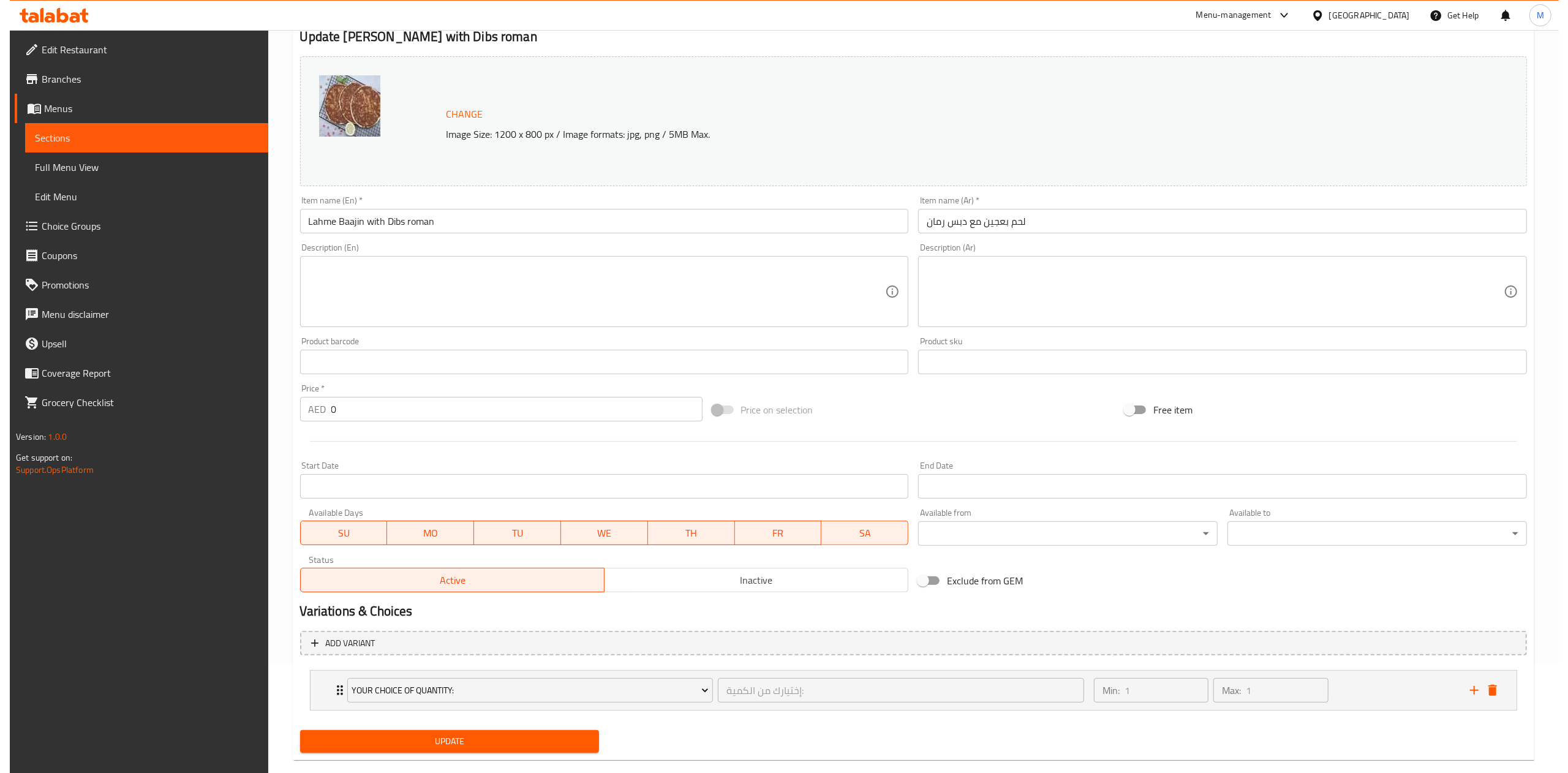
scroll to position [130, 0]
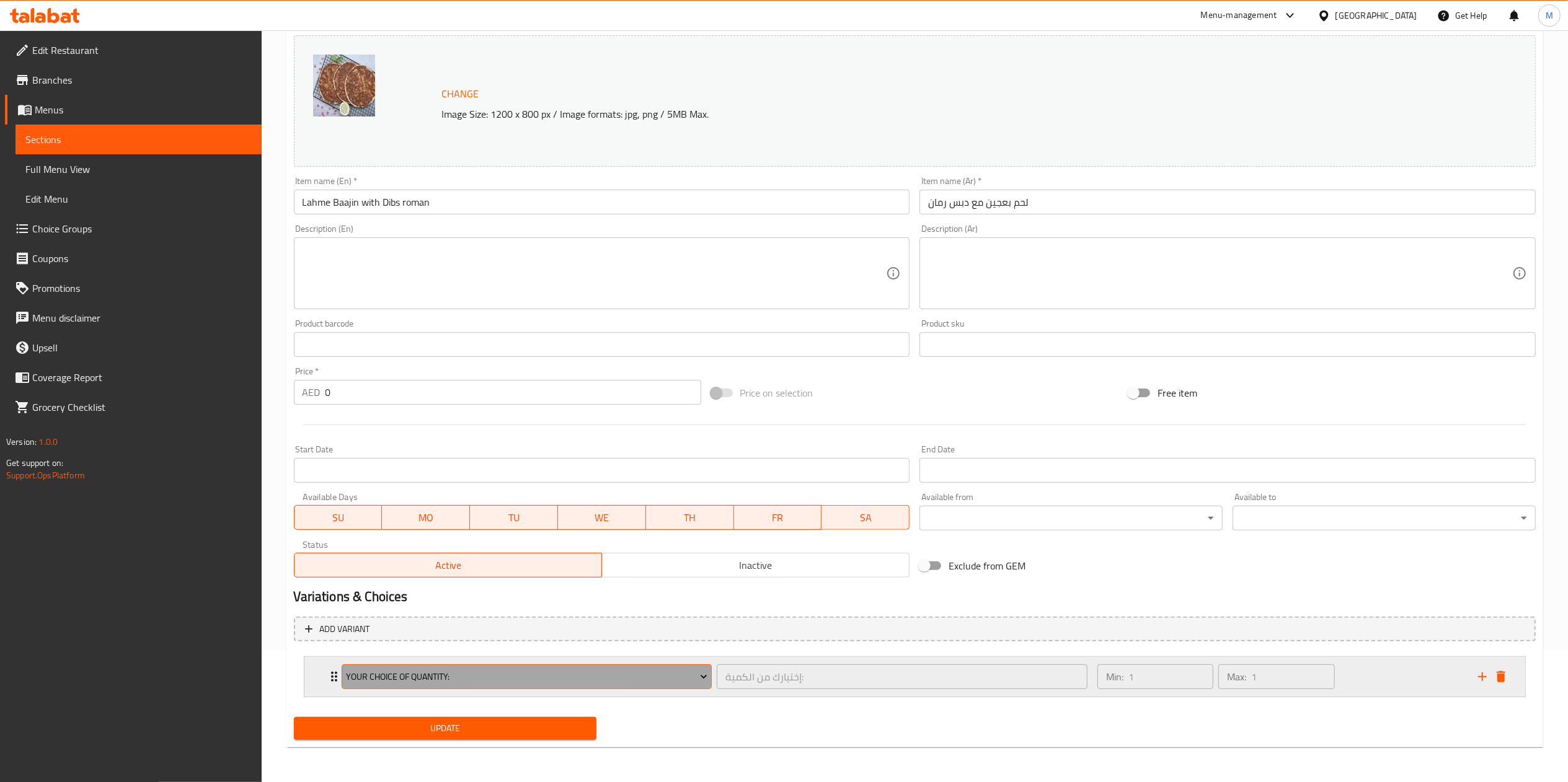
click at [466, 682] on span "Your Choice Of Quantity:" at bounding box center [526, 677] width 361 height 16
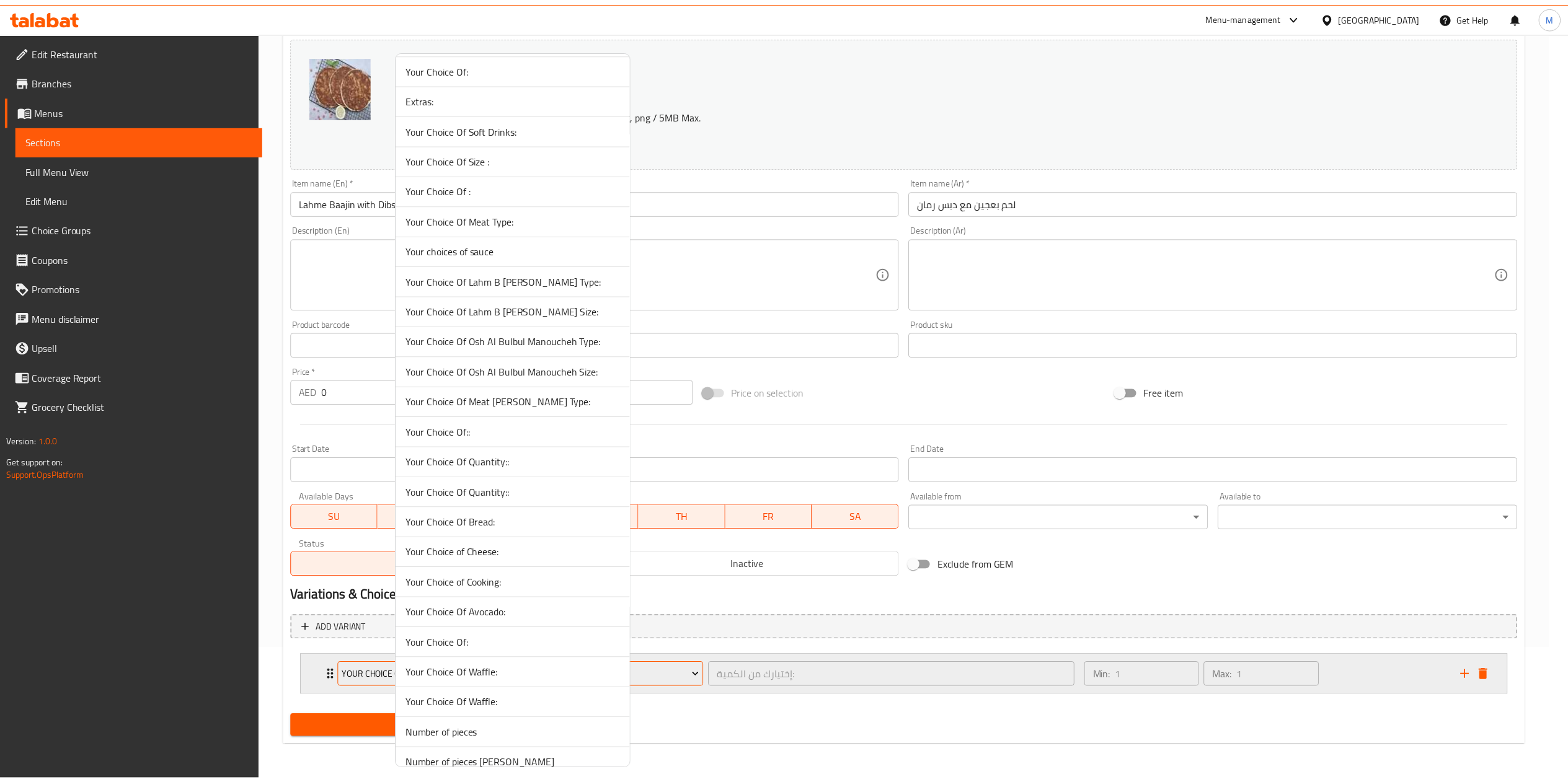
scroll to position [449, 0]
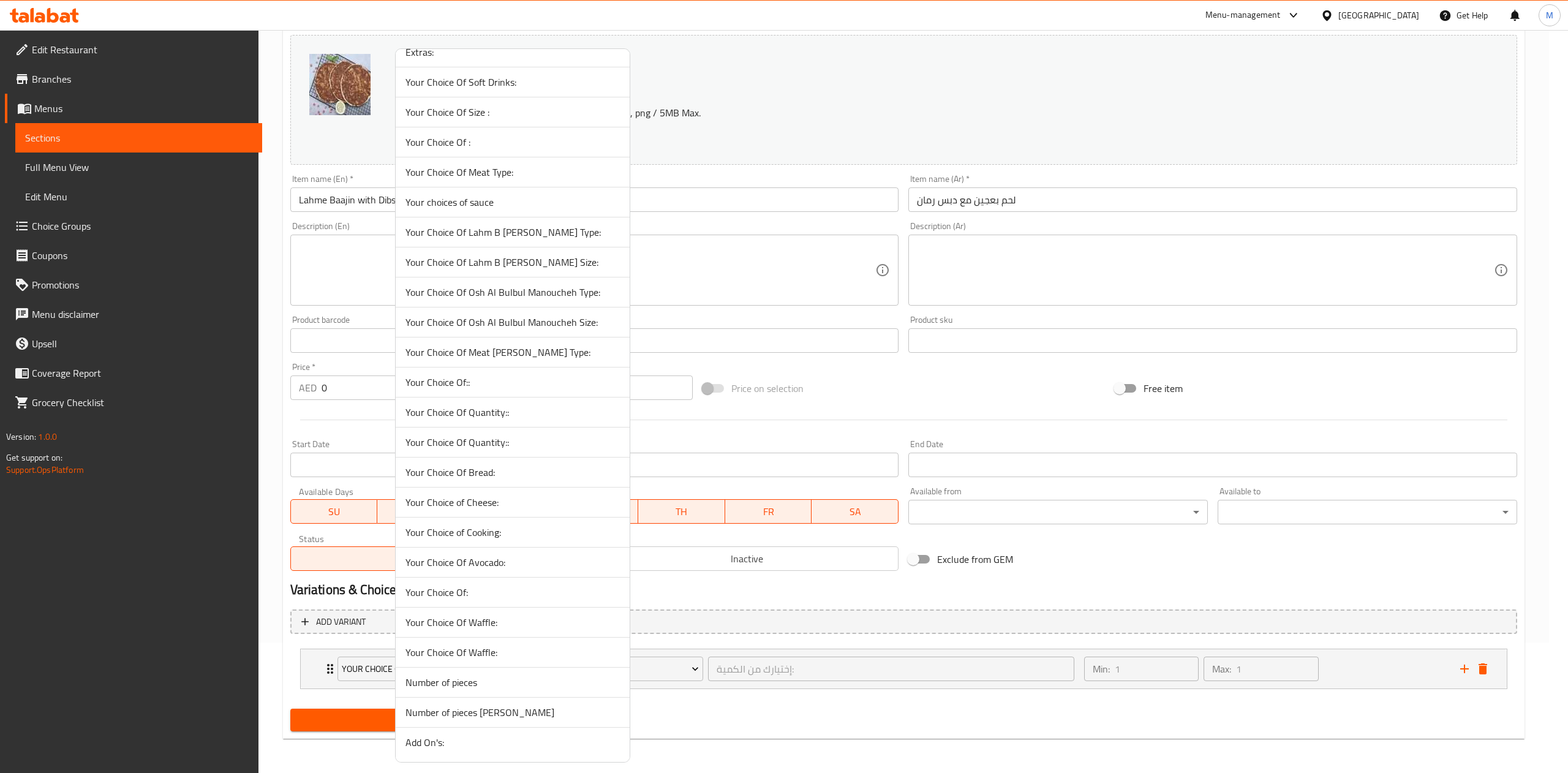
click at [473, 709] on span "Number of pieces [PERSON_NAME]" at bounding box center [512, 713] width 214 height 15
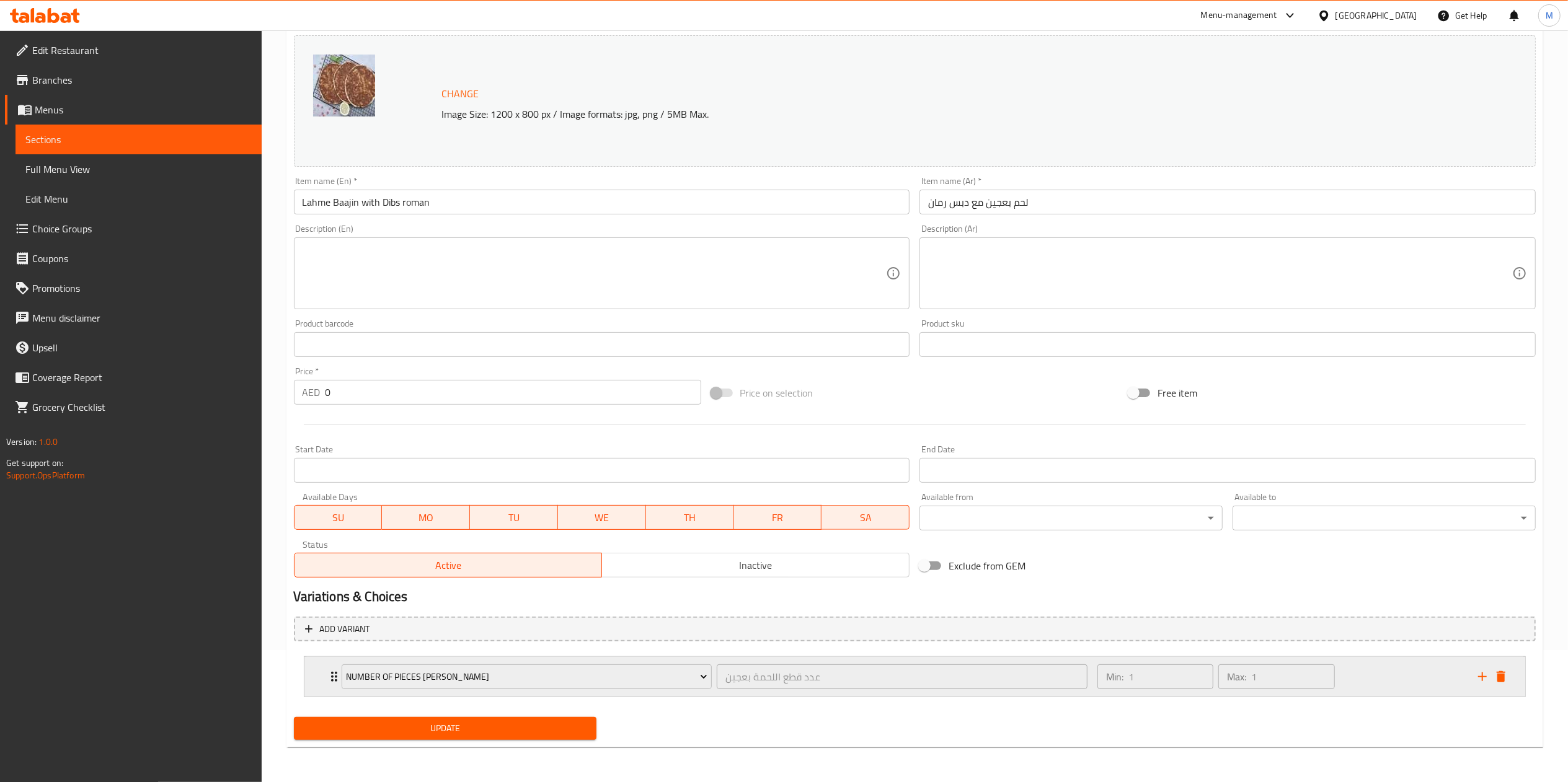
click at [304, 686] on div "Number of pieces lahme Baajin عدد قطع اللحمة بعجين ​ Min: 1 ​ Max: 1 ​" at bounding box center [915, 676] width 1221 height 40
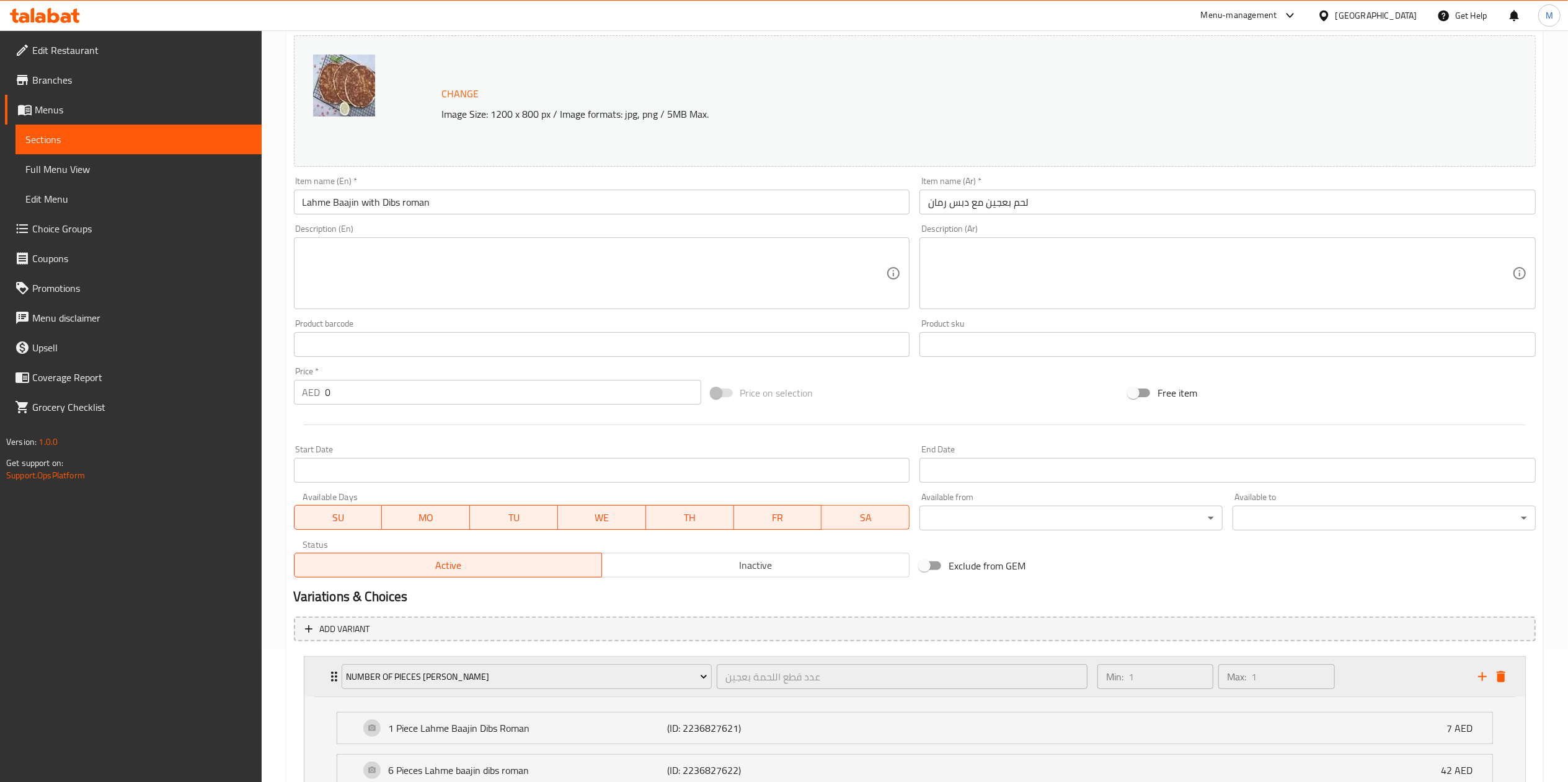
scroll to position [286, 0]
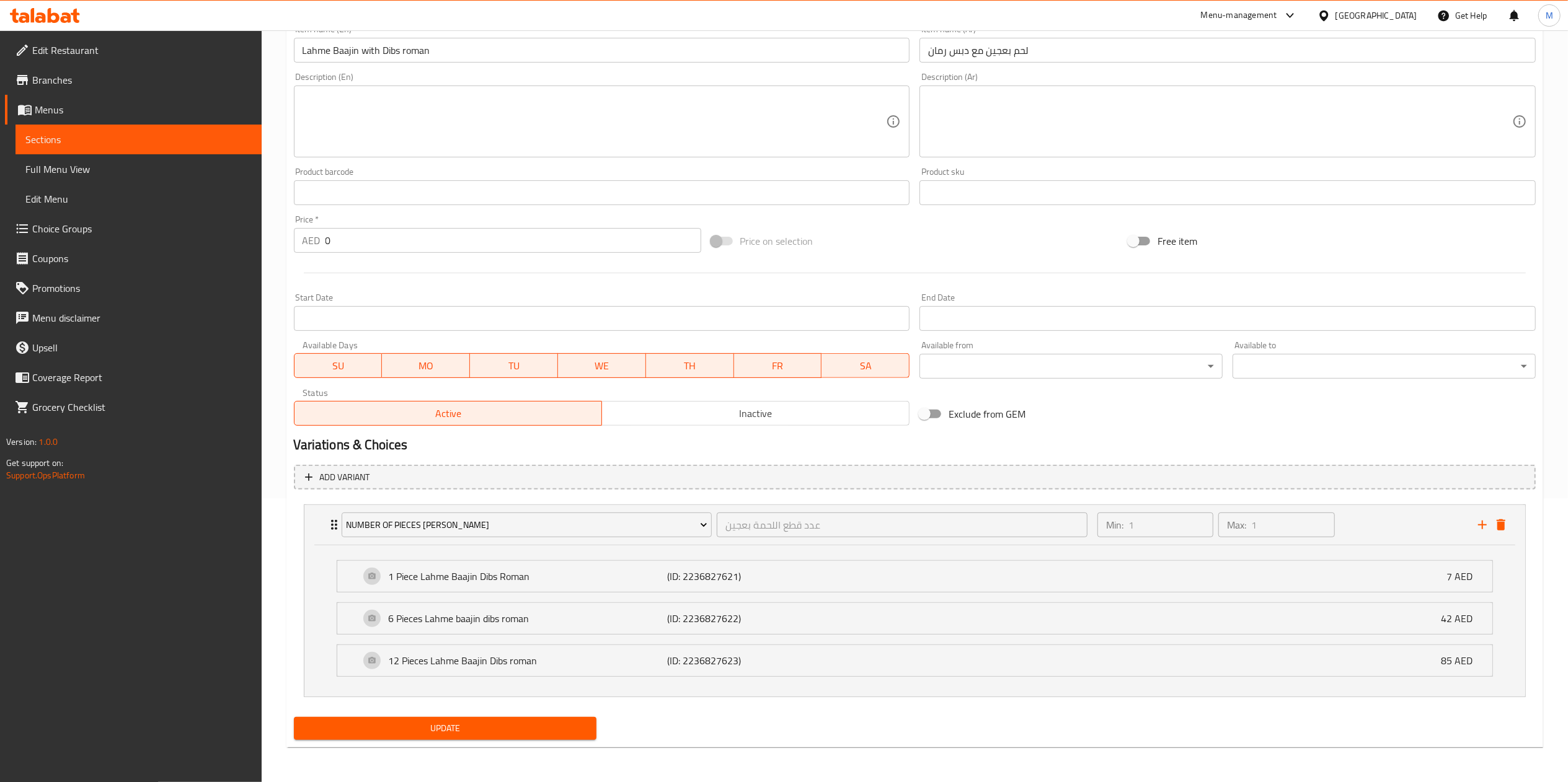
click at [417, 721] on span "Update" at bounding box center [445, 729] width 283 height 16
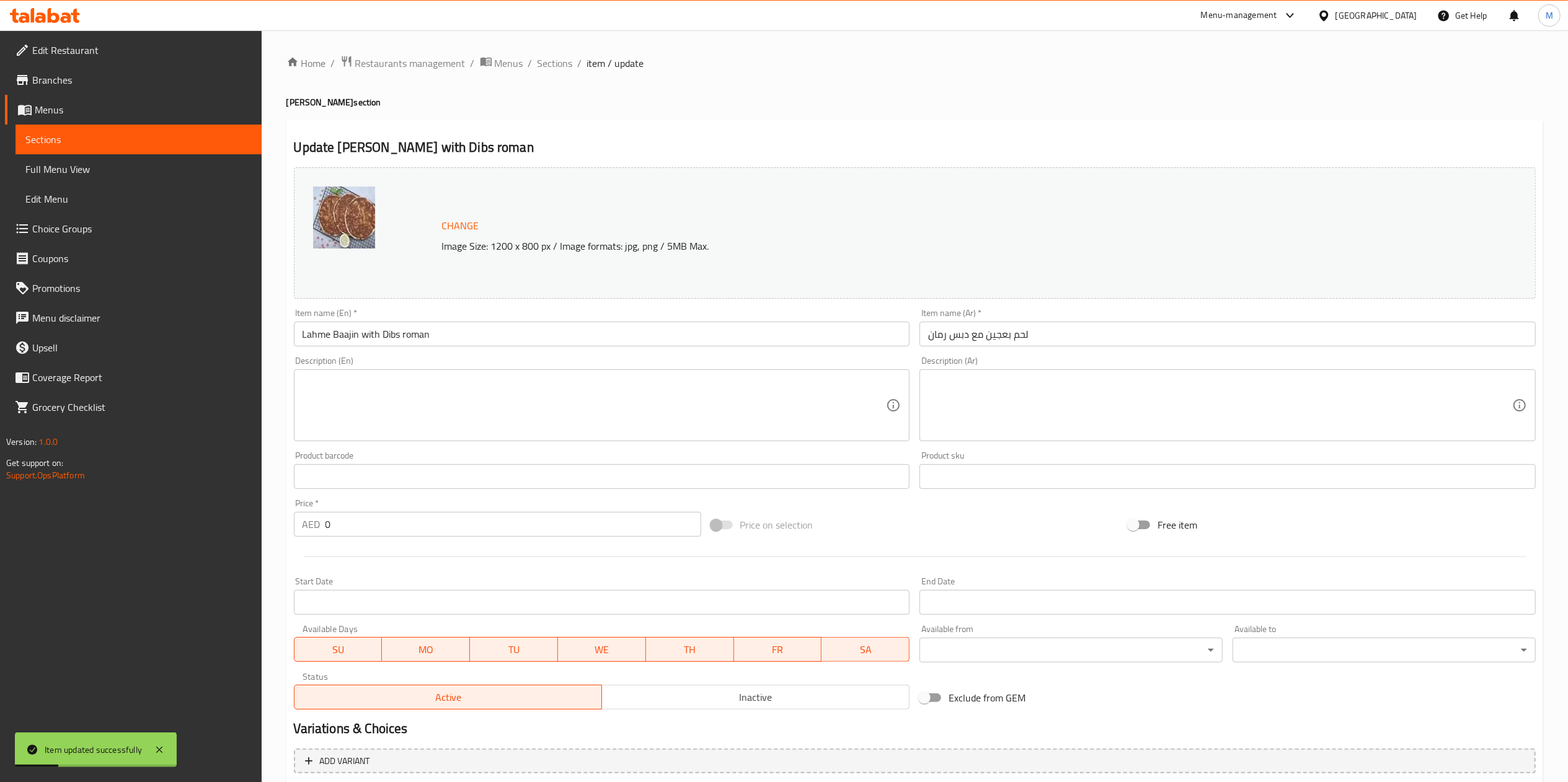
click at [191, 141] on span "Sections" at bounding box center [139, 139] width 226 height 15
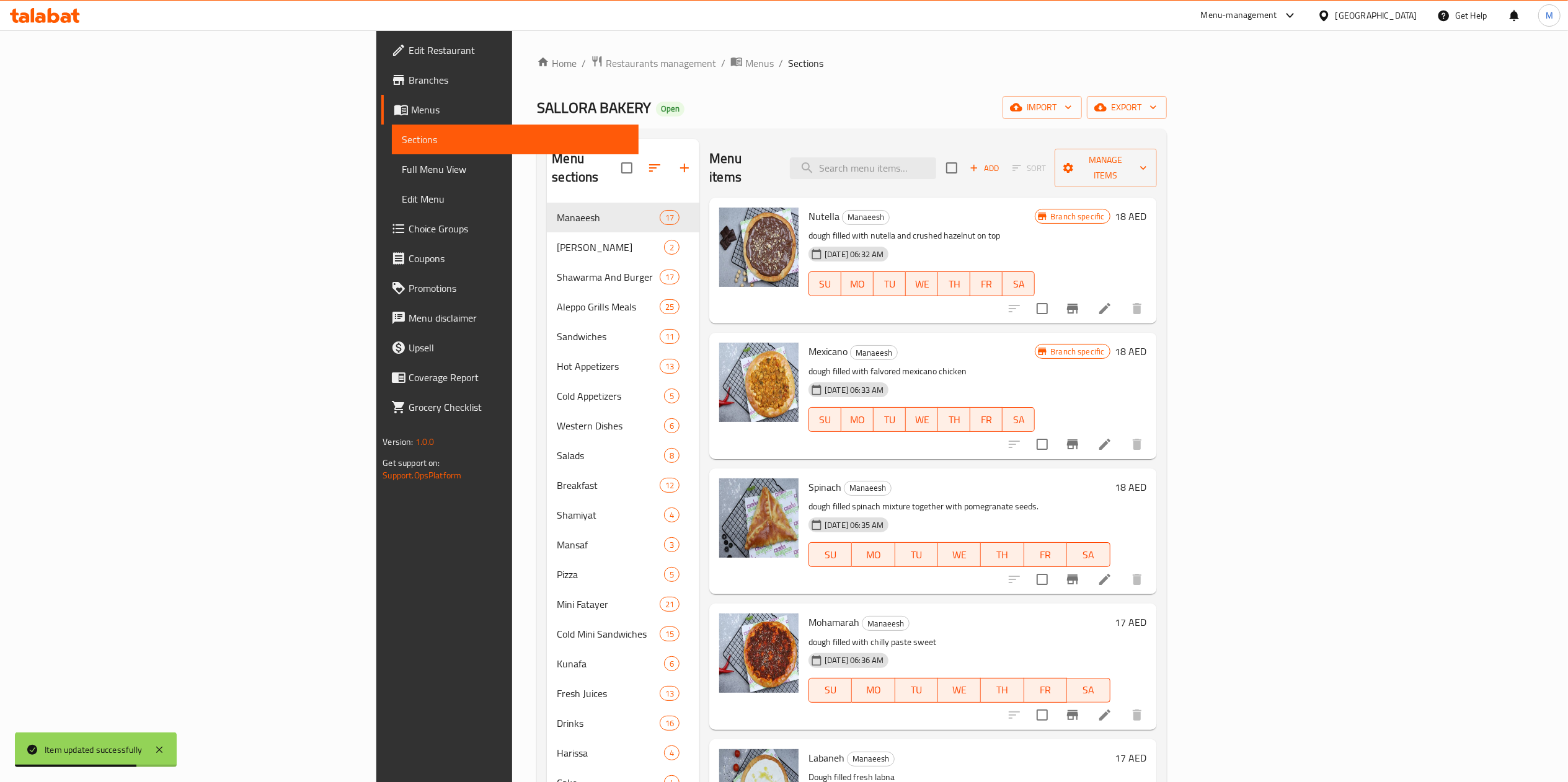
click at [392, 148] on link "Sections" at bounding box center [515, 139] width 246 height 30
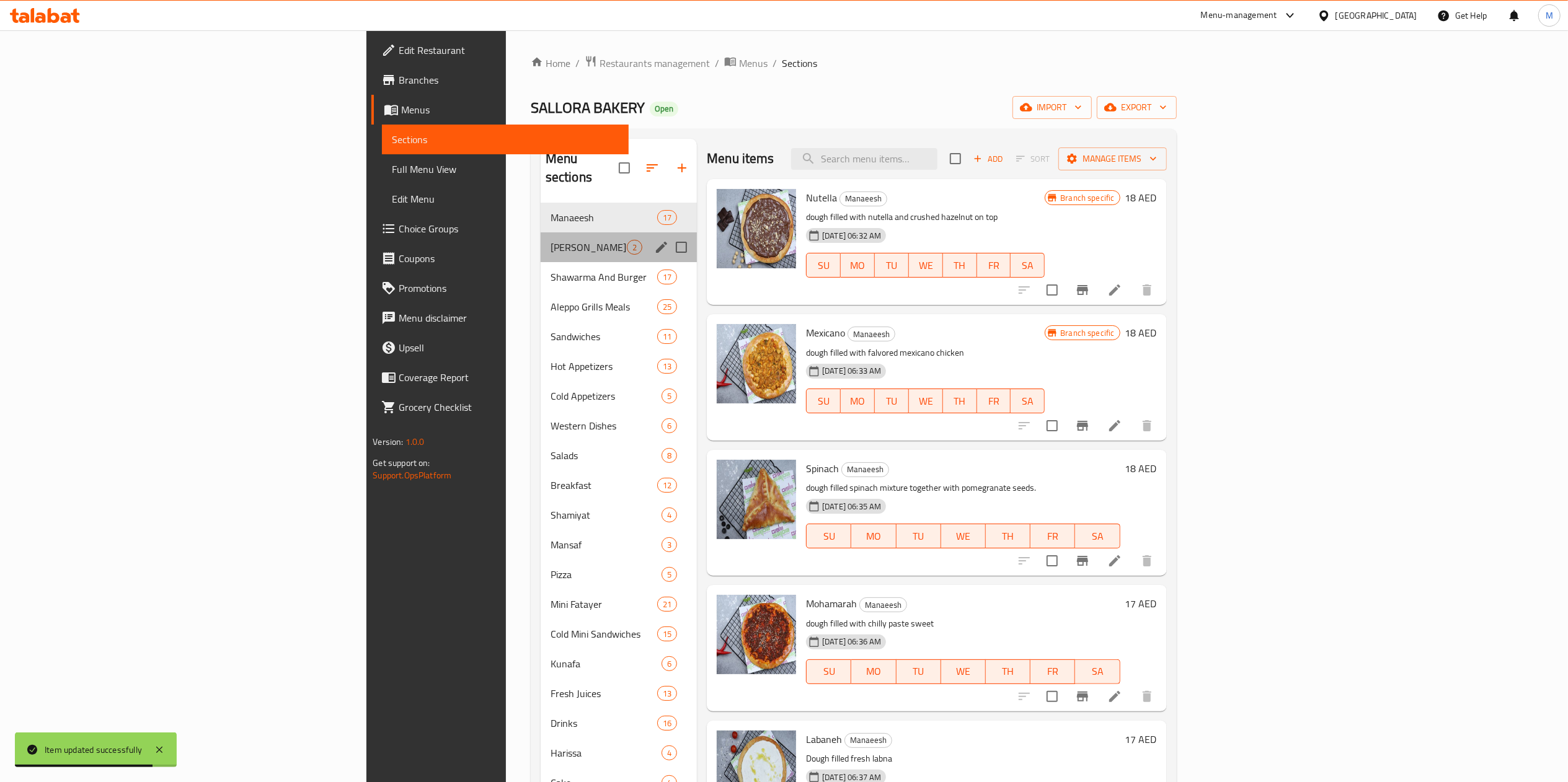
click at [541, 238] on div "Lahme Baajin 2" at bounding box center [619, 247] width 156 height 30
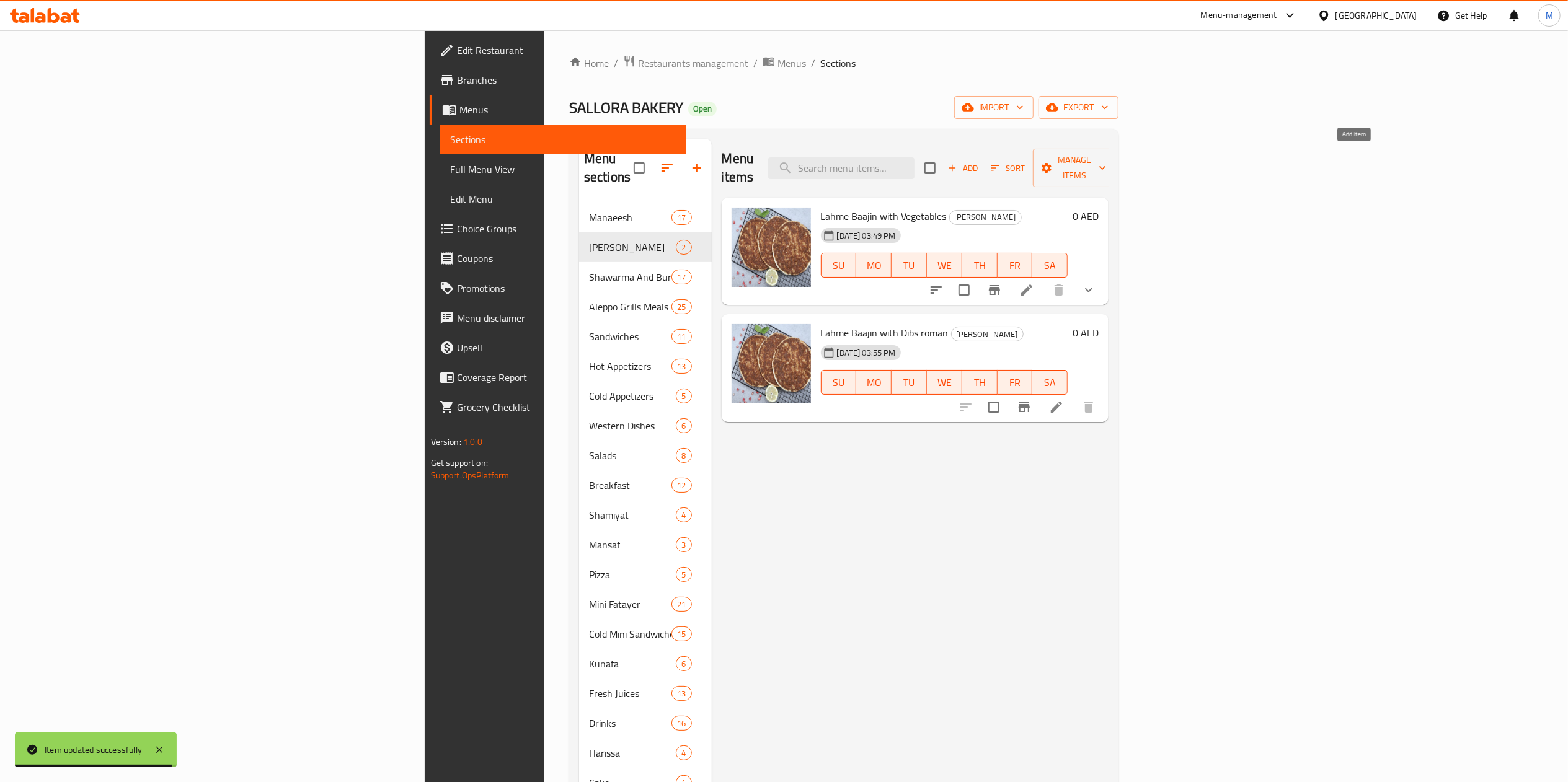
click at [979, 161] on span "Add" at bounding box center [963, 168] width 34 height 14
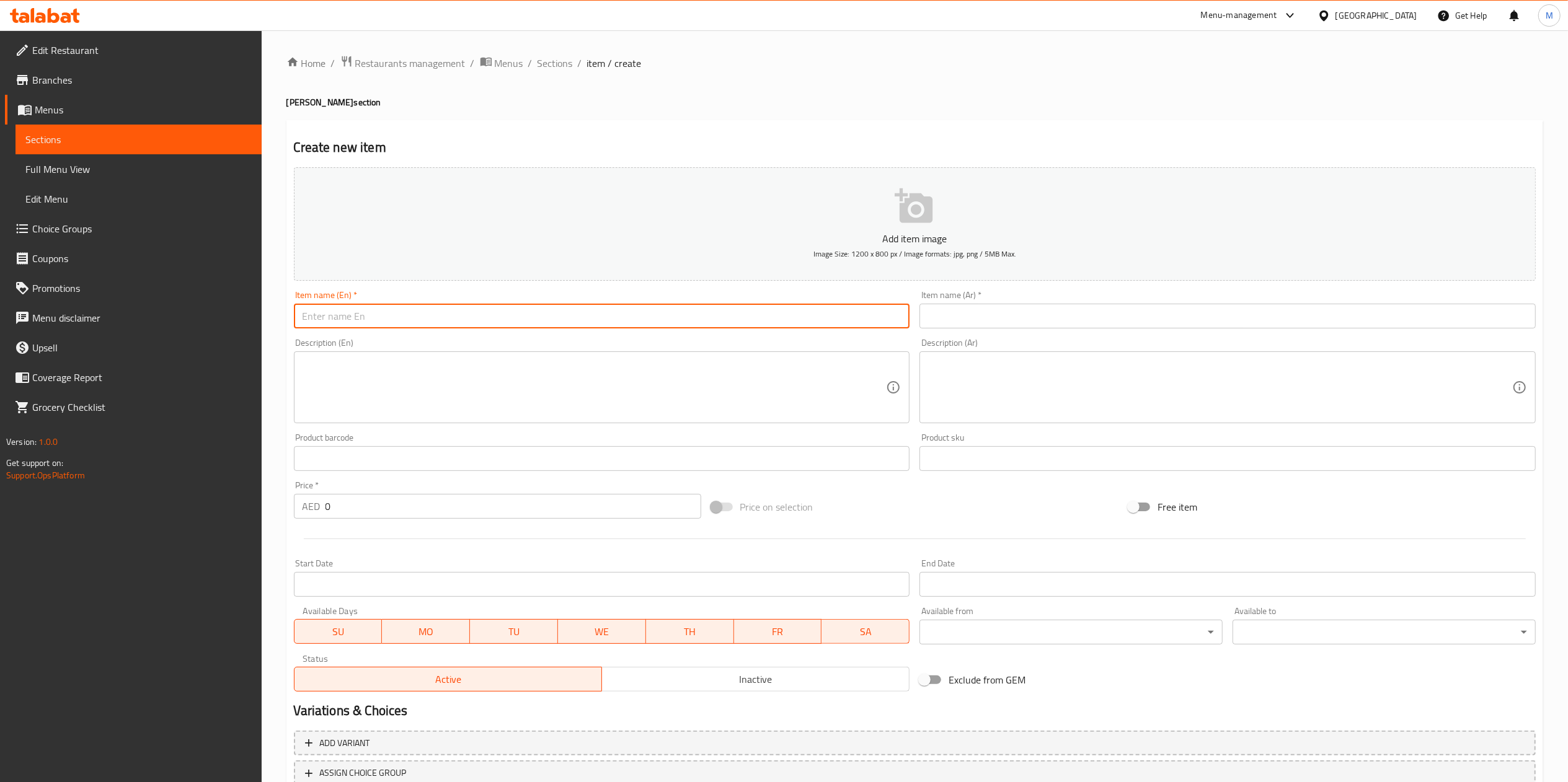
click at [844, 306] on input "text" at bounding box center [602, 316] width 616 height 25
paste input "Osh Bulbul"
type input "Osh Bulbul with Vegetables"
click at [1066, 332] on div "Item name (Ar)   * Item name (Ar) *" at bounding box center [1228, 310] width 626 height 48
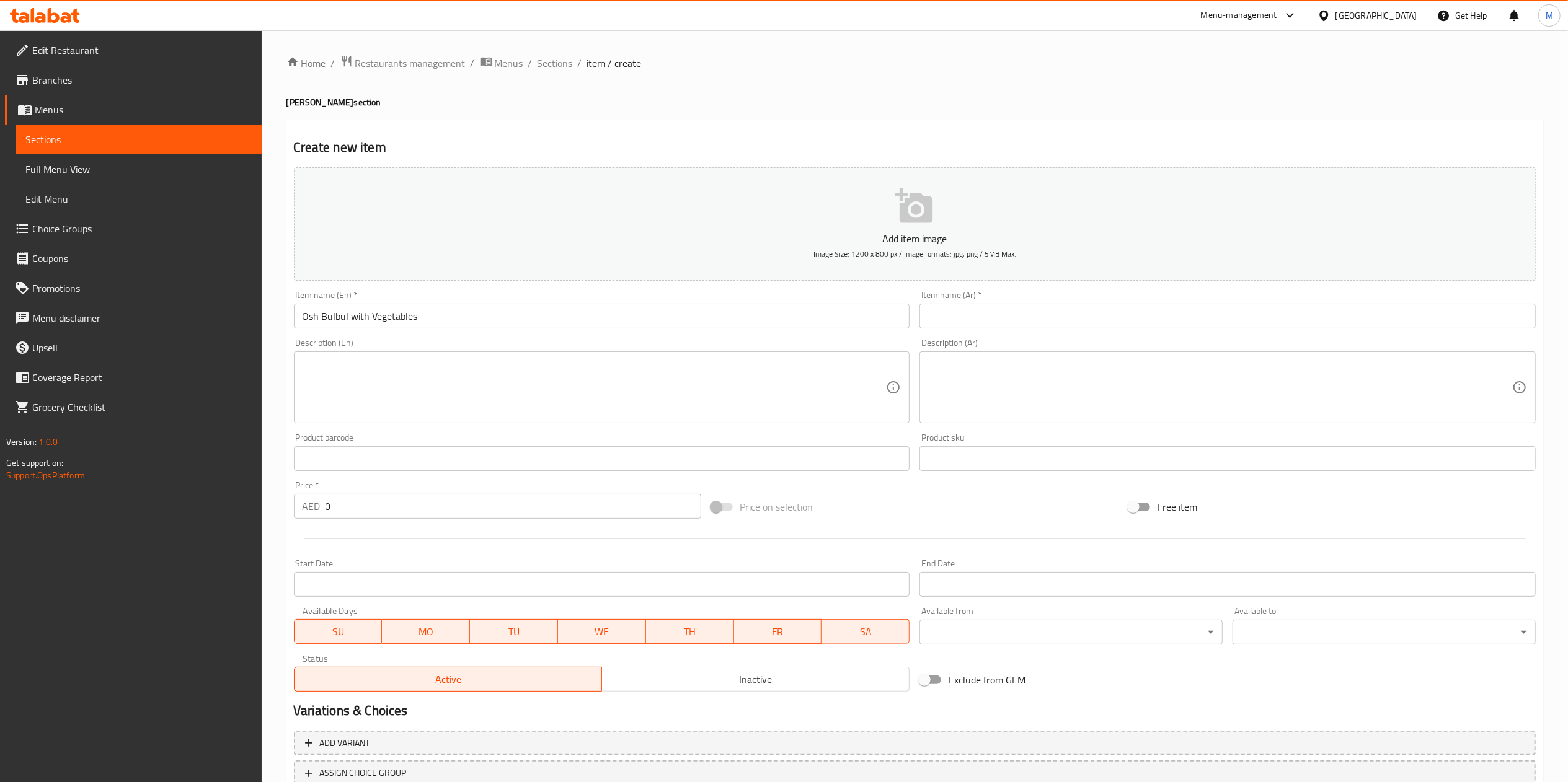
click at [1059, 324] on input "text" at bounding box center [1228, 316] width 616 height 25
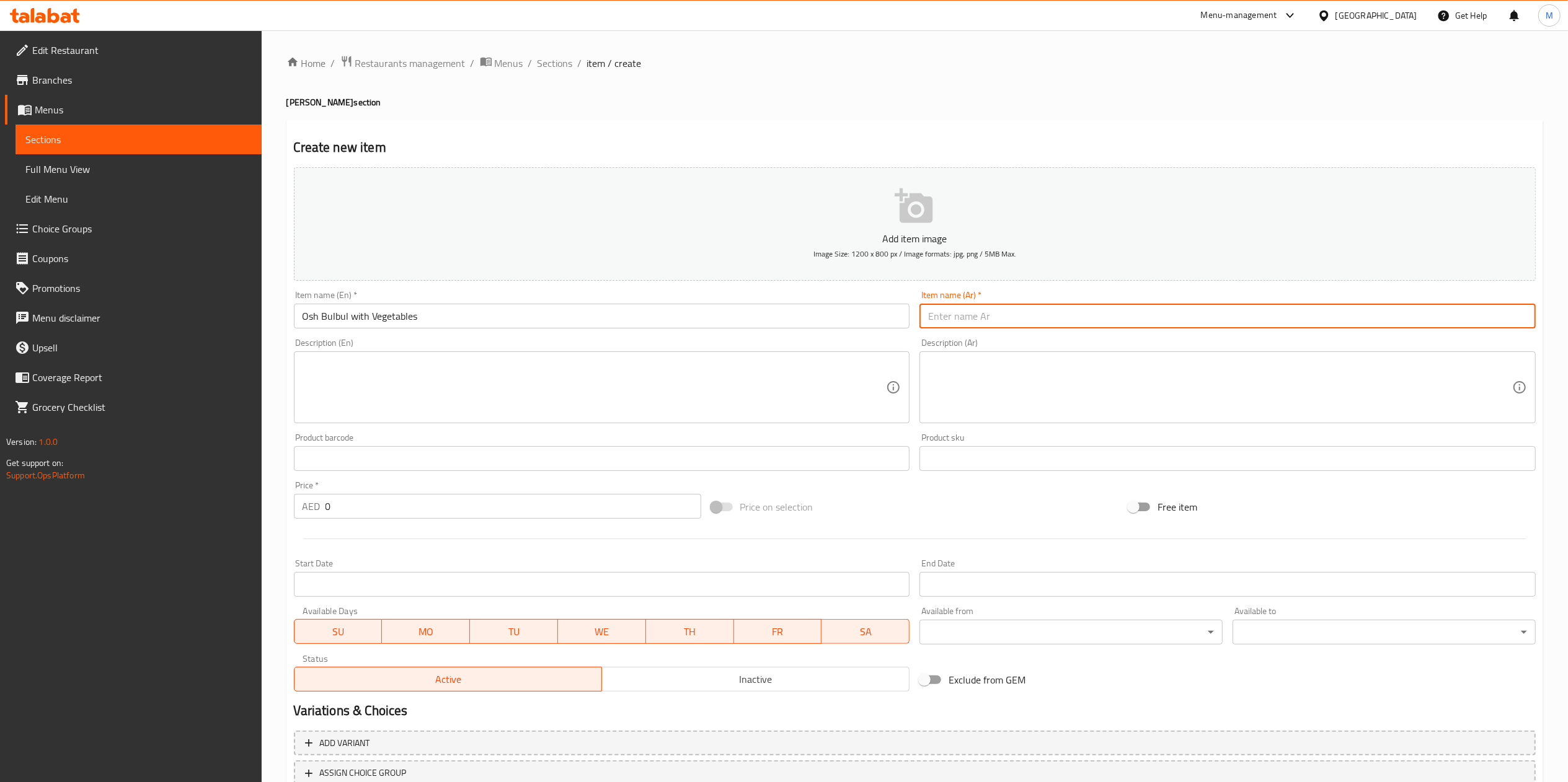
paste input "عِش بلبل بالخضار"
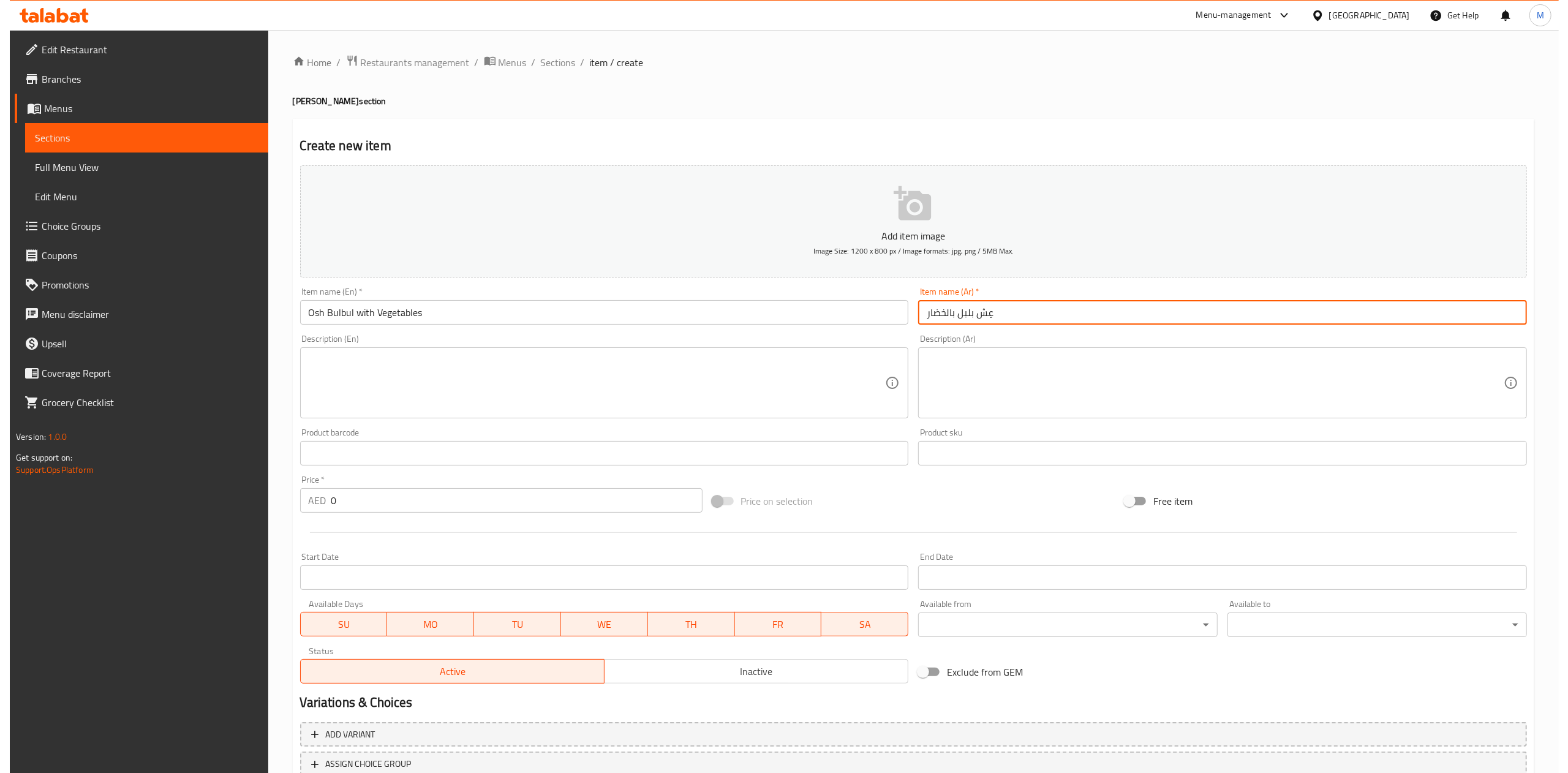
scroll to position [91, 0]
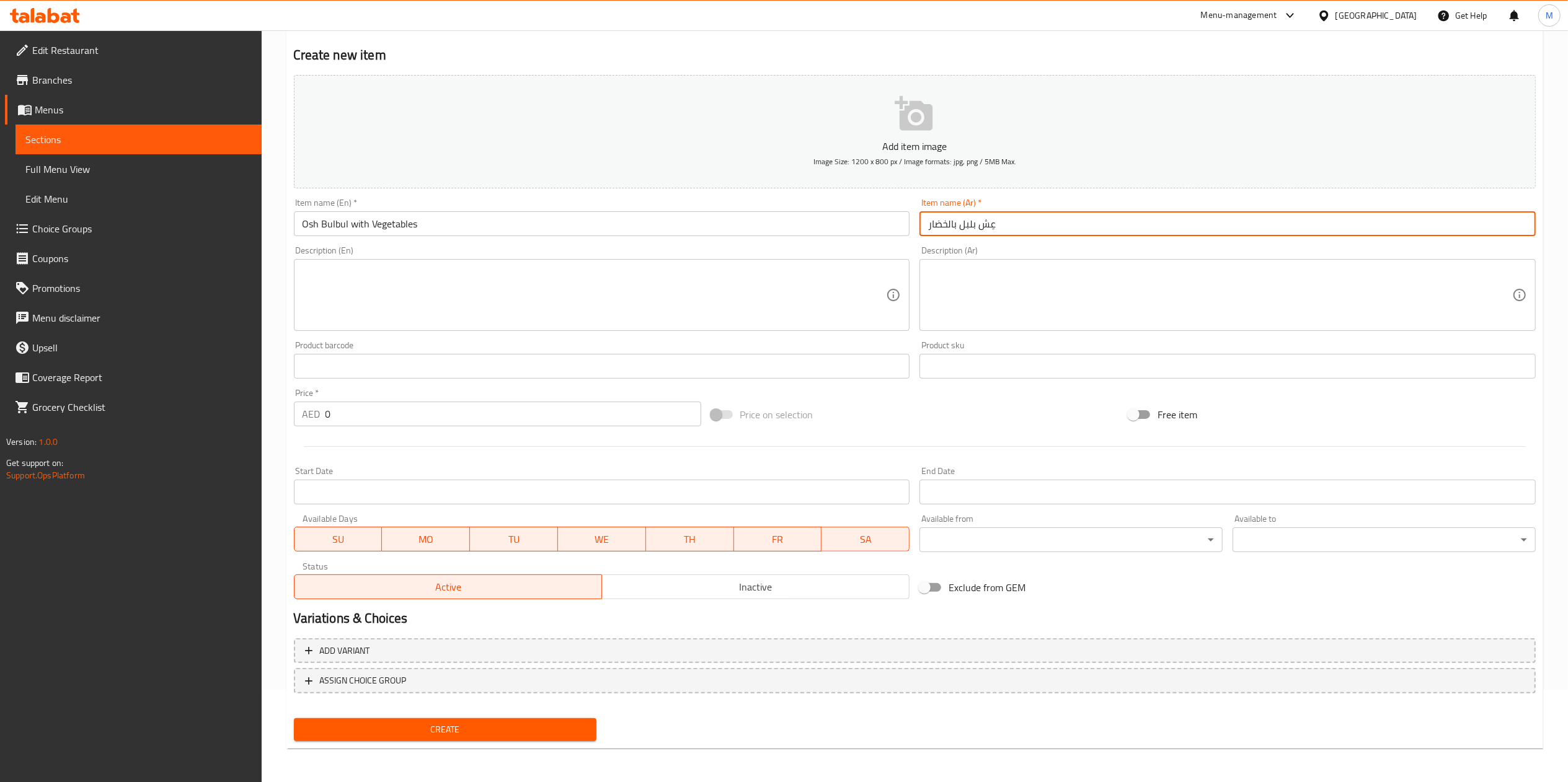
type input "عِش بلبل بالخضار"
click at [370, 736] on span "Create" at bounding box center [445, 730] width 283 height 16
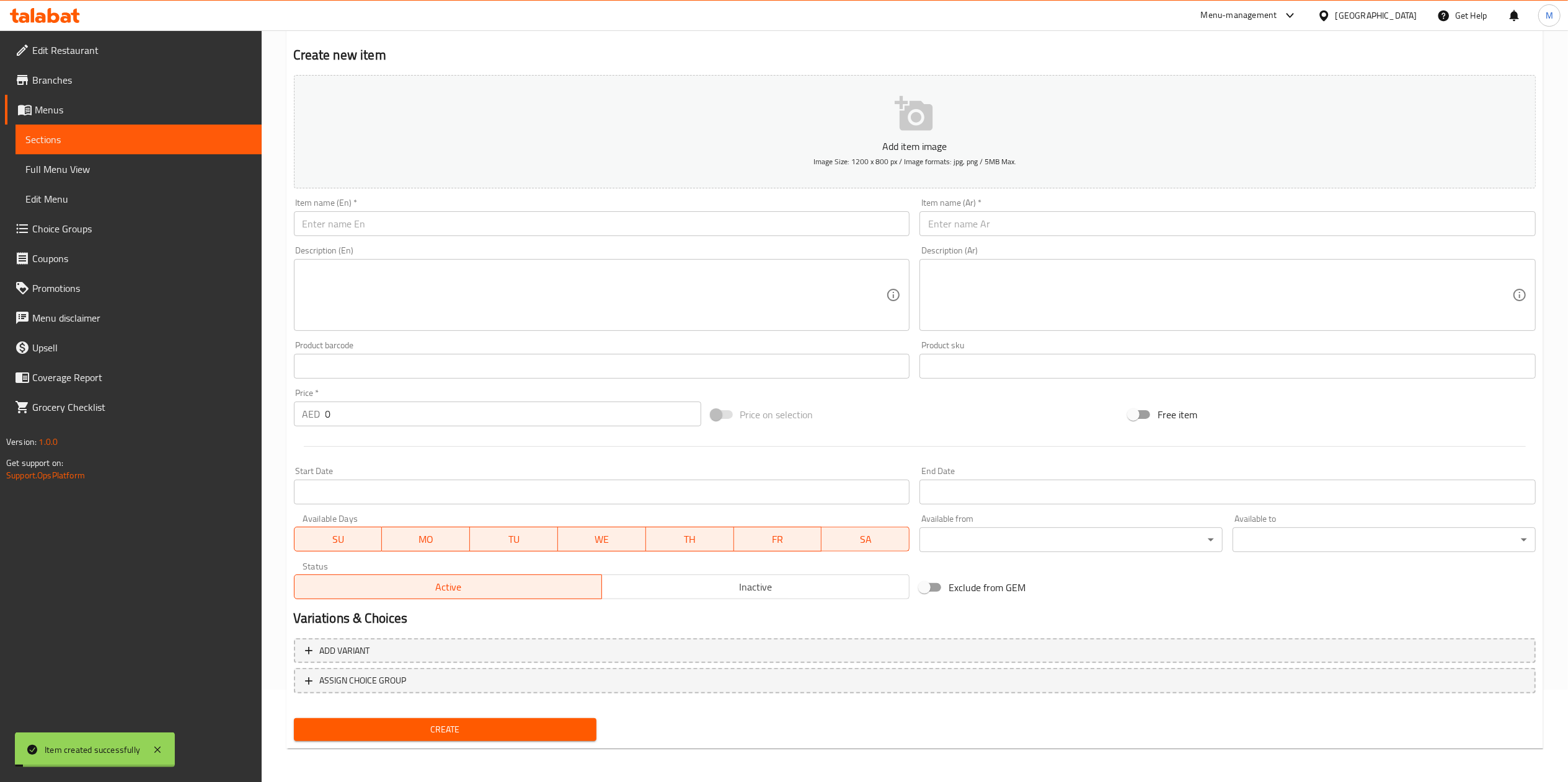
click at [157, 138] on span "Sections" at bounding box center [139, 139] width 226 height 15
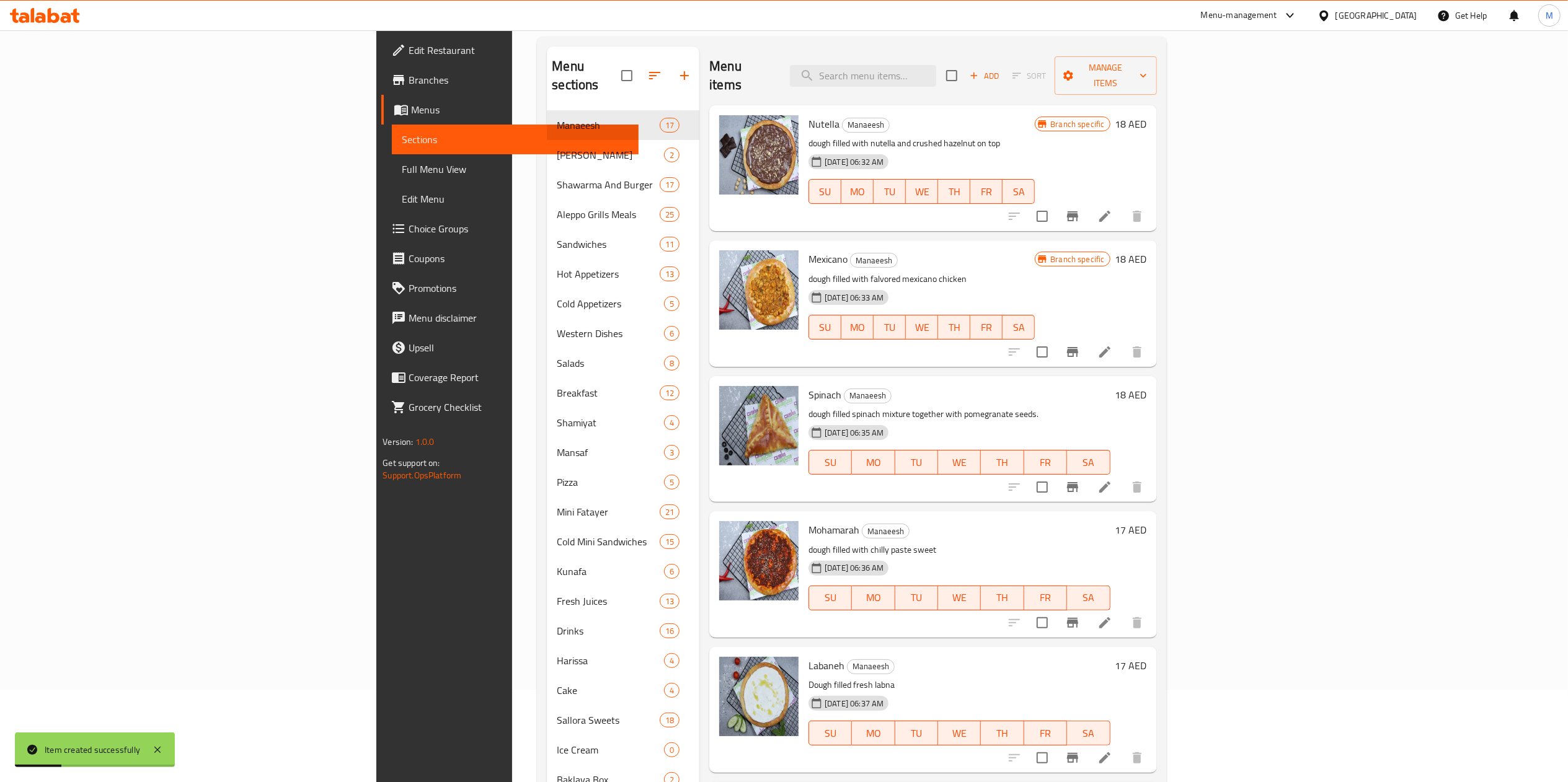
click at [409, 228] on span "Choice Groups" at bounding box center [518, 229] width 220 height 15
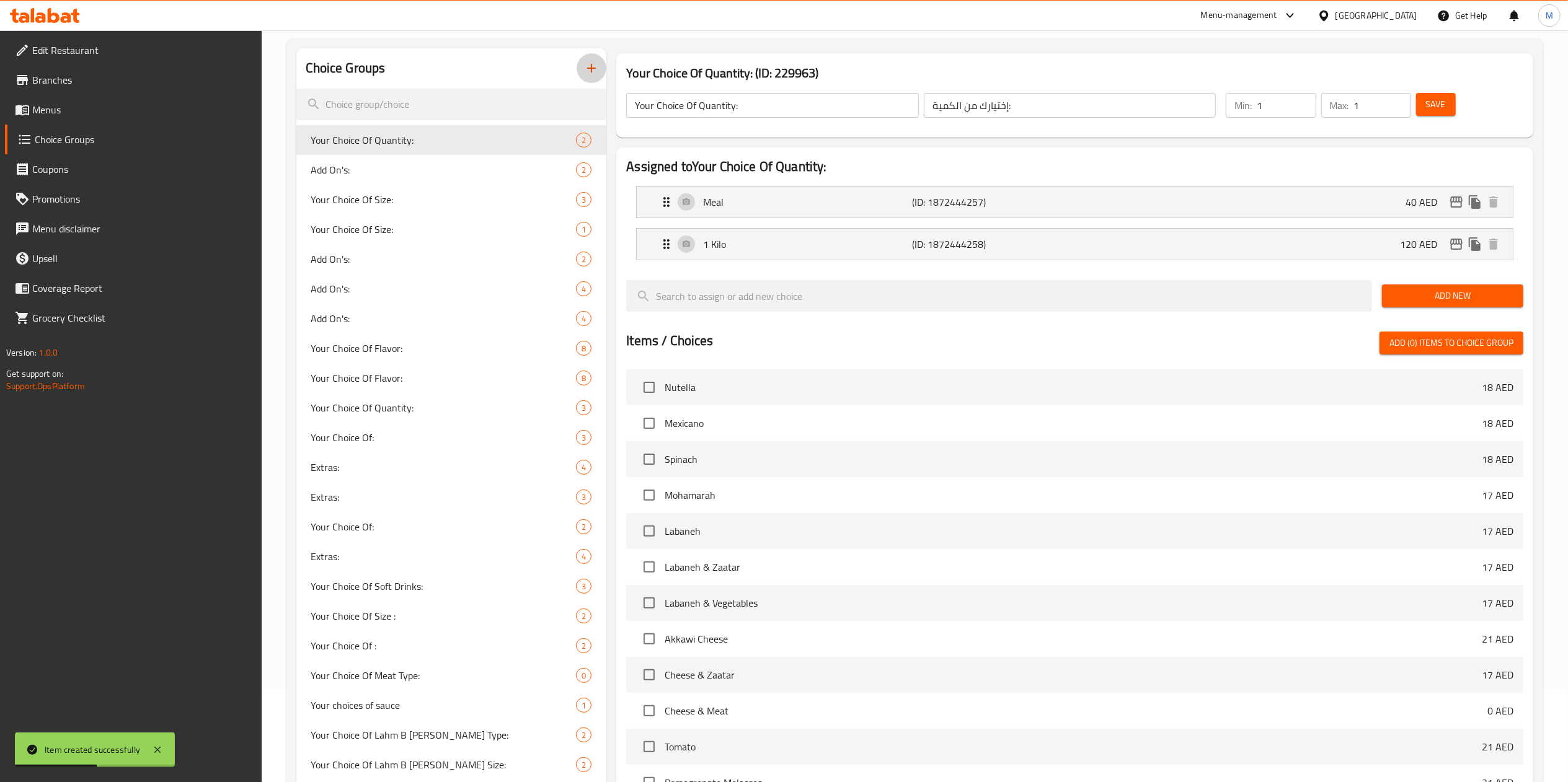
click at [592, 66] on icon "button" at bounding box center [592, 68] width 15 height 15
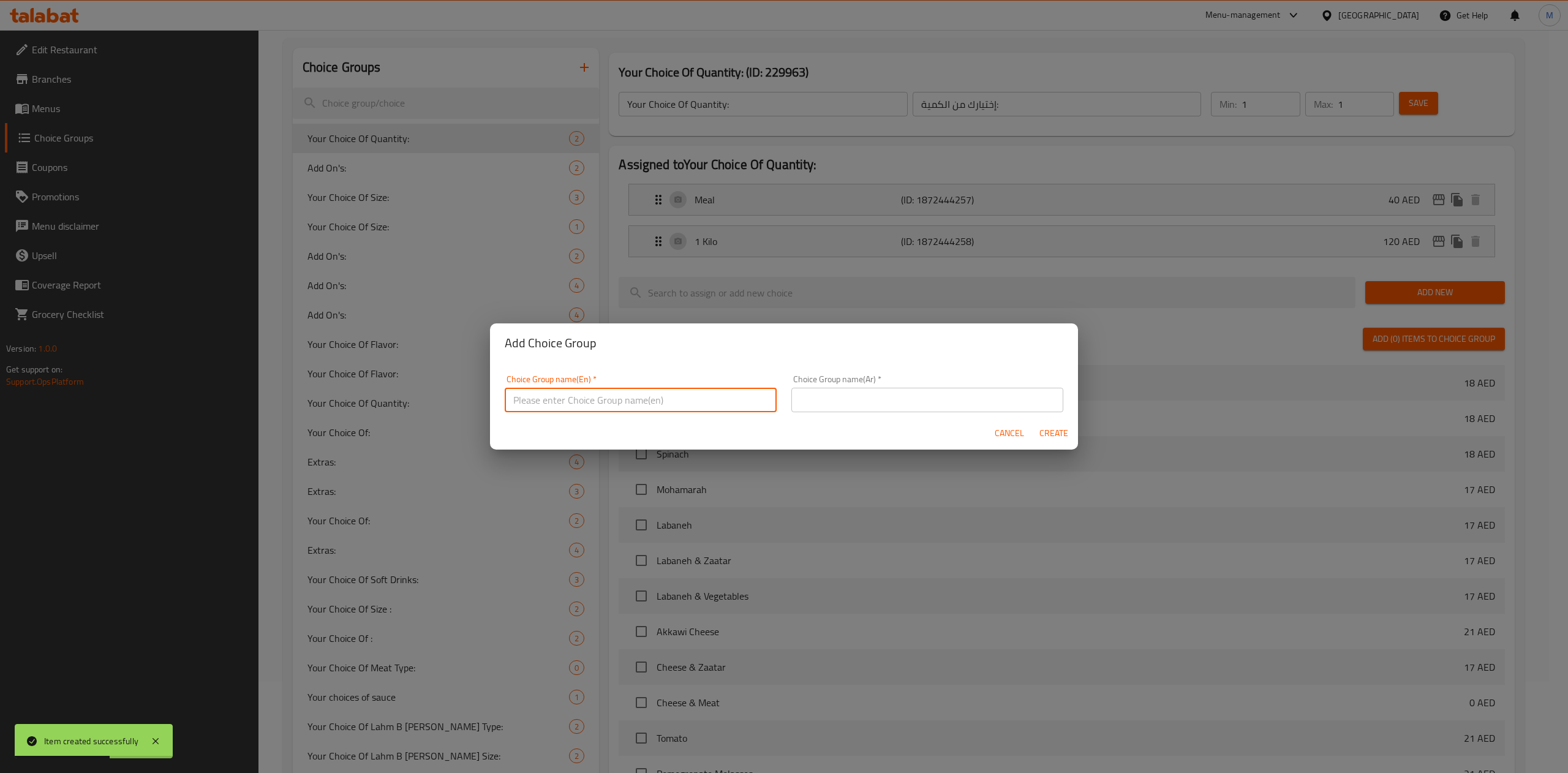
click at [630, 392] on input "text" at bounding box center [640, 399] width 272 height 24
drag, startPoint x: 712, startPoint y: 398, endPoint x: 451, endPoint y: 416, distance: 261.6
click at [451, 416] on div "Add Choice Group Choice Group name(En)   * Osh Bulbul number of pieces Choice G…" at bounding box center [784, 386] width 1568 height 773
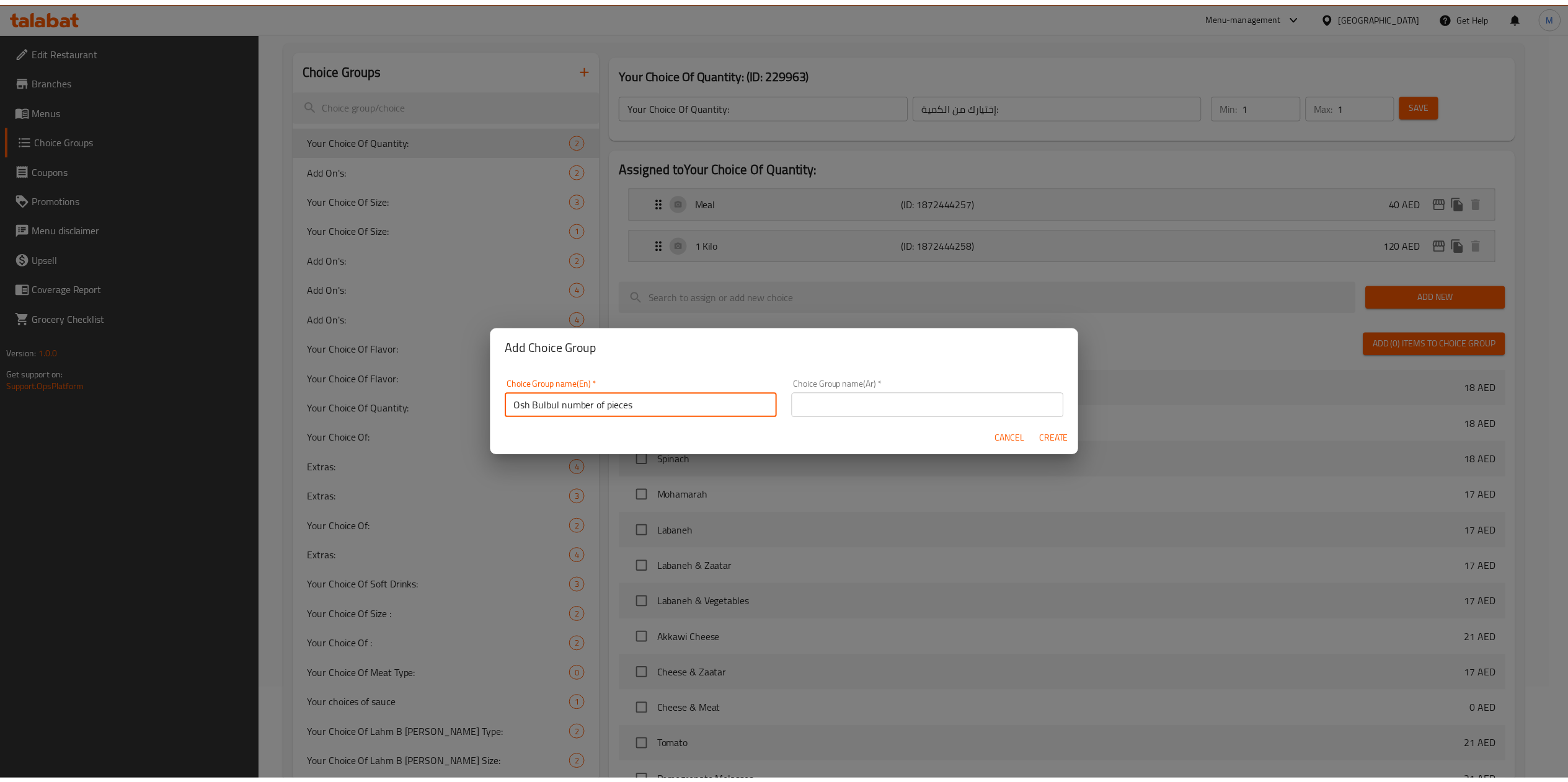
scroll to position [3, 0]
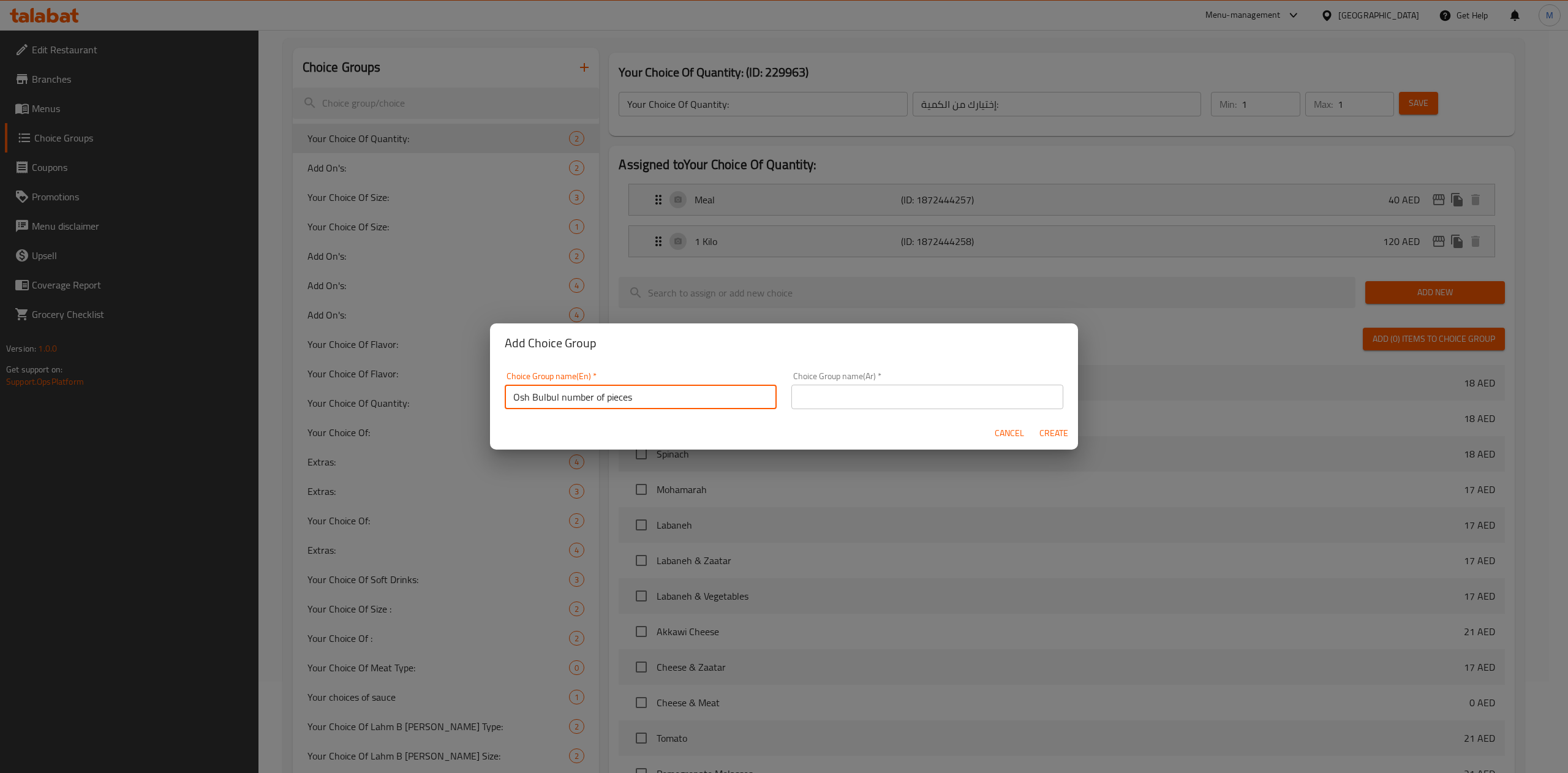
type input "Osh Bulbul number of pieces"
click at [901, 377] on div "Choice Group name(Ar)   * Choice Group name(Ar) *" at bounding box center [927, 391] width 272 height 37
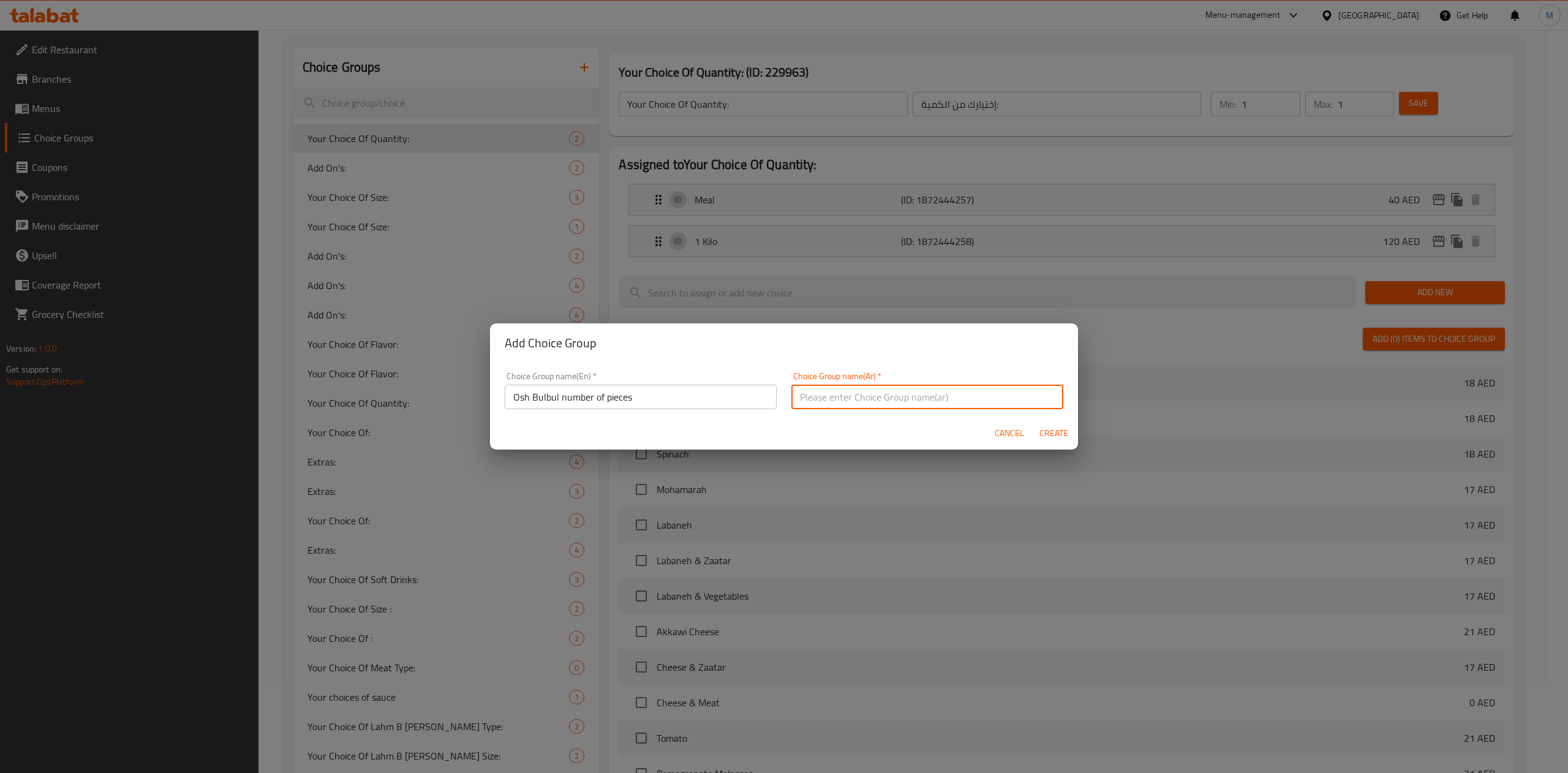
click at [904, 385] on input "text" at bounding box center [927, 397] width 272 height 24
paste input "عدد قطع"
type input "عدد قطع"
click at [946, 342] on h2 "Add Choice Group" at bounding box center [784, 343] width 558 height 19
click at [1051, 428] on span "Create" at bounding box center [1053, 434] width 30 height 16
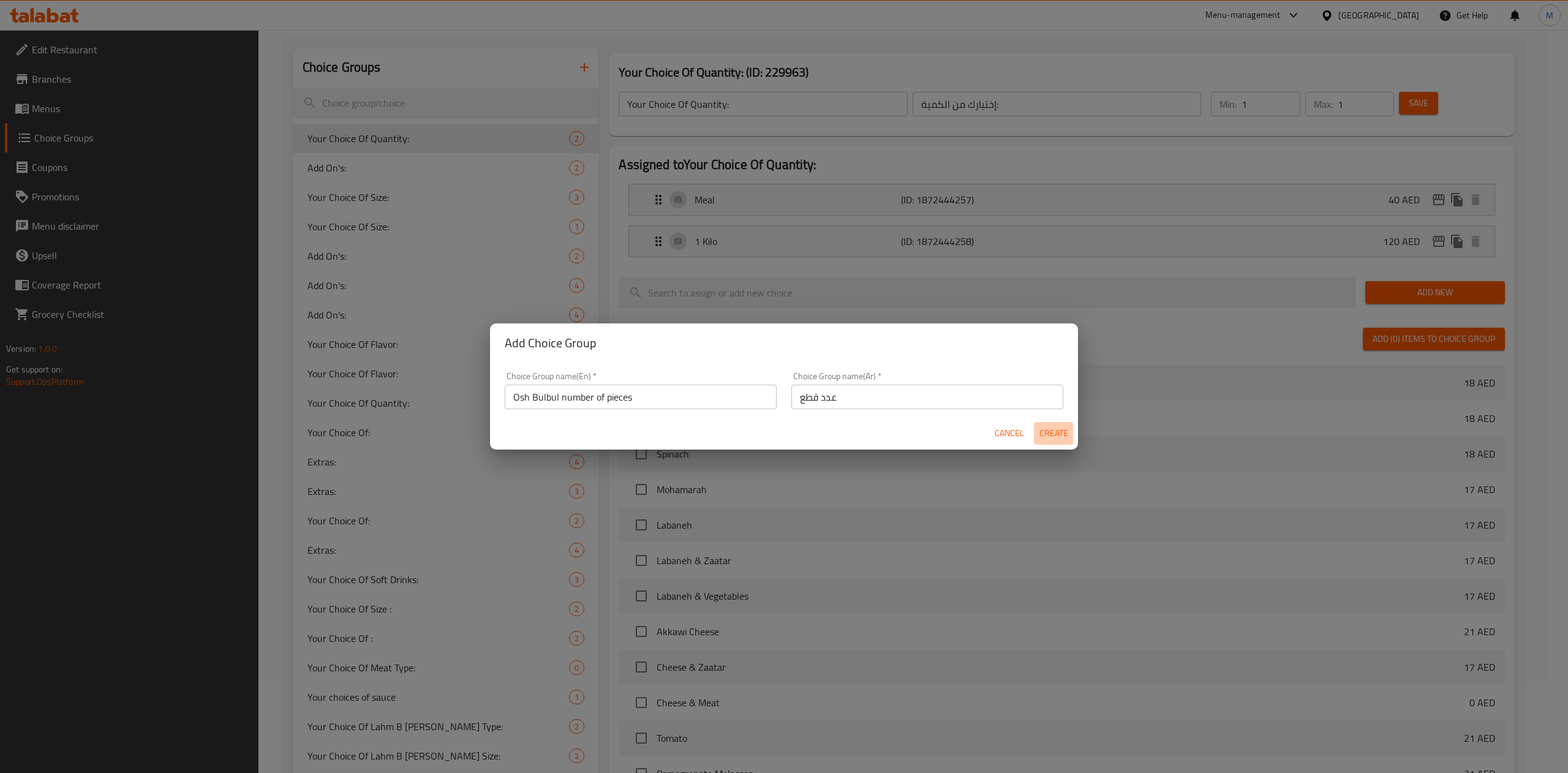
type input "Osh Bulbul number of pieces"
type input "عدد قطع"
type input "0"
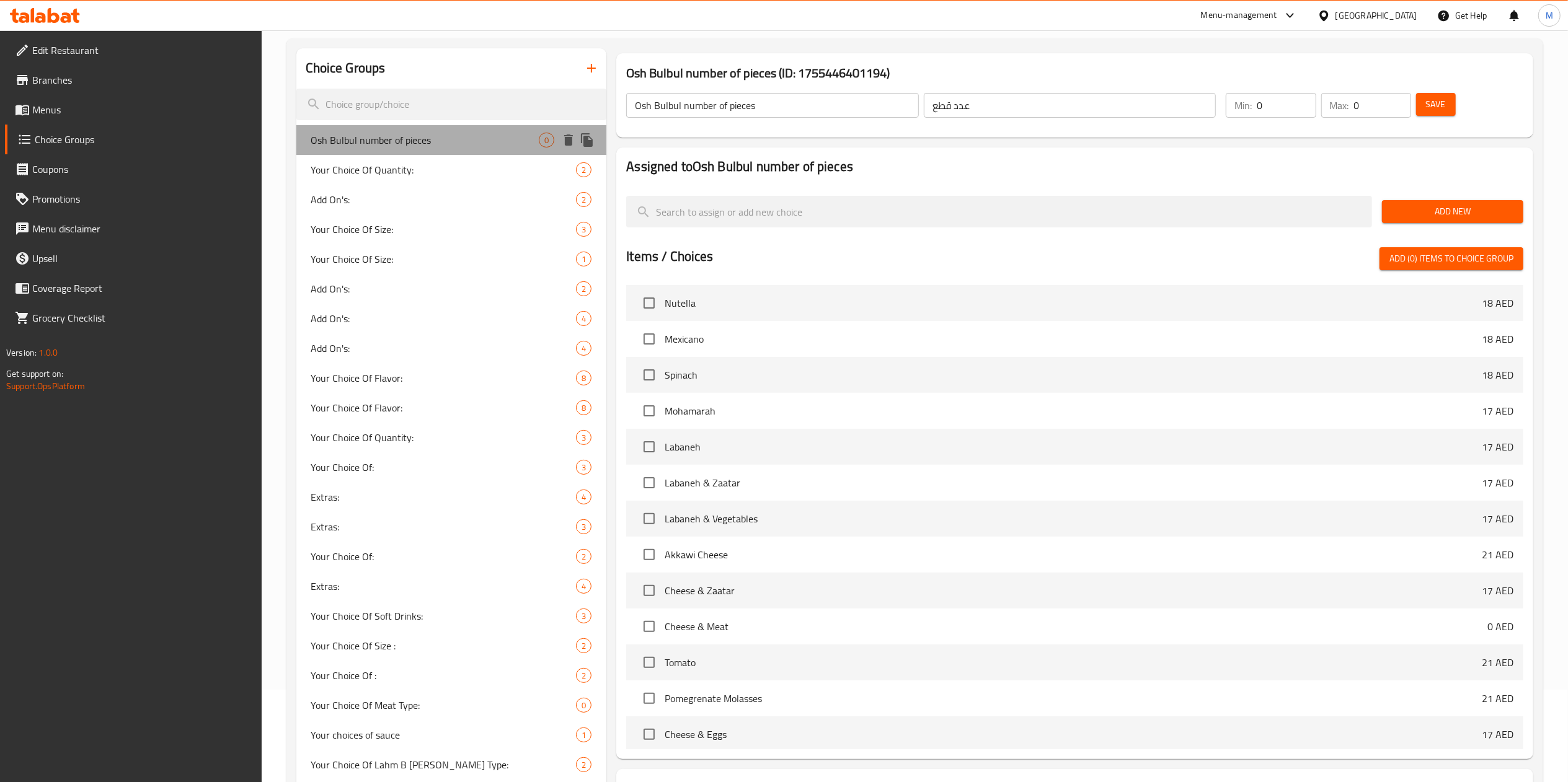
click at [417, 153] on div "Osh Bulbul number of pieces 0" at bounding box center [451, 140] width 310 height 30
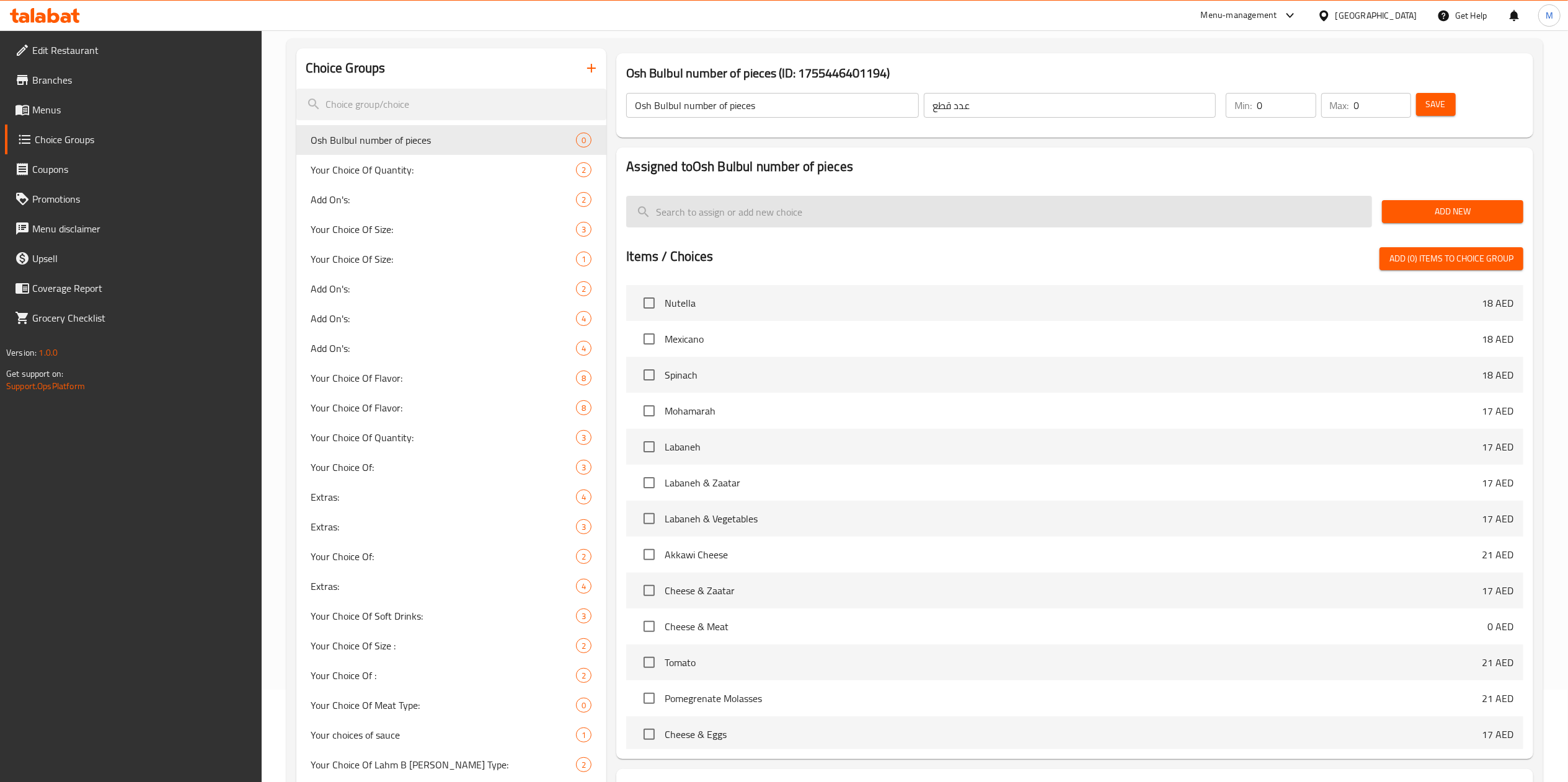
click at [1022, 224] on input "search" at bounding box center [999, 211] width 746 height 31
paste input "1 Piece Osh Bulbul Vegetables 8 Dhs"
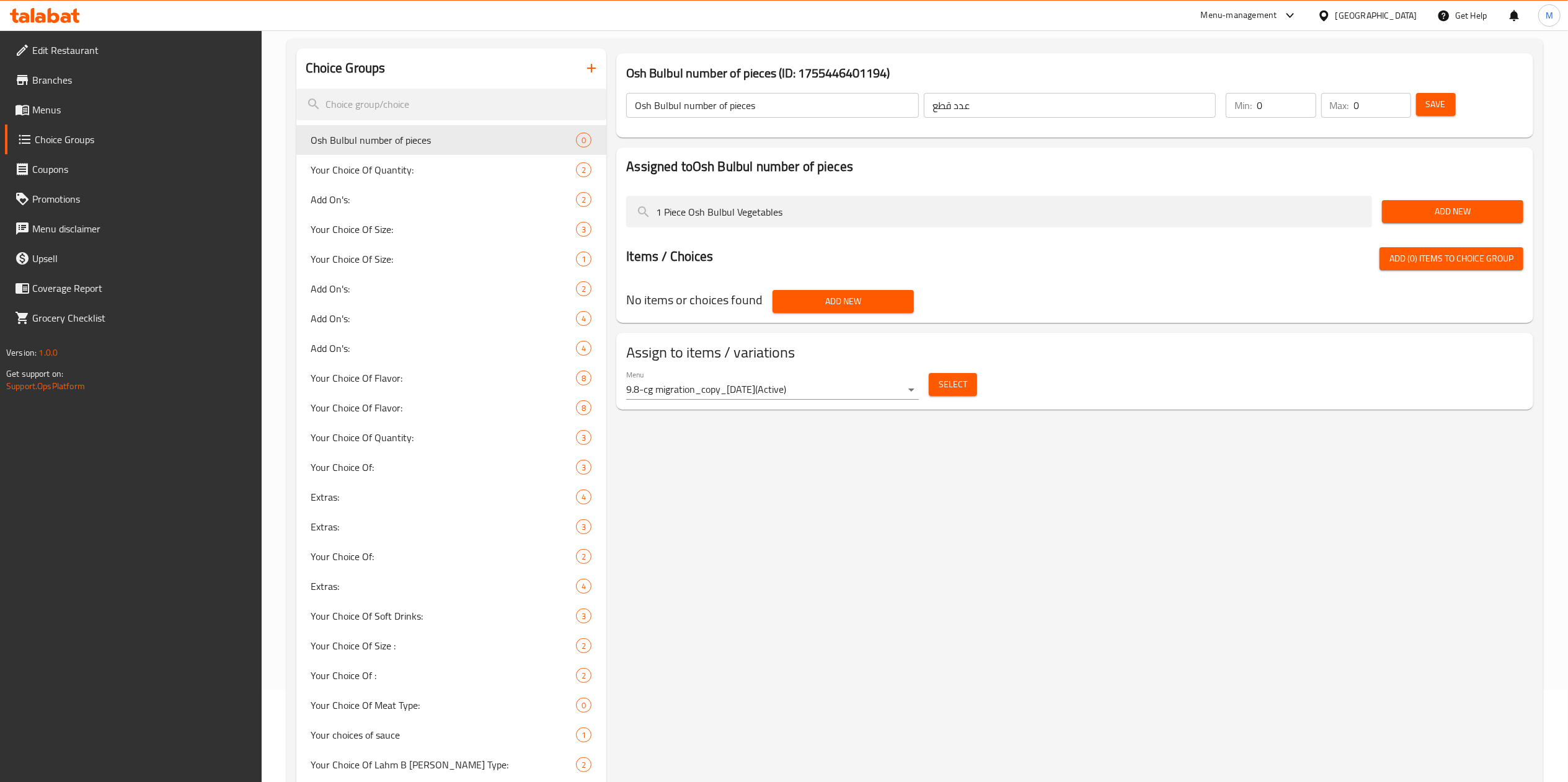
type input "1 Piece Osh Bulbul Vegetables"
drag, startPoint x: 1288, startPoint y: 100, endPoint x: 1231, endPoint y: 106, distance: 57.3
click at [1231, 106] on div "Min: 0 ​" at bounding box center [1271, 105] width 90 height 25
type input "1"
drag, startPoint x: 1372, startPoint y: 109, endPoint x: 1320, endPoint y: 116, distance: 52.5
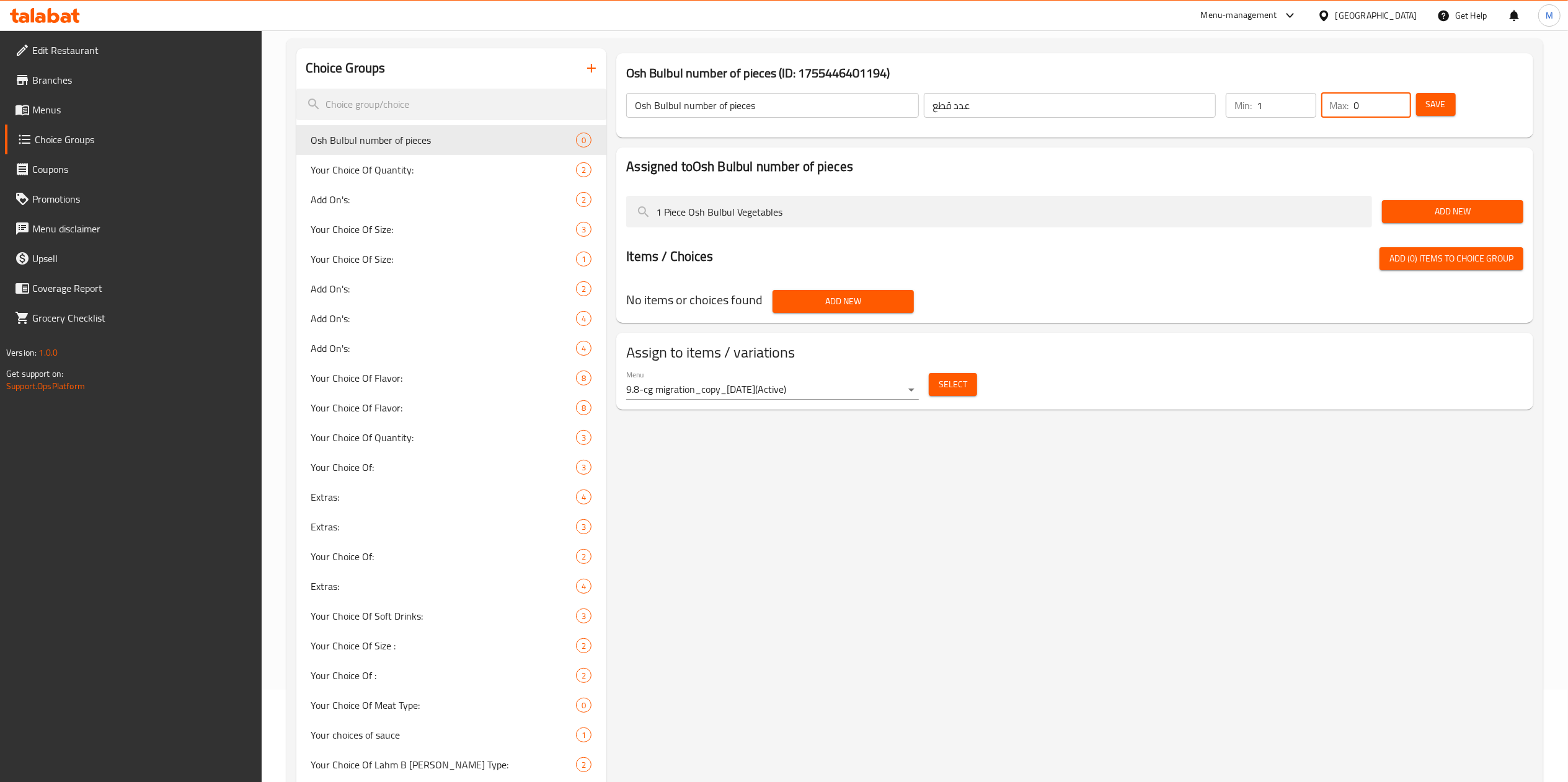
click at [1320, 116] on div "Max: 0 ​" at bounding box center [1366, 106] width 95 height 30
type input "1"
click at [1445, 109] on span "Save" at bounding box center [1436, 104] width 19 height 16
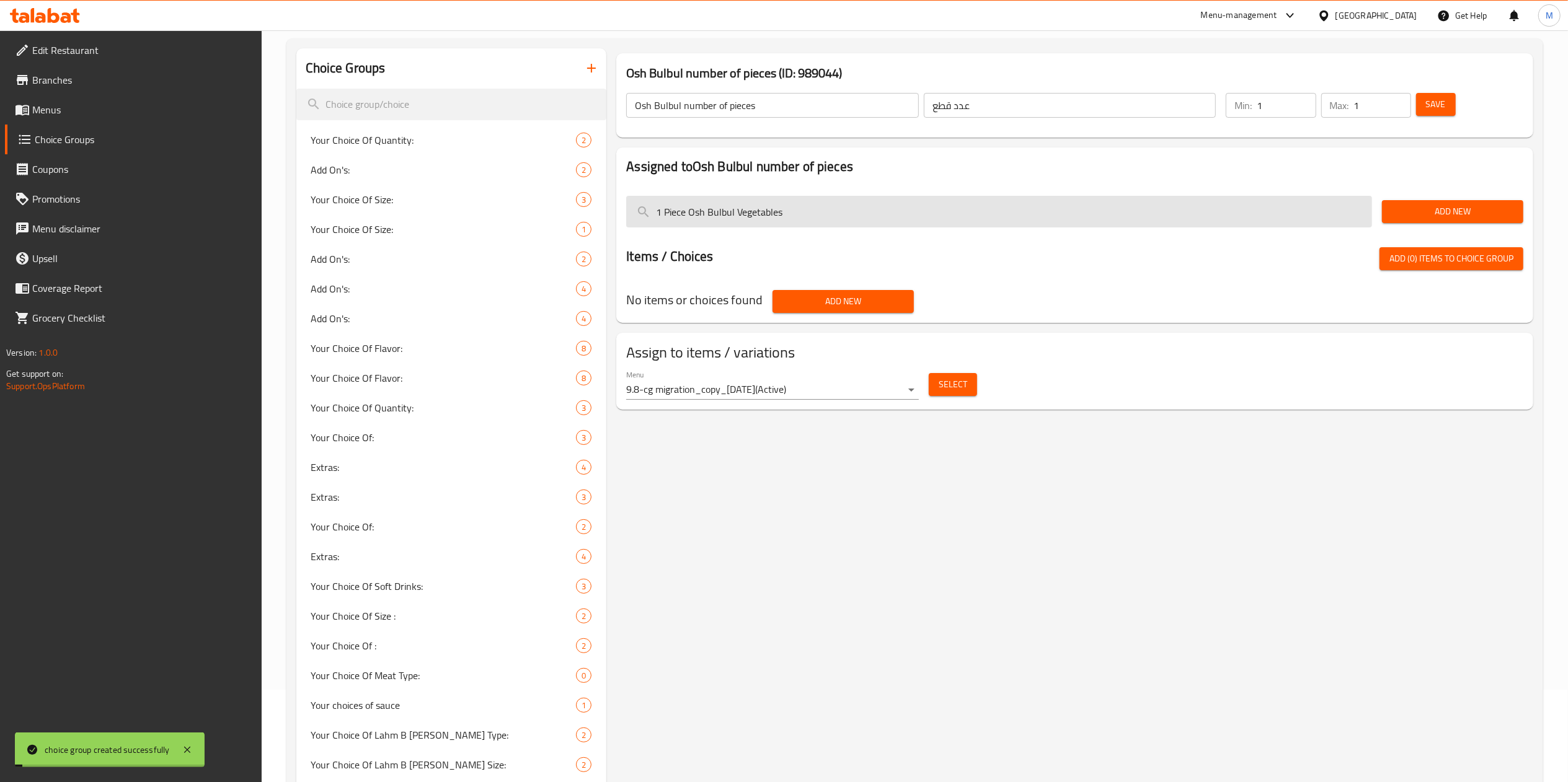
click at [865, 217] on input "1 Piece Osh Bulbul Vegetables" at bounding box center [999, 211] width 746 height 31
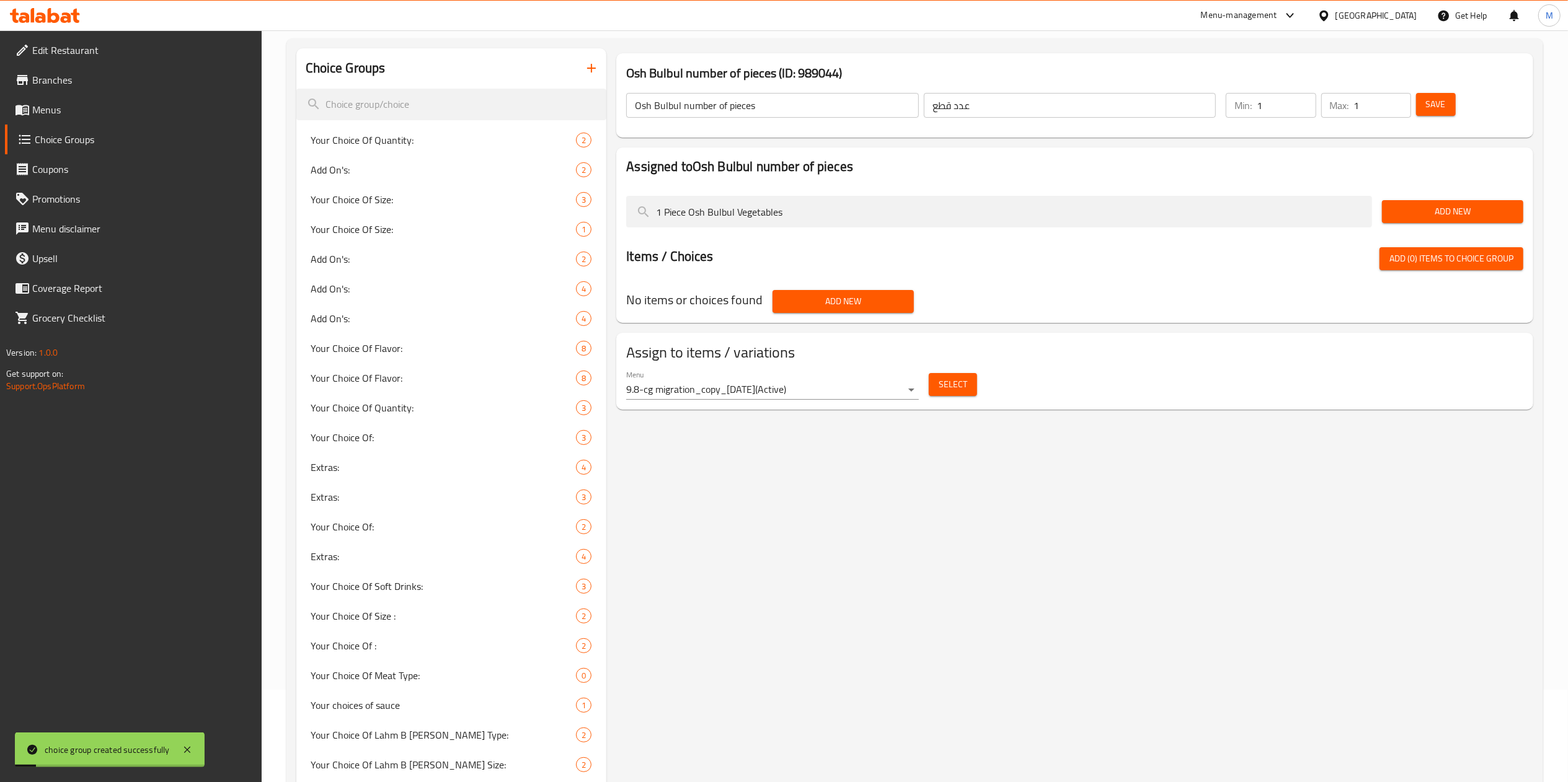
click at [1414, 213] on span "Add New" at bounding box center [1453, 211] width 121 height 16
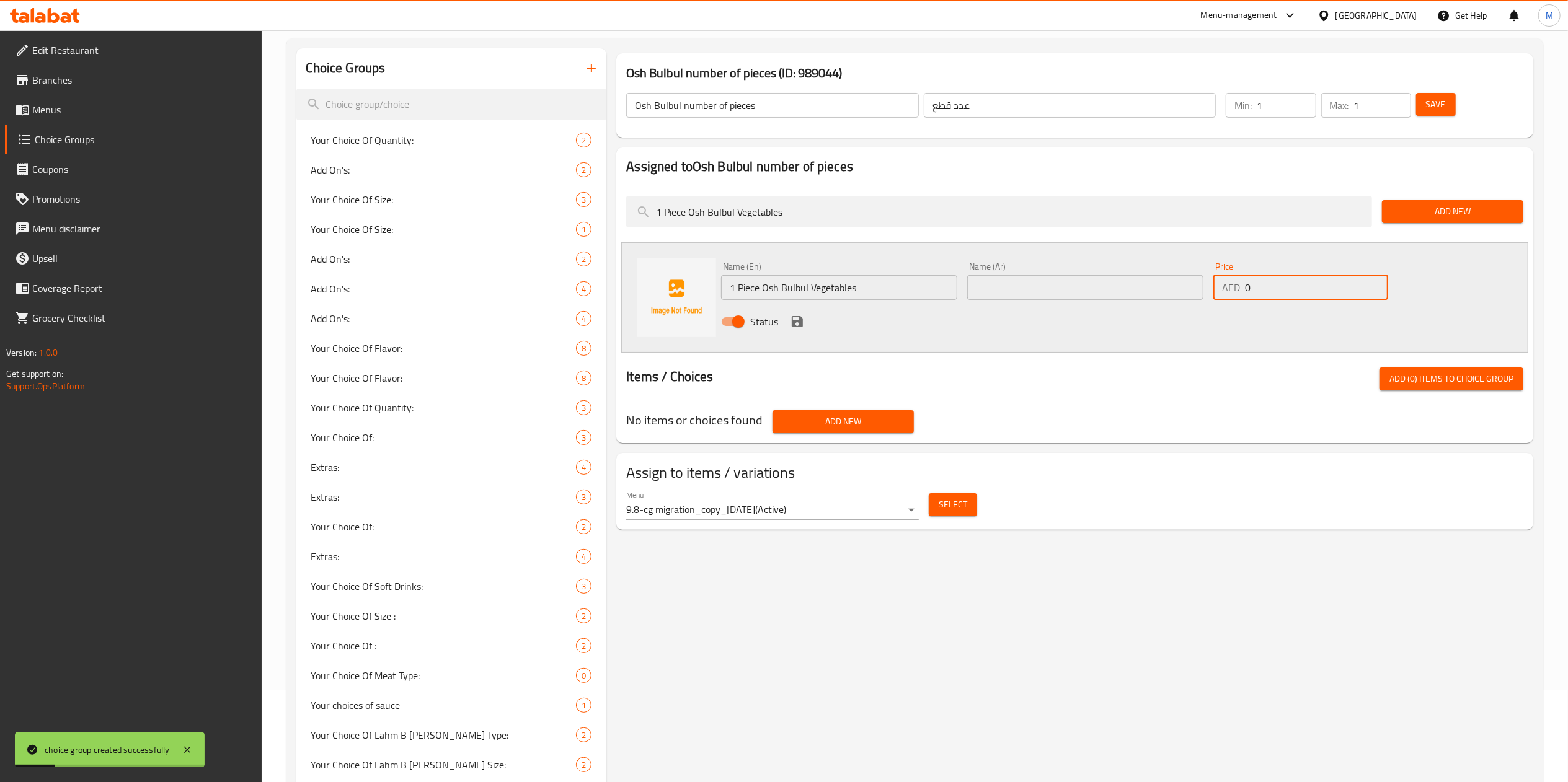
drag, startPoint x: 1305, startPoint y: 295, endPoint x: 1150, endPoint y: 304, distance: 155.3
click at [1150, 304] on div "Name (En) 1 Piece Osh Bulbul Vegetables Name (En) Name (Ar) Name (Ar) Price AED…" at bounding box center [1085, 298] width 739 height 81
type input "8"
click at [869, 292] on input "1 Piece Osh Bulbul Vegetables" at bounding box center [839, 287] width 236 height 25
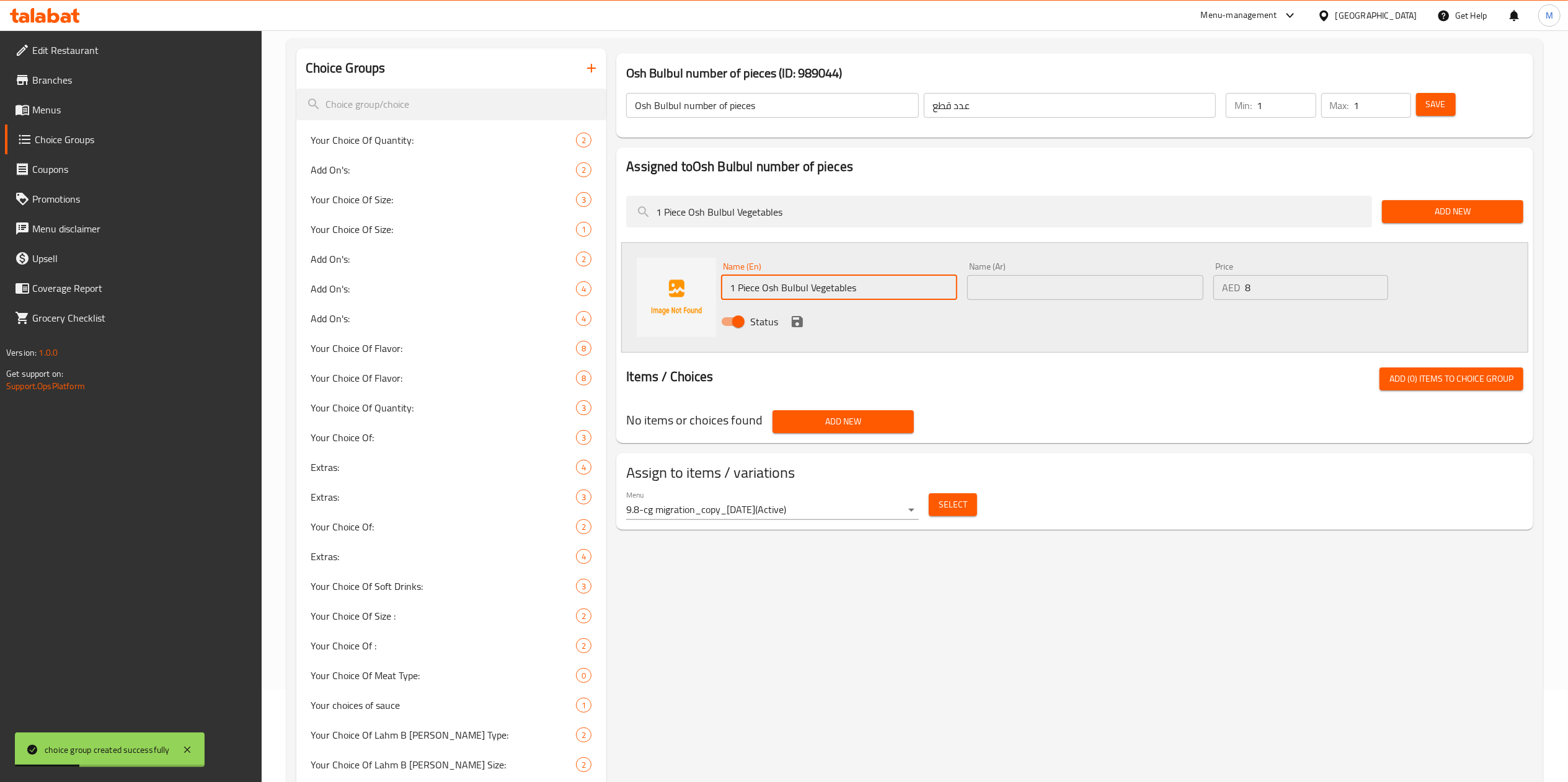
click at [869, 292] on input "1 Piece Osh Bulbul Vegetables" at bounding box center [839, 287] width 236 height 25
click at [1059, 277] on input "text" at bounding box center [1085, 287] width 236 height 25
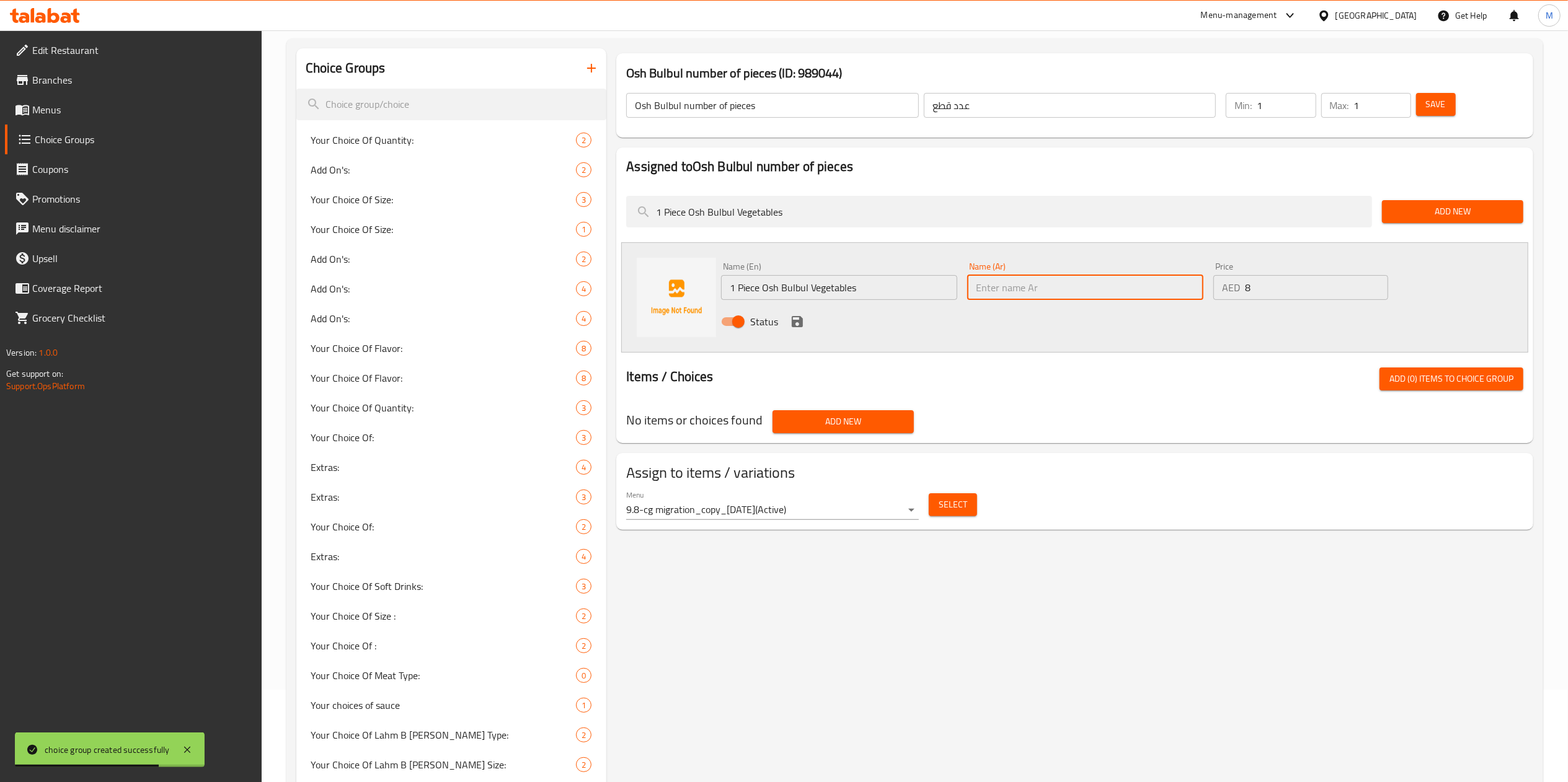
paste input "3 قطع"
type input "3"
paste input "1 قطعة"
type input "1 قطعة"
click at [793, 328] on icon "save" at bounding box center [797, 322] width 15 height 15
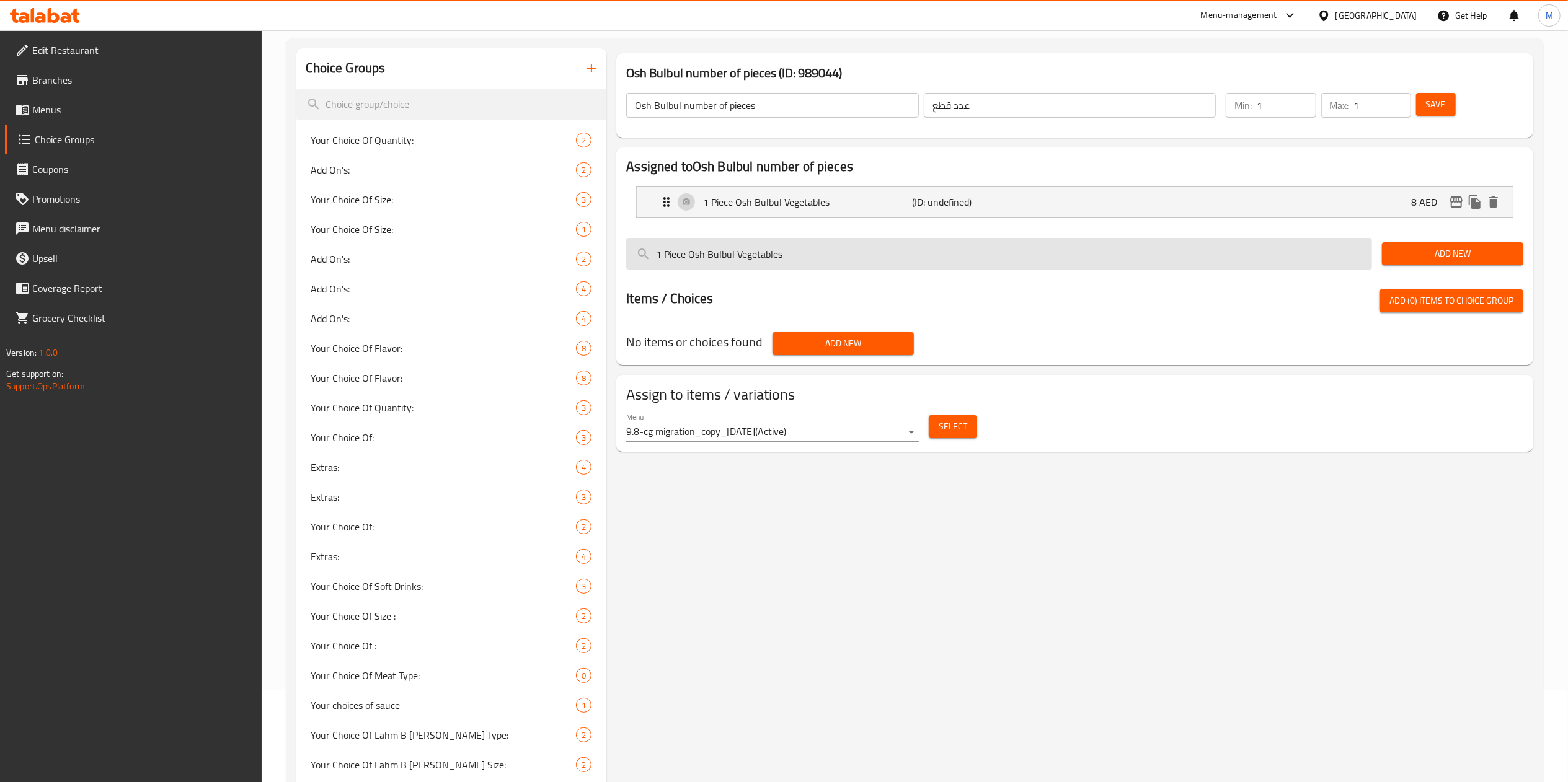
click at [1062, 268] on input "1 Piece Osh Bulbul Vegetables" at bounding box center [999, 254] width 746 height 31
paste input "6 pieces Osh Bulbul Vegetables 52 Dhs"
type input "6 pieces Osh Bulbul Vegetables"
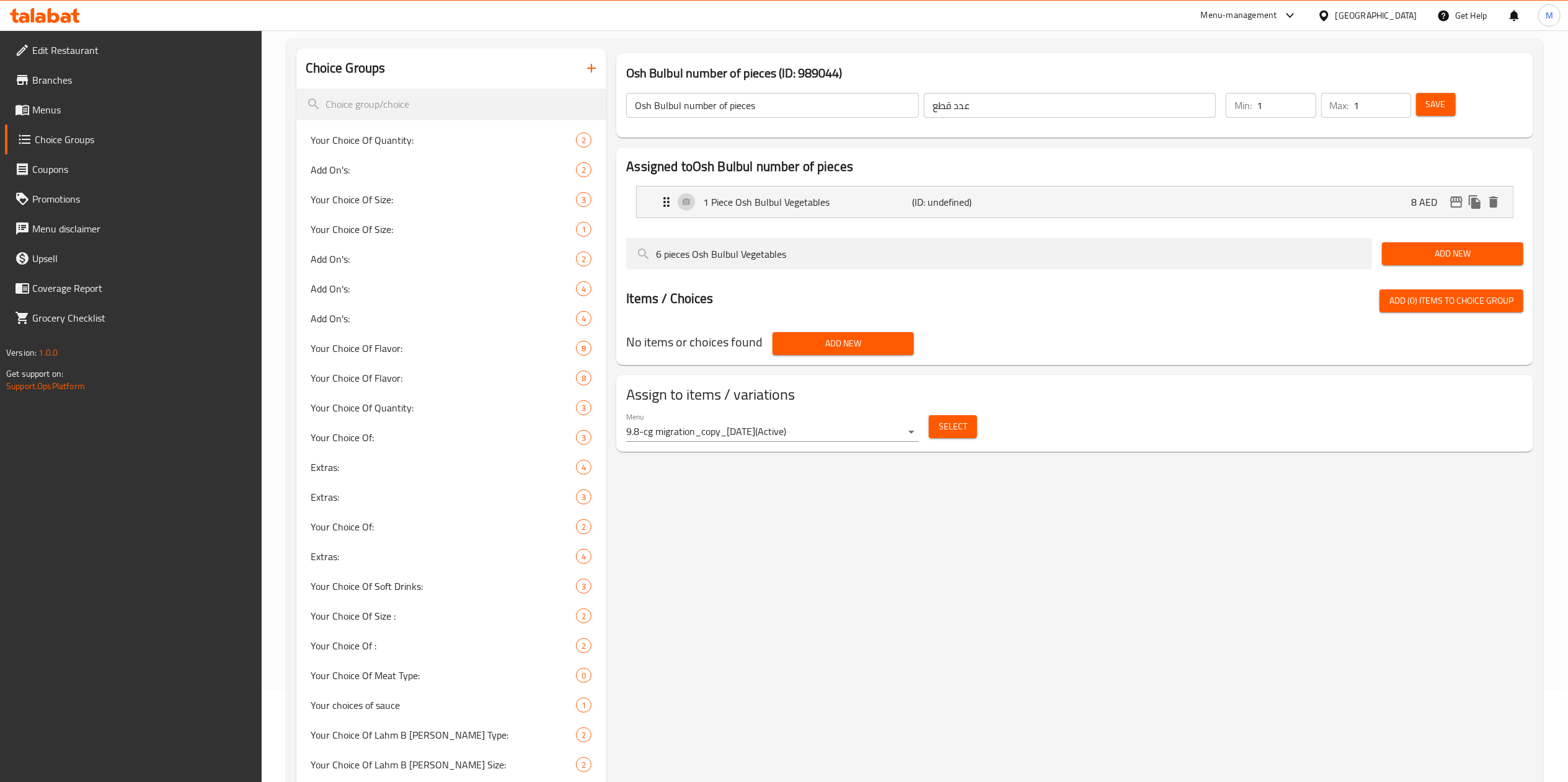
click at [1432, 250] on span "Add New" at bounding box center [1453, 253] width 121 height 16
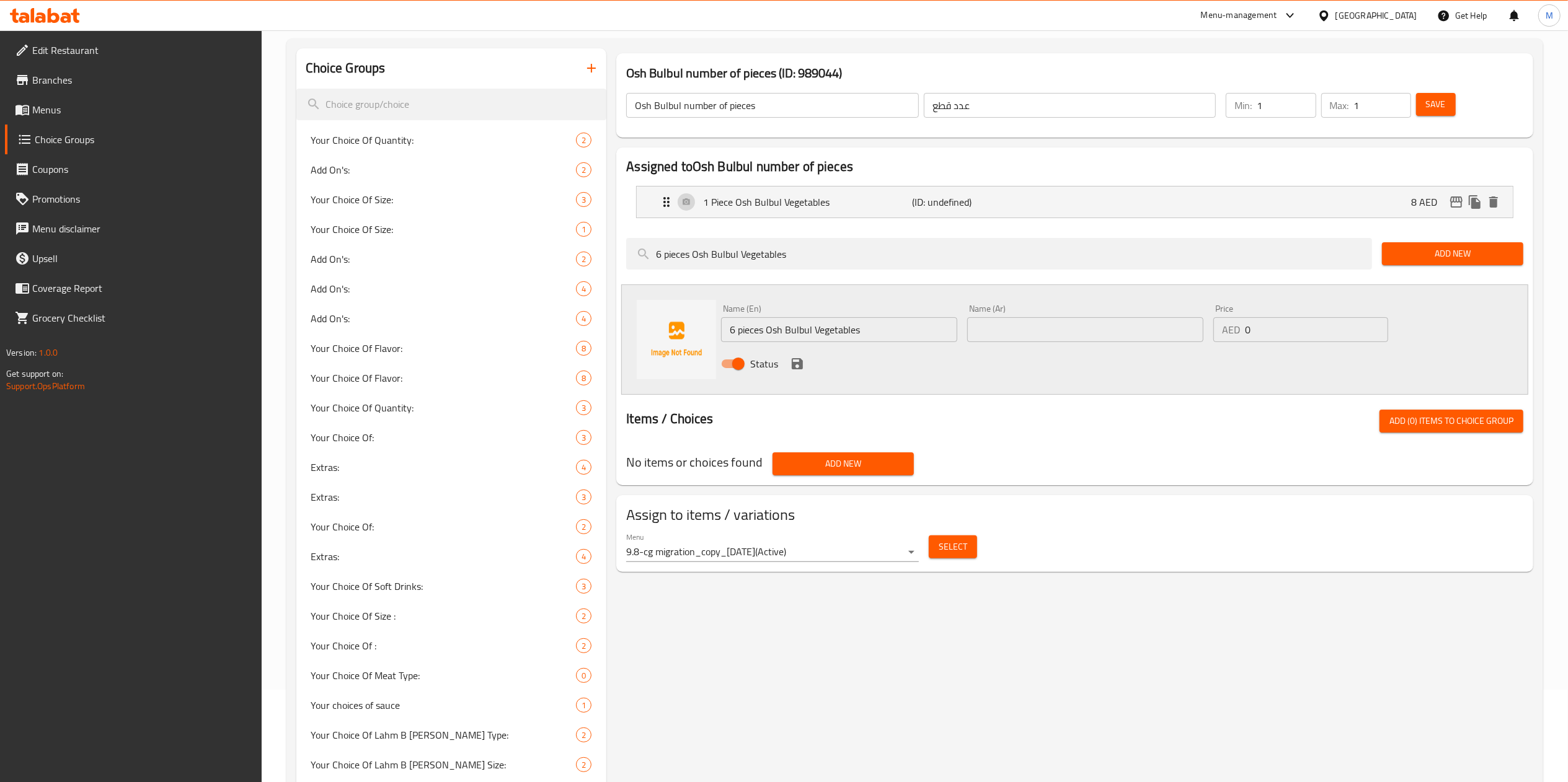
click at [905, 325] on input "6 pieces Osh Bulbul Vegetables" at bounding box center [839, 329] width 236 height 25
drag, startPoint x: 1293, startPoint y: 332, endPoint x: 1144, endPoint y: 354, distance: 150.6
click at [1144, 354] on div "Name (En) 6 pieces Osh Bulbul Vegetables Name (En) Name (Ar) Name (Ar) Price AE…" at bounding box center [1085, 340] width 739 height 81
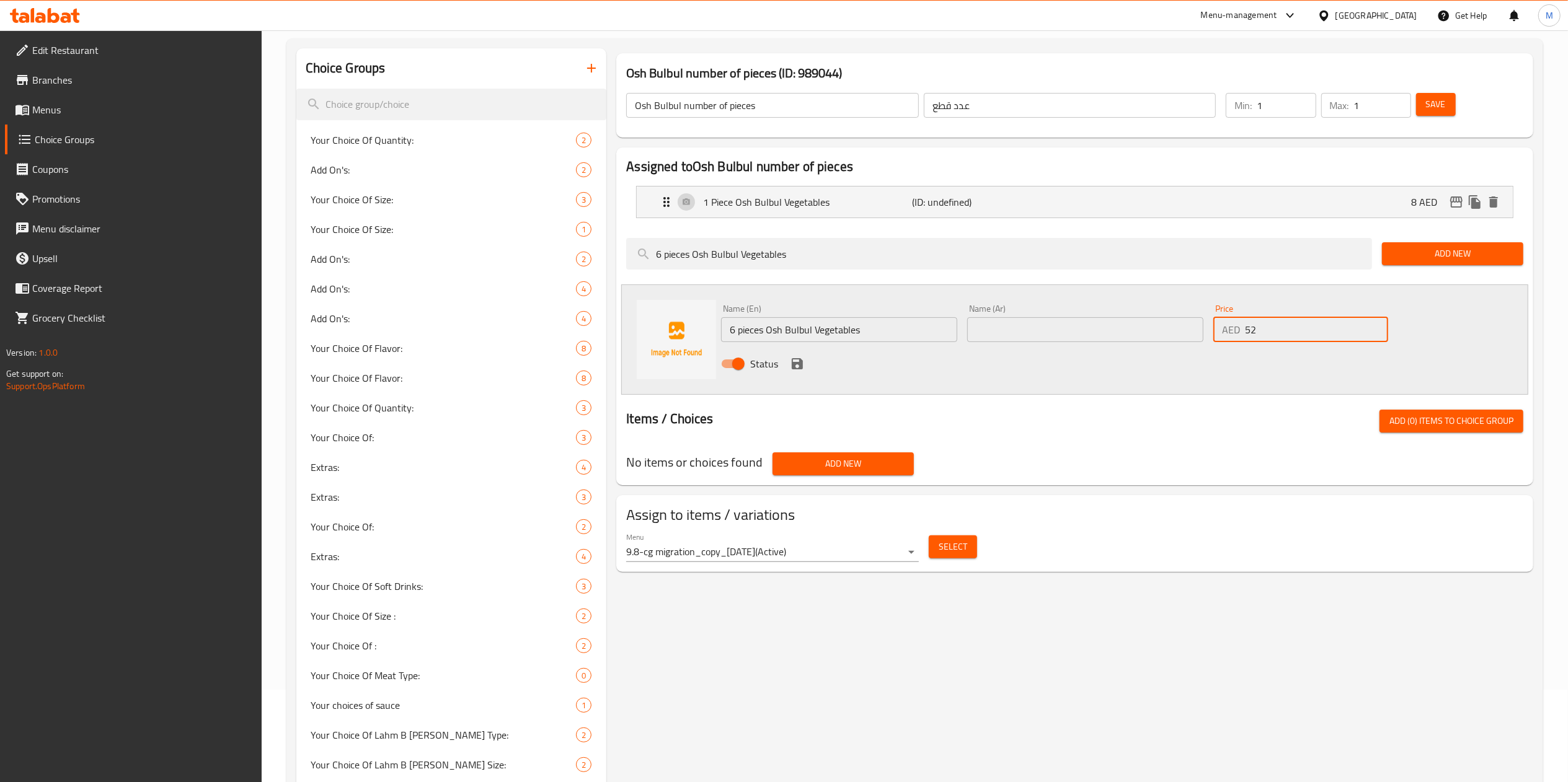
type input "52"
click at [1146, 321] on input "text" at bounding box center [1085, 329] width 236 height 25
paste input "6 قطع"
type input "6 قطع"
click at [800, 367] on icon "save" at bounding box center [797, 364] width 11 height 11
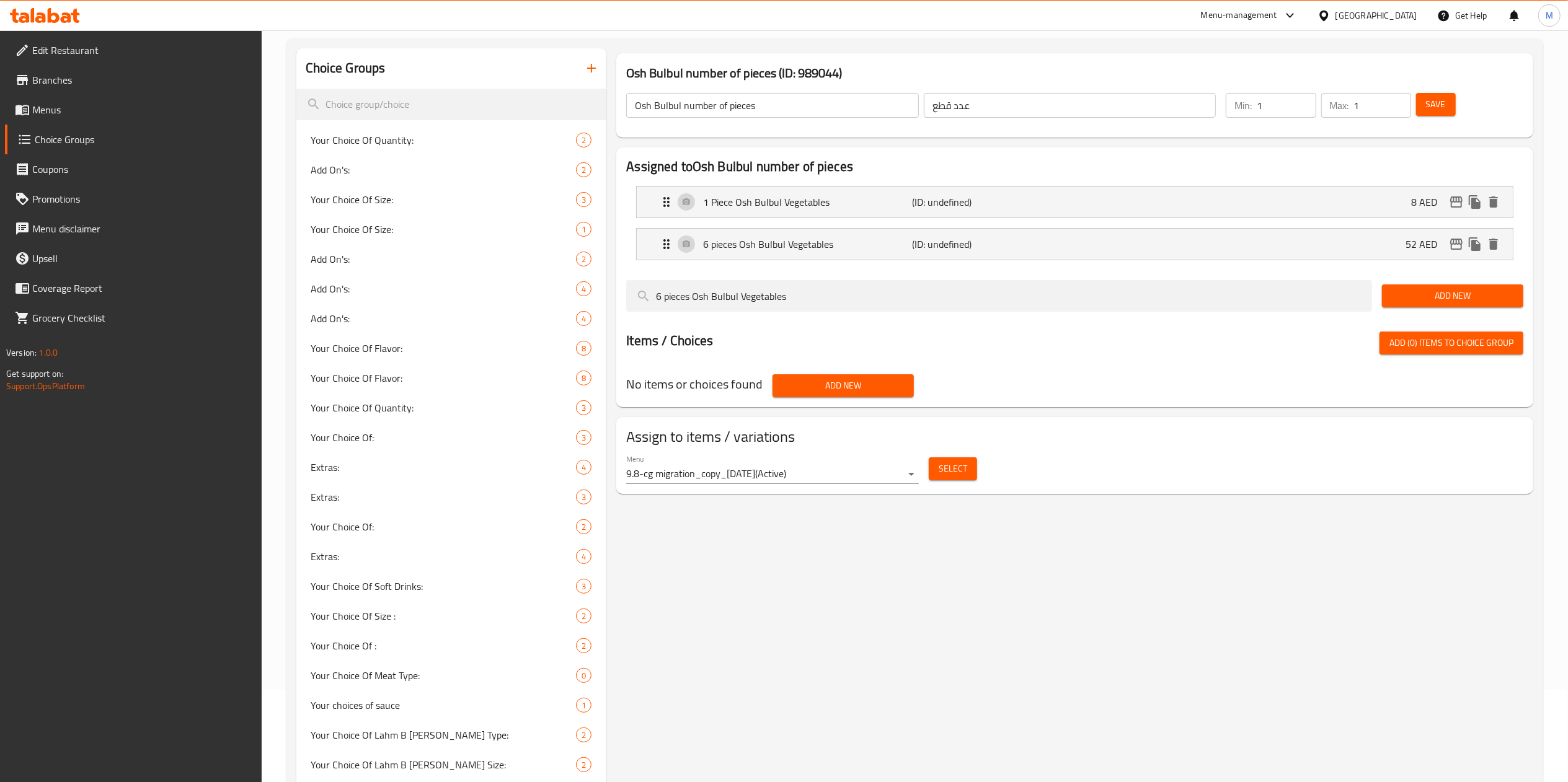
click at [560, 296] on div "Choice Groups Your Choice Of Quantity: 2 Add On's: 2 Your Choice Of Size: 3 You…" at bounding box center [917, 669] width 1242 height 1242
paste input "12 Pieces Osh Bulbul Vegetables 110 Dh"
type input "12 Pieces Osh Bulbul Vegetables"
click at [1436, 286] on button "Add New" at bounding box center [1453, 296] width 142 height 23
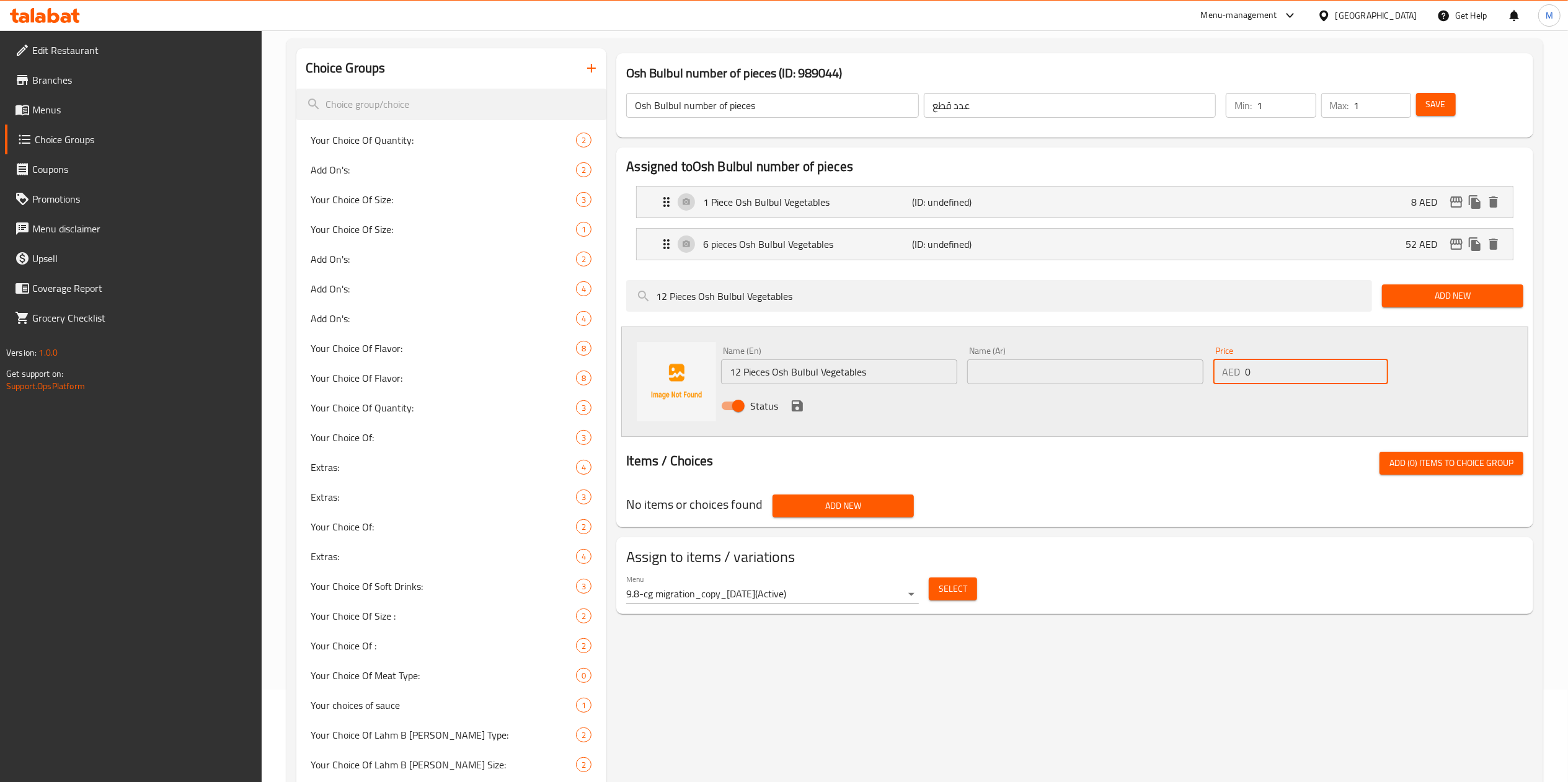
drag, startPoint x: 1223, startPoint y: 379, endPoint x: 1138, endPoint y: 382, distance: 85.1
click at [1138, 382] on div "Name (En) 12 Pieces Osh Bulbul Vegetables Name (En) Name (Ar) Name (Ar) Price A…" at bounding box center [1085, 382] width 739 height 81
type input "110"
click at [921, 372] on input "12 Pieces Osh Bulbul Vegetables" at bounding box center [839, 372] width 236 height 25
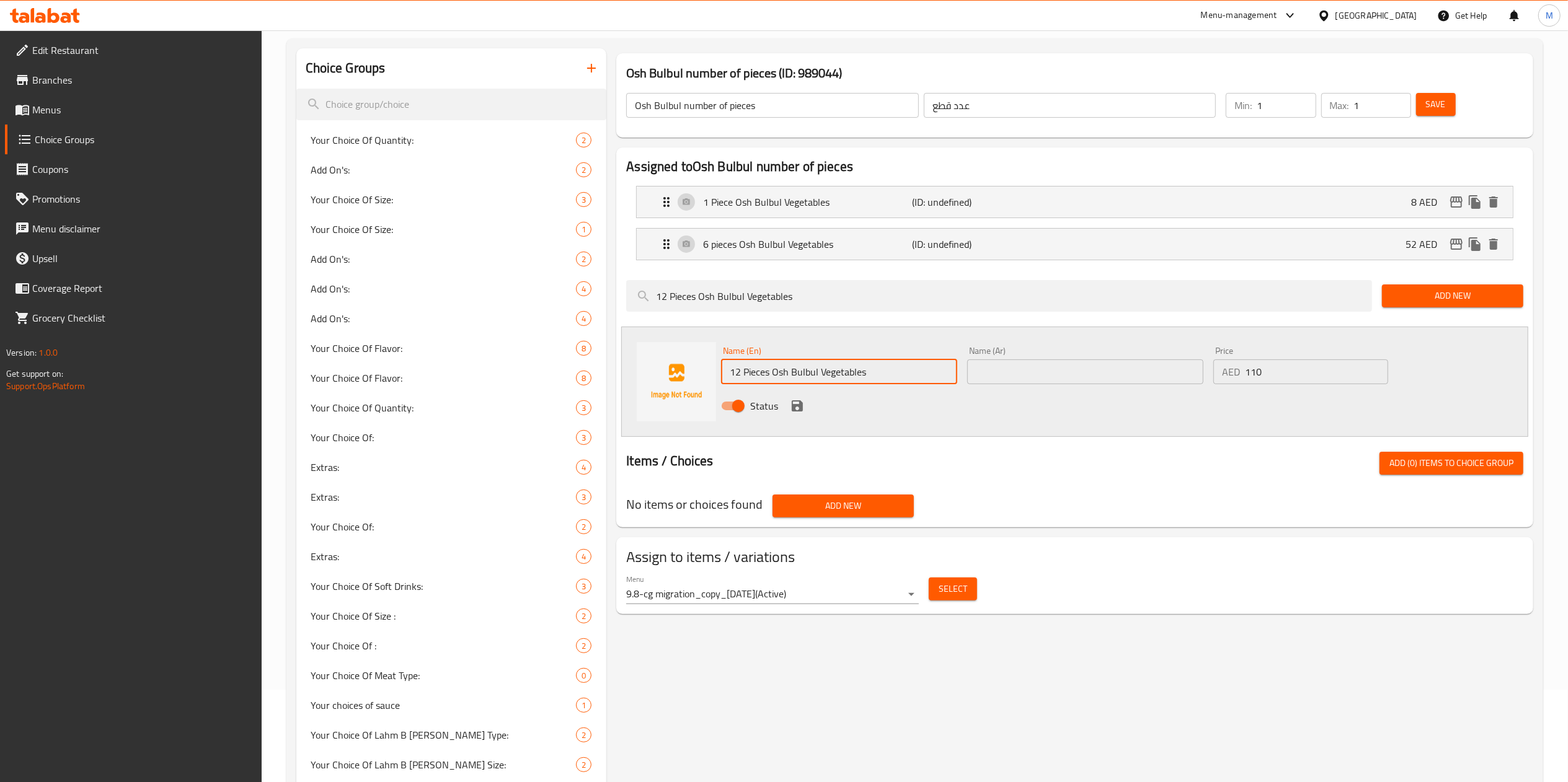
click at [921, 372] on input "12 Pieces Osh Bulbul Vegetables" at bounding box center [839, 372] width 236 height 25
click at [1064, 359] on div "Name (Ar) Name (Ar)" at bounding box center [1085, 365] width 236 height 37
click at [1062, 379] on input "text" at bounding box center [1085, 372] width 236 height 25
paste input "12 قطعة"
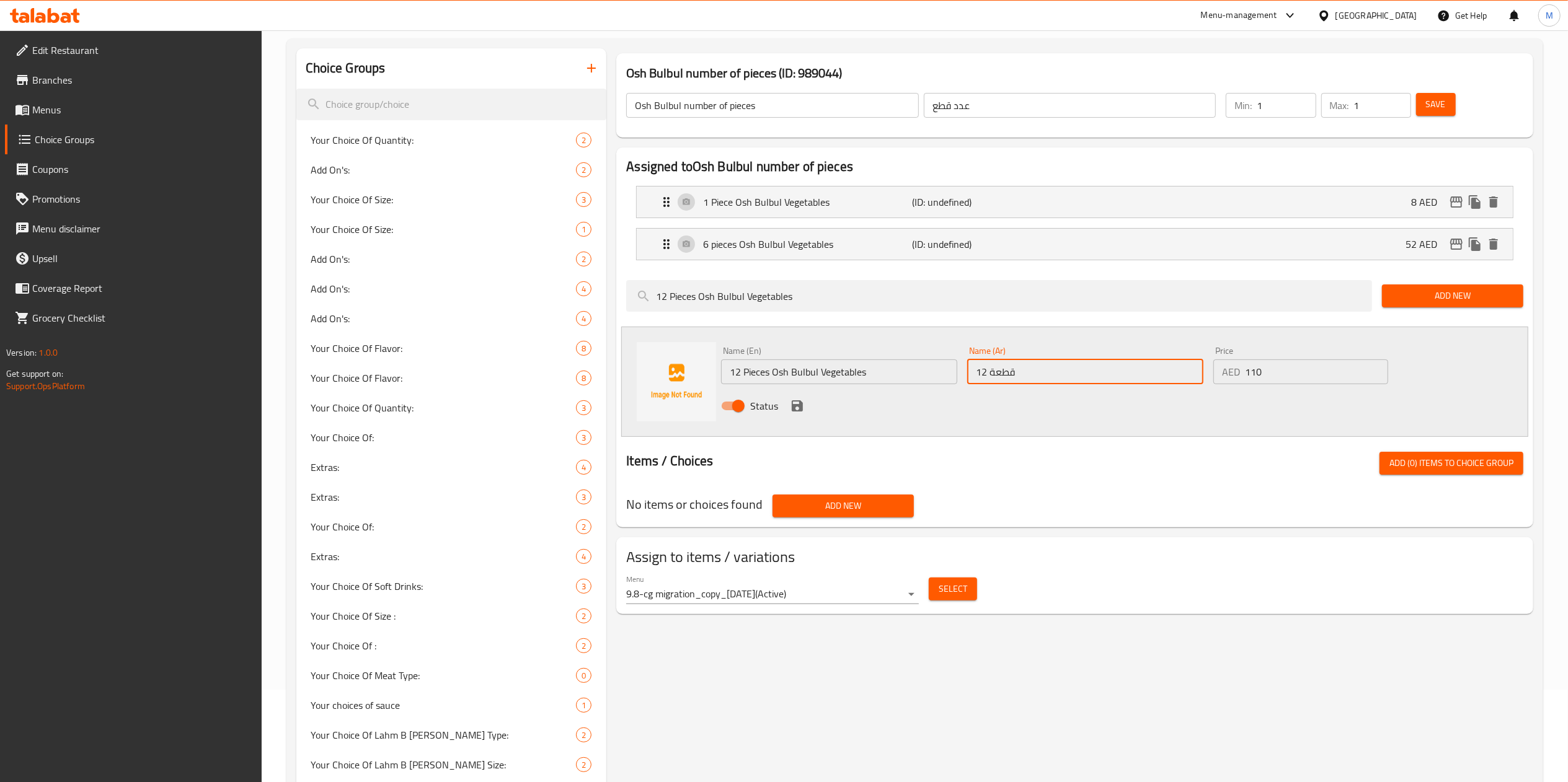
type input "12 قطعة"
click at [793, 414] on button "save" at bounding box center [797, 406] width 19 height 19
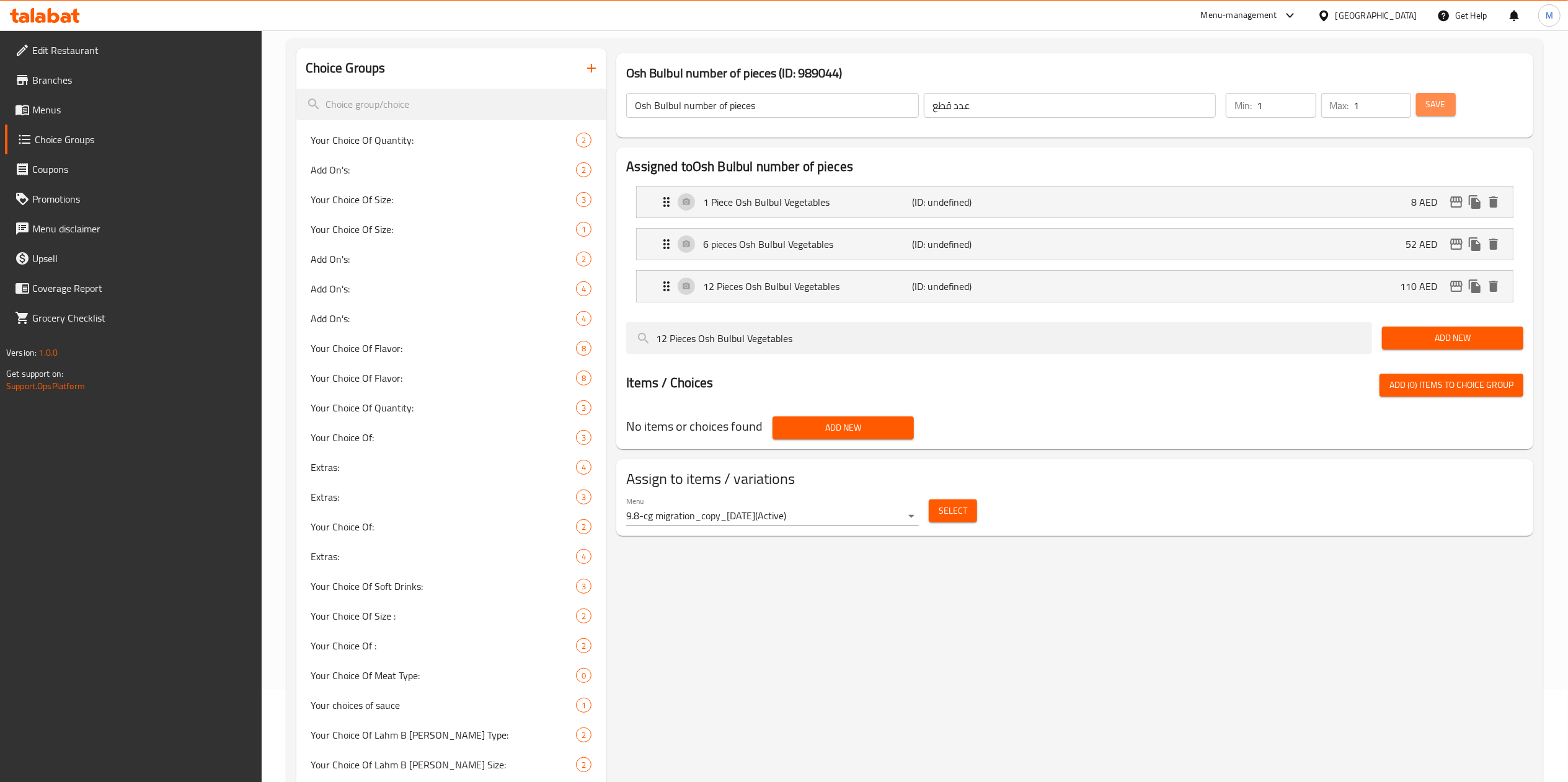
click at [1438, 106] on span "Save" at bounding box center [1436, 104] width 19 height 16
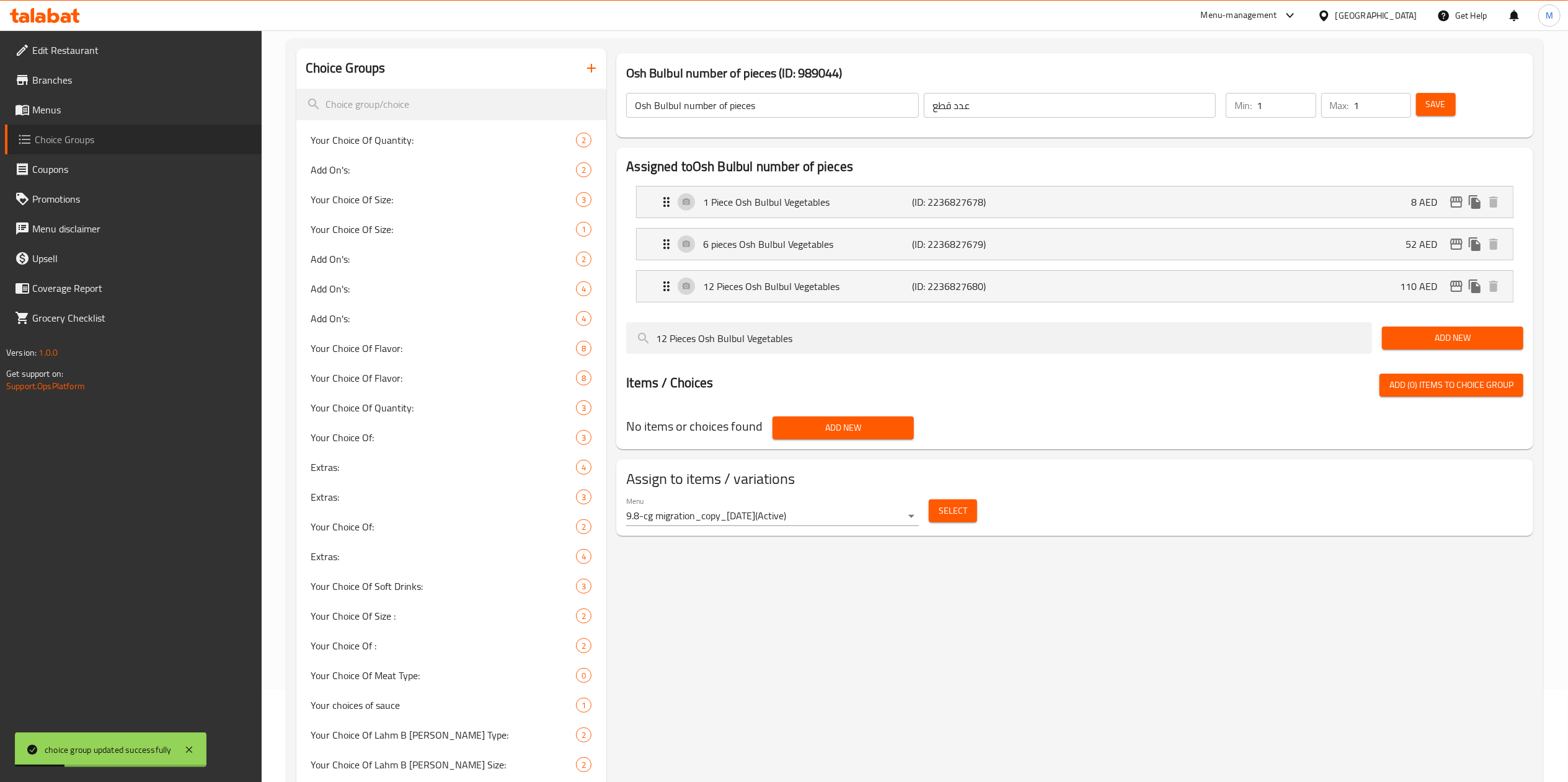
click at [97, 136] on span "Choice Groups" at bounding box center [142, 139] width 217 height 15
click at [94, 103] on span "Menus" at bounding box center [142, 109] width 220 height 15
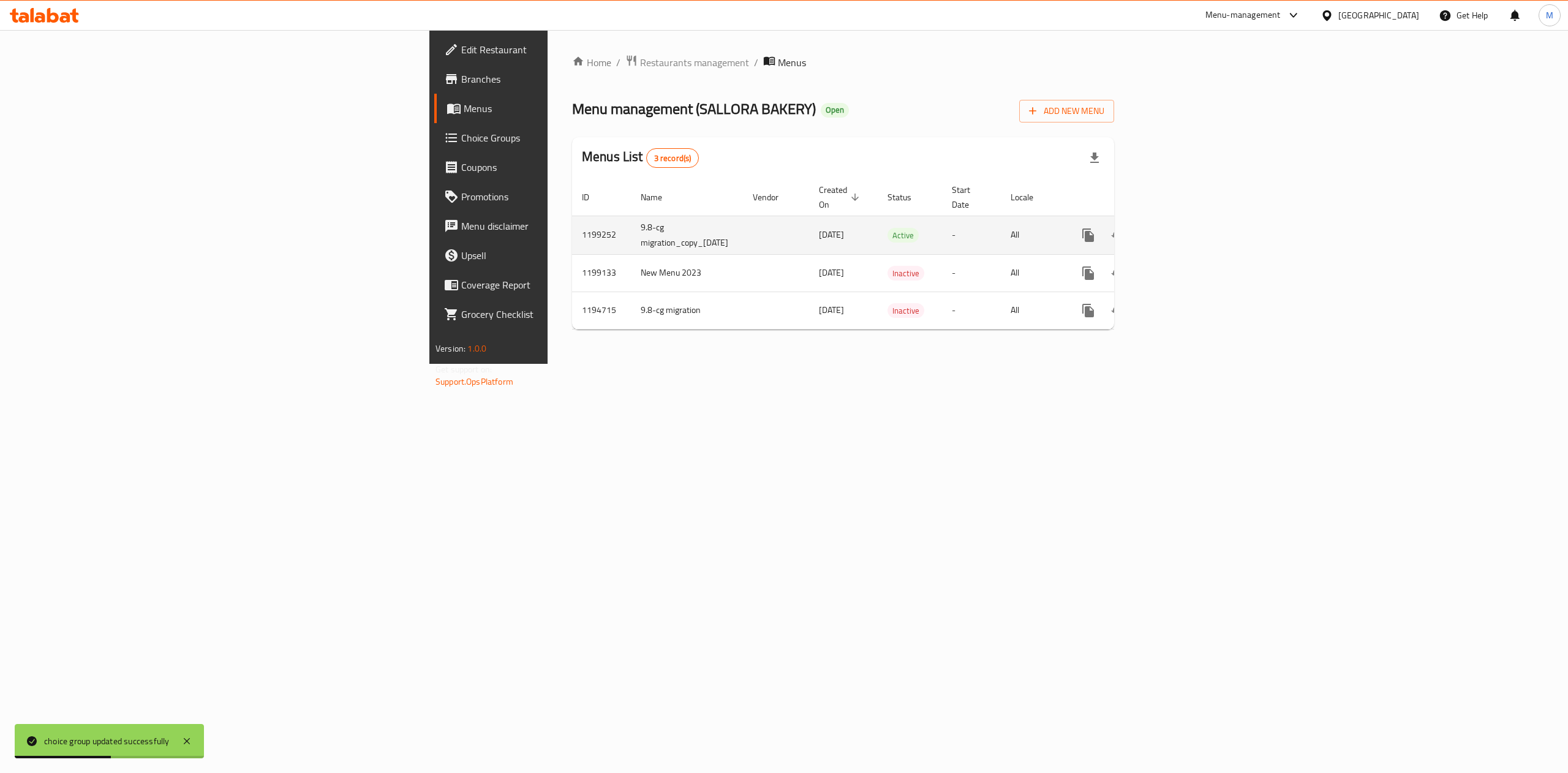
click at [1184, 228] on icon "enhanced table" at bounding box center [1176, 236] width 15 height 15
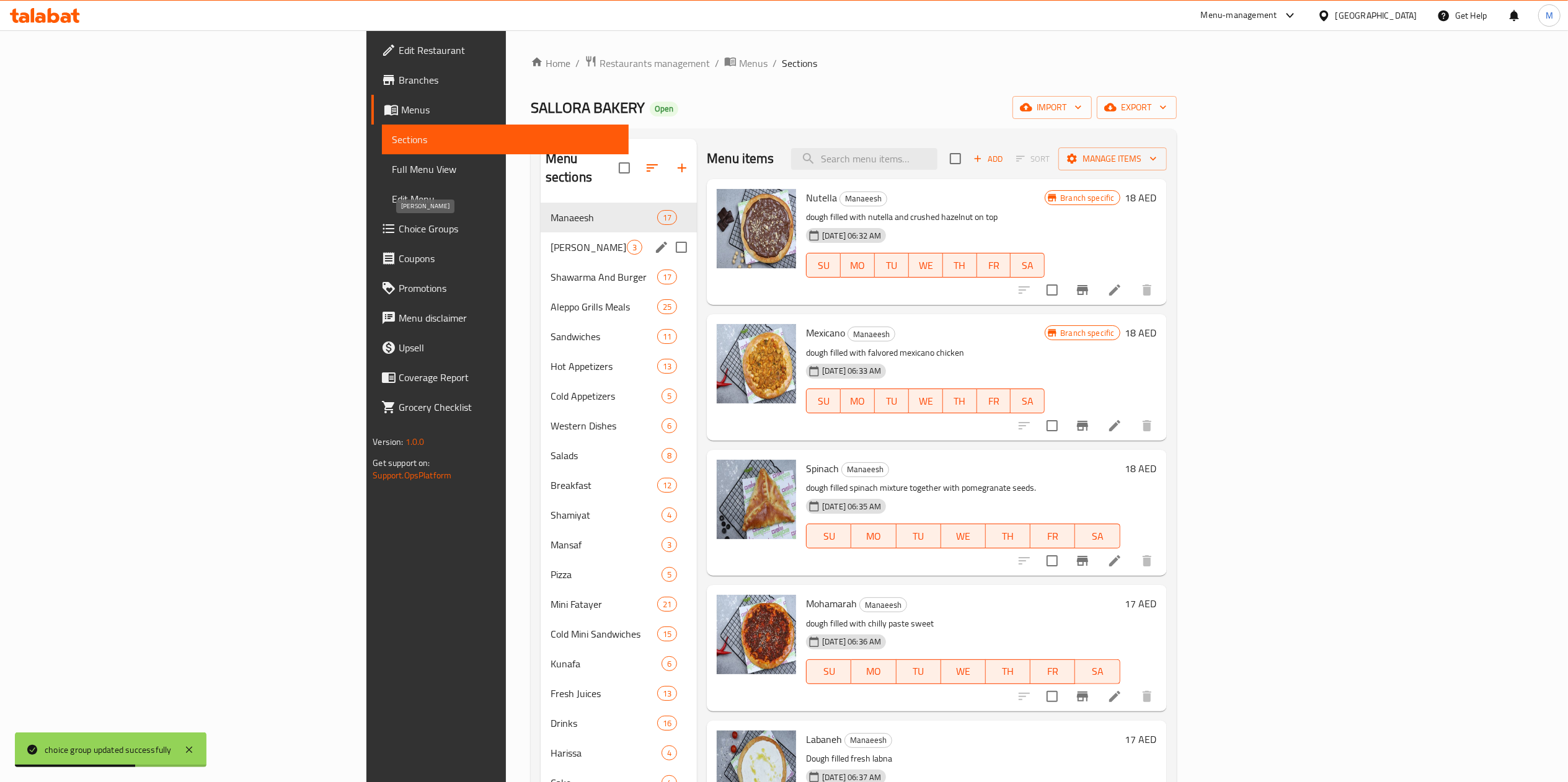
click at [550, 240] on span "[PERSON_NAME]" at bounding box center [589, 247] width 76 height 15
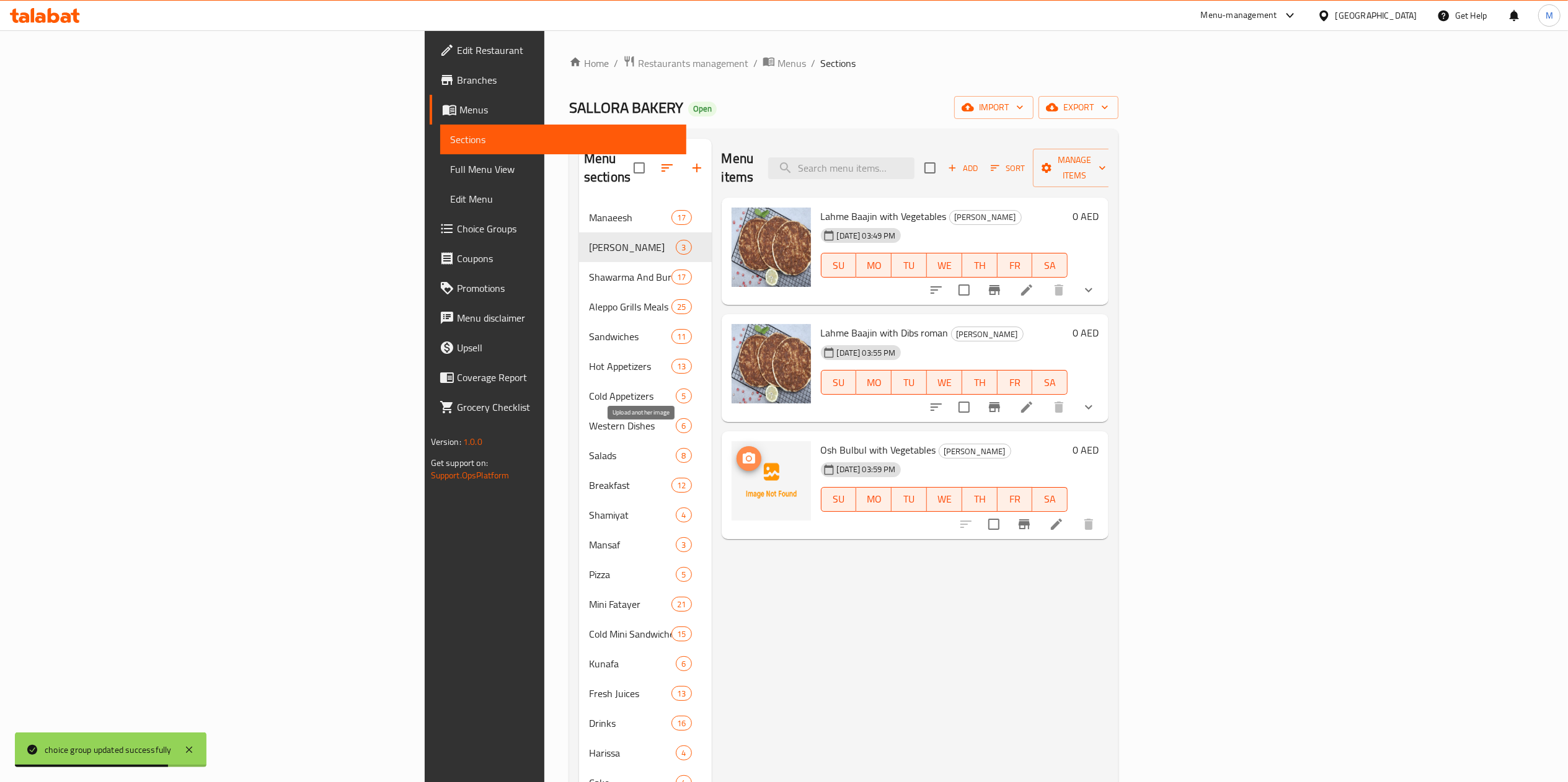
click at [736, 451] on span "upload picture" at bounding box center [748, 459] width 25 height 15
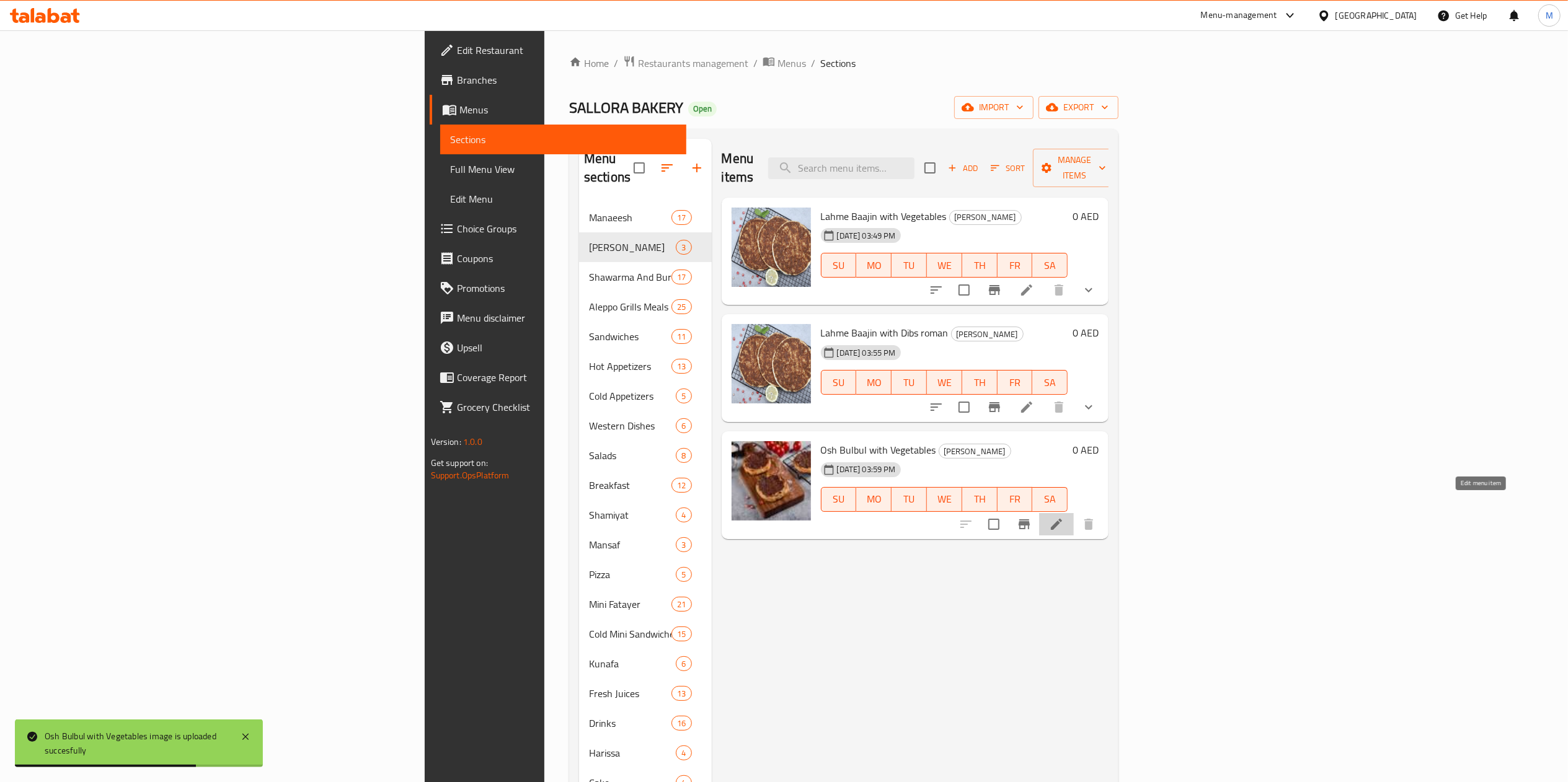
click at [1064, 517] on icon at bounding box center [1057, 525] width 15 height 15
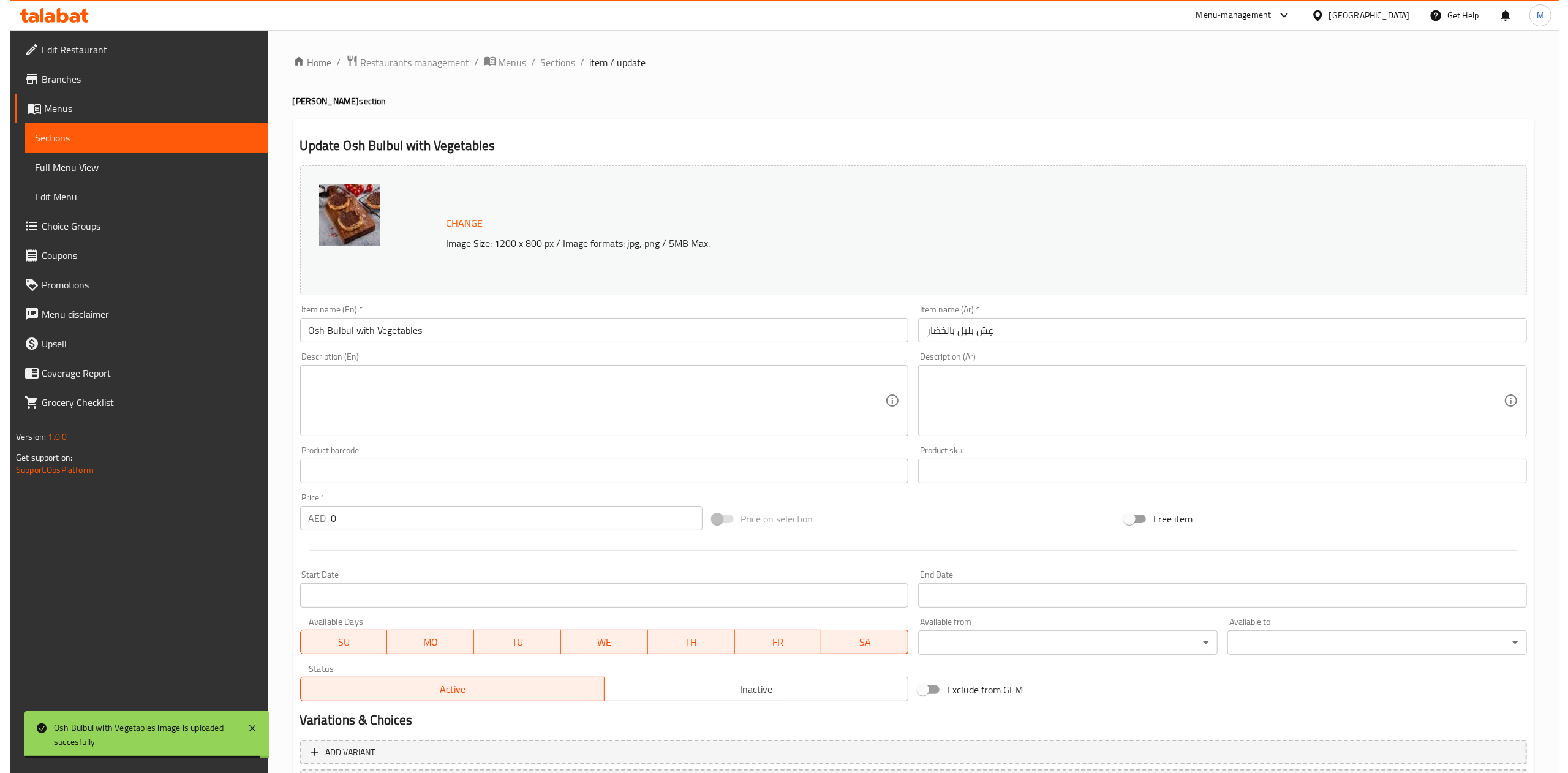
scroll to position [109, 0]
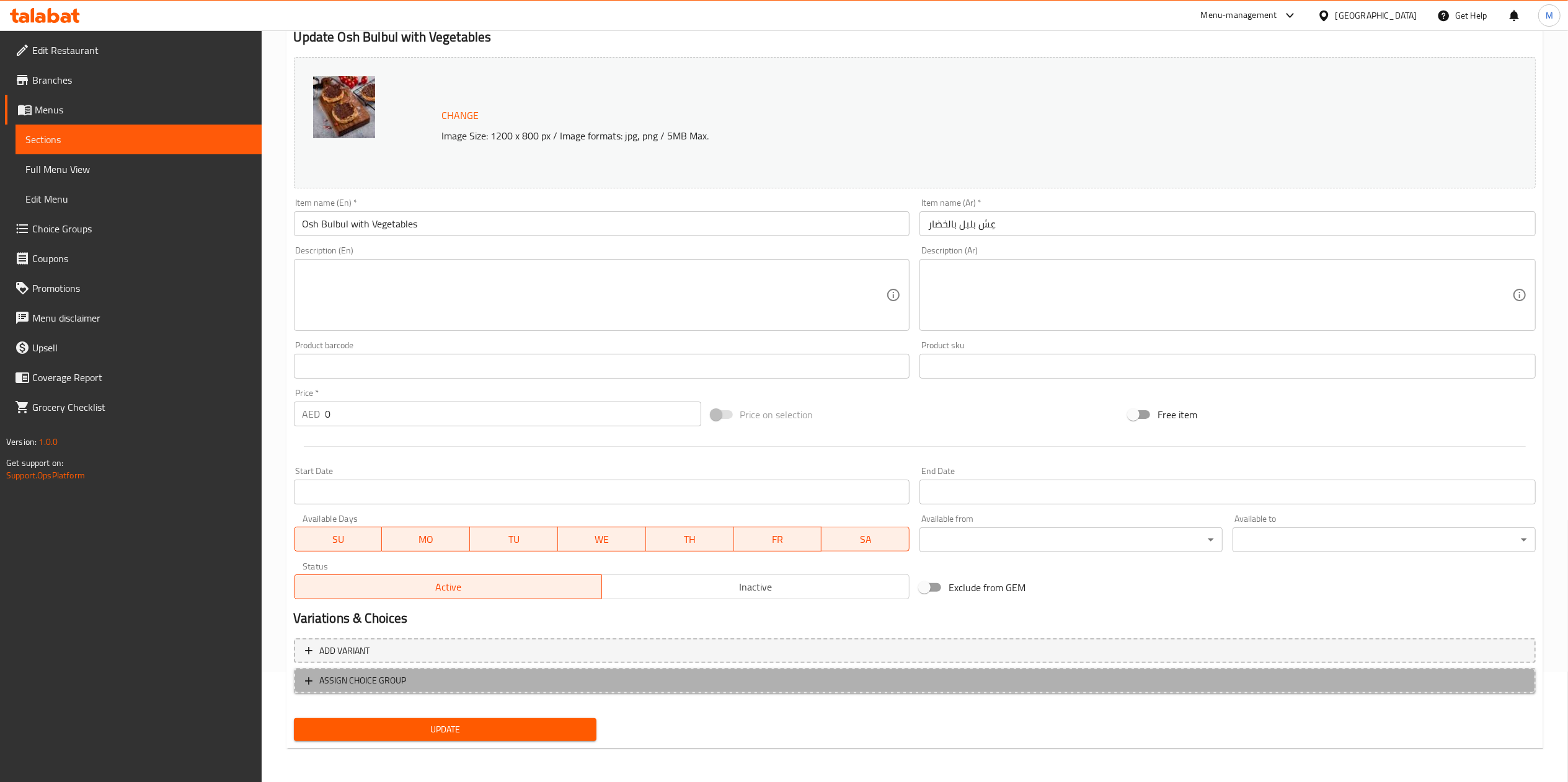
click at [437, 682] on span "ASSIGN CHOICE GROUP" at bounding box center [915, 681] width 1219 height 16
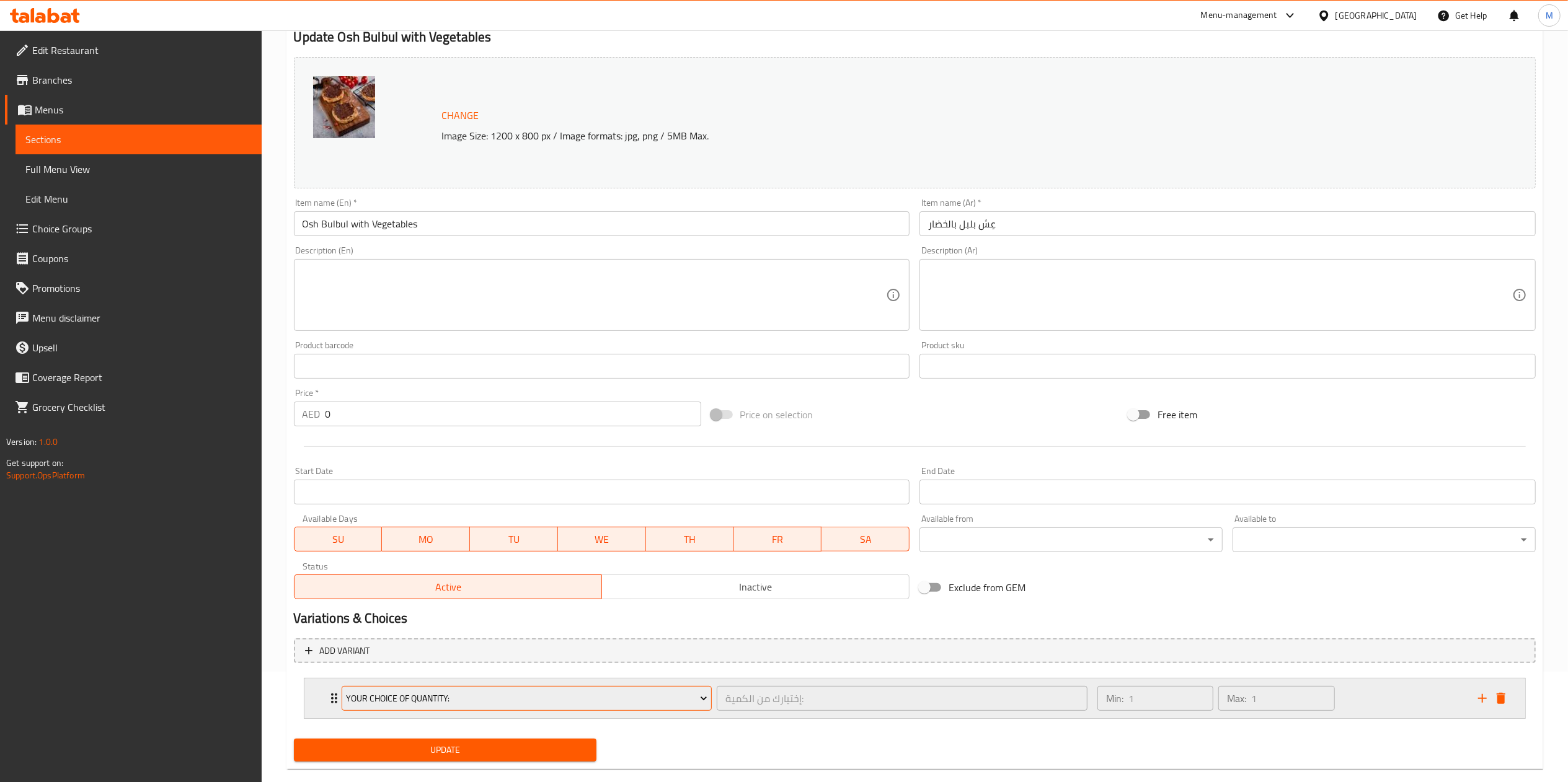
click at [442, 698] on span "Your Choice Of Quantity:" at bounding box center [526, 699] width 361 height 16
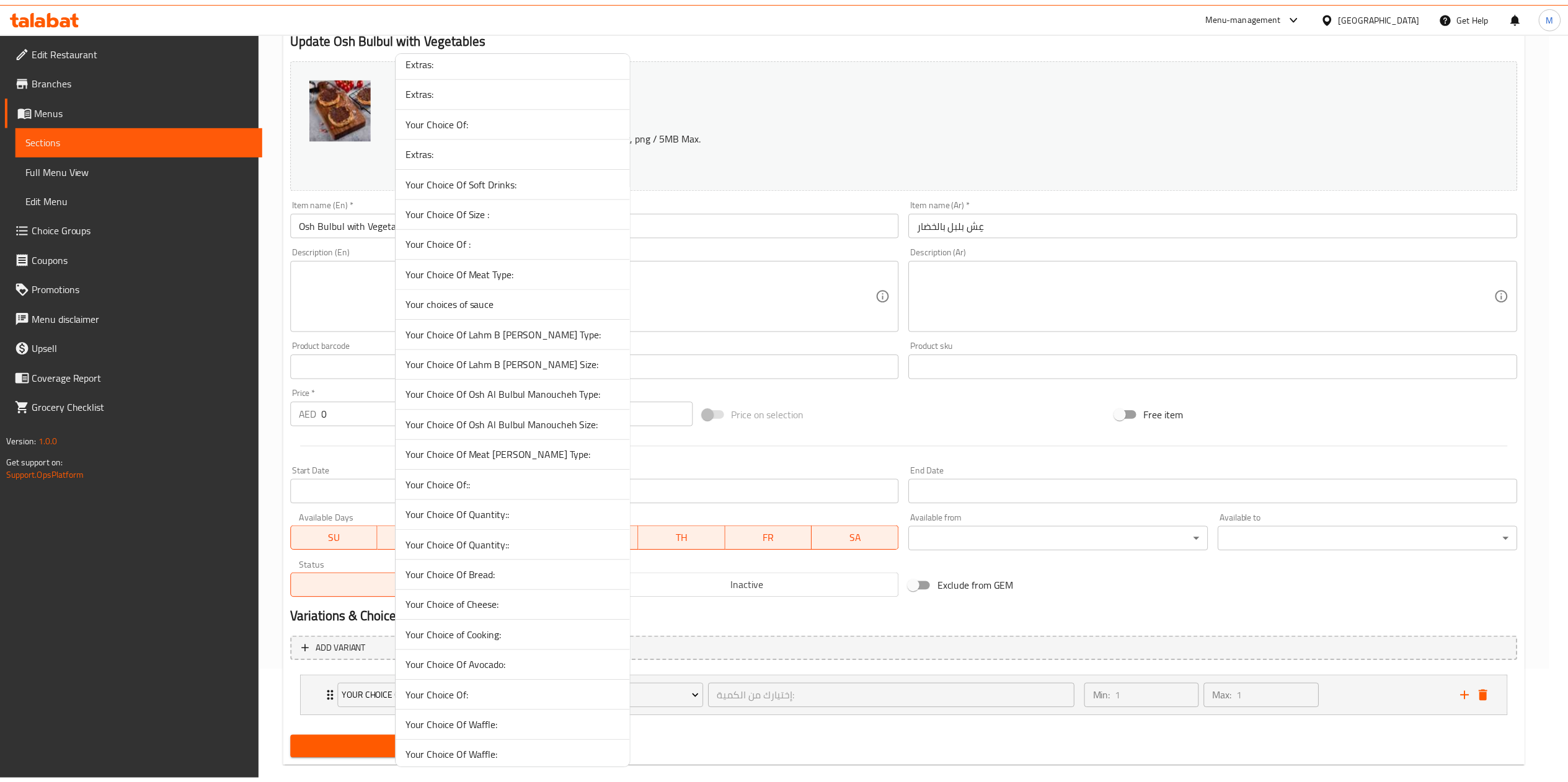
scroll to position [480, 0]
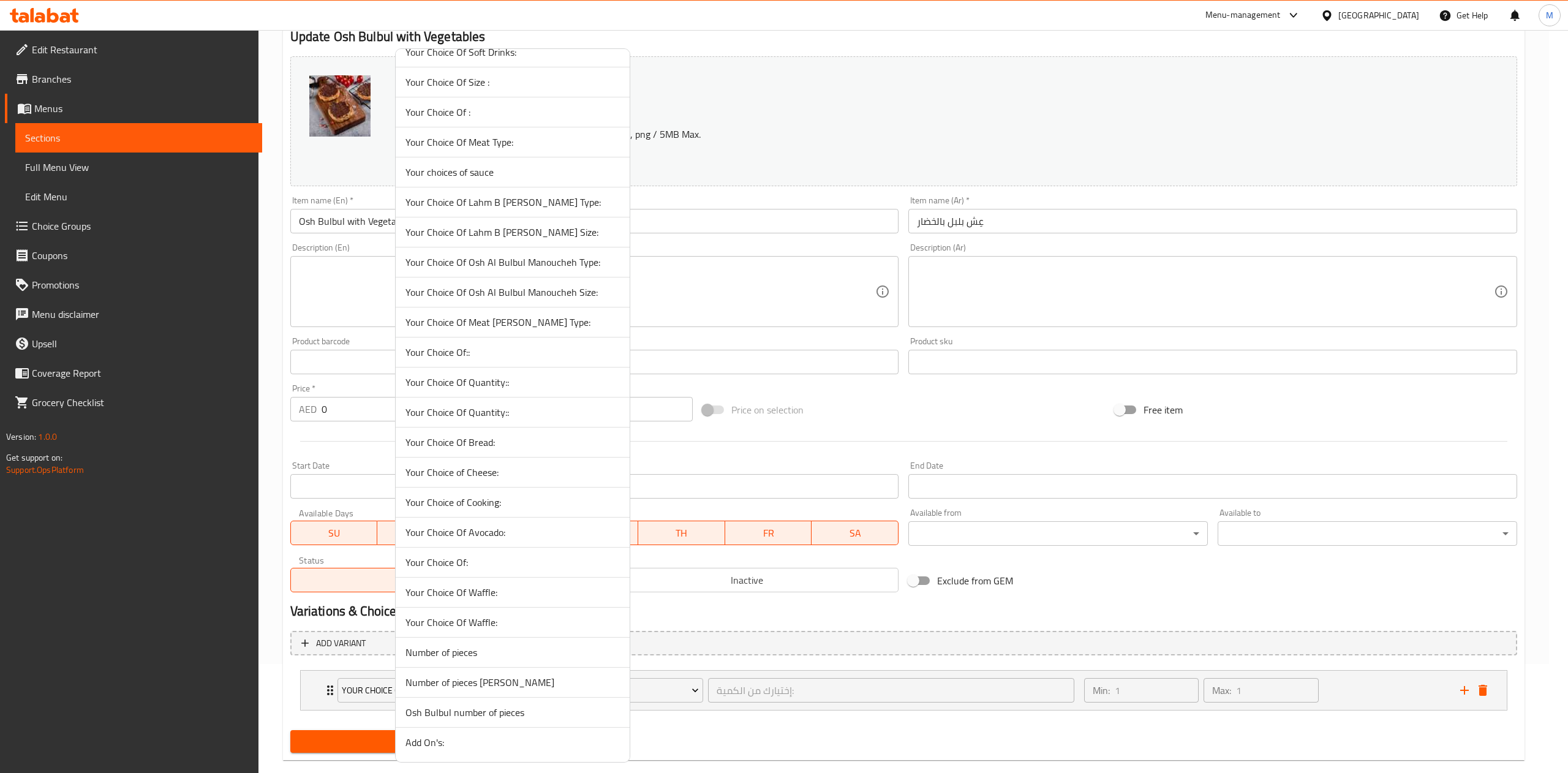
click at [456, 720] on span "Osh Bulbul number of pieces" at bounding box center [512, 713] width 214 height 15
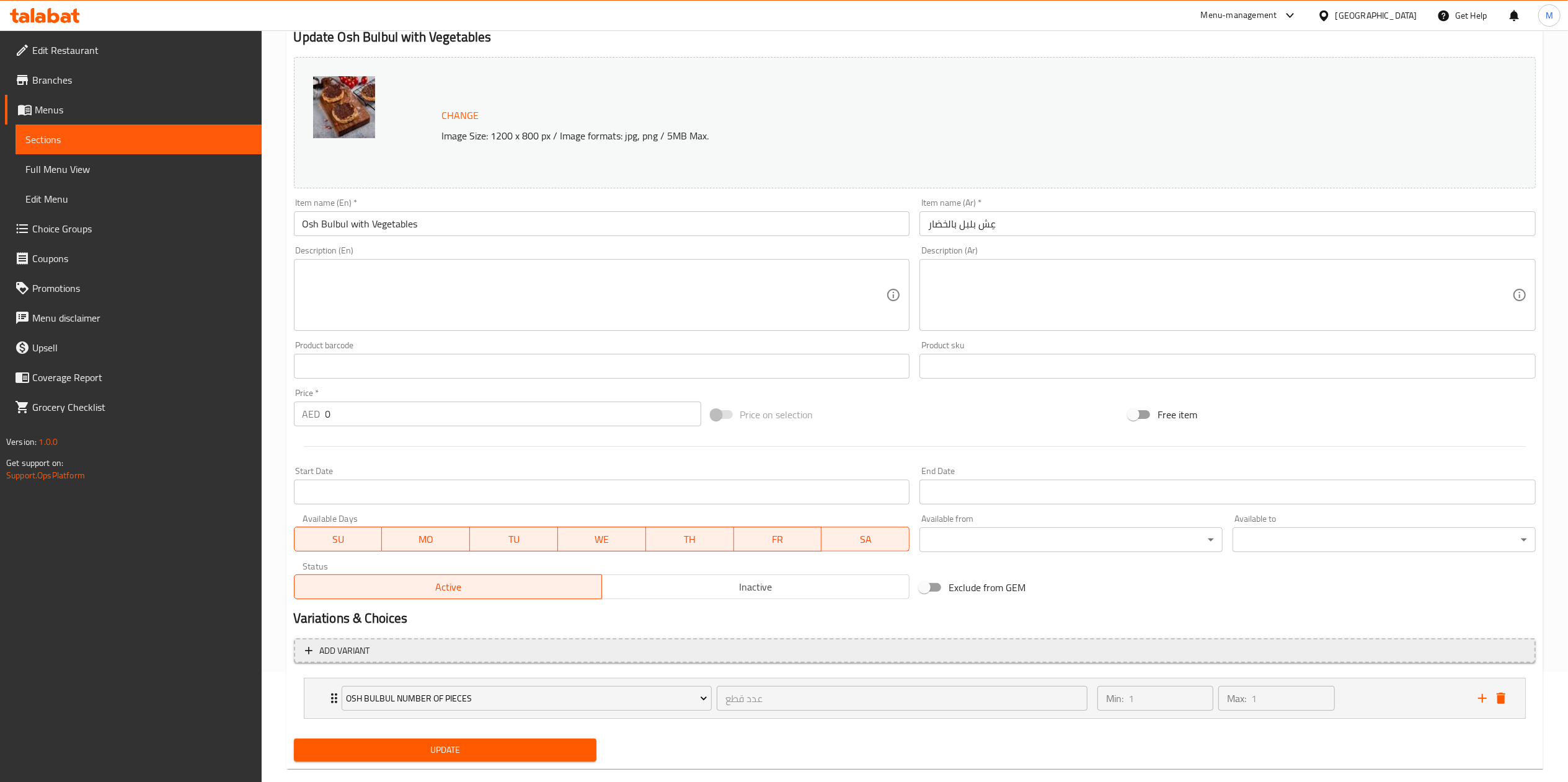
scroll to position [132, 0]
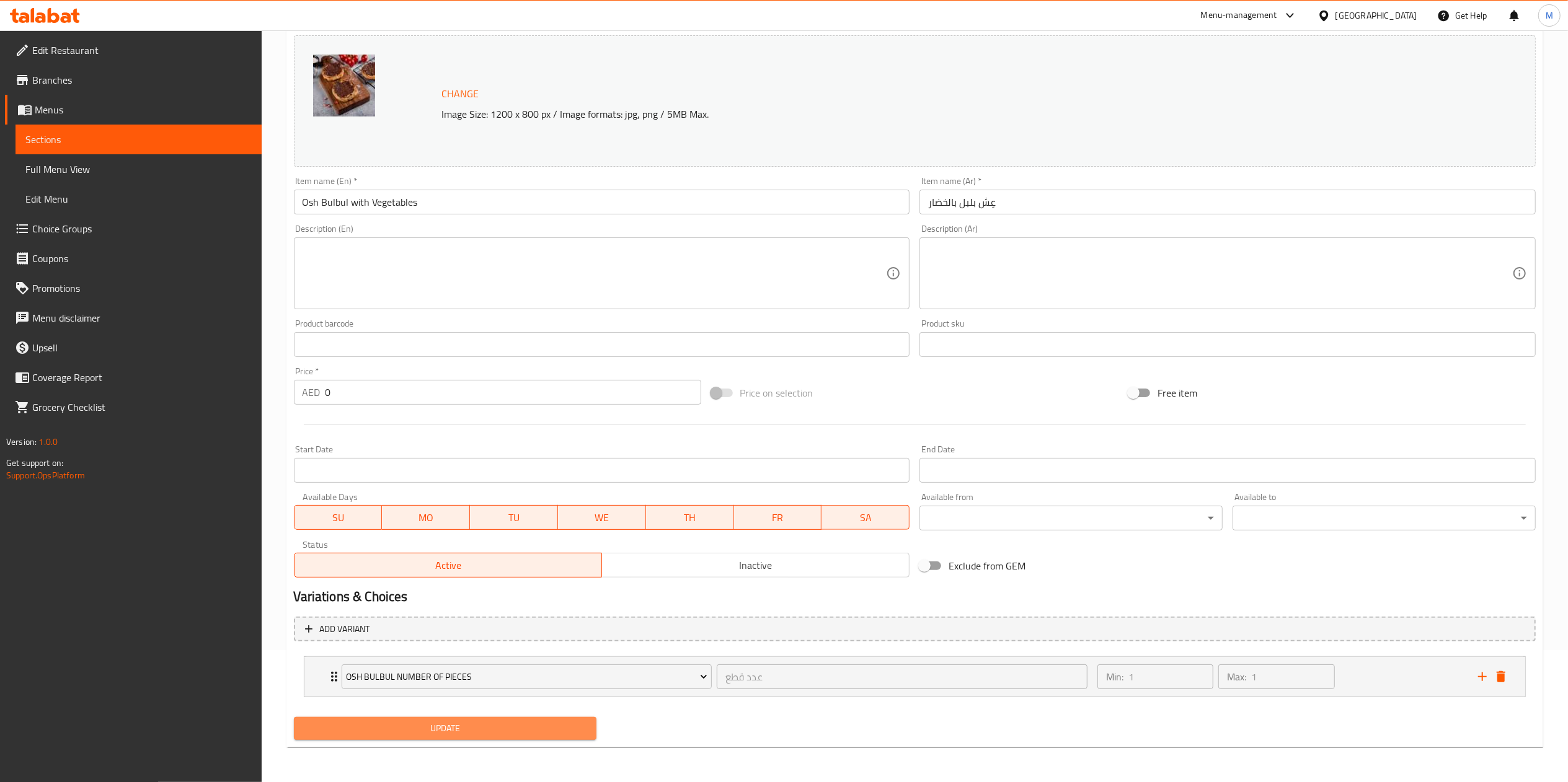
click at [496, 723] on span "Update" at bounding box center [445, 729] width 283 height 16
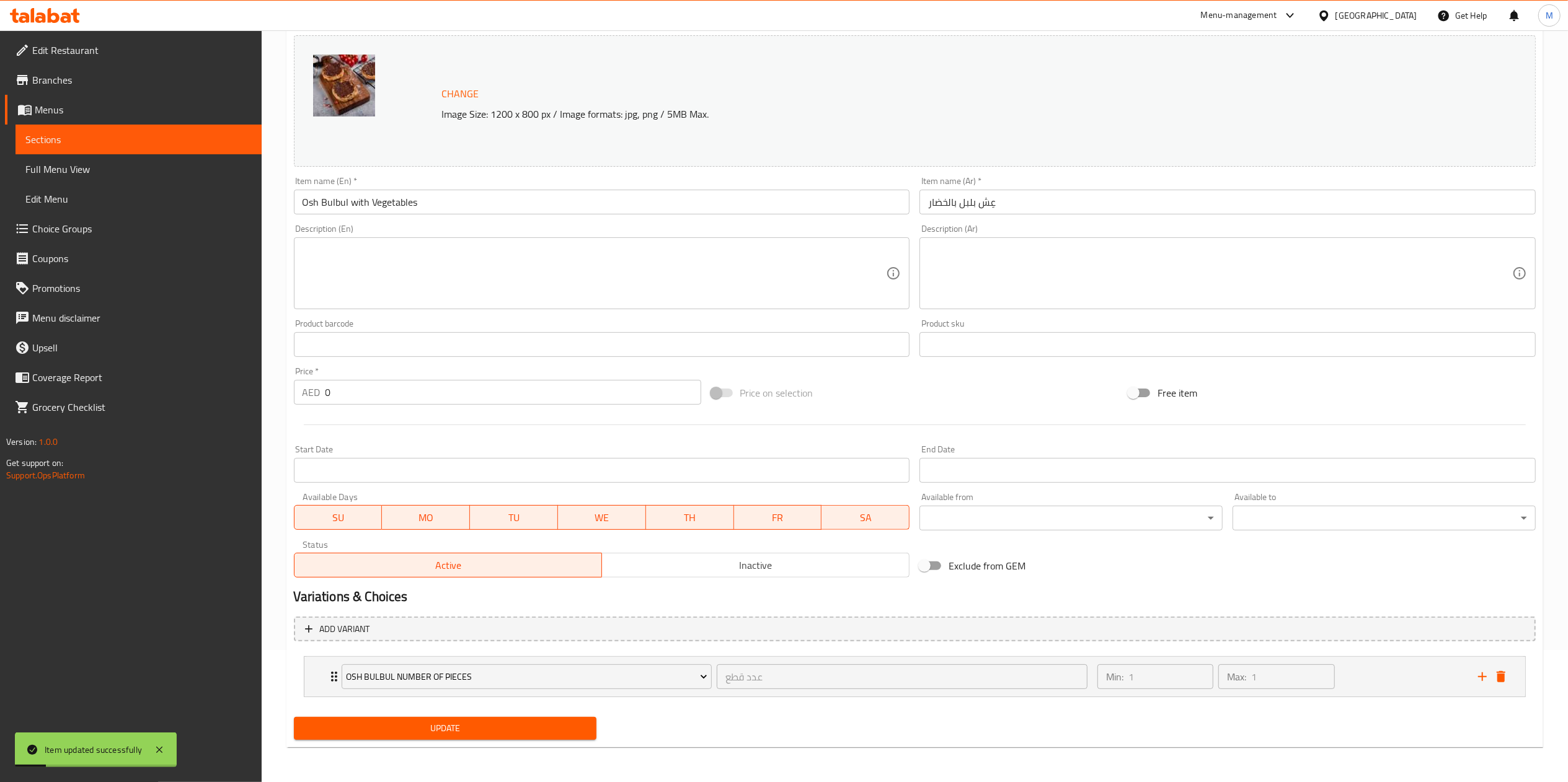
click at [151, 129] on link "Sections" at bounding box center [139, 139] width 246 height 30
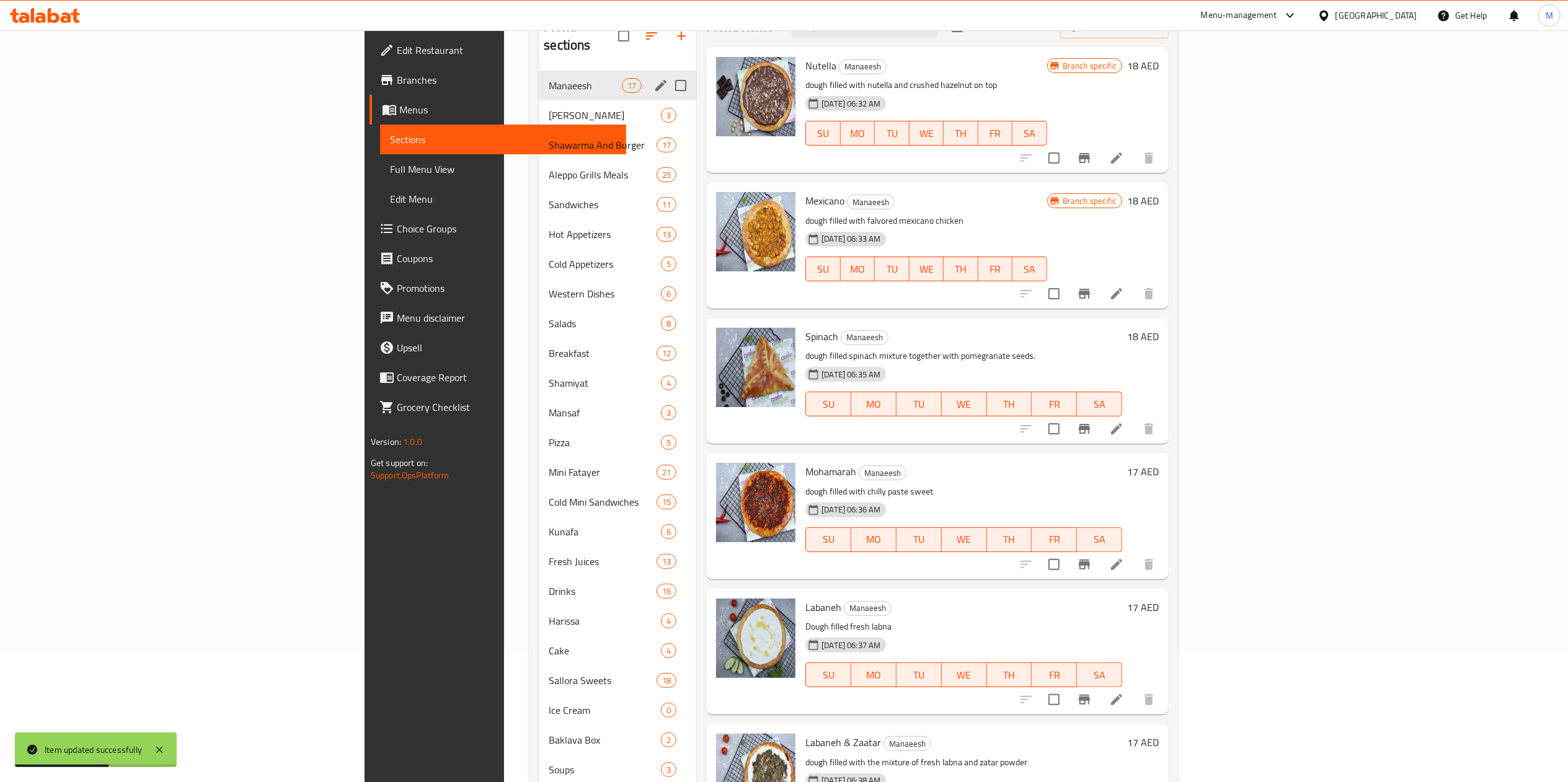
click at [549, 78] on span "Manaeesh" at bounding box center [586, 85] width 73 height 15
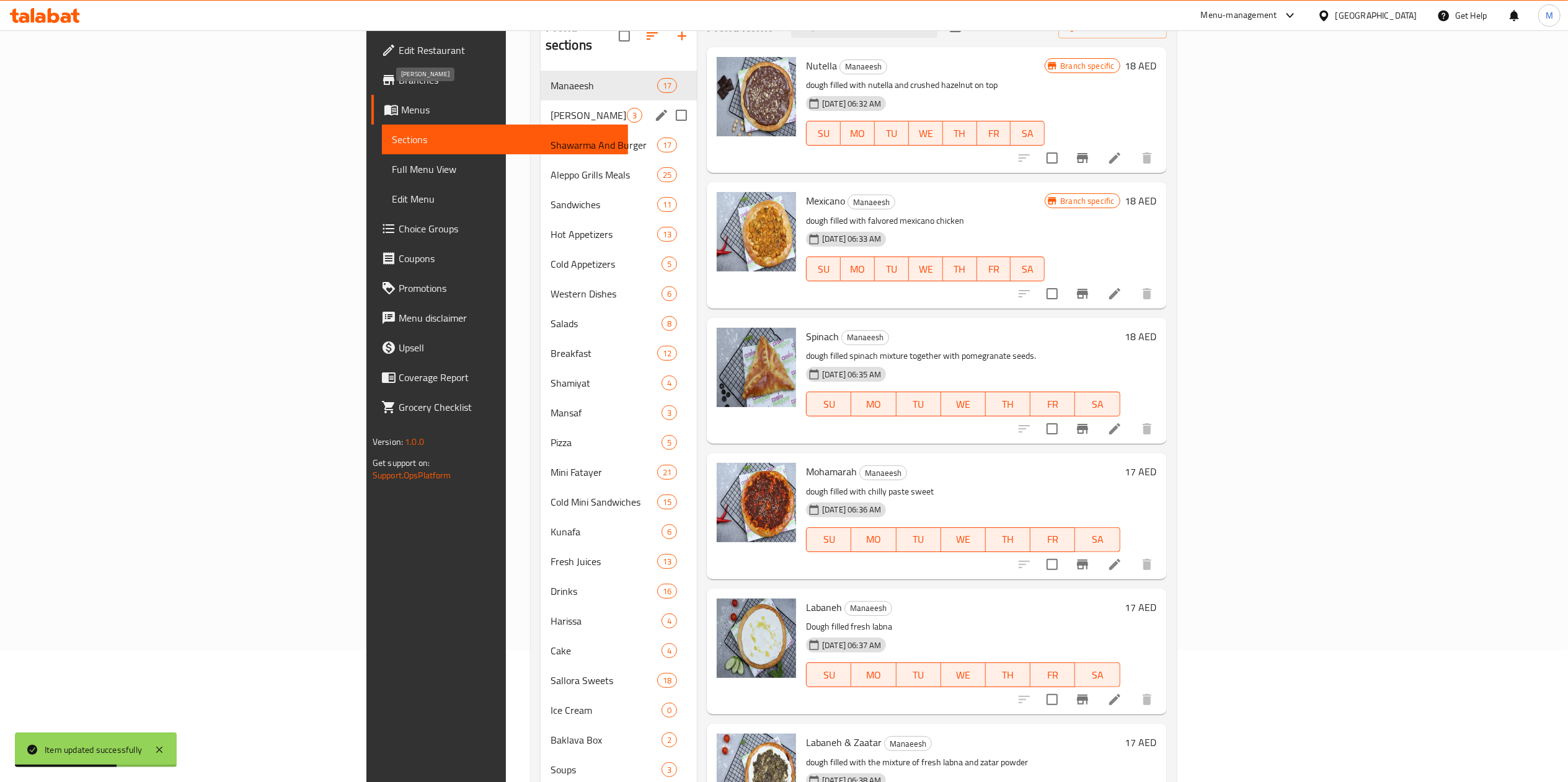
click at [550, 108] on span "[PERSON_NAME]" at bounding box center [589, 115] width 76 height 15
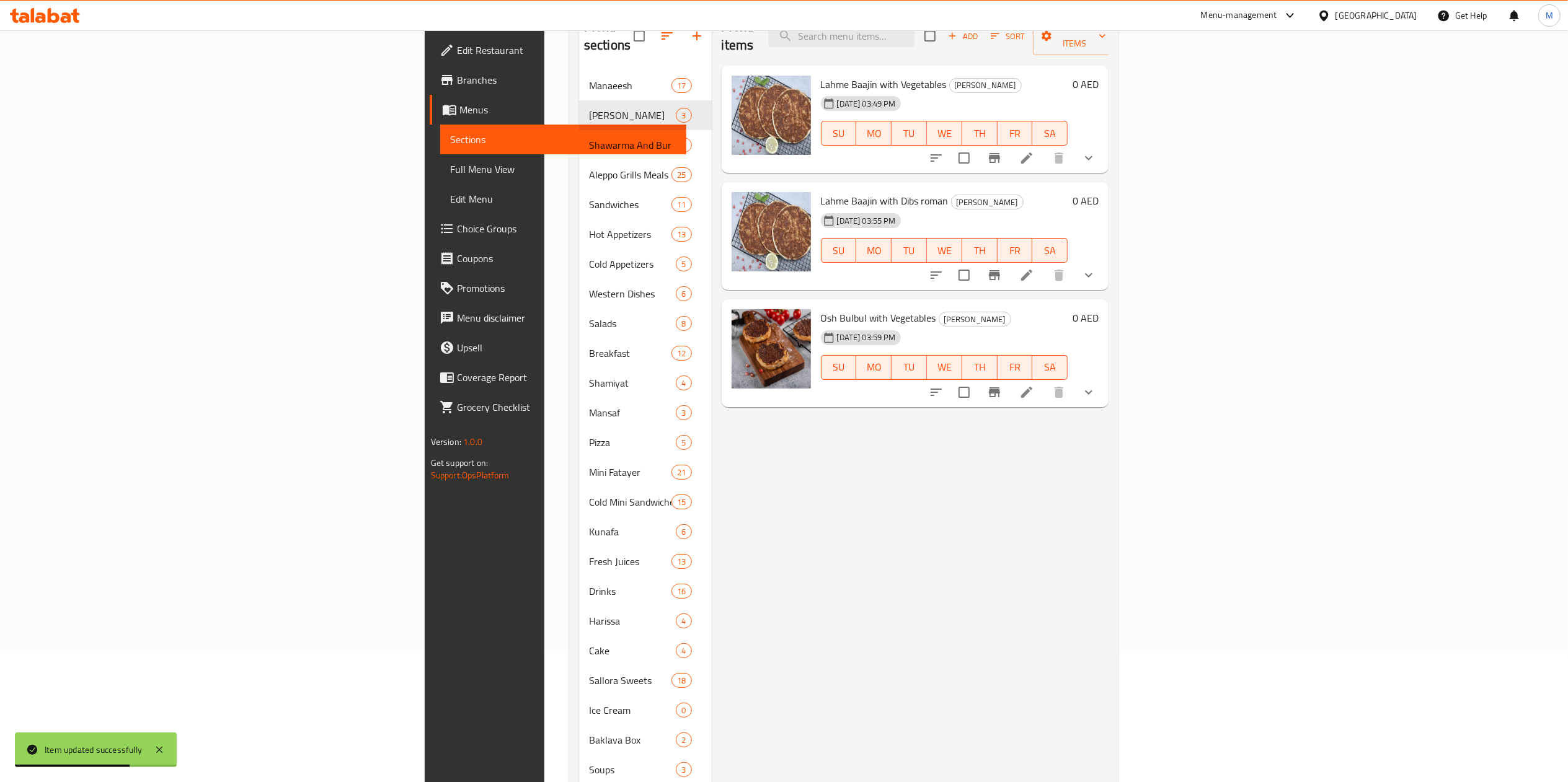
scroll to position [3, 0]
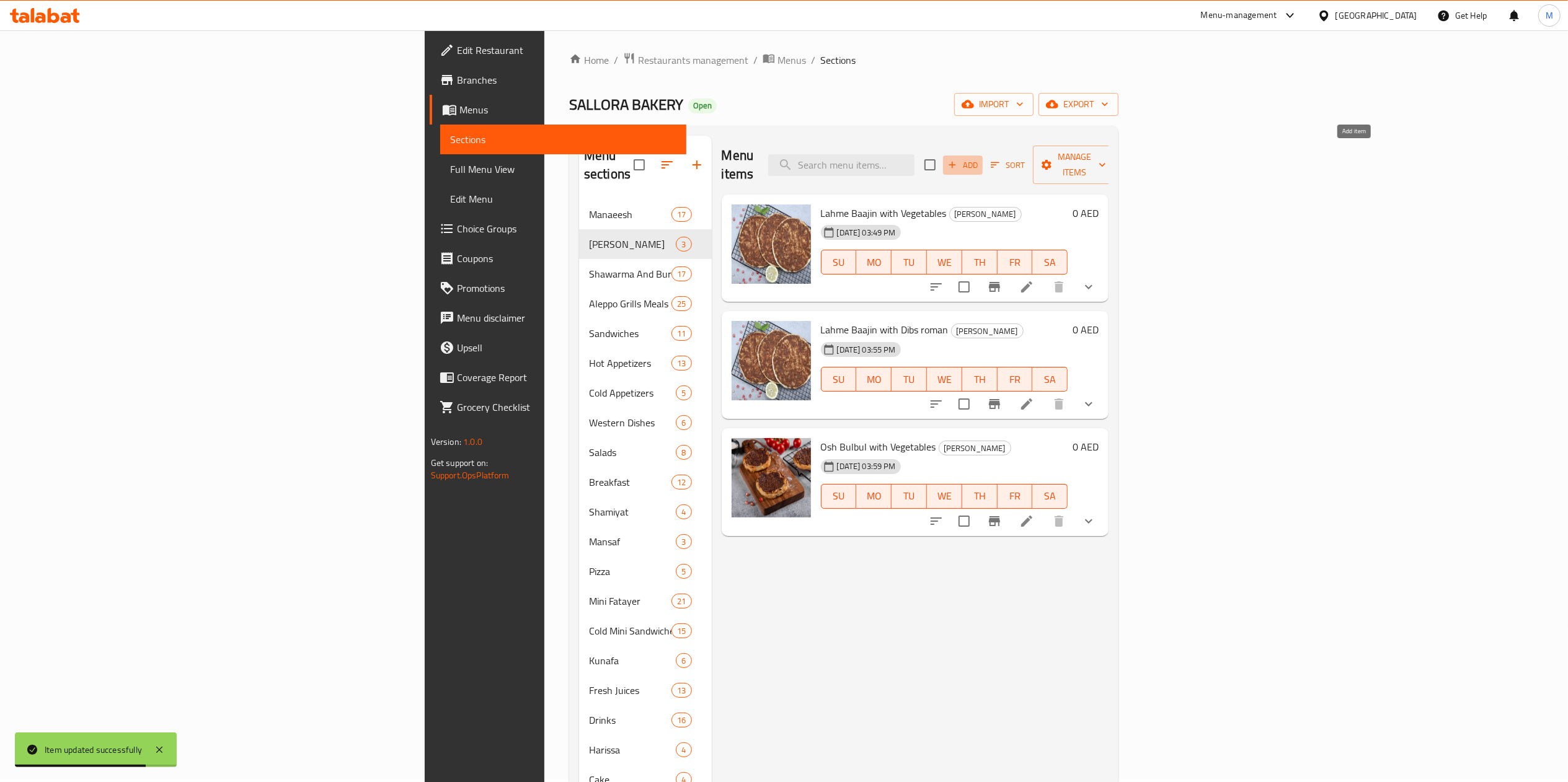
click at [958, 159] on icon "button" at bounding box center [952, 164] width 11 height 11
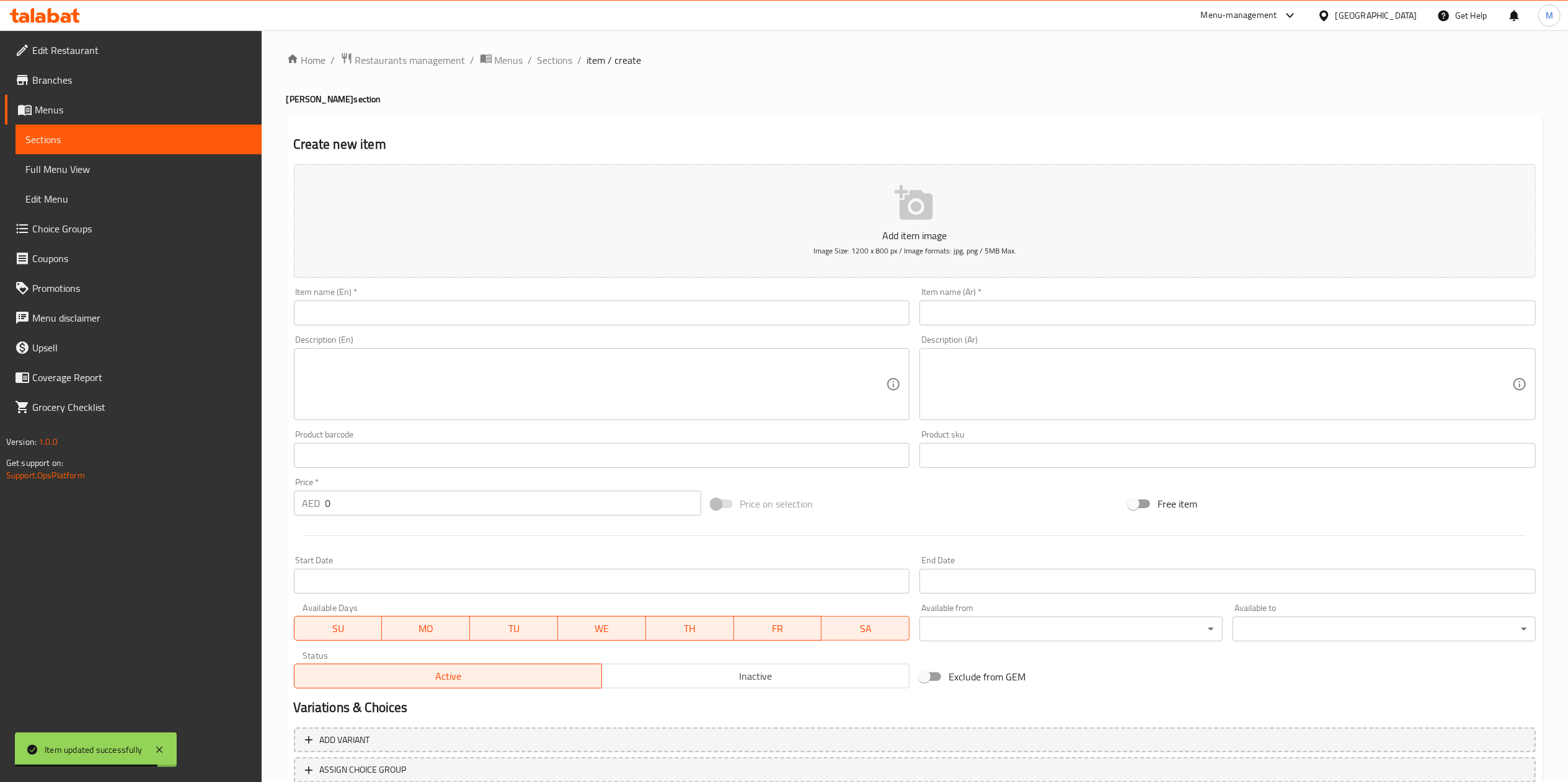
click at [800, 317] on input "text" at bounding box center [602, 313] width 616 height 25
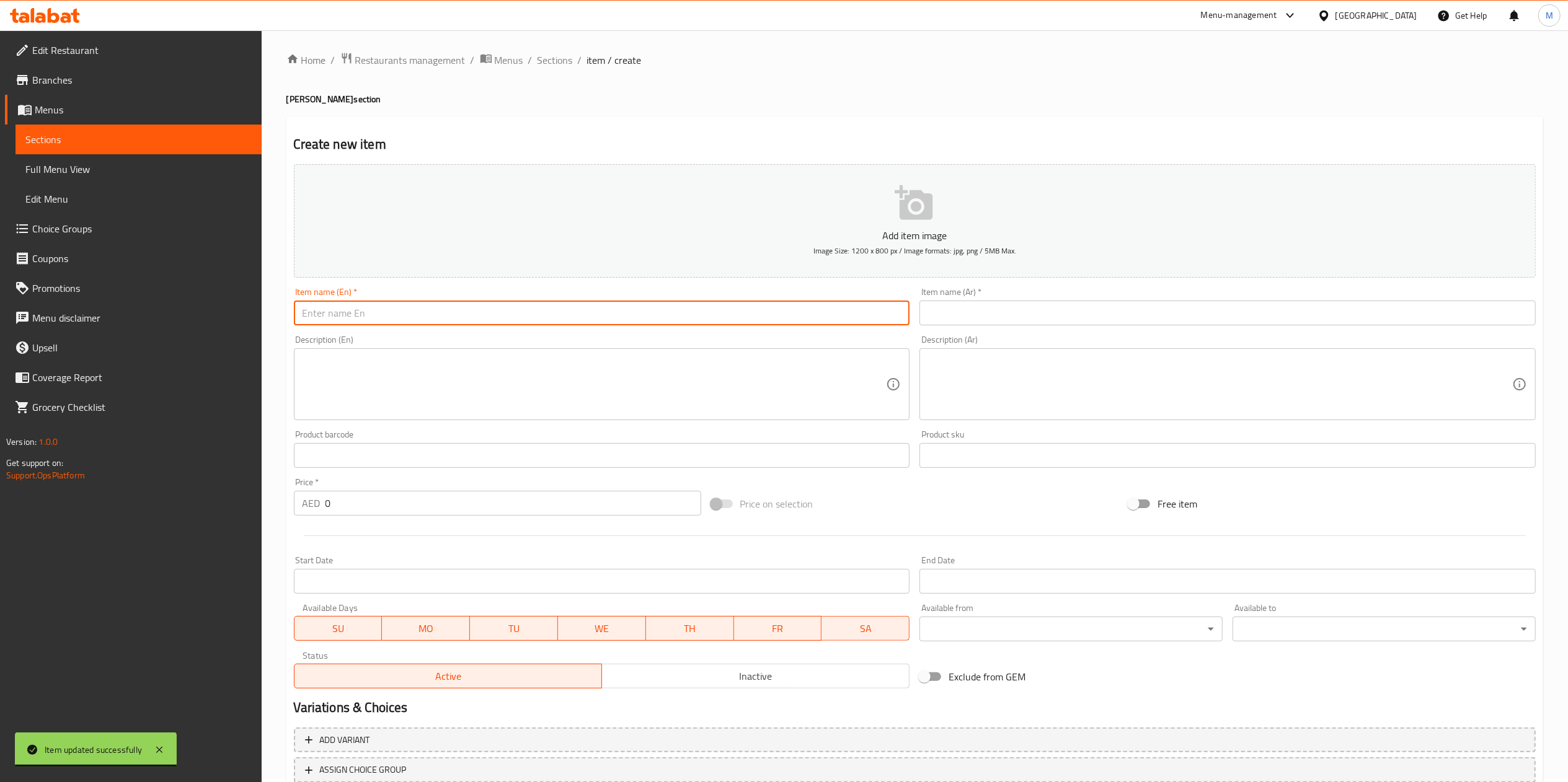
paste input "1 pieces Osh Bulbul Dib Roman 8 dhs"
drag, startPoint x: 335, startPoint y: 314, endPoint x: 232, endPoint y: 315, distance: 103.0
click at [232, 315] on div "Edit Restaurant Branches Menus Sections Full Menu View Edit Menu Choice Groups …" at bounding box center [784, 450] width 1568 height 846
drag, startPoint x: 392, startPoint y: 313, endPoint x: 460, endPoint y: 325, distance: 69.1
click at [460, 325] on input "Osh Bulbul Dib Roman 8 dhs" at bounding box center [602, 313] width 616 height 25
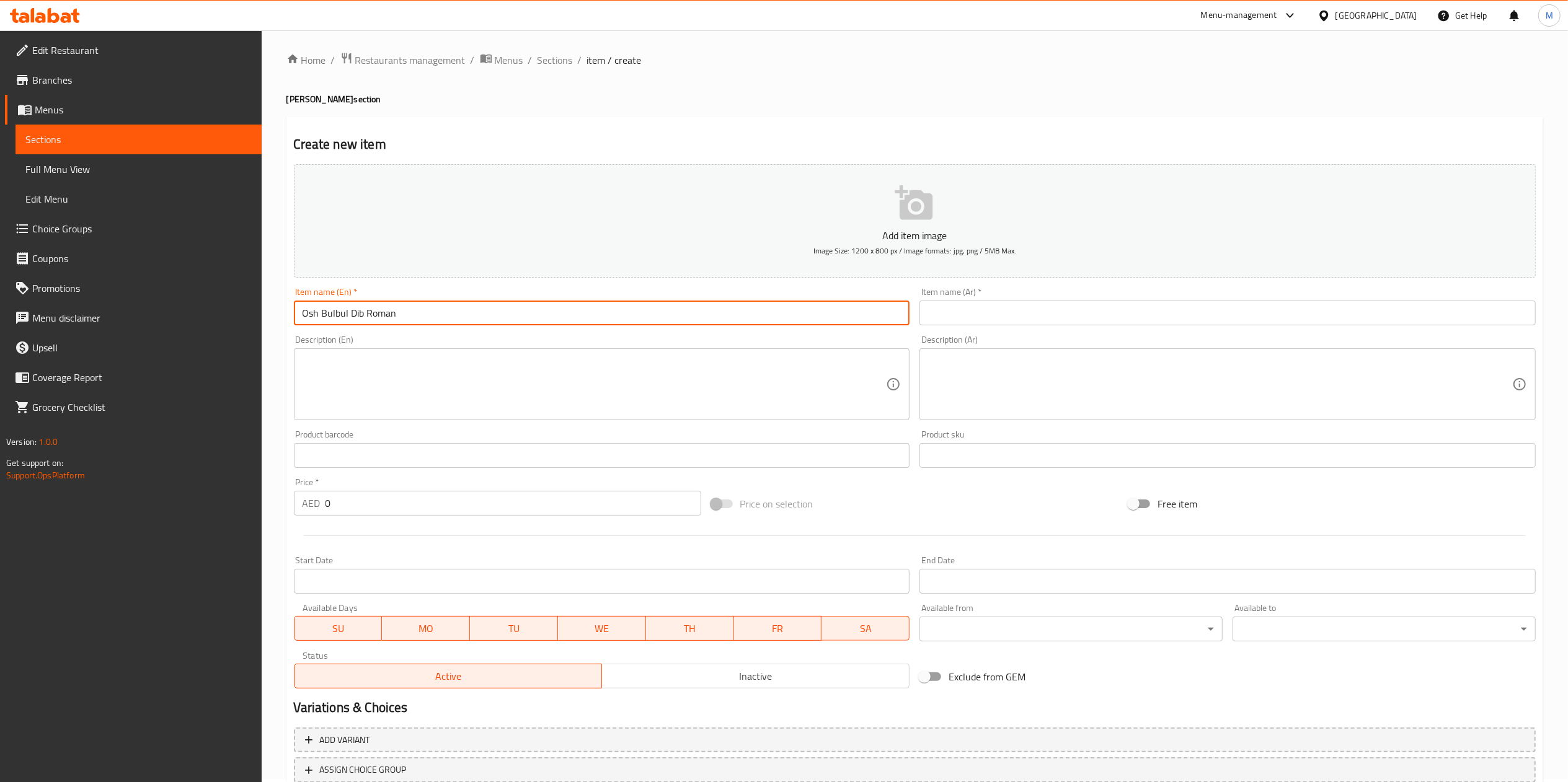
type input "Osh Bulbul Dib Roman"
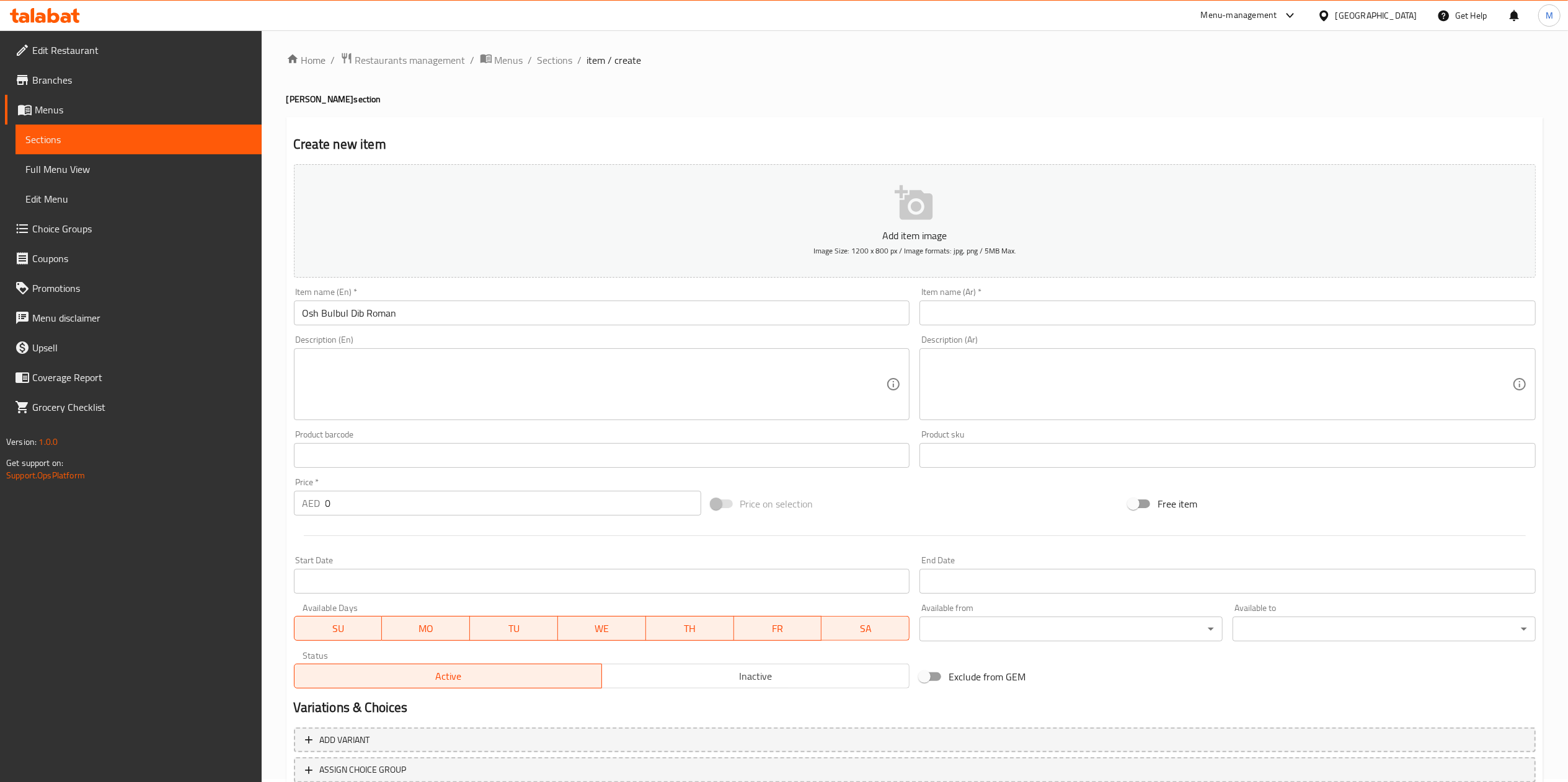
click at [1072, 284] on div "Item name (Ar)   * Item name (Ar) *" at bounding box center [1228, 307] width 626 height 48
click at [690, 330] on div "Item name (En)   * Osh Bulbul Dib Roman Item name (En) *" at bounding box center [601, 307] width 626 height 48
click at [675, 317] on input "Osh Bulbul Dib Roman" at bounding box center [602, 313] width 616 height 25
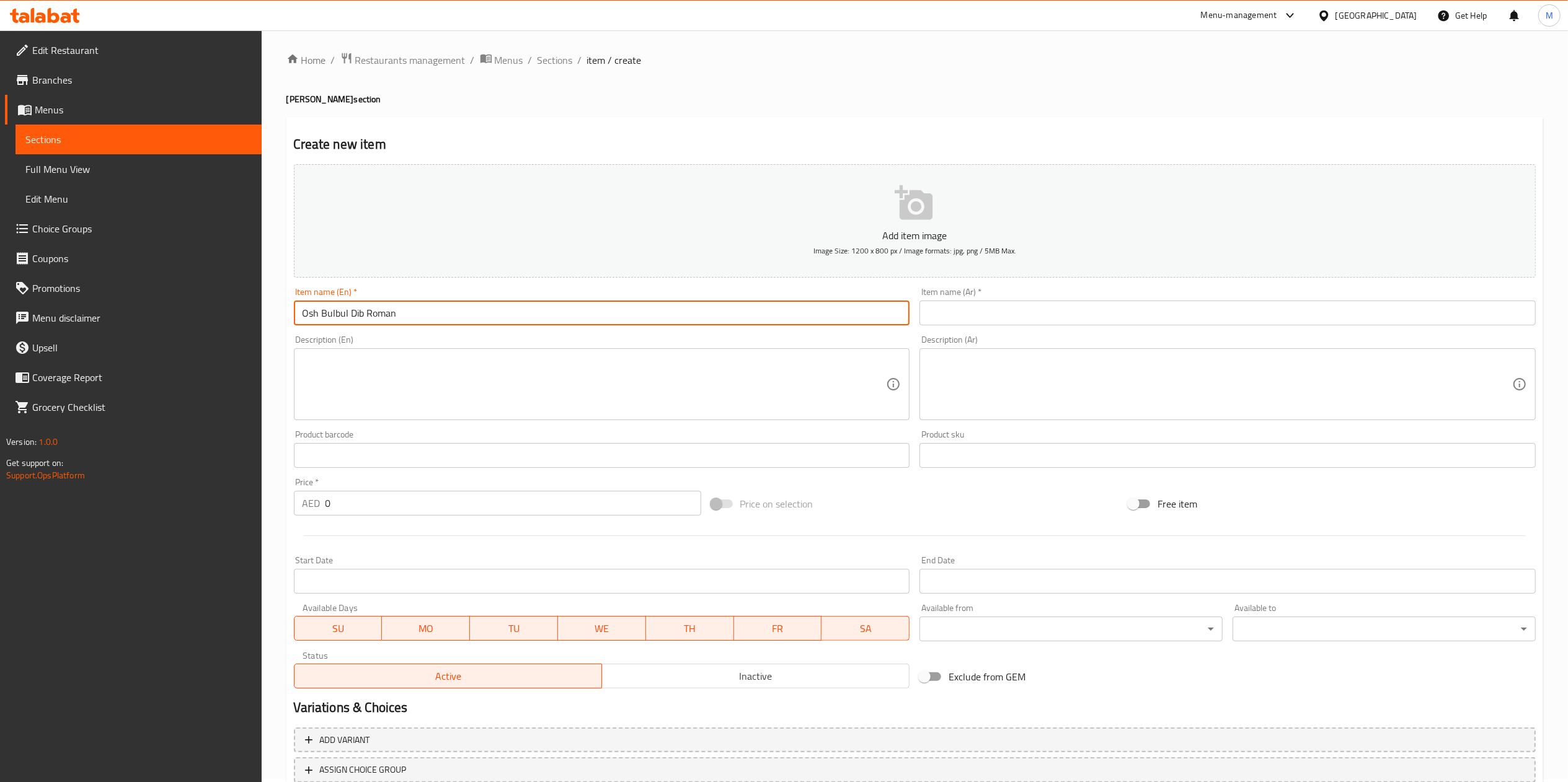
click at [675, 317] on input "Osh Bulbul Dib Roman" at bounding box center [602, 313] width 616 height 25
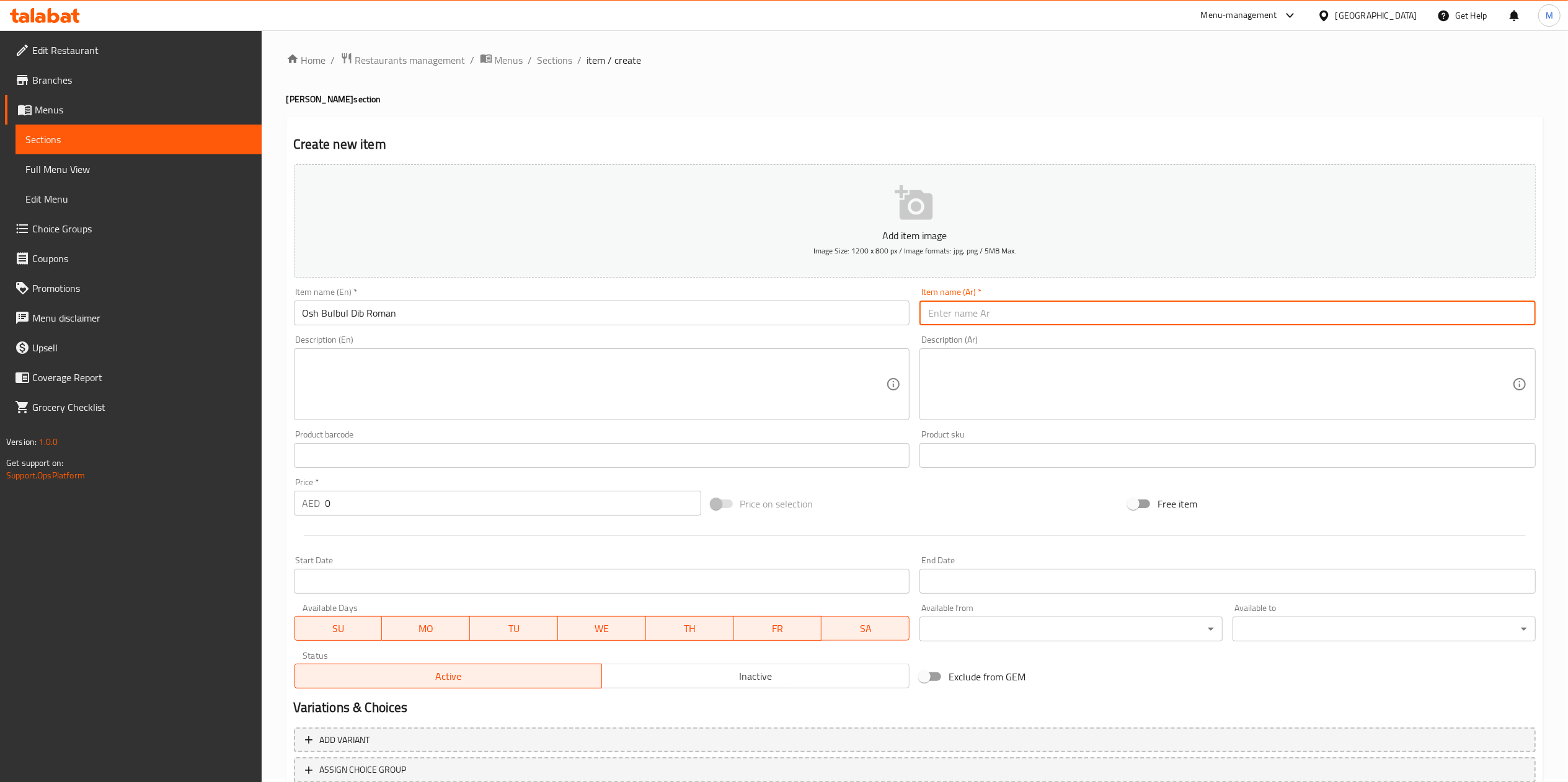
click at [1004, 317] on input "text" at bounding box center [1228, 313] width 616 height 25
paste input "عش بلبل مع دبس رمان"
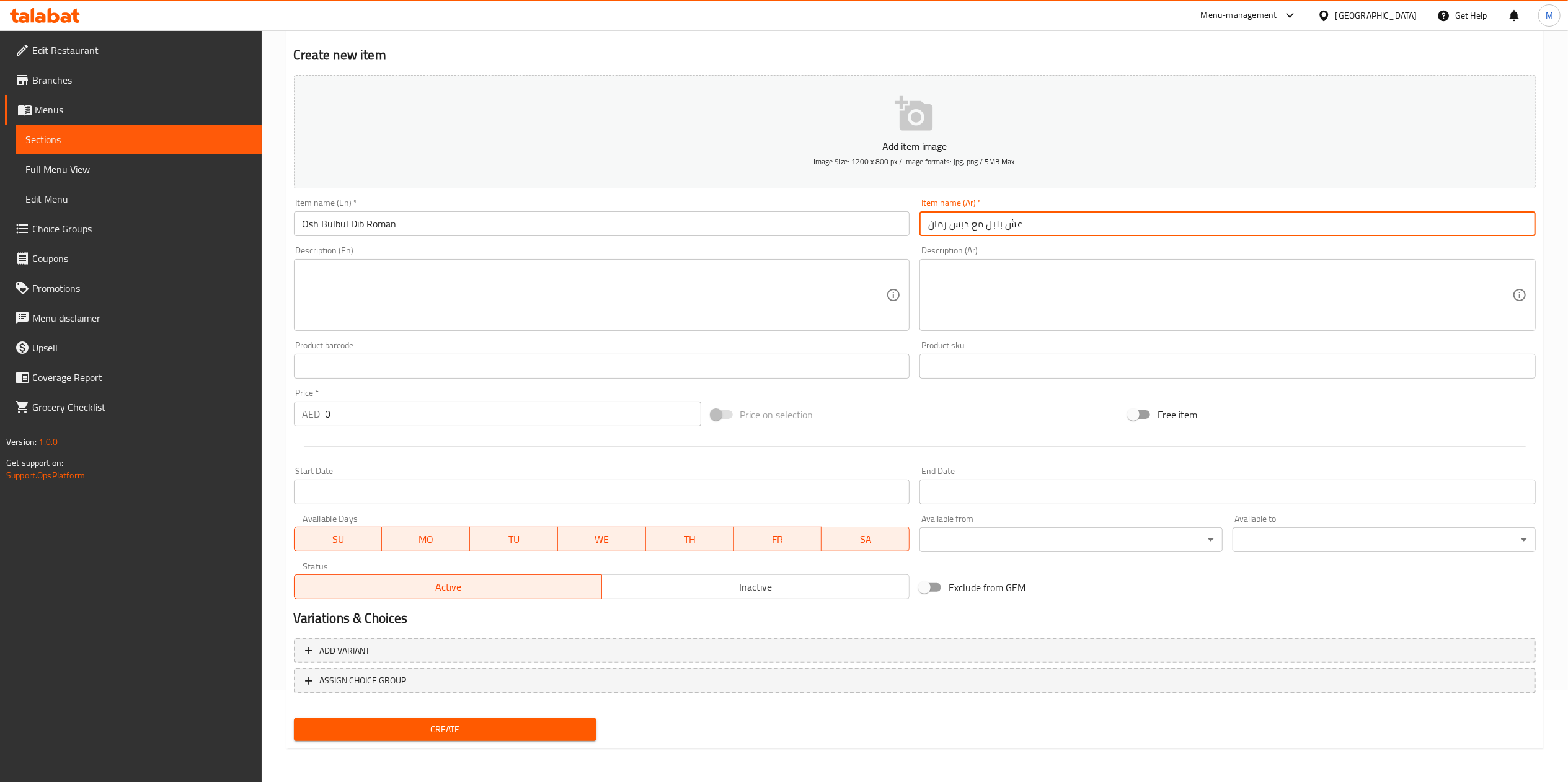
type input "عش بلبل مع دبس رمان"
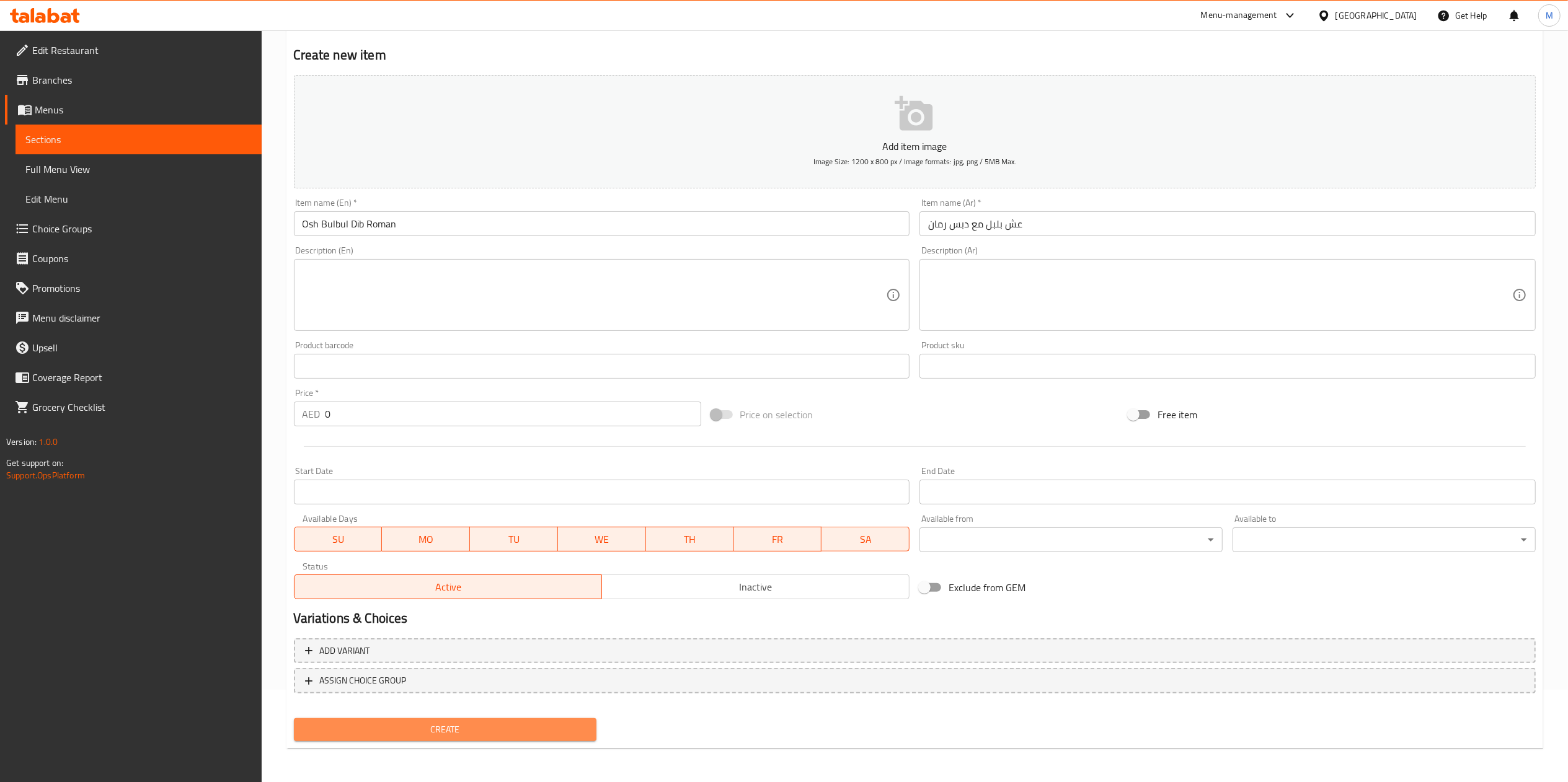
click at [449, 729] on span "Create" at bounding box center [445, 730] width 283 height 16
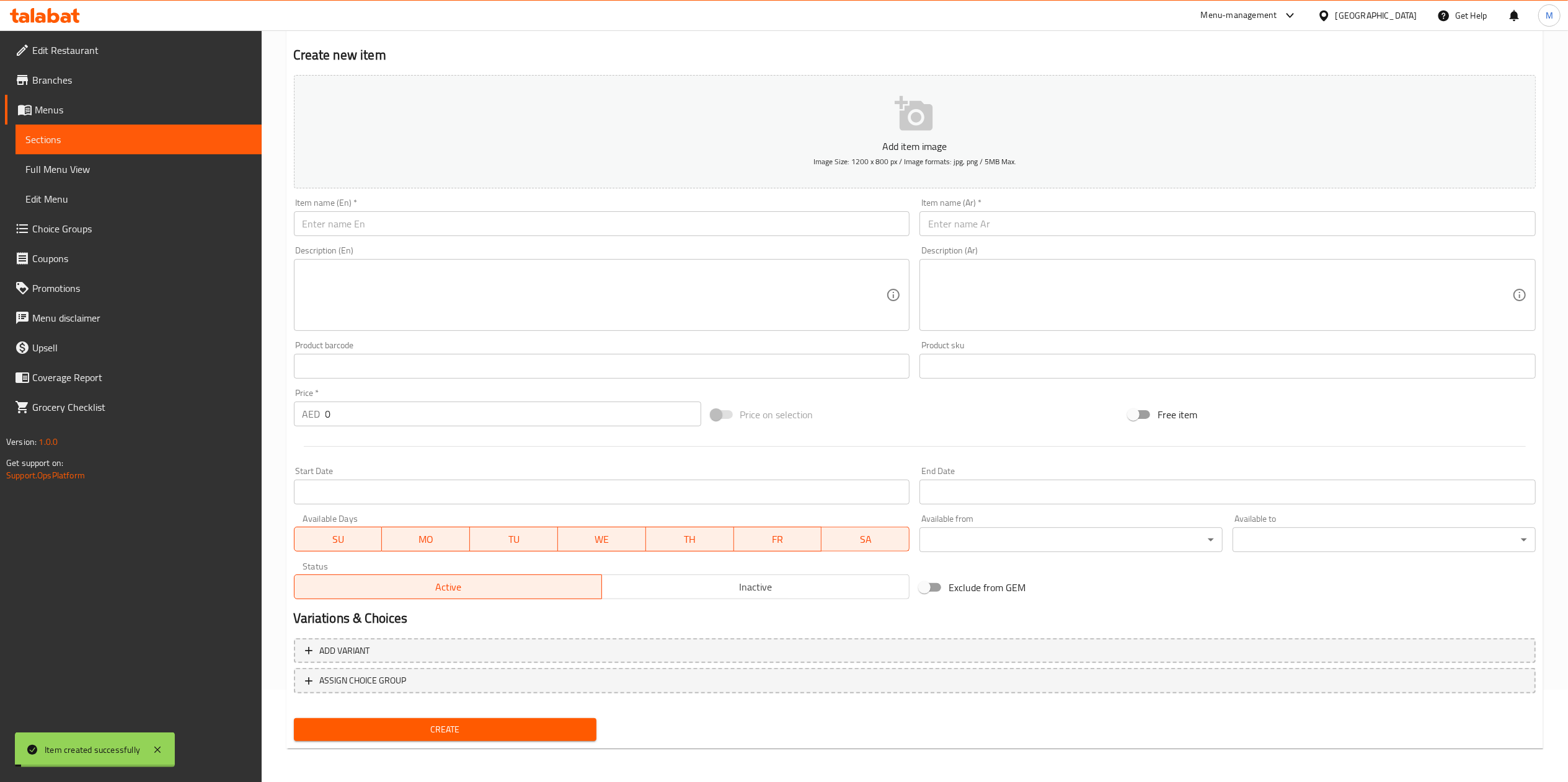
click at [125, 140] on span "Sections" at bounding box center [139, 139] width 226 height 15
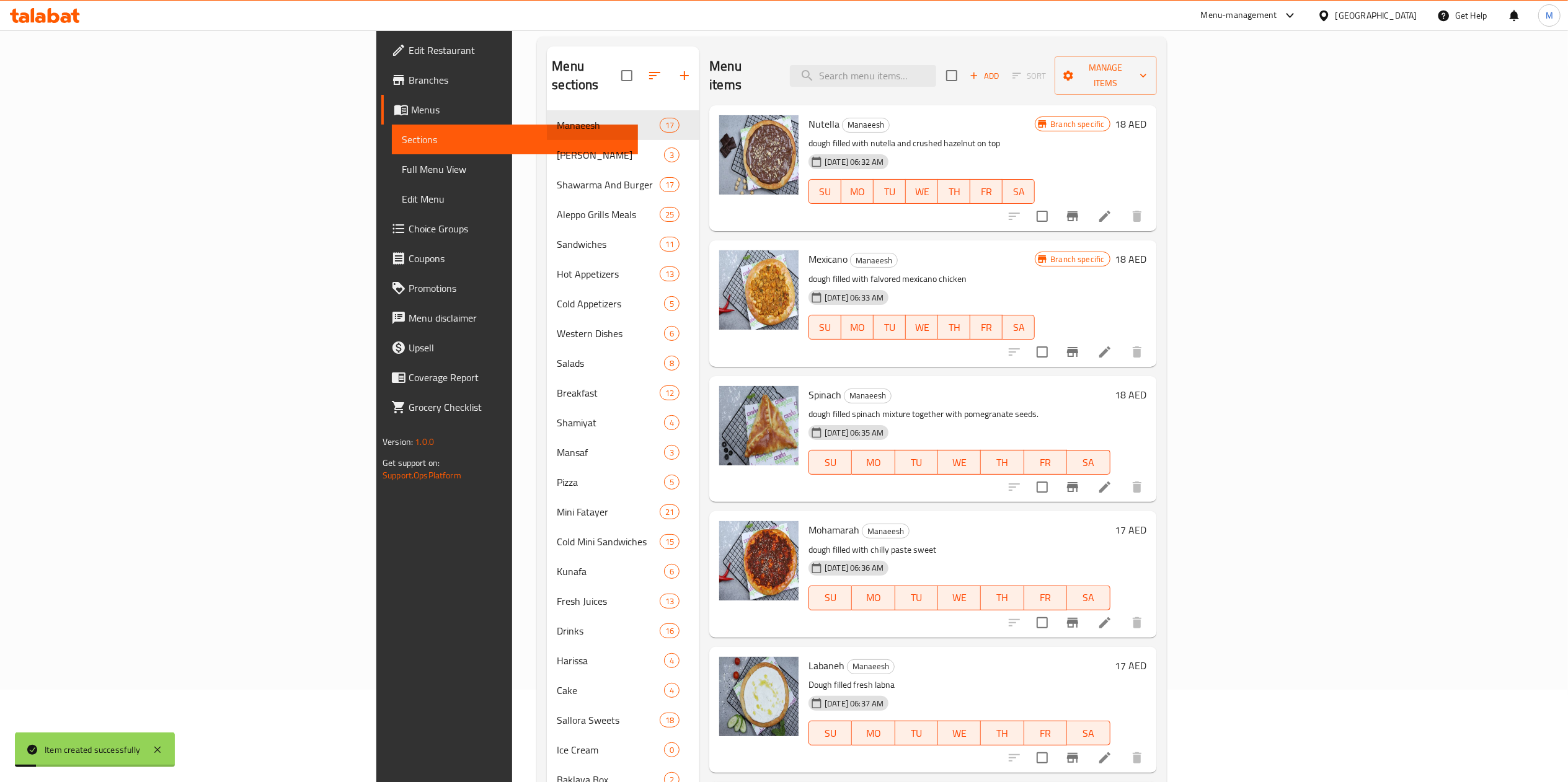
click at [409, 223] on span "Choice Groups" at bounding box center [518, 229] width 220 height 15
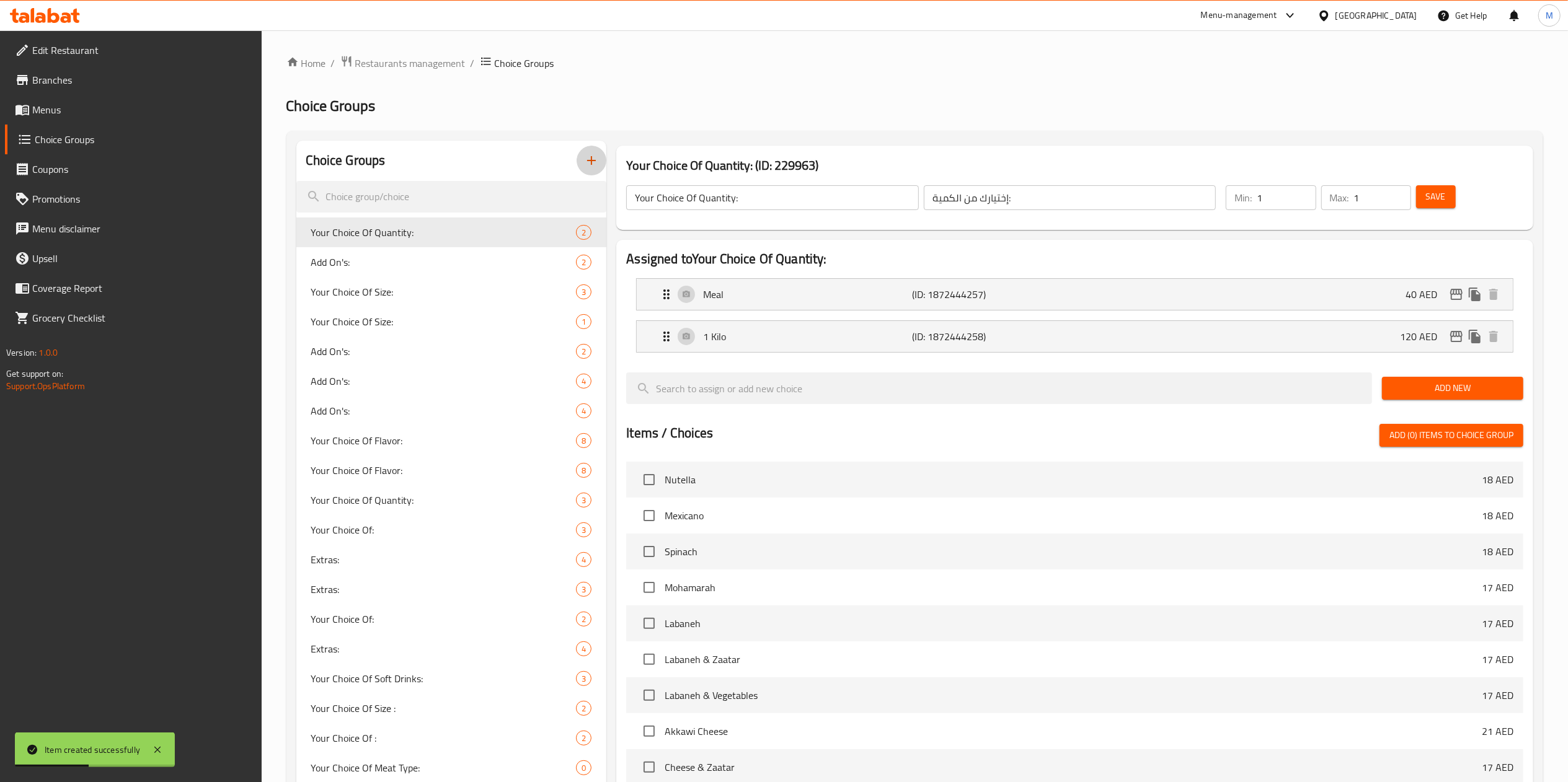
click at [586, 156] on icon "button" at bounding box center [592, 160] width 15 height 15
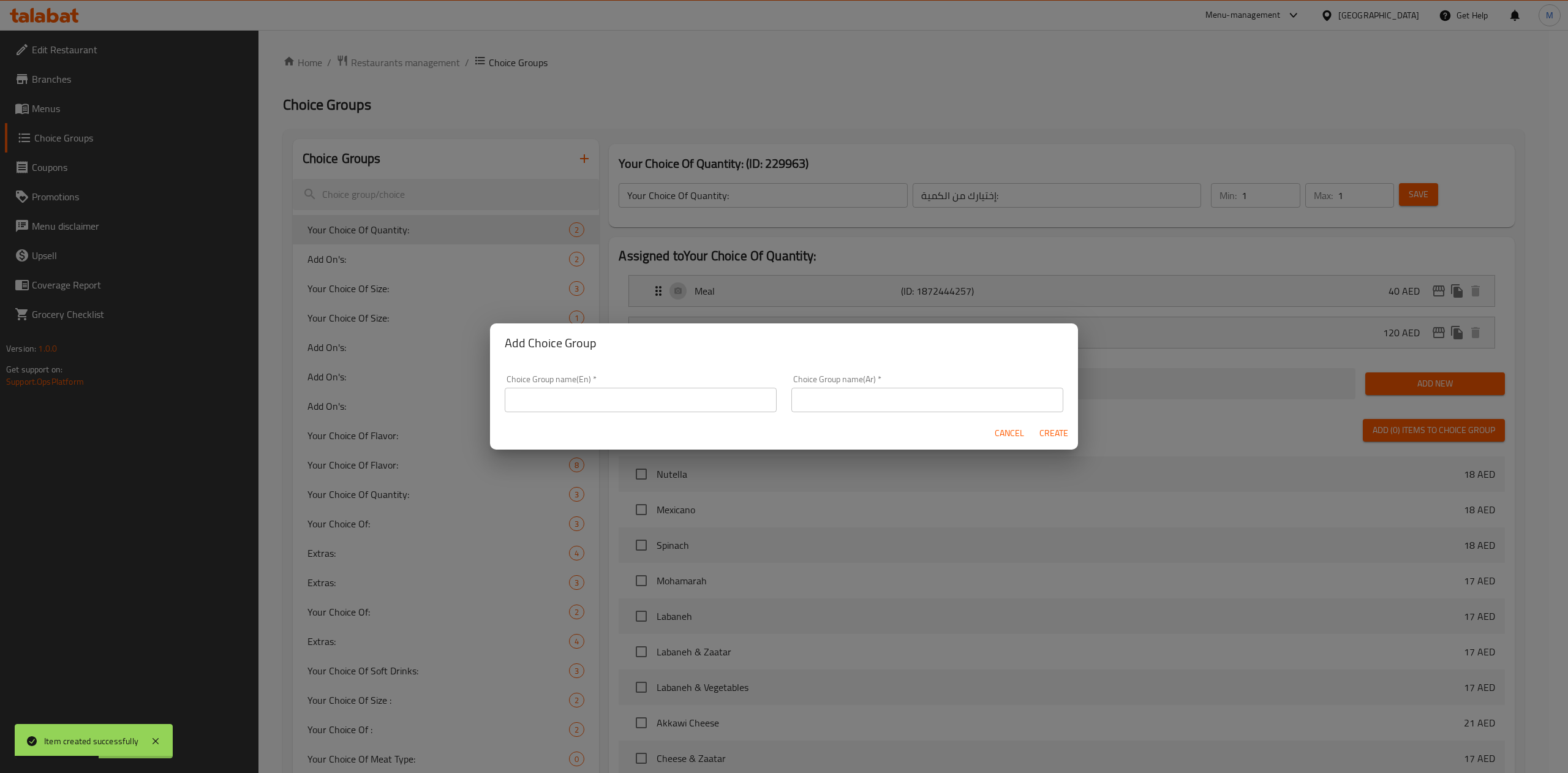
click at [595, 390] on input "text" at bounding box center [640, 399] width 272 height 24
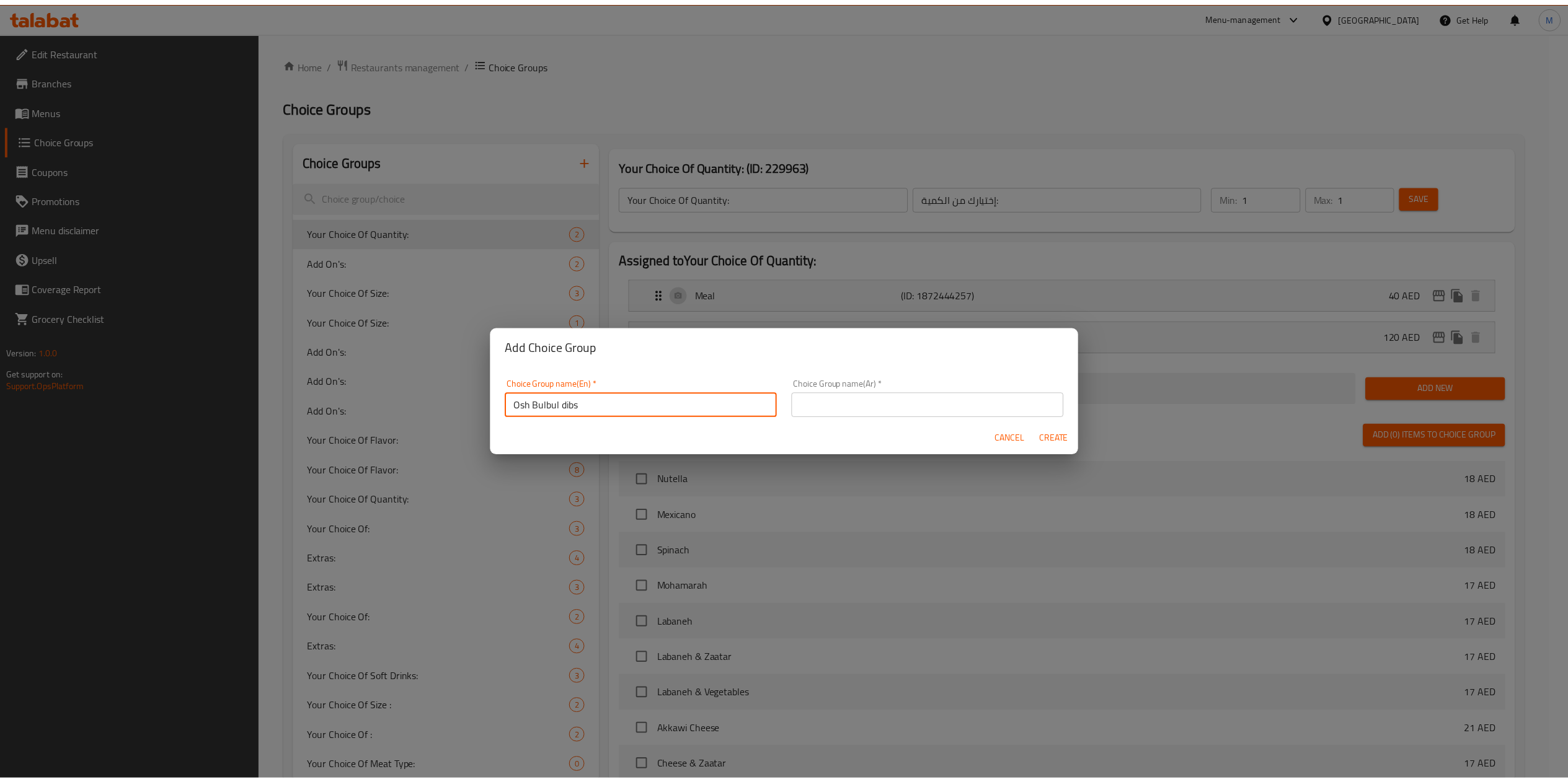
scroll to position [3, 0]
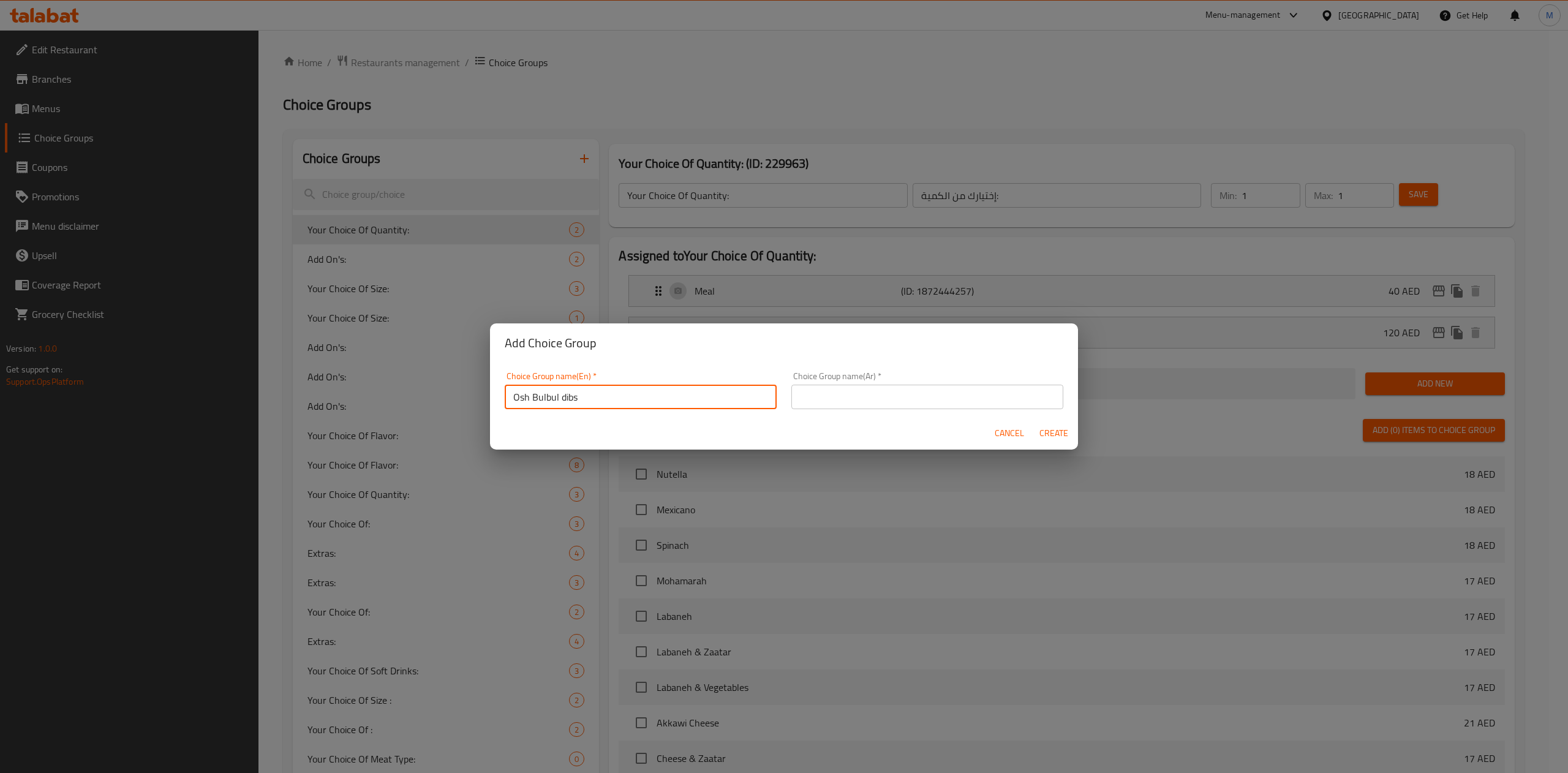
drag, startPoint x: 590, startPoint y: 391, endPoint x: 447, endPoint y: 405, distance: 143.7
click at [447, 405] on div "Add Choice Group Choice Group name(En)   * Osh Bulbul dibs Choice Group name(En…" at bounding box center [784, 386] width 1568 height 773
click at [624, 402] on input "Osh Bulbul dibs" at bounding box center [640, 397] width 272 height 24
click at [568, 392] on input "Osh Bulbul dibs number of pieces" at bounding box center [640, 397] width 272 height 24
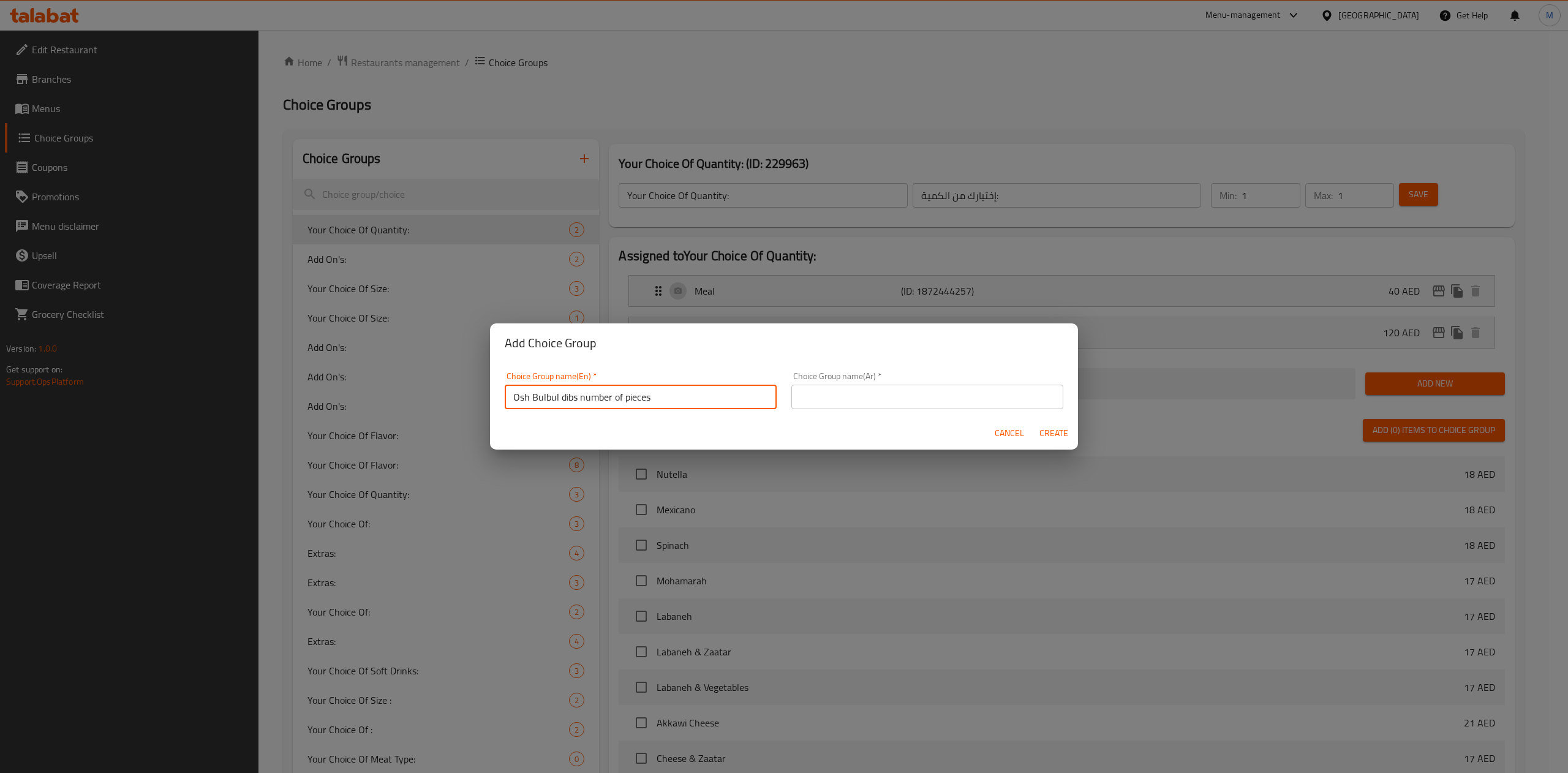
click at [568, 392] on input "Osh Bulbul dibs number of pieces" at bounding box center [640, 397] width 272 height 24
type input "Osh Bulbul dibs number of pieces"
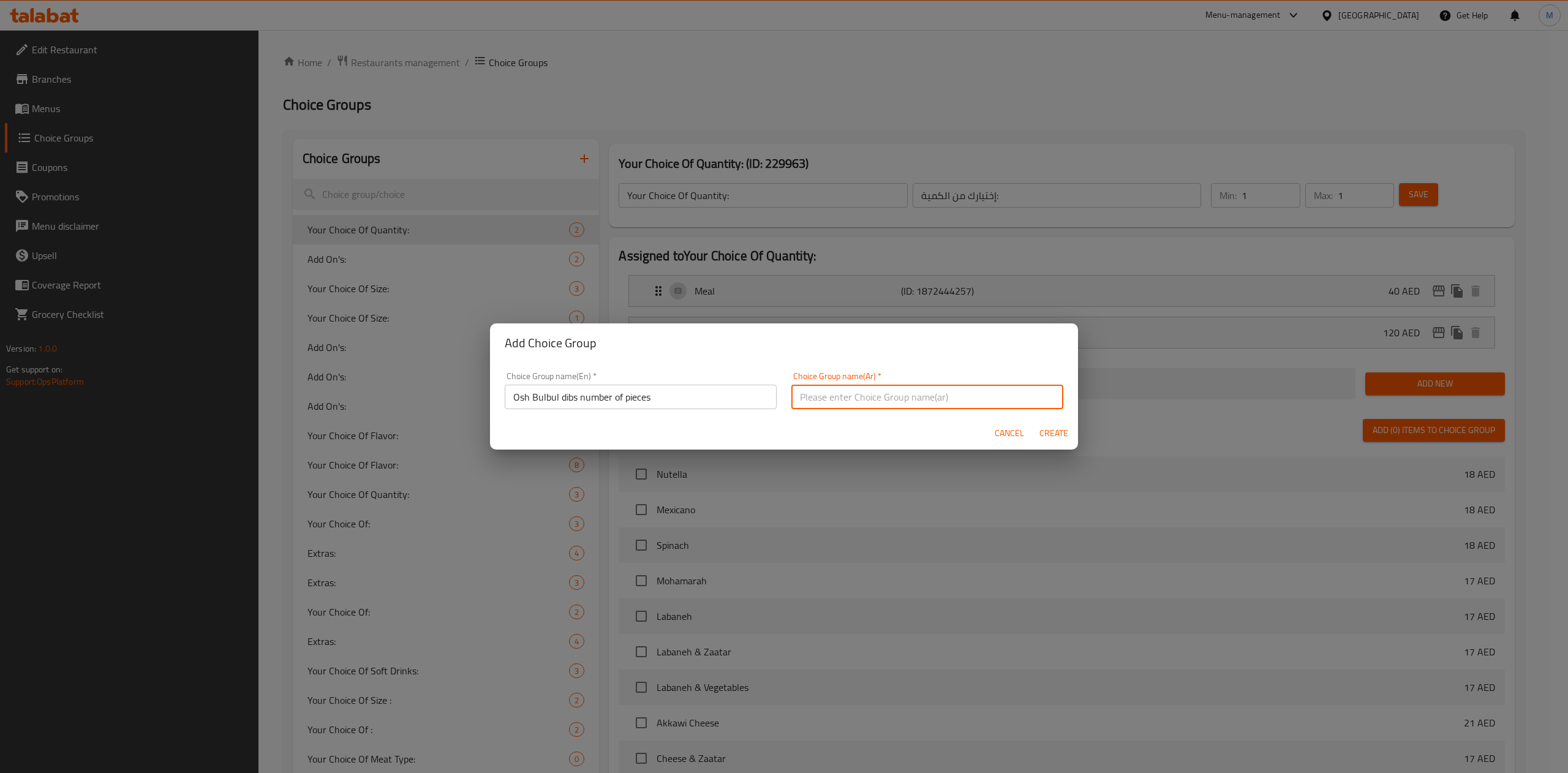
click at [895, 392] on input "text" at bounding box center [927, 397] width 272 height 24
paste input "عدد القطع"
type input "عدد القطع"
click at [1059, 435] on span "Create" at bounding box center [1053, 434] width 30 height 16
type input "Osh Bulbul dibs number of pieces"
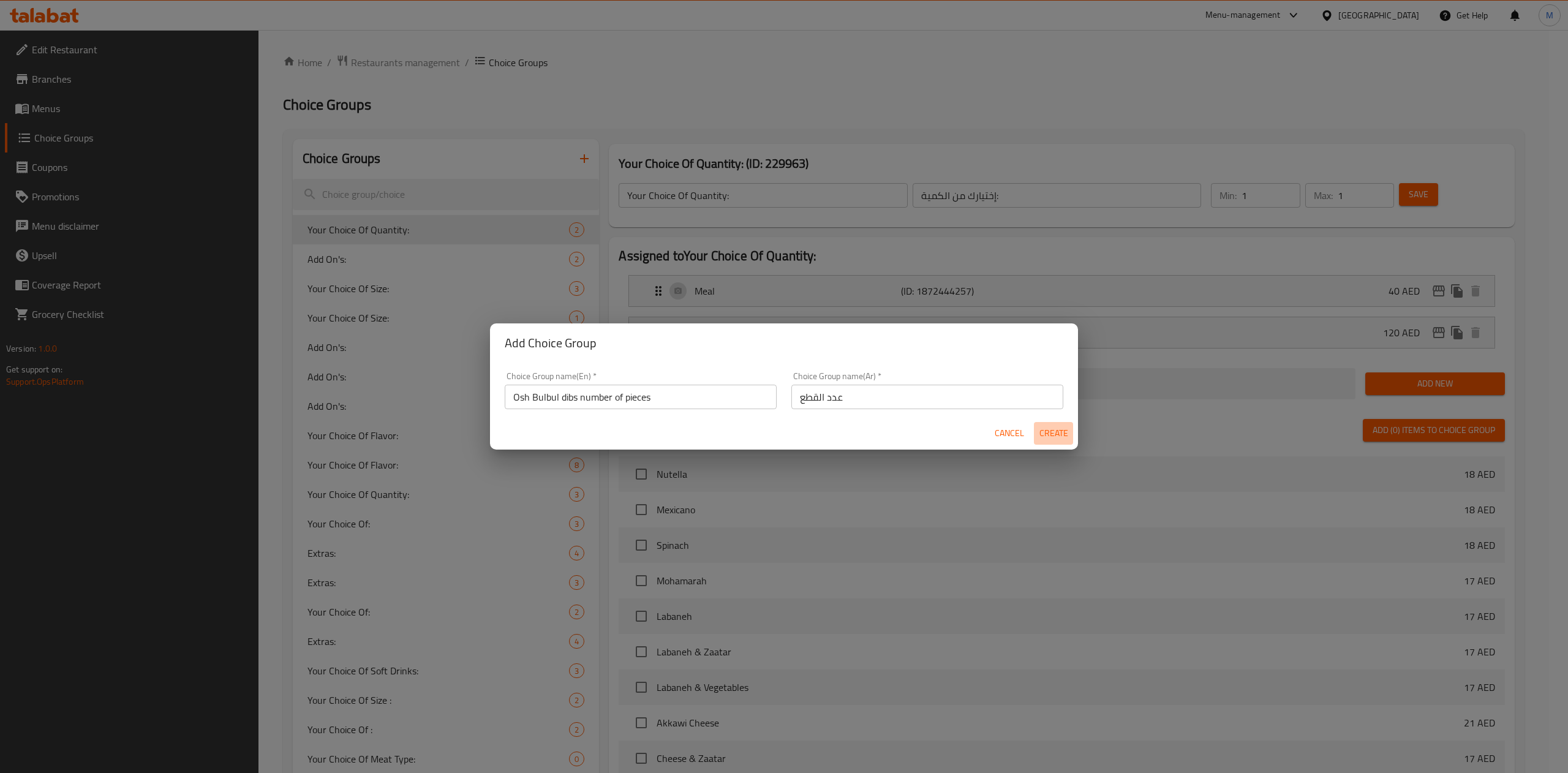
type input "عدد القطع"
type input "0"
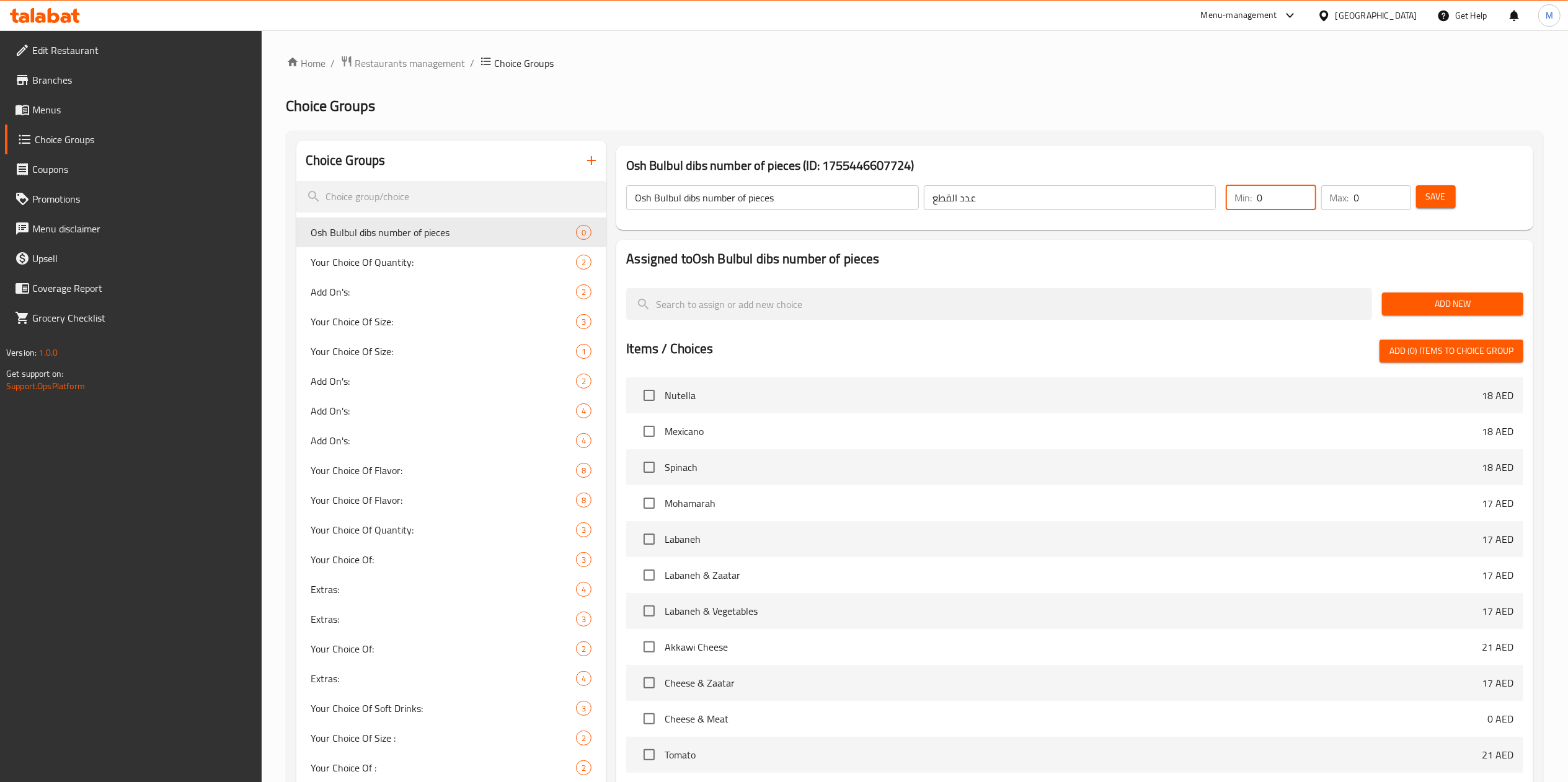
drag, startPoint x: 1278, startPoint y: 186, endPoint x: 1246, endPoint y: 188, distance: 32.1
click at [1246, 188] on div "Min: 0 ​" at bounding box center [1271, 197] width 90 height 25
type input "1"
drag, startPoint x: 1380, startPoint y: 195, endPoint x: 1308, endPoint y: 184, distance: 72.8
click at [1308, 184] on div "Min: 1 ​ Max: 0 ​" at bounding box center [1318, 198] width 195 height 34
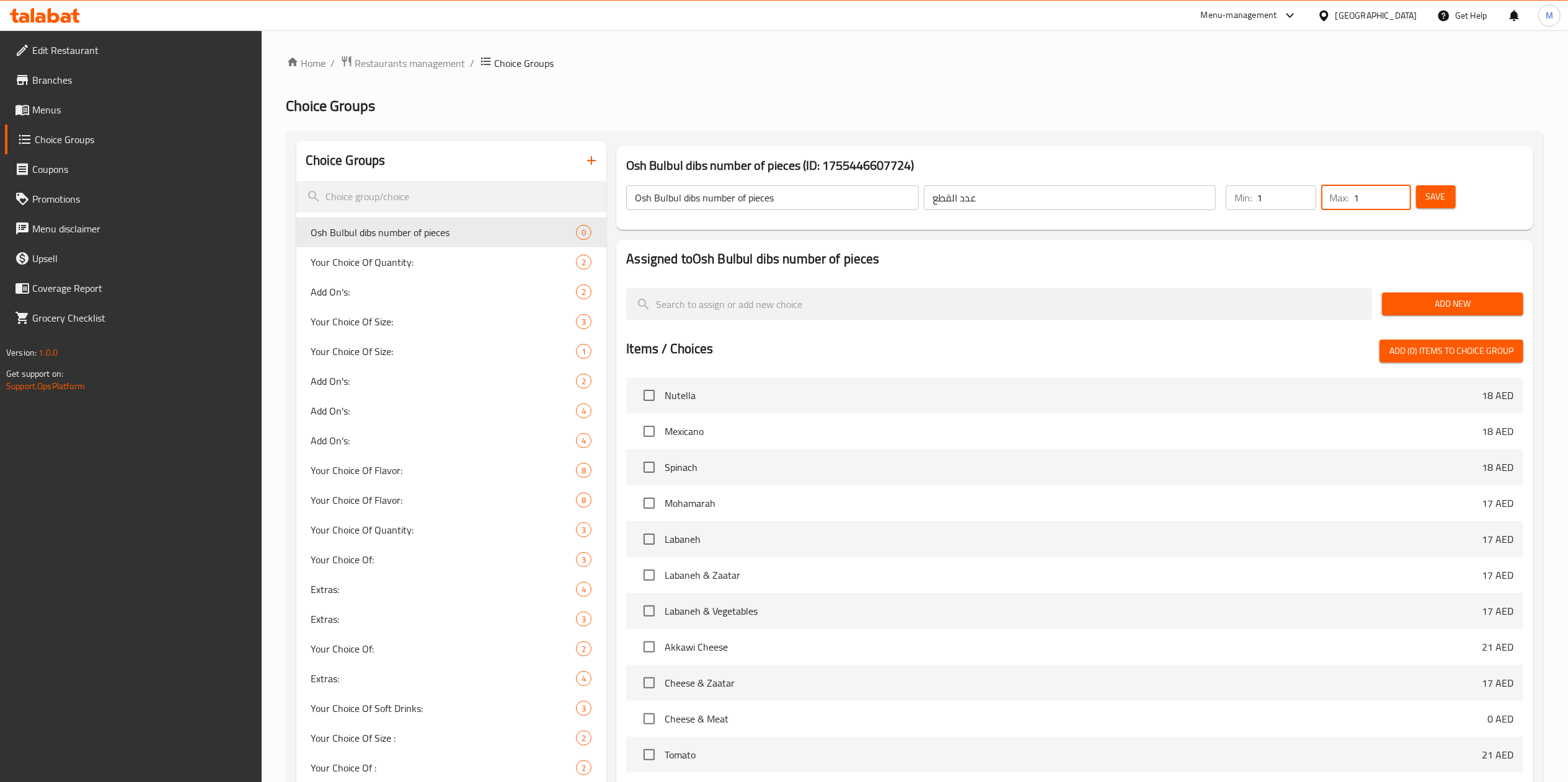
type input "1"
click at [1438, 196] on span "Save" at bounding box center [1436, 196] width 19 height 16
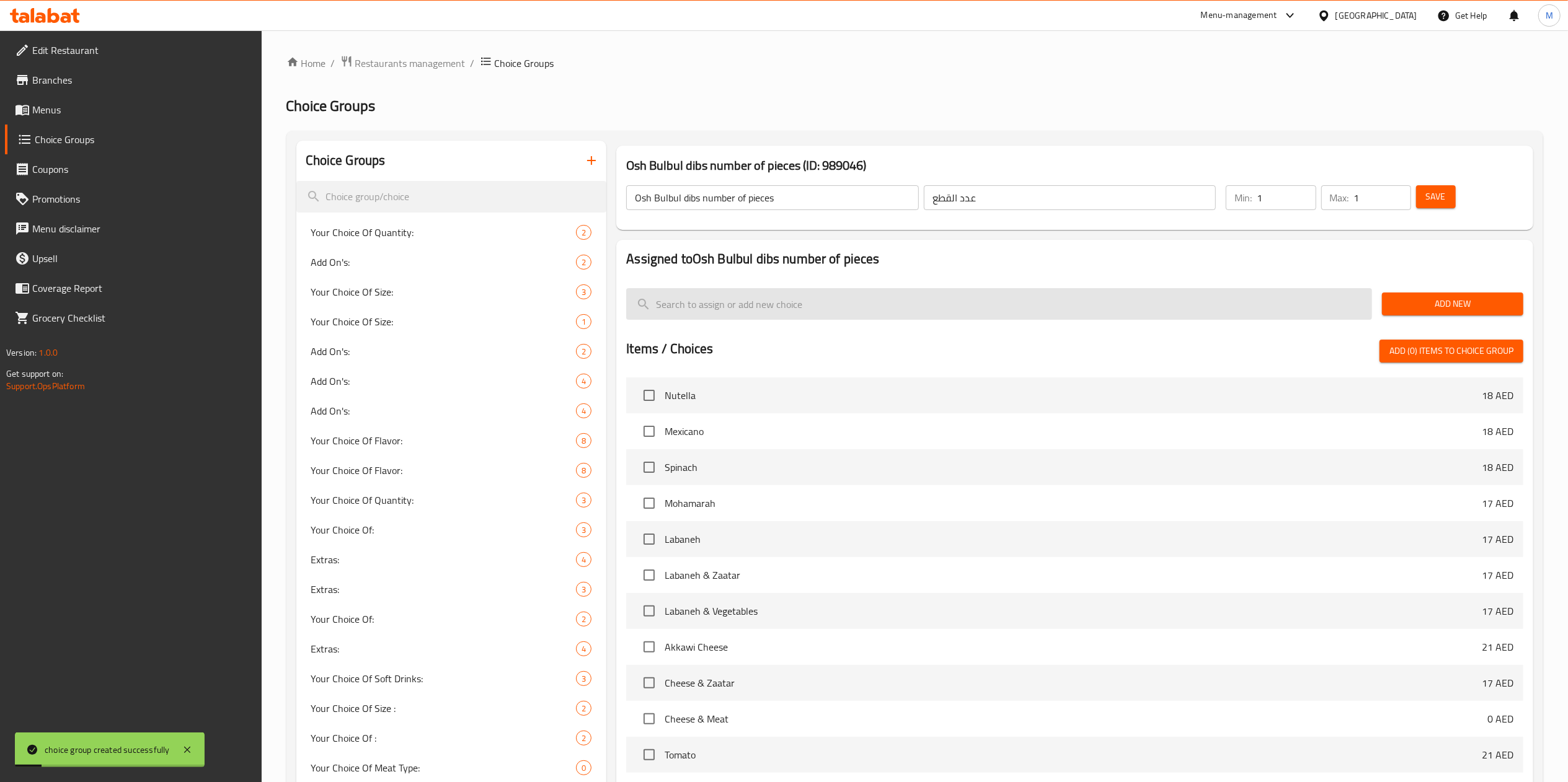
click at [747, 299] on input "search" at bounding box center [999, 304] width 746 height 31
paste input "1 pieces Osh Bulbul Dib Roman 8 dhs"
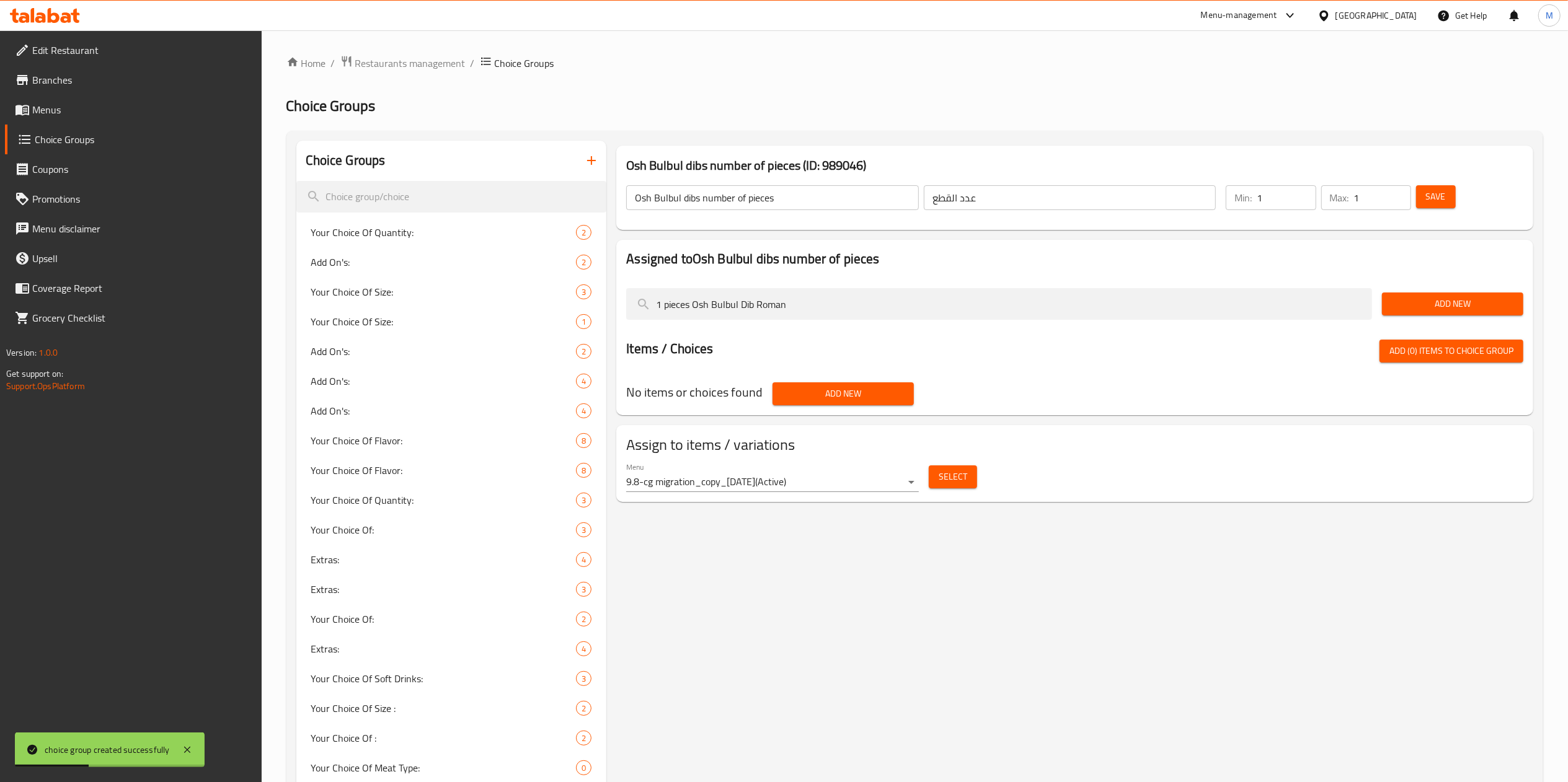
type input "1 pieces Osh Bulbul Dib Roman"
click at [1402, 314] on button "Add New" at bounding box center [1453, 304] width 142 height 23
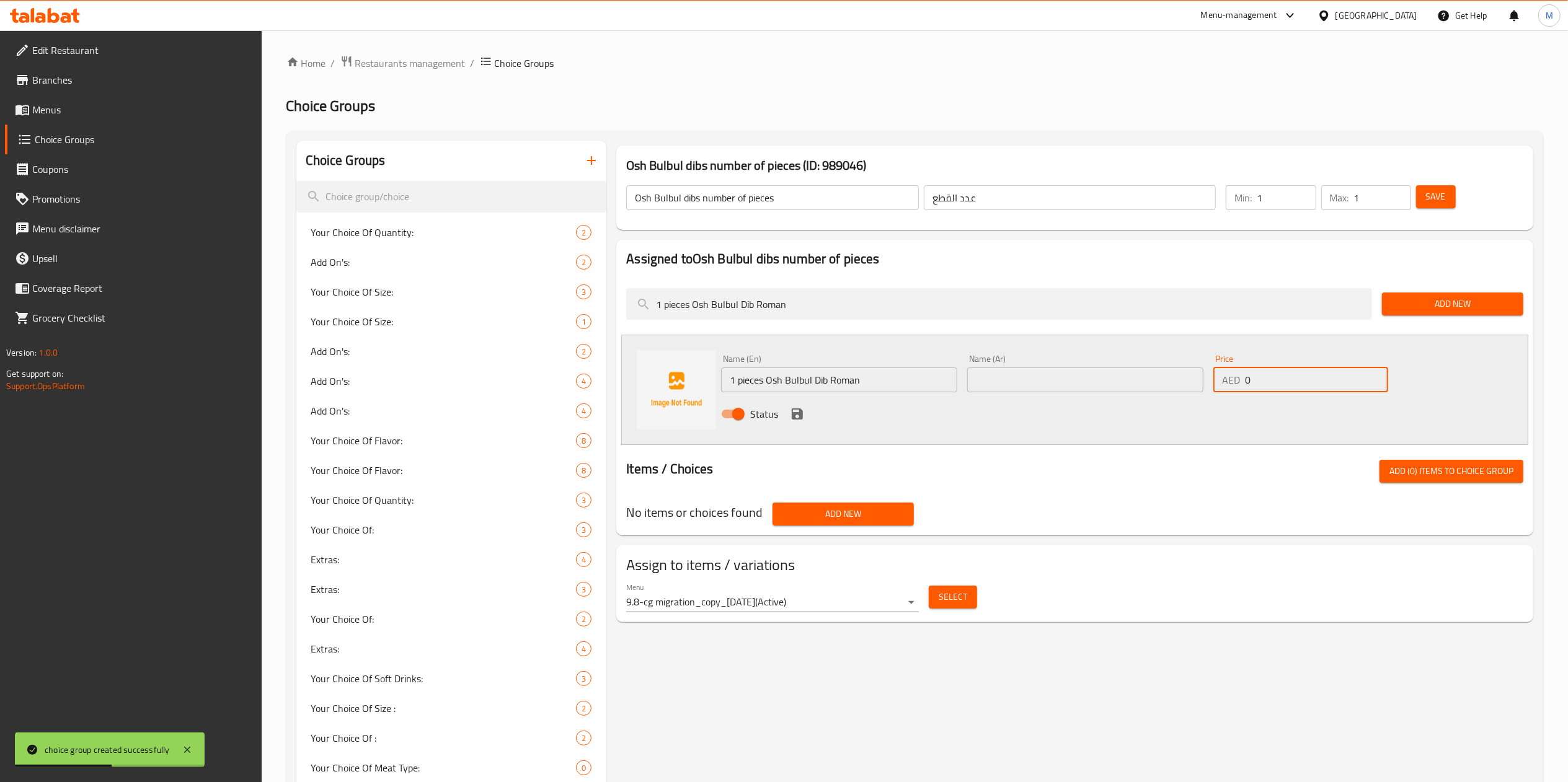
drag, startPoint x: 1263, startPoint y: 372, endPoint x: 1193, endPoint y: 386, distance: 71.4
click at [1193, 386] on div "Name (En) 1 pieces Osh Bulbul Dib Roman Name (En) Name (Ar) Name (Ar) Price AED…" at bounding box center [1085, 390] width 739 height 81
type input "8"
click at [877, 381] on input "1 pieces Osh Bulbul Dib Roman" at bounding box center [839, 379] width 236 height 25
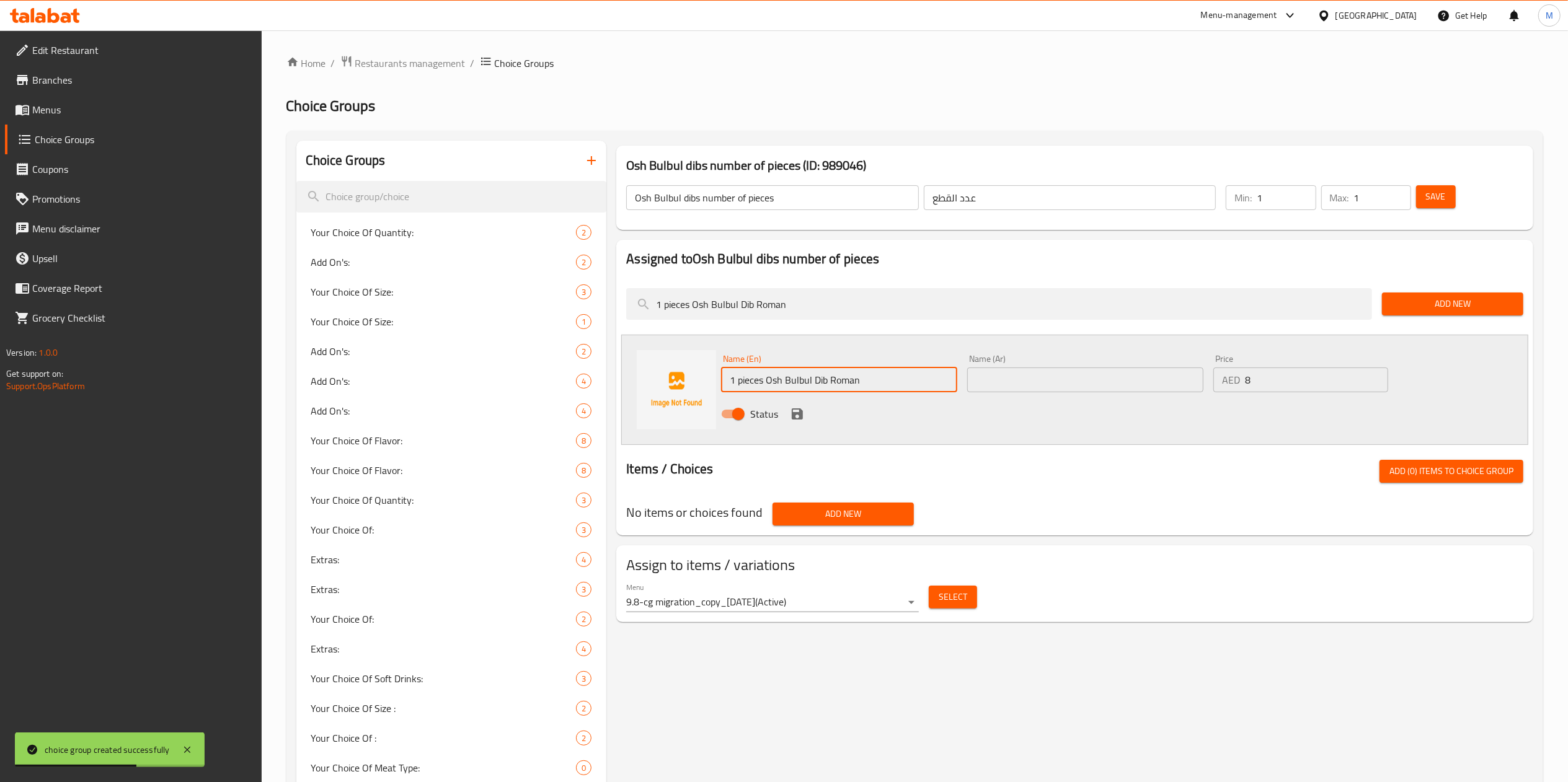
click at [877, 381] on input "1 pieces Osh Bulbul Dib Roman" at bounding box center [839, 379] width 236 height 25
click at [821, 385] on input "1 pieces Osh Bulbul Dib Roman" at bounding box center [839, 379] width 236 height 25
type input "1 pieces Osh Bulbul Dibs Roman"
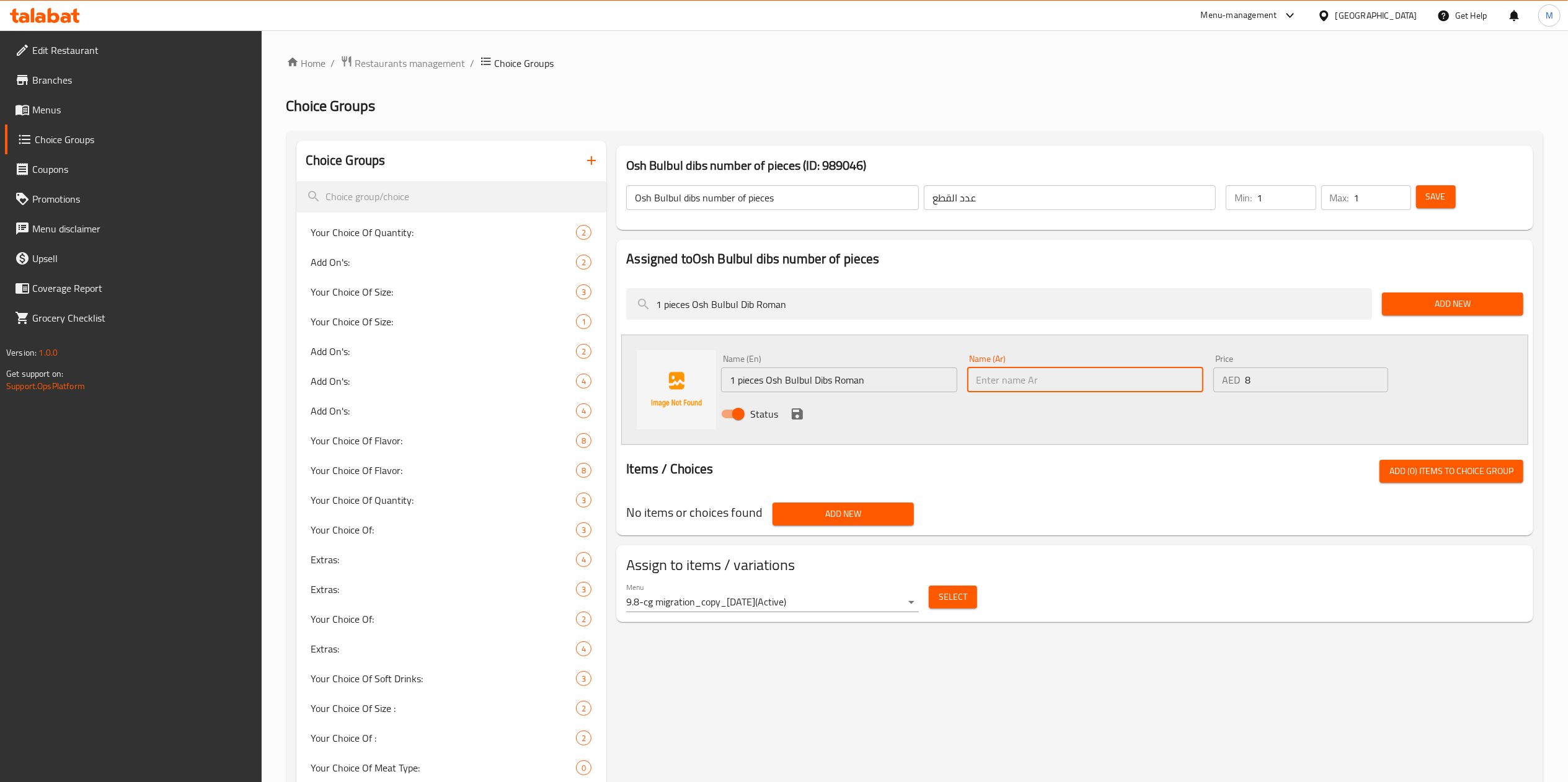
click at [1075, 376] on input "text" at bounding box center [1085, 379] width 236 height 25
paste input "1 قطعة"
paste input "مع دبس رمان"
drag, startPoint x: 976, startPoint y: 374, endPoint x: 981, endPoint y: 377, distance: 5.8
click at [981, 377] on input "1 قطعة مع دبس رمان" at bounding box center [1085, 379] width 236 height 25
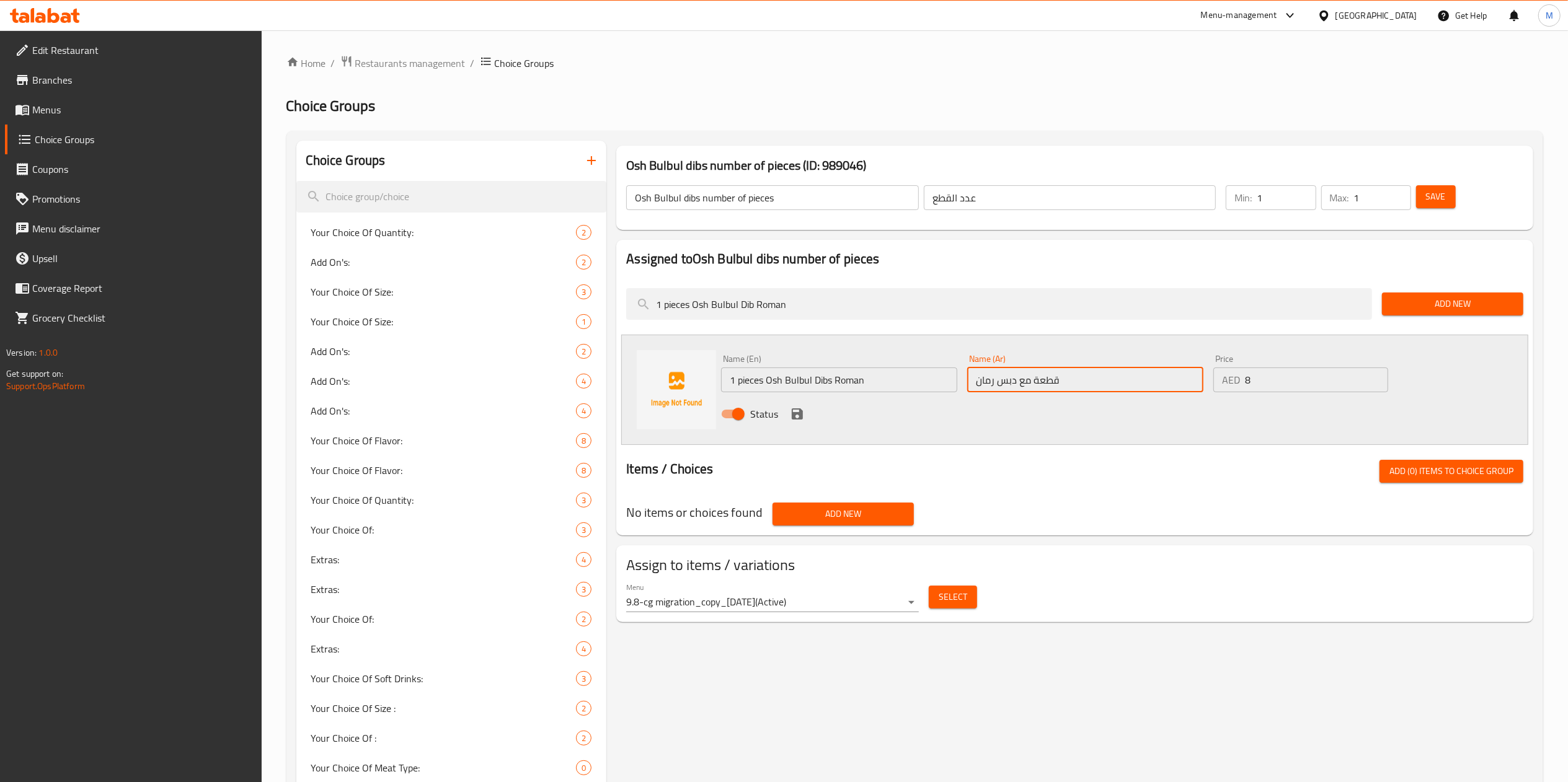
type input "قطعة مع دبس رمان"
click at [796, 408] on icon "save" at bounding box center [797, 414] width 15 height 15
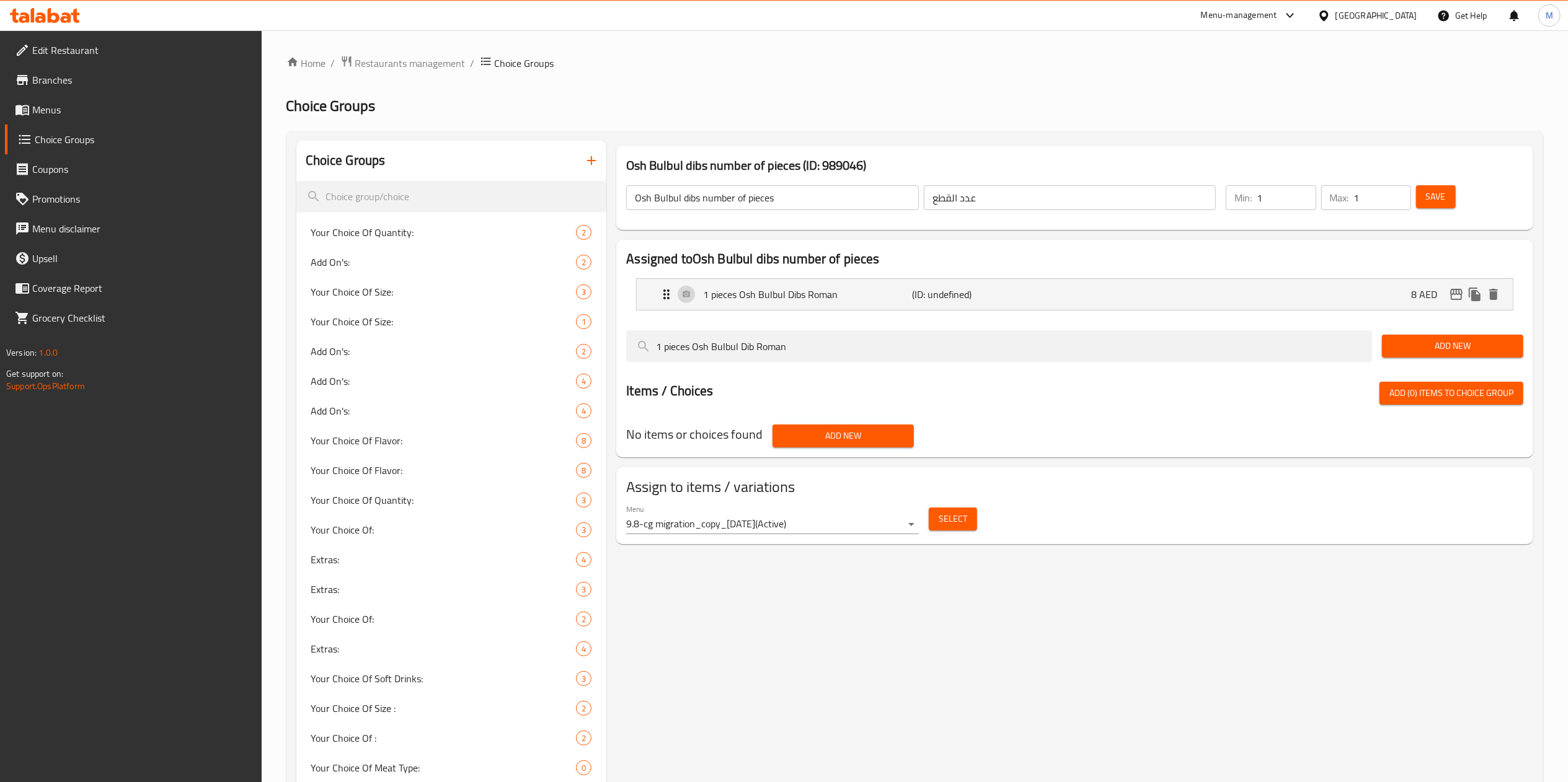
drag, startPoint x: 879, startPoint y: 345, endPoint x: 592, endPoint y: 334, distance: 287.2
click at [592, 334] on div "Choice Groups Your Choice Of Quantity: 2 Add On's: 2 Your Choice Of Size: 3 You…" at bounding box center [917, 777] width 1242 height 1272
paste input "6 Pieces Osh Bulbul Dibs Roman 52 dhs"
type input "6 Pieces Osh Bulbul Dibs Roman"
click at [1474, 337] on button "Add New" at bounding box center [1453, 346] width 142 height 23
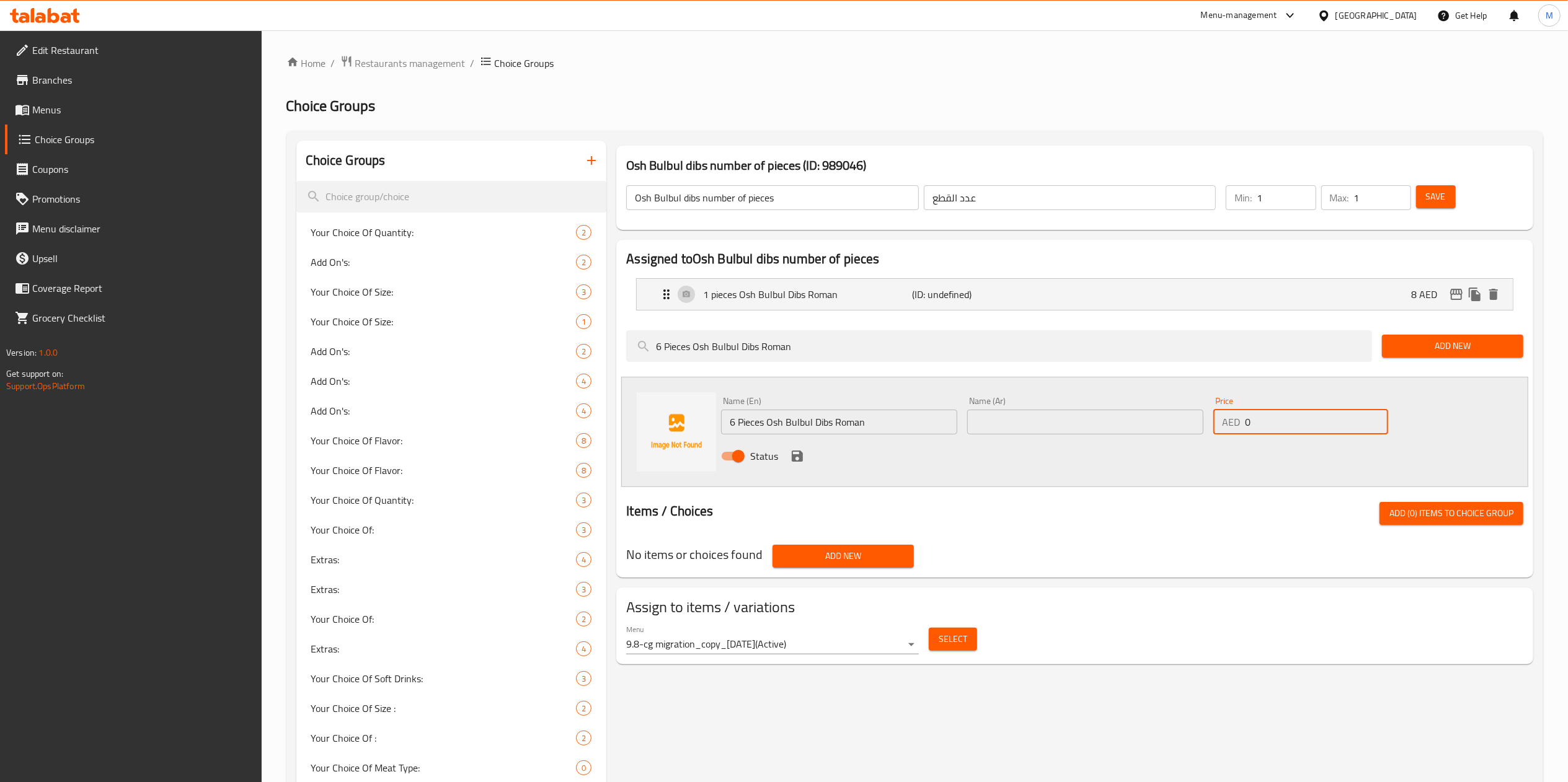
drag, startPoint x: 1295, startPoint y: 419, endPoint x: 1122, endPoint y: 459, distance: 177.6
click at [1122, 459] on div "Name (En) 6 Pieces Osh Bulbul Dibs Roman Name (En) Name (Ar) Name (Ar) Price AE…" at bounding box center [1085, 433] width 739 height 81
type input "52"
click at [933, 424] on input "6 Pieces Osh Bulbul Dibs Roman" at bounding box center [839, 422] width 236 height 25
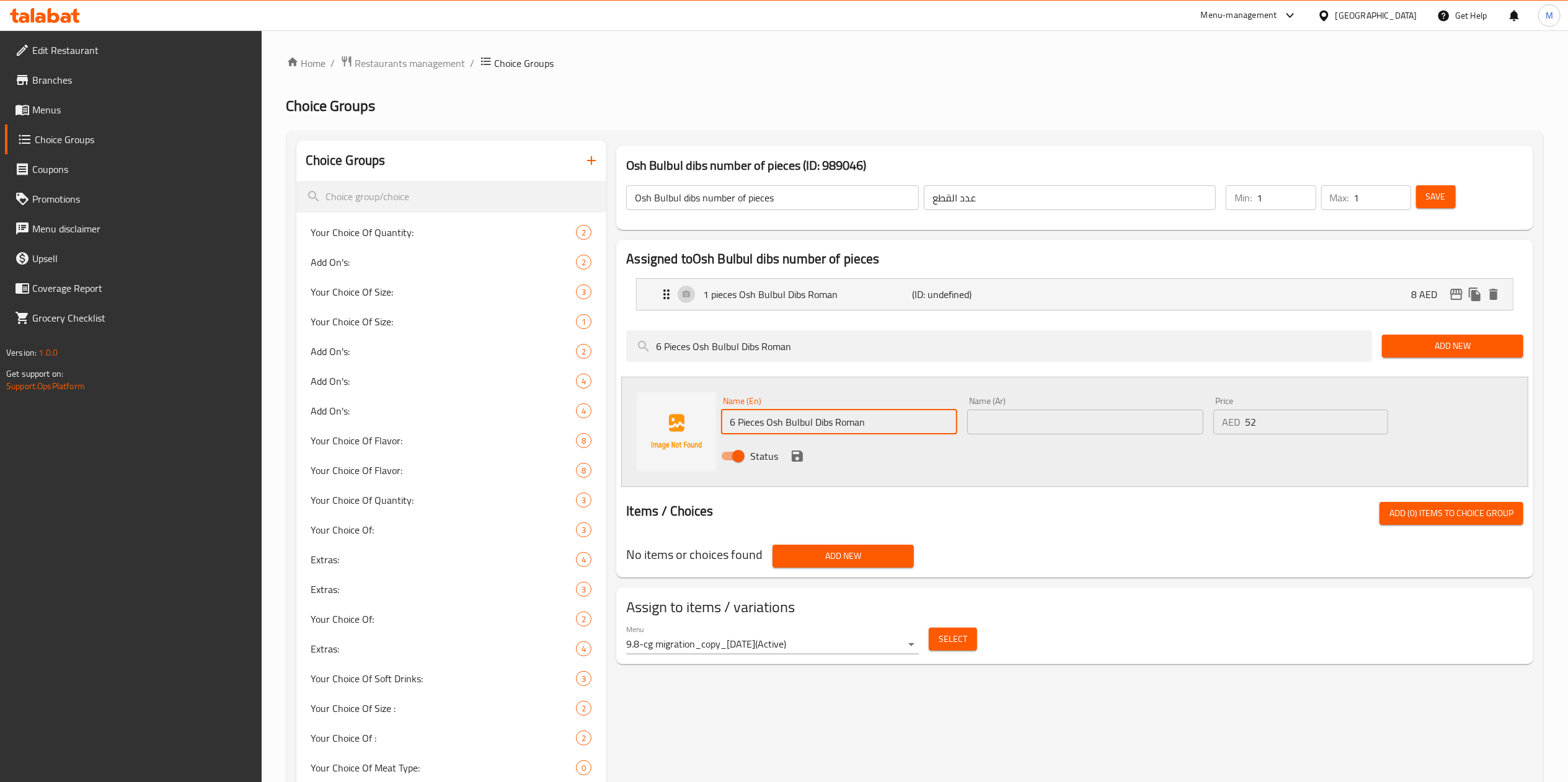
click at [933, 424] on input "6 Pieces Osh Bulbul Dibs Roman" at bounding box center [839, 422] width 236 height 25
click at [772, 424] on input "6 Pieces Osh Bulbul Dibs Roman" at bounding box center [839, 422] width 236 height 25
drag, startPoint x: 766, startPoint y: 426, endPoint x: 683, endPoint y: 433, distance: 83.3
click at [683, 433] on div "Name (En) 6 Pieces Osh Bulbul Dibs Roman Name (En) Name (Ar) Name (Ar) Price AE…" at bounding box center [1075, 432] width 907 height 110
click at [1099, 413] on input "text" at bounding box center [1085, 422] width 236 height 25
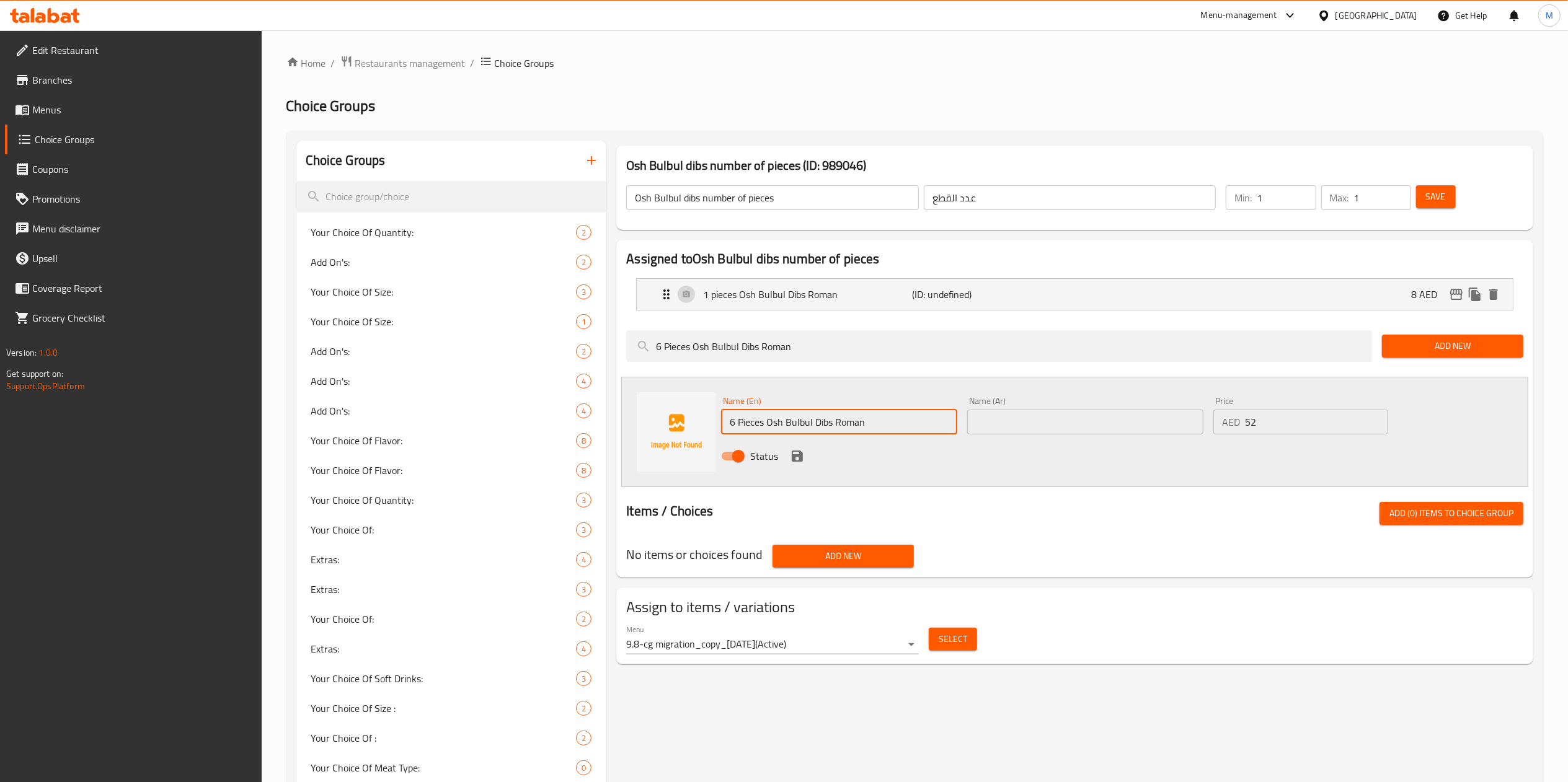
paste input "6 قطع"
paste input "مع دبس رمان"
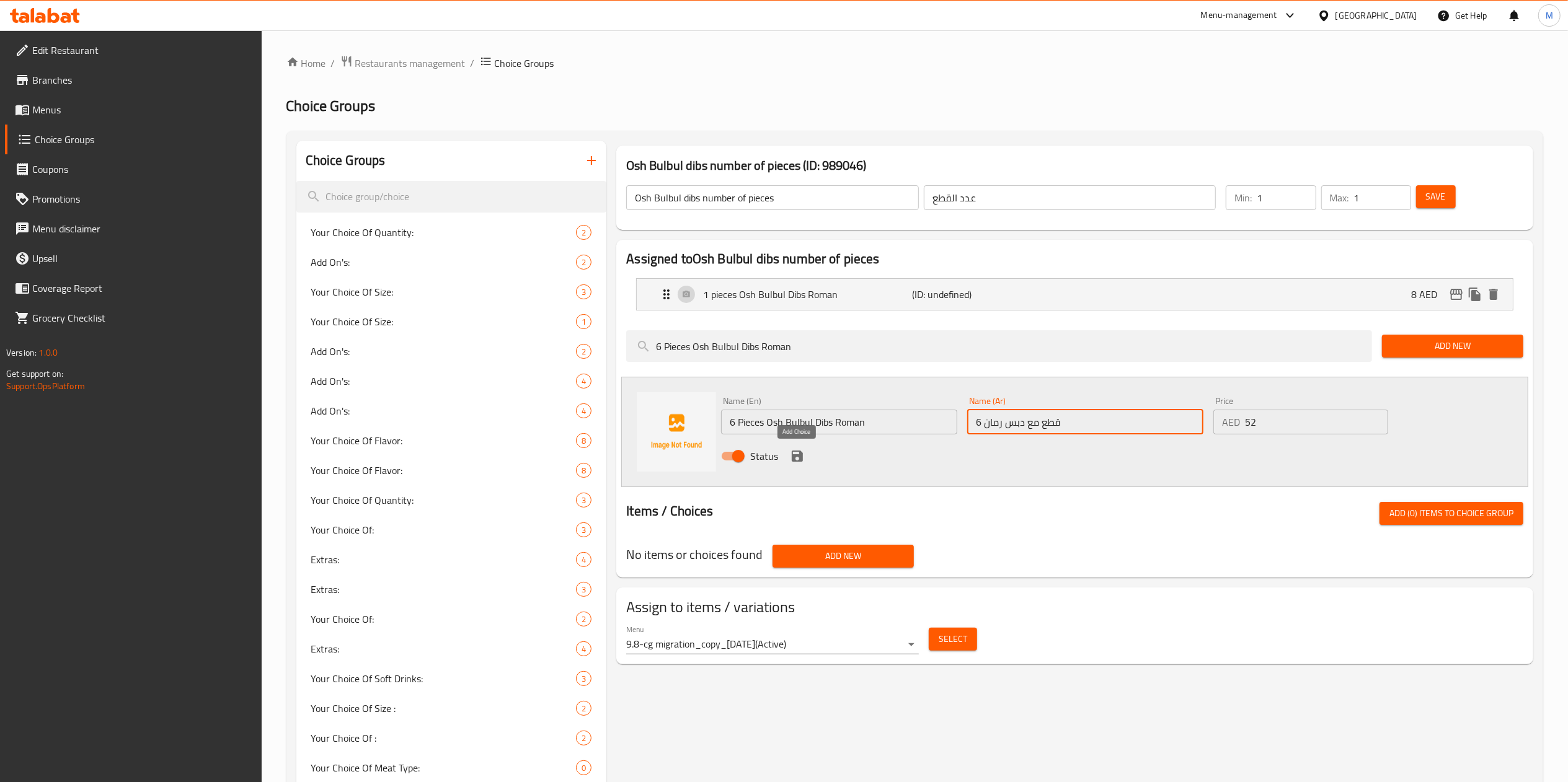
type input "6 قطع مع دبس رمان"
click at [795, 457] on icon "save" at bounding box center [797, 456] width 11 height 11
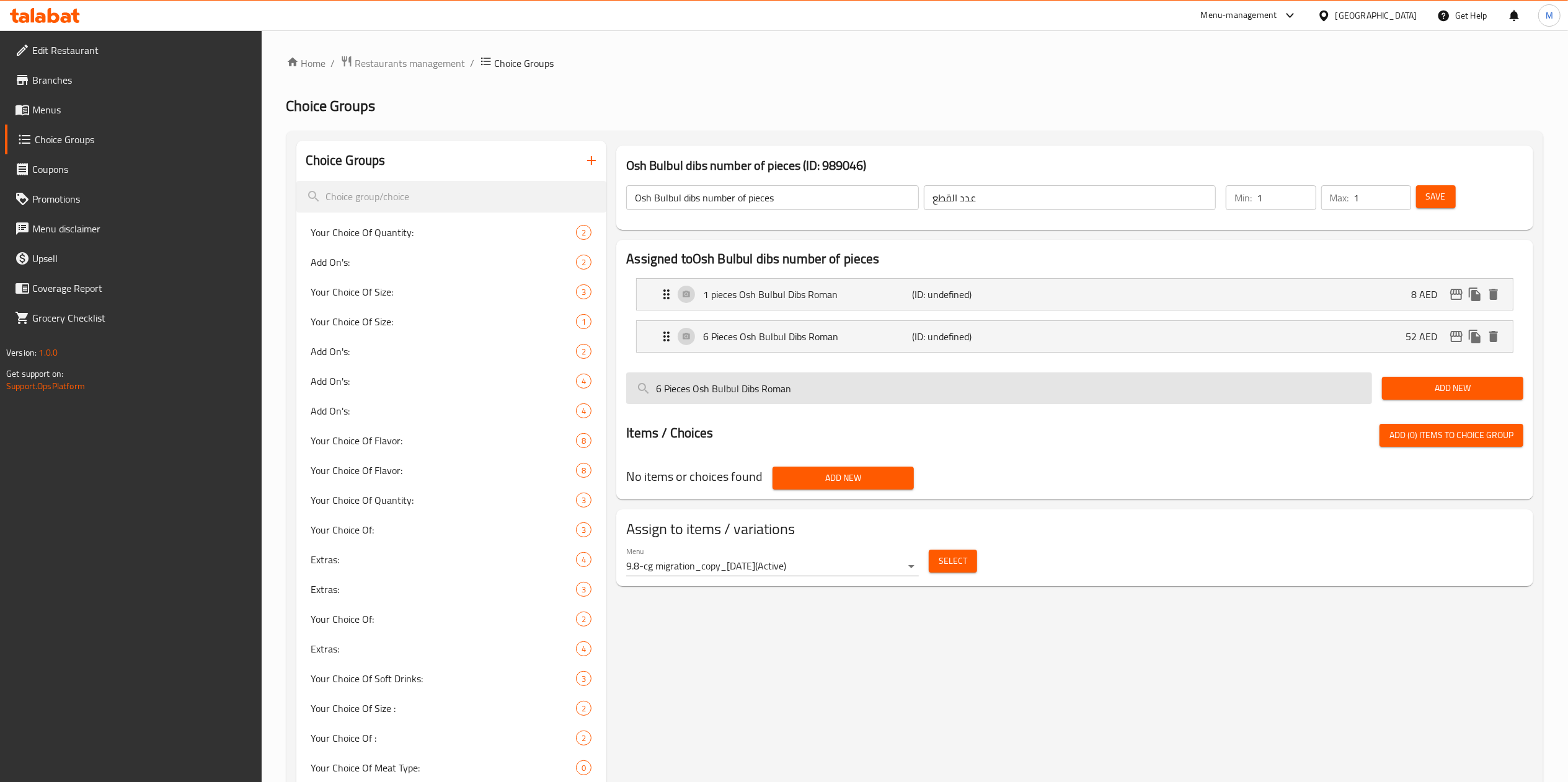
click at [802, 387] on input "6 Pieces Osh Bulbul Dibs Roman" at bounding box center [999, 388] width 746 height 31
paste input "12 Pieces Osh bulbul Dibs Roman 110 Dhs"
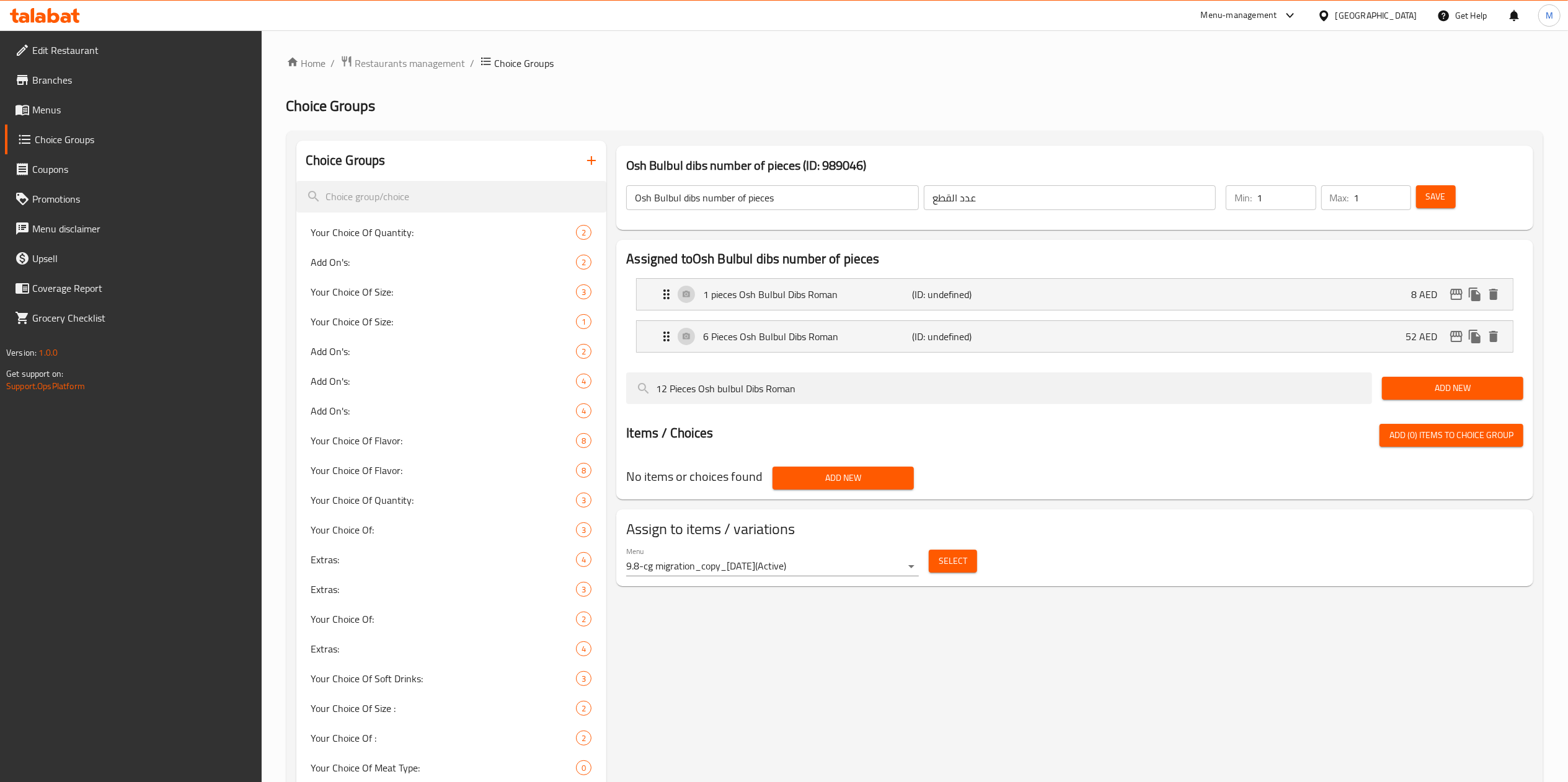
type input "12 Pieces Osh bulbul Dibs Roman"
click at [1438, 382] on span "Add New" at bounding box center [1453, 388] width 121 height 16
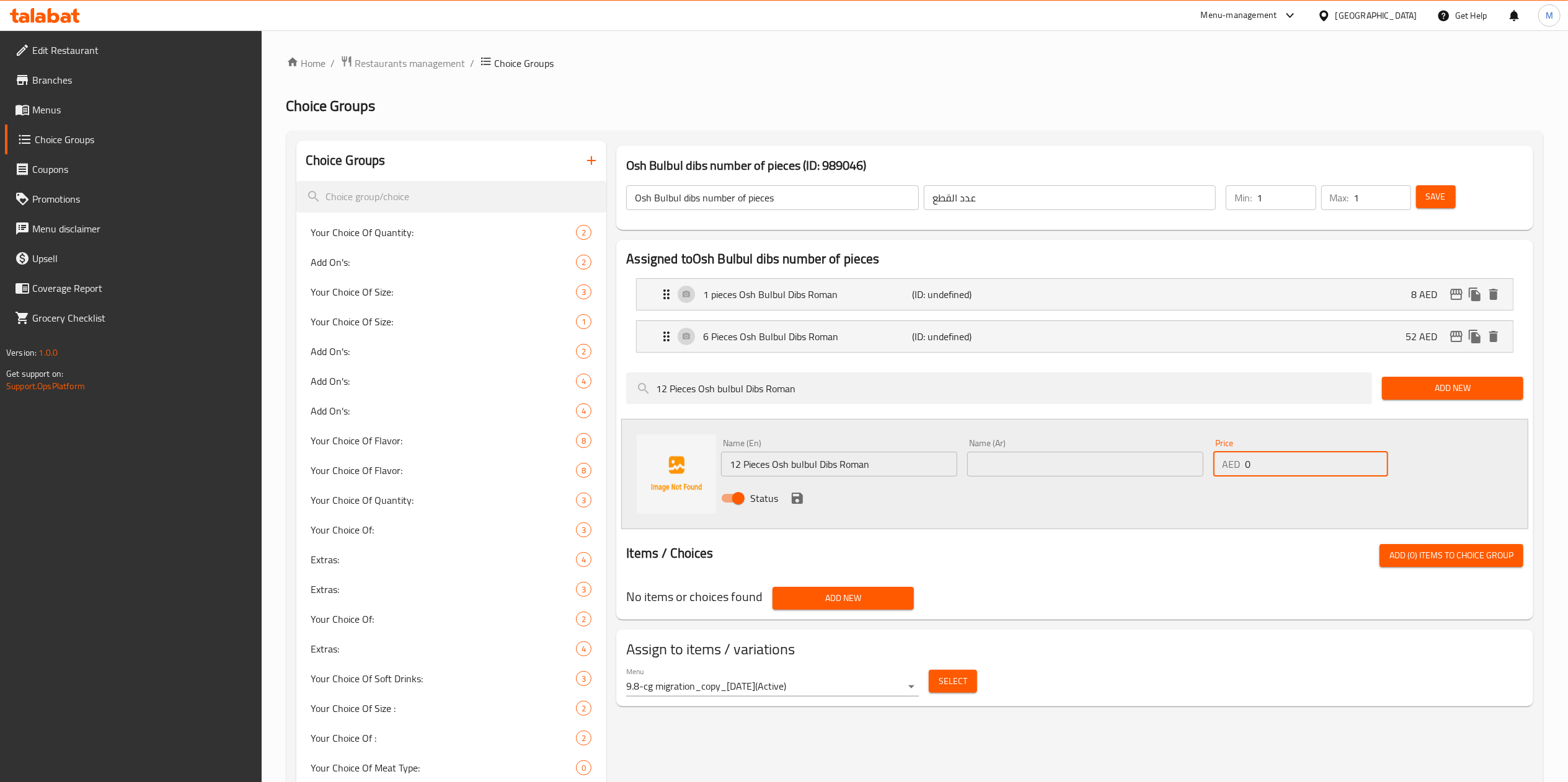
drag, startPoint x: 1266, startPoint y: 471, endPoint x: 1144, endPoint y: 453, distance: 123.3
click at [1144, 453] on div "Name (En) 12 Pieces Osh bulbul Dibs Roman Name (En) Name (Ar) Name (Ar) Price A…" at bounding box center [1085, 475] width 739 height 81
type input "110"
drag, startPoint x: 777, startPoint y: 463, endPoint x: 696, endPoint y: 475, distance: 81.9
click at [696, 475] on div "Name (En) 12 Pieces Osh bulbul Dibs Roman Name (En) Name (Ar) Name (Ar) Price A…" at bounding box center [1075, 474] width 907 height 110
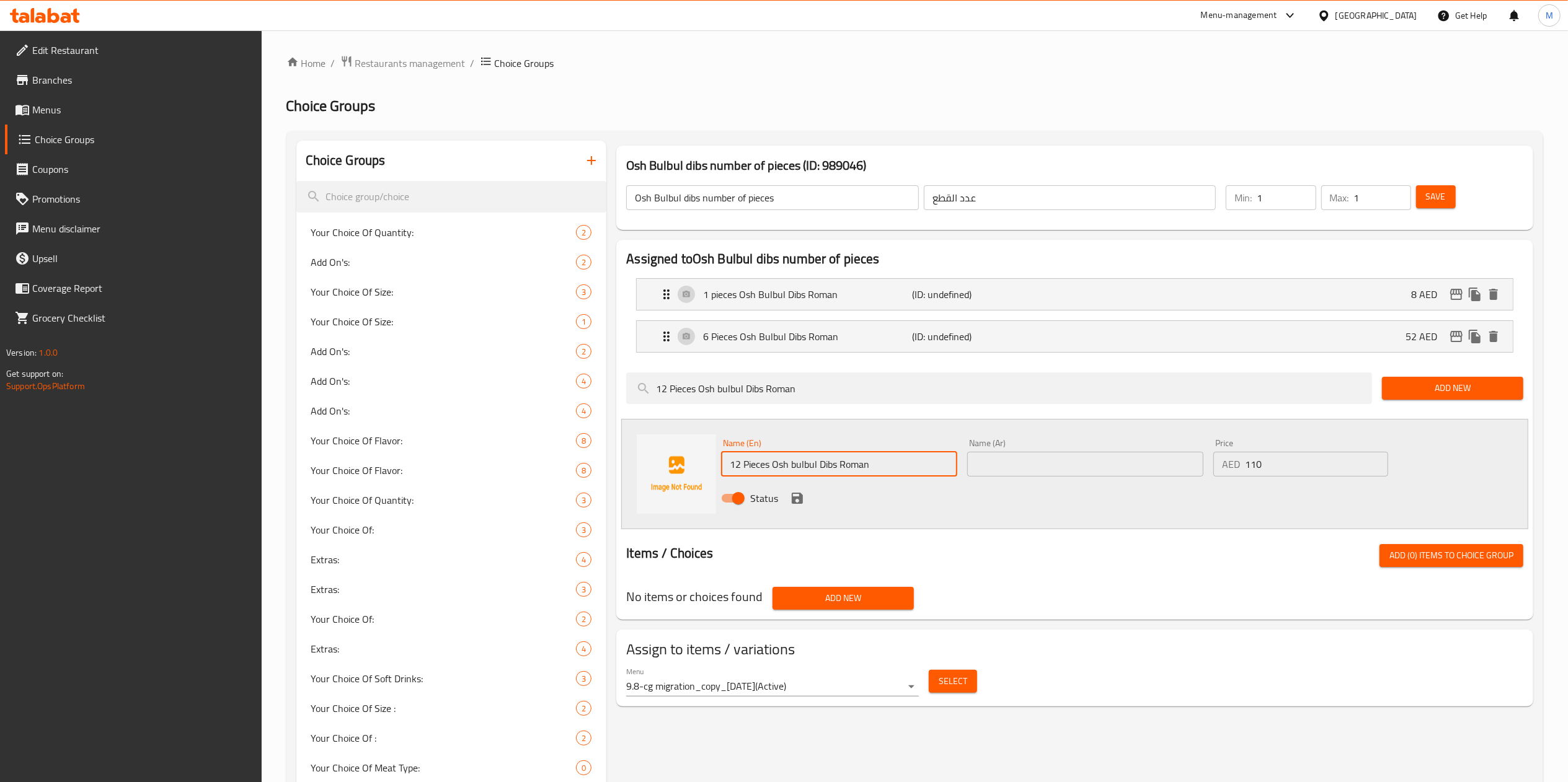
click at [1049, 463] on input "text" at bounding box center [1085, 464] width 236 height 25
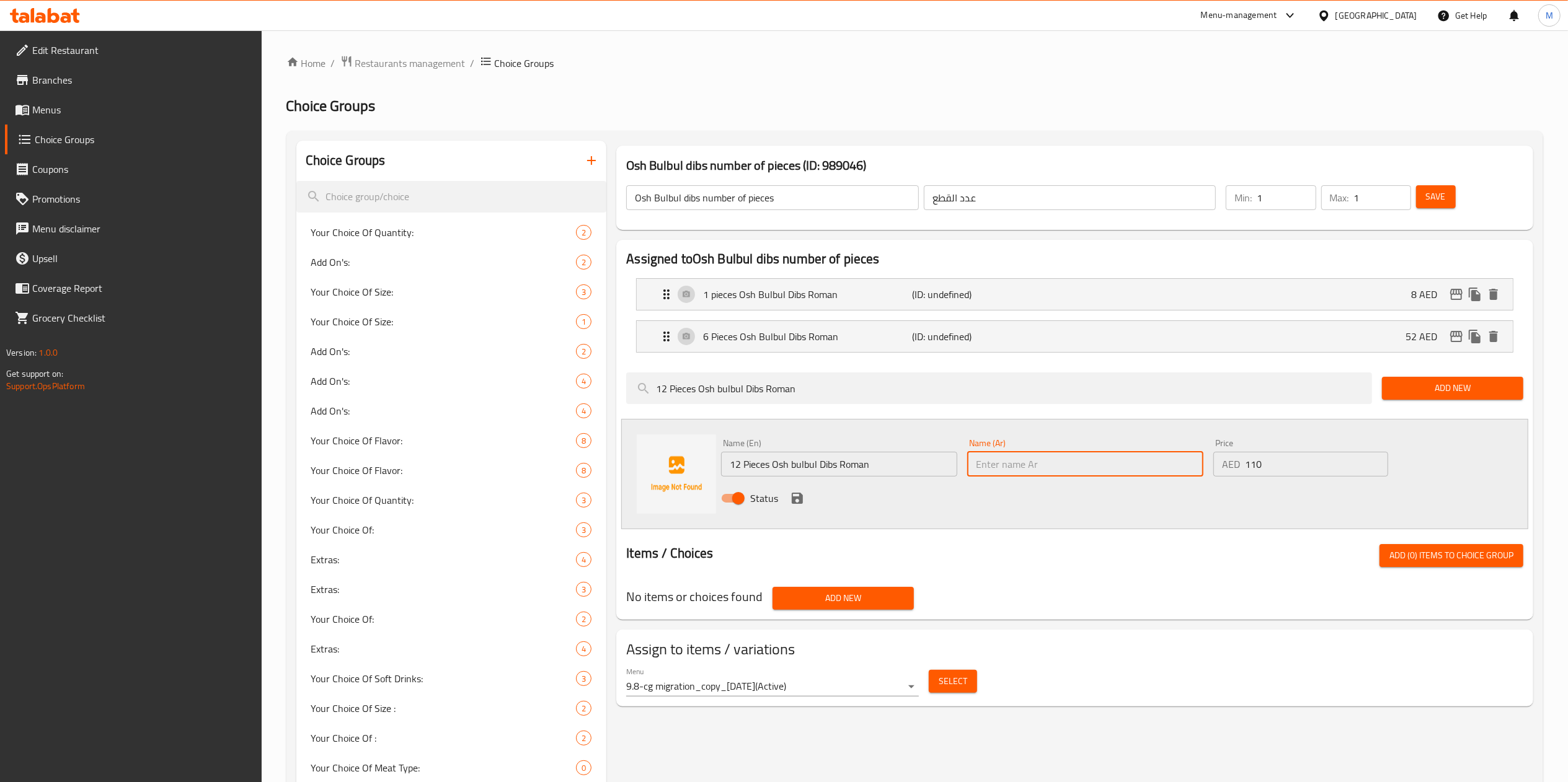
paste input "12 قطعة"
paste input "مع دبس رمان"
type input "12 قطعة مع دبس رمان"
click at [795, 500] on icon "save" at bounding box center [797, 498] width 11 height 11
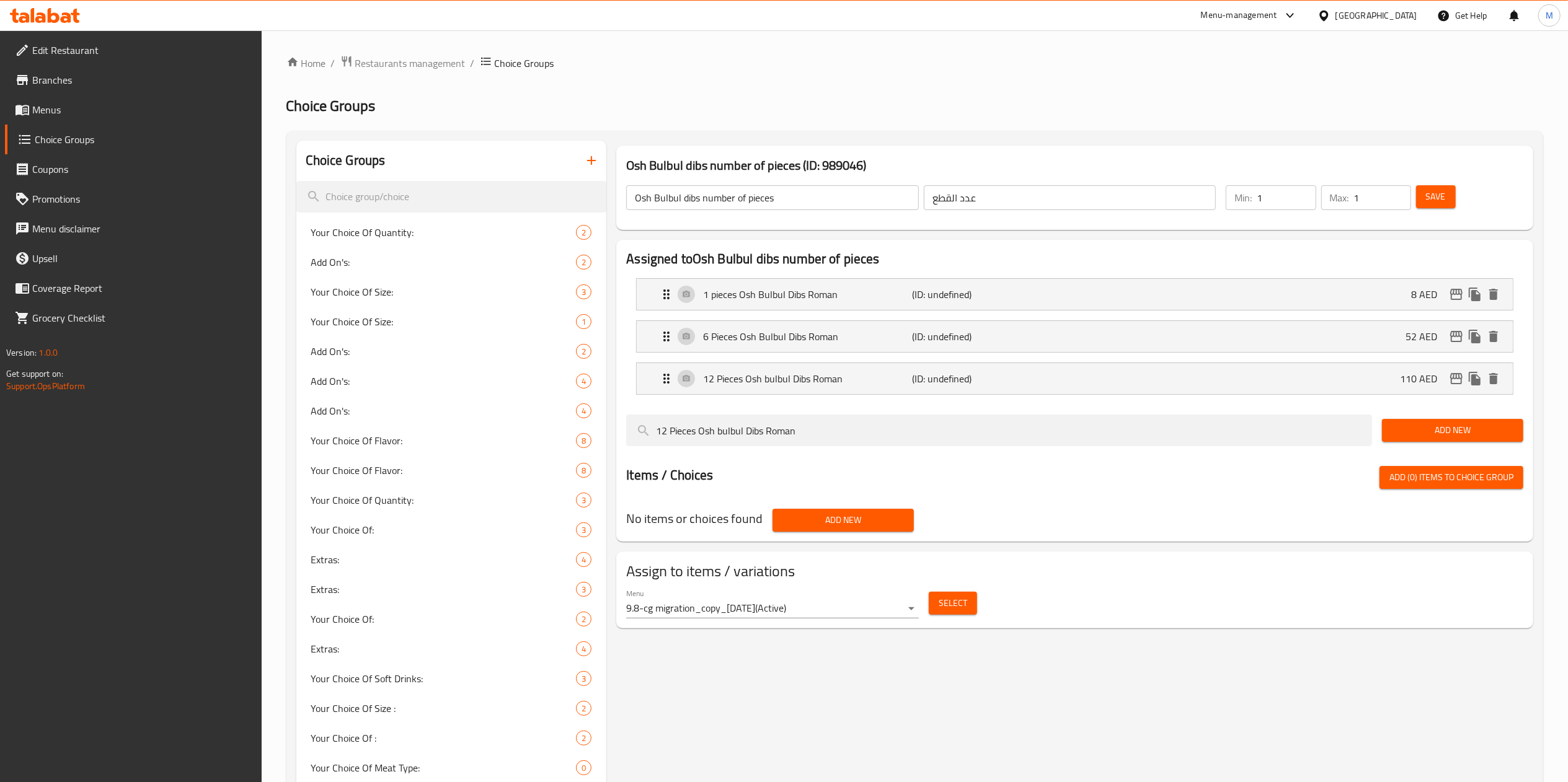
click at [1444, 189] on span "Save" at bounding box center [1436, 196] width 19 height 16
click at [58, 140] on span "Choice Groups" at bounding box center [142, 139] width 217 height 15
click at [60, 113] on span "Menus" at bounding box center [142, 109] width 220 height 15
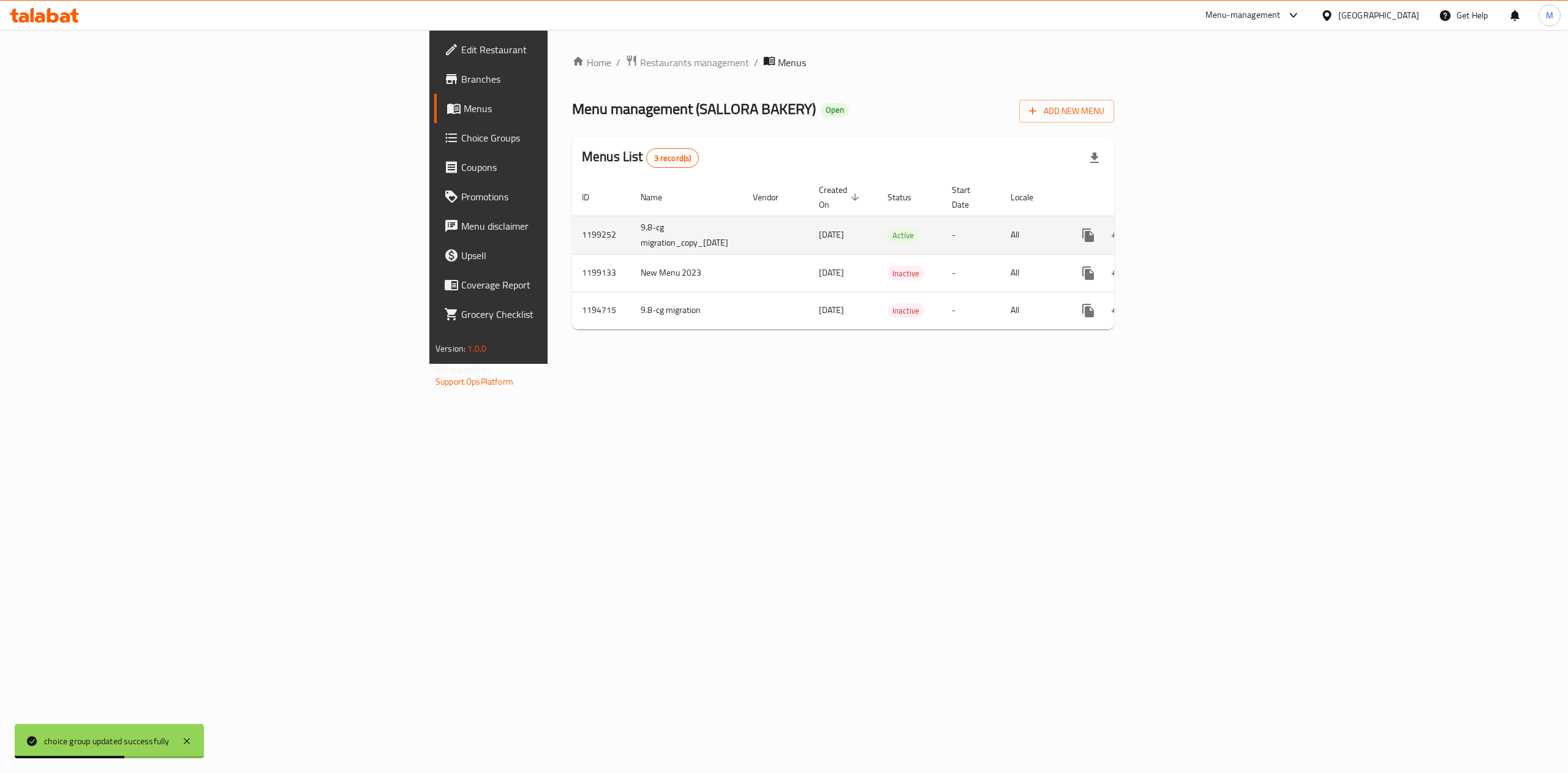
click at [1184, 228] on icon "enhanced table" at bounding box center [1176, 236] width 15 height 15
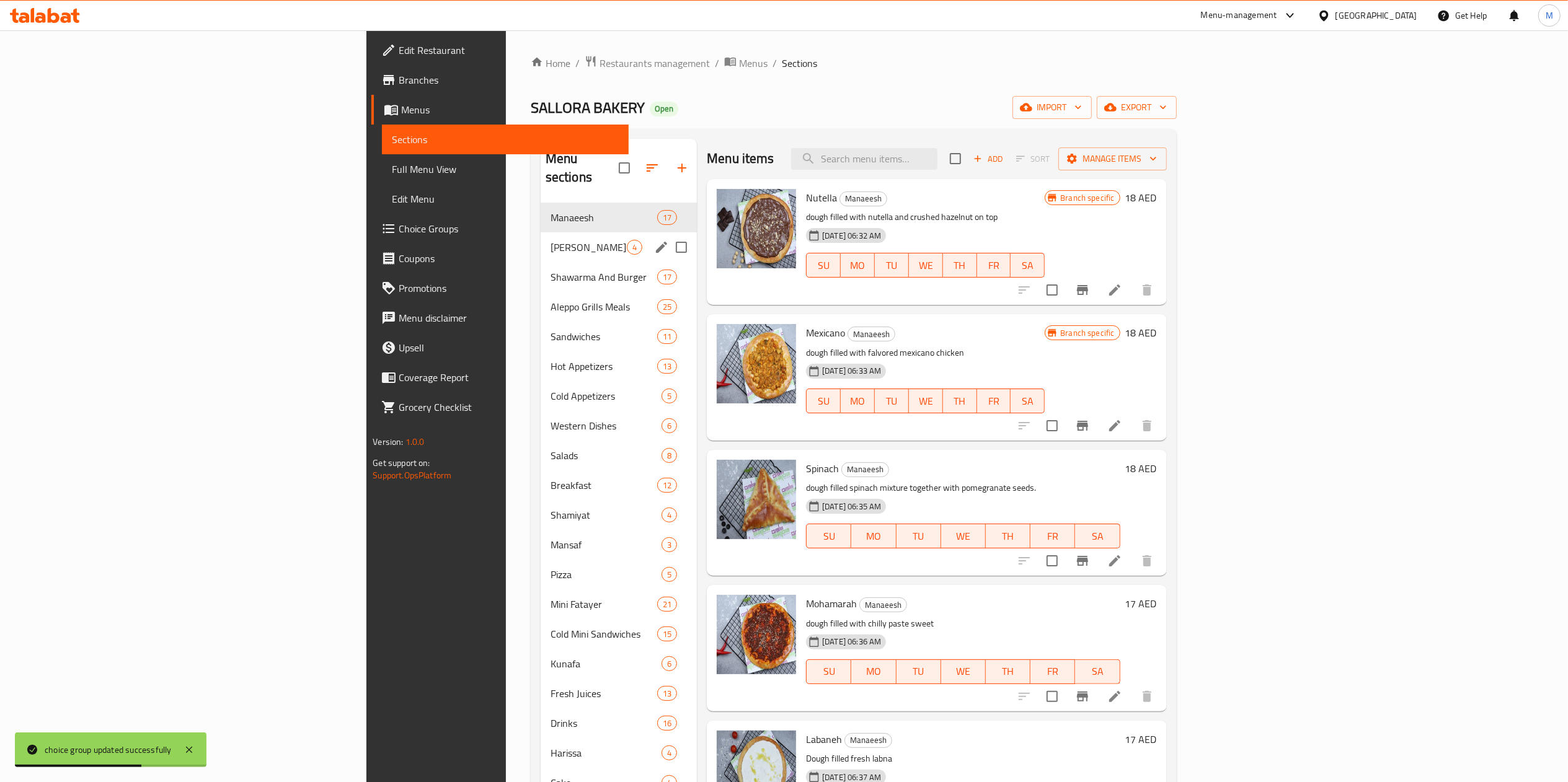
click at [541, 239] on div "Lahme Baajin 4" at bounding box center [619, 247] width 156 height 30
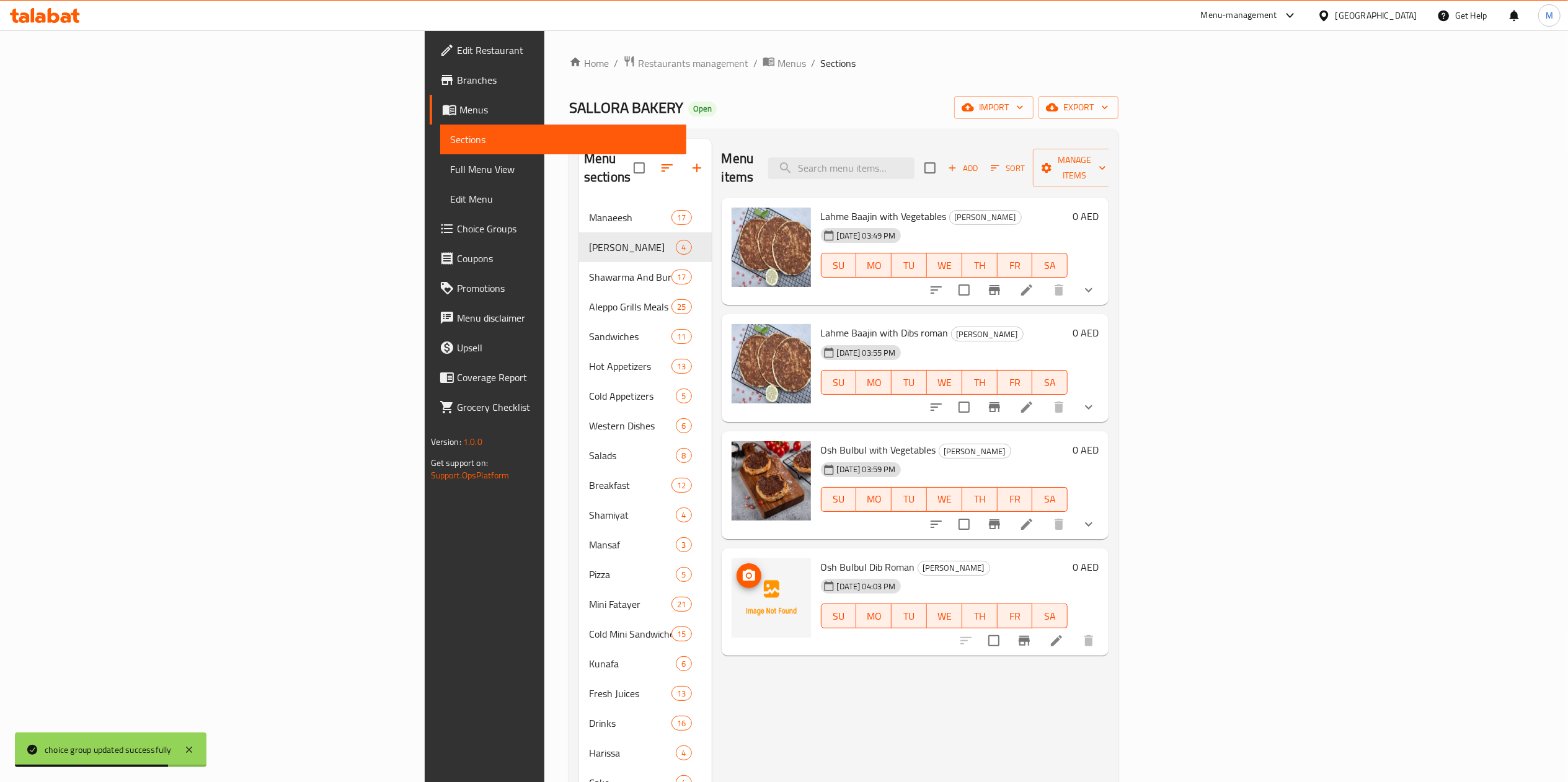
click at [742, 568] on icon "upload picture" at bounding box center [749, 576] width 15 height 15
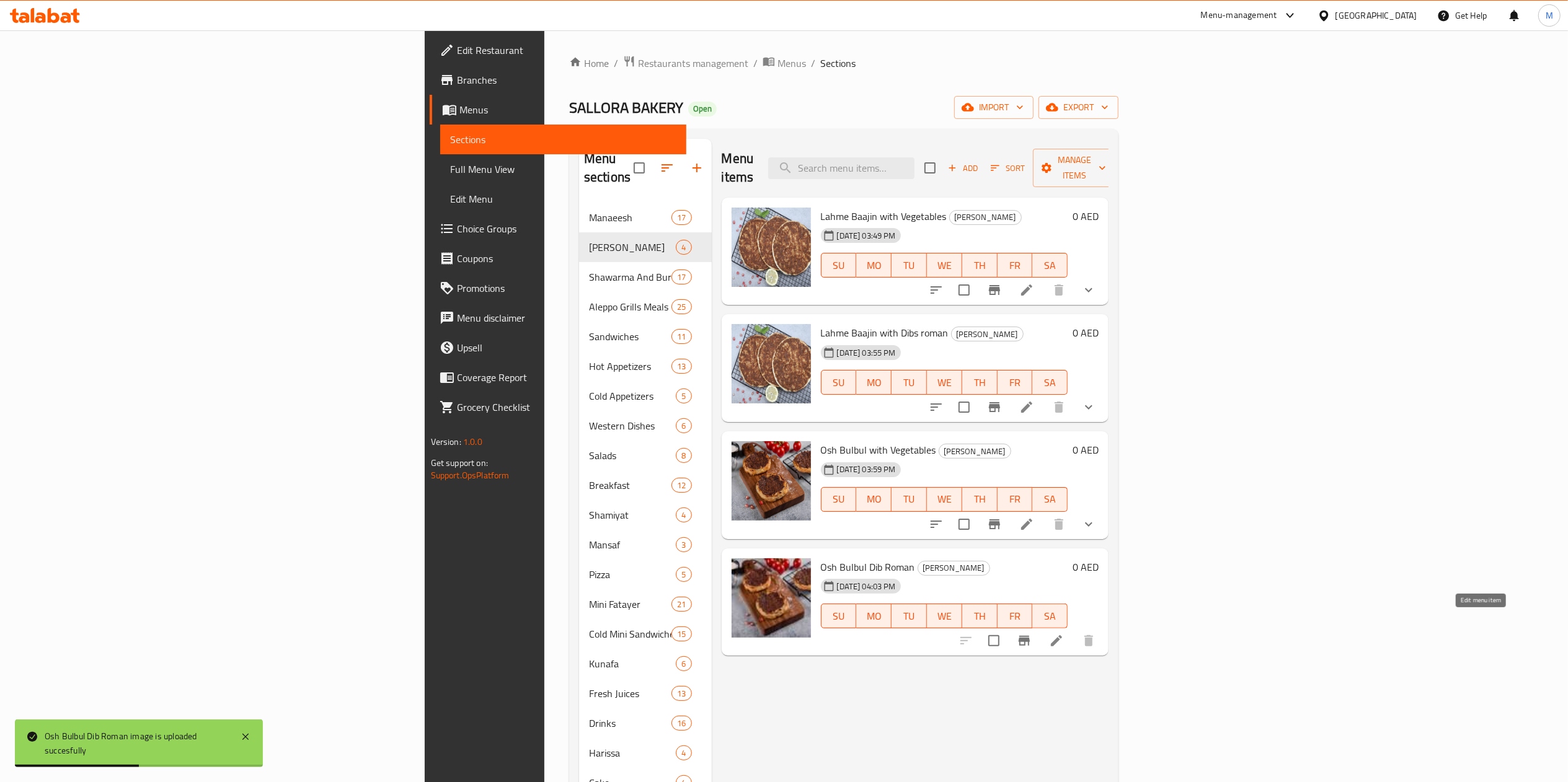
click at [1064, 634] on icon at bounding box center [1057, 641] width 15 height 15
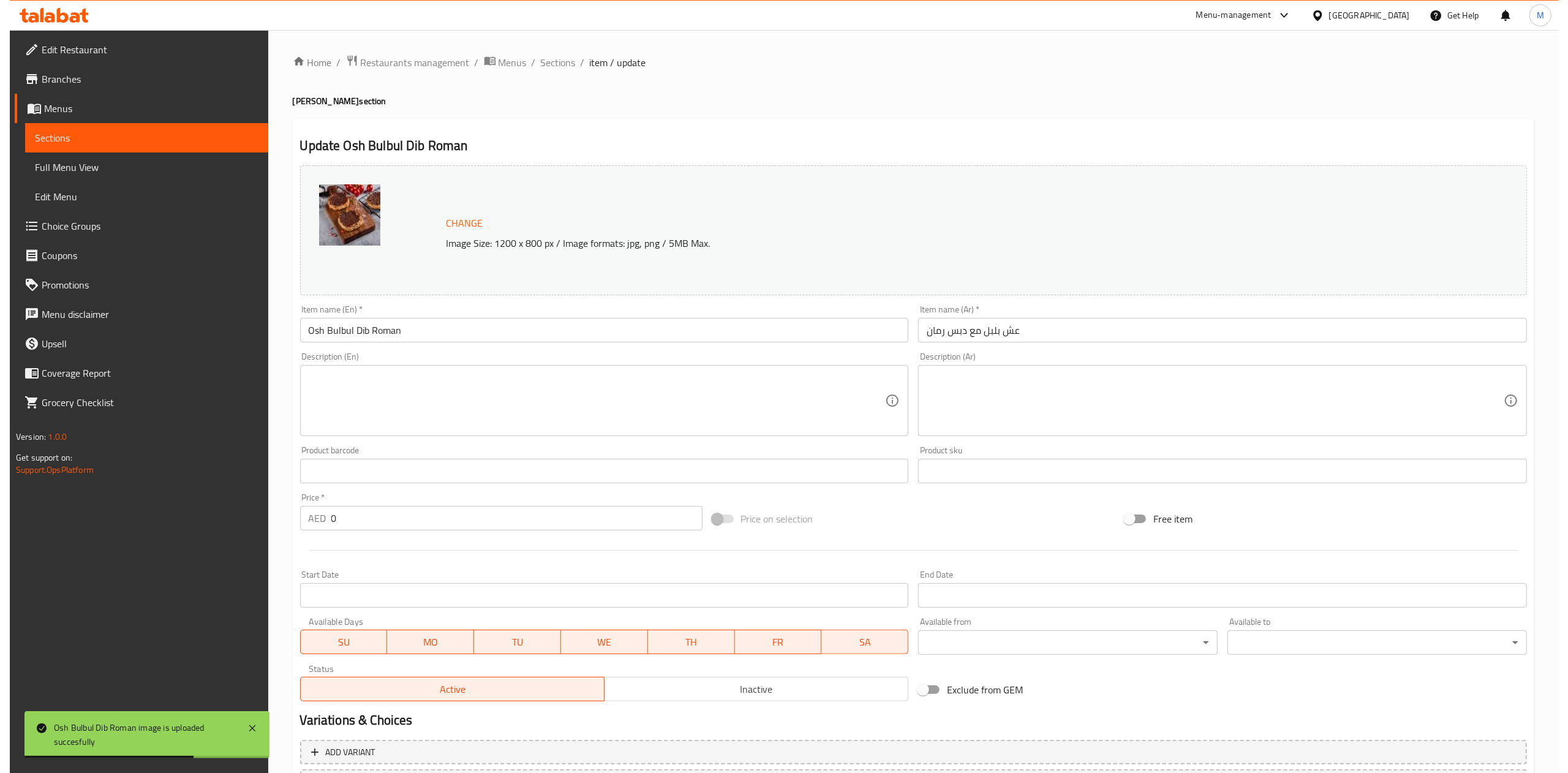
scroll to position [109, 0]
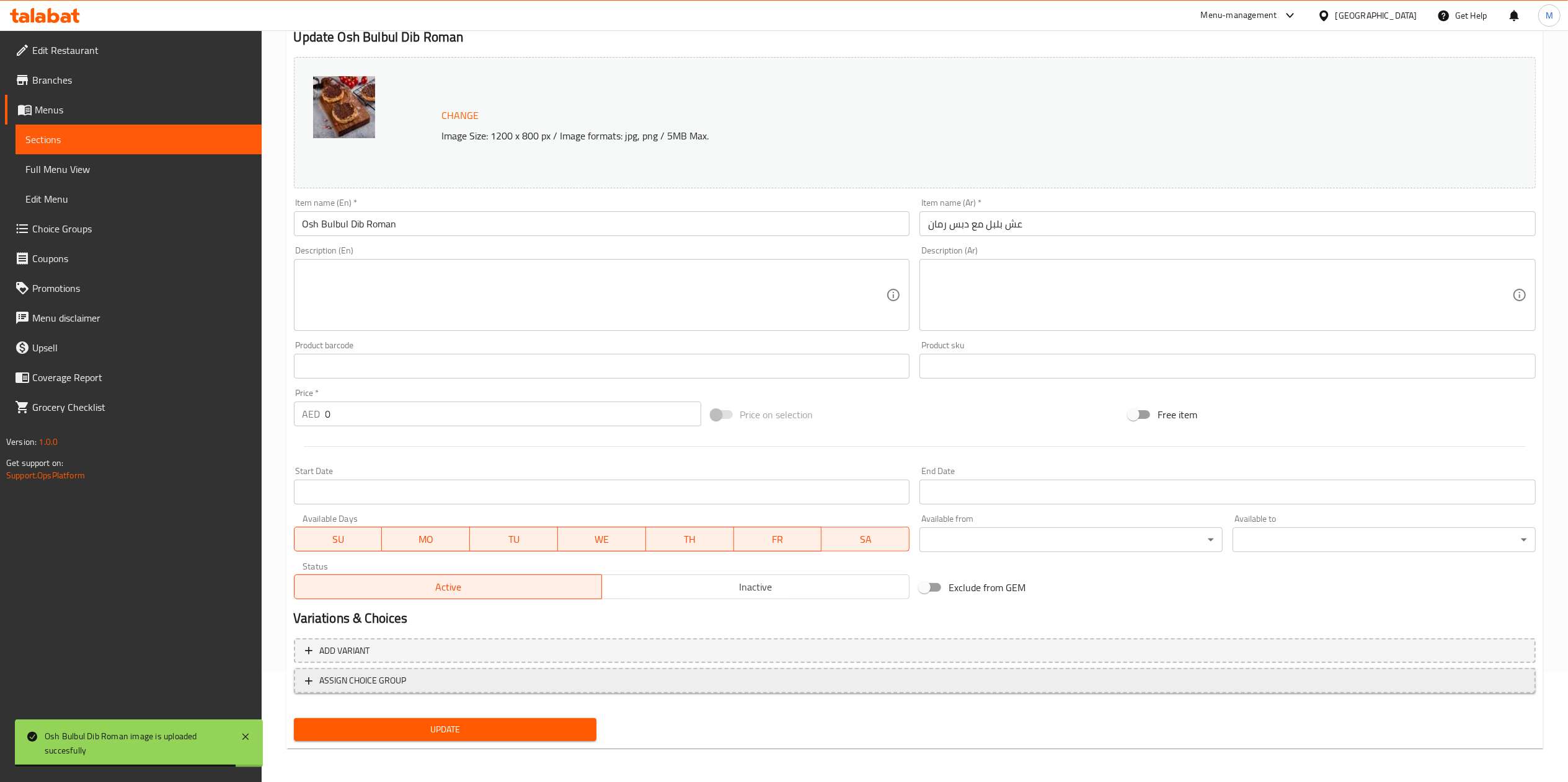
click at [363, 676] on span "ASSIGN CHOICE GROUP" at bounding box center [364, 681] width 87 height 16
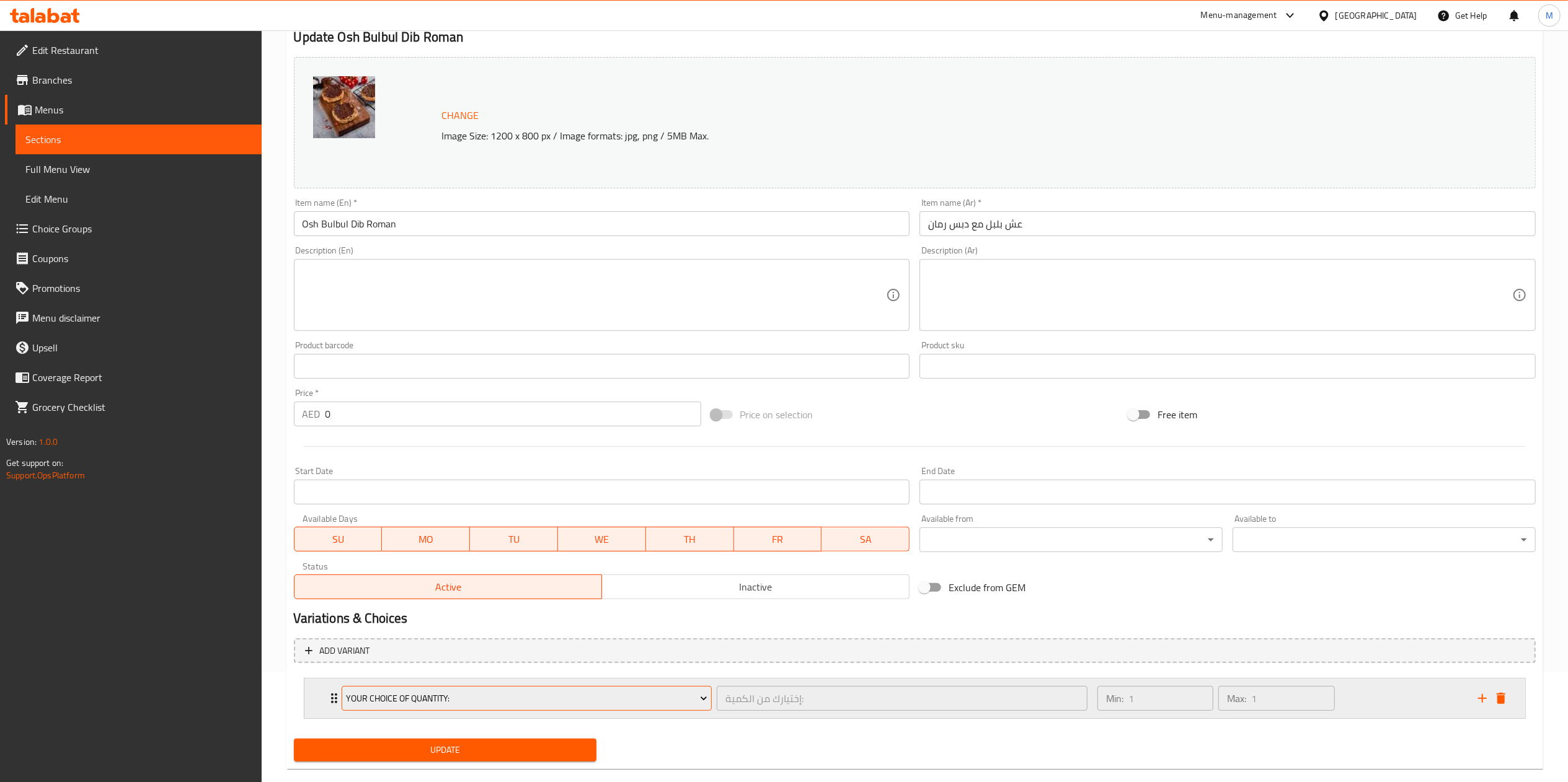
click at [381, 707] on button "Your Choice Of Quantity:" at bounding box center [527, 698] width 370 height 25
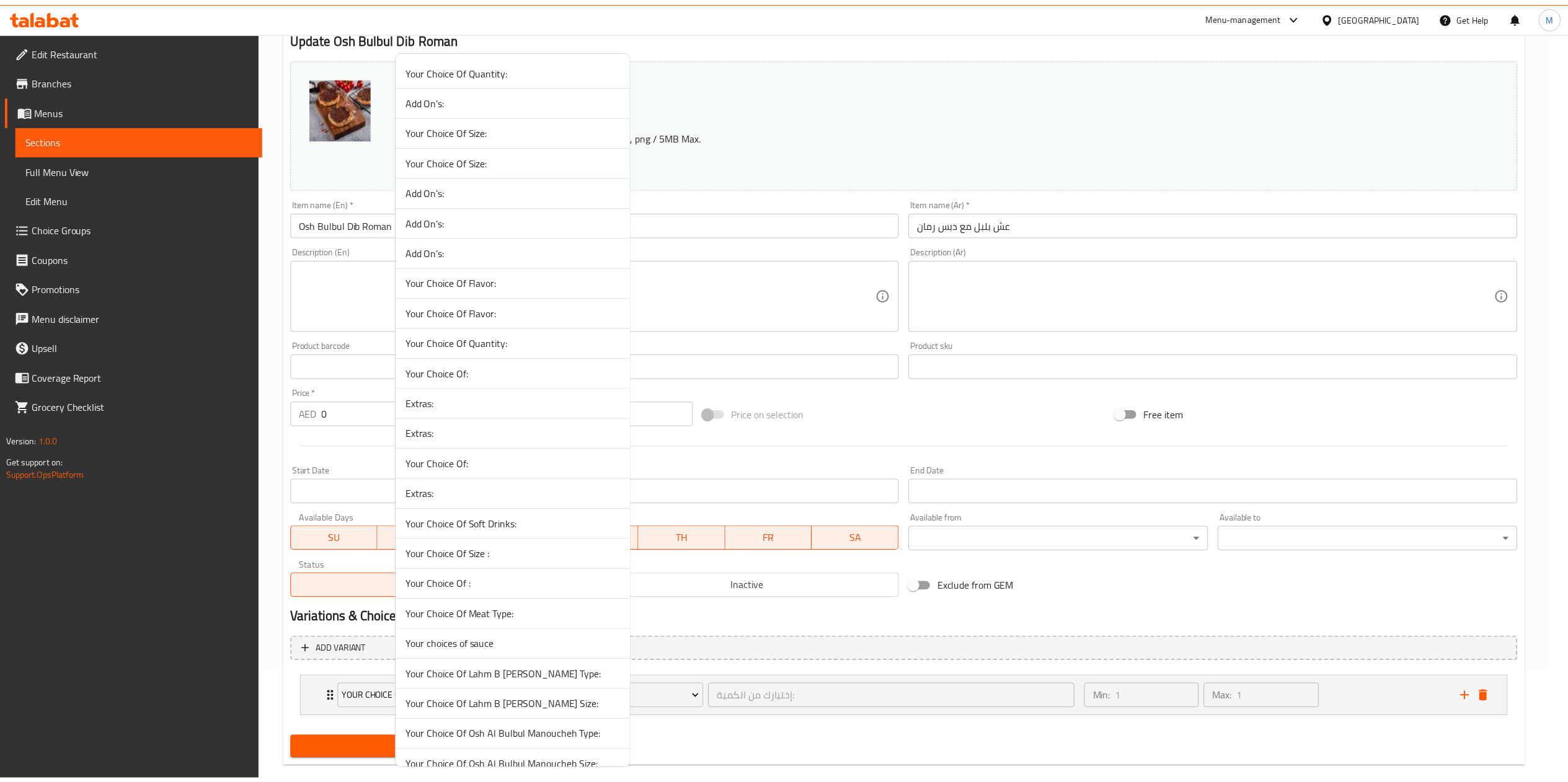
scroll to position [511, 0]
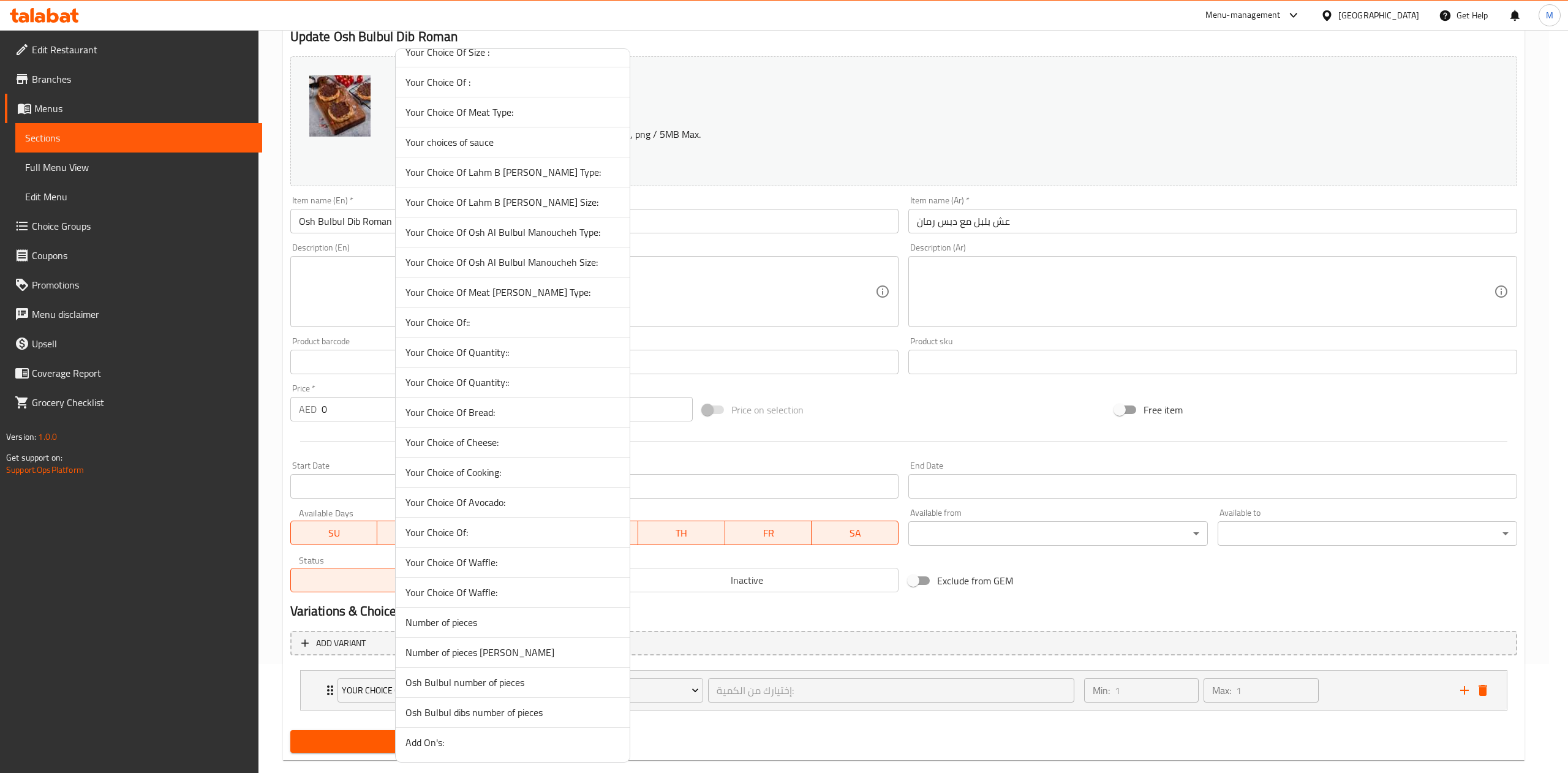
click at [493, 714] on span "Osh Bulbul dibs number of pieces" at bounding box center [512, 713] width 214 height 15
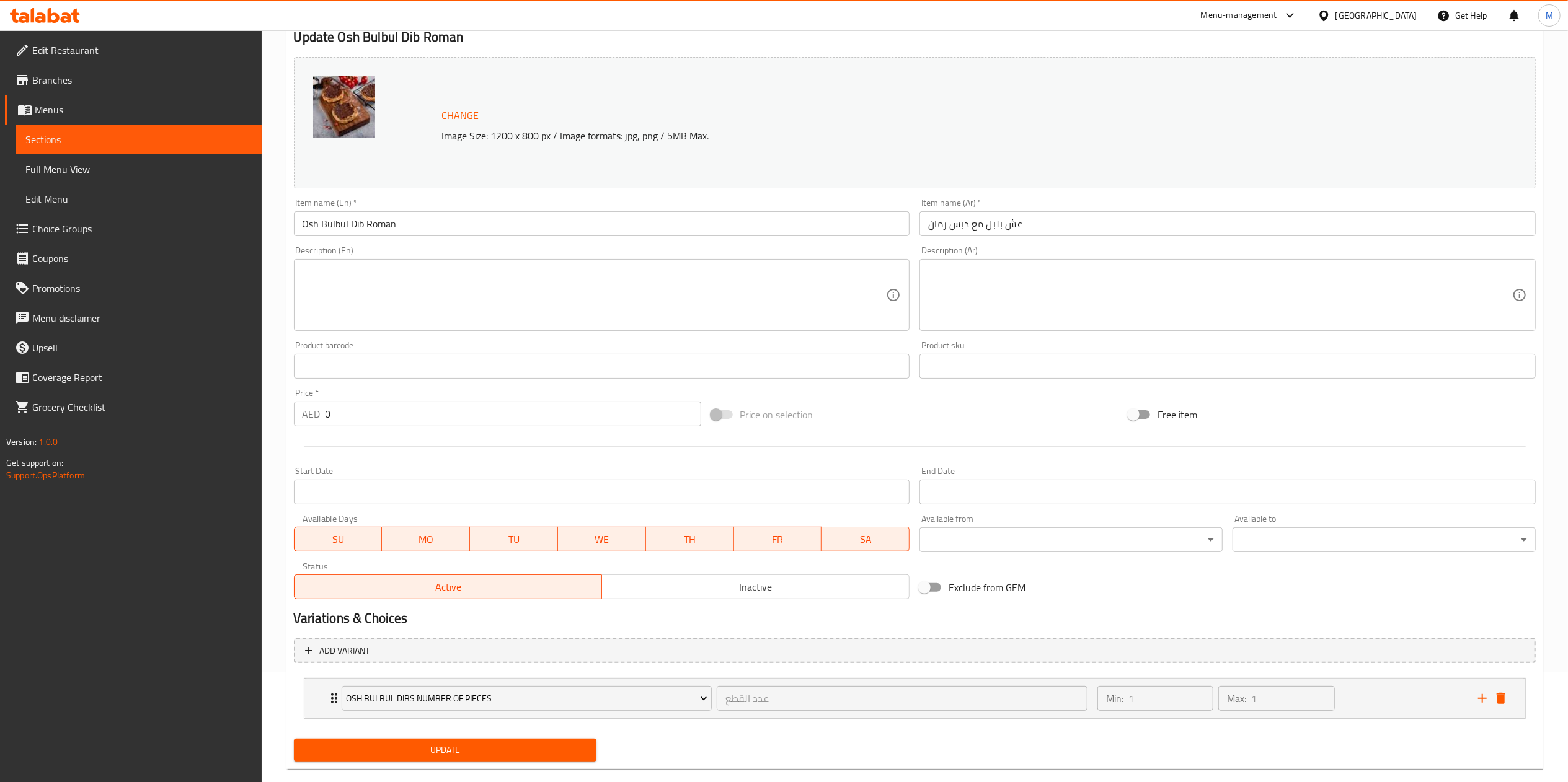
click at [427, 748] on span "Update" at bounding box center [445, 751] width 283 height 16
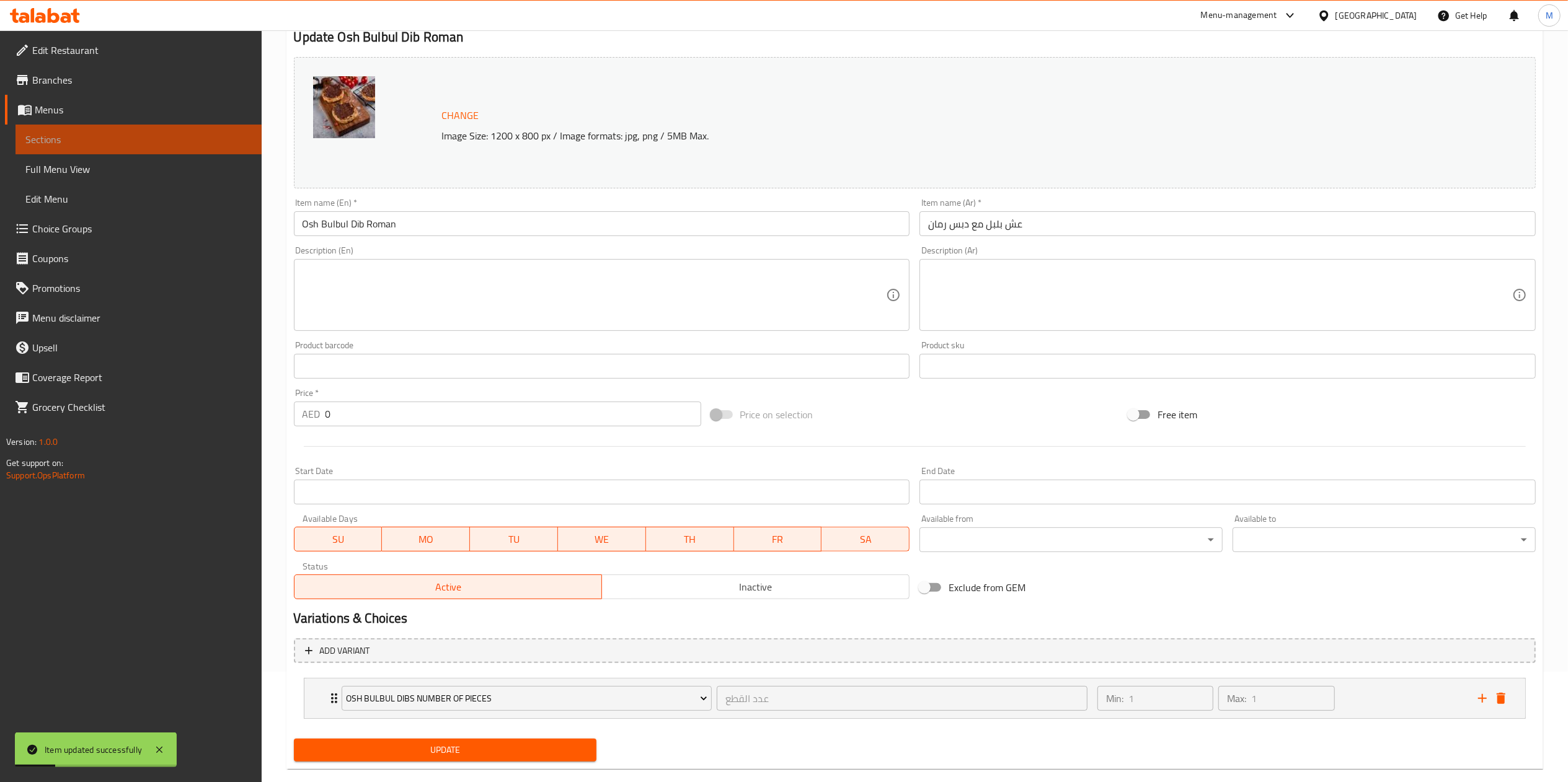
click at [84, 125] on link "Sections" at bounding box center [139, 139] width 246 height 30
